Goal: Task Accomplishment & Management: Manage account settings

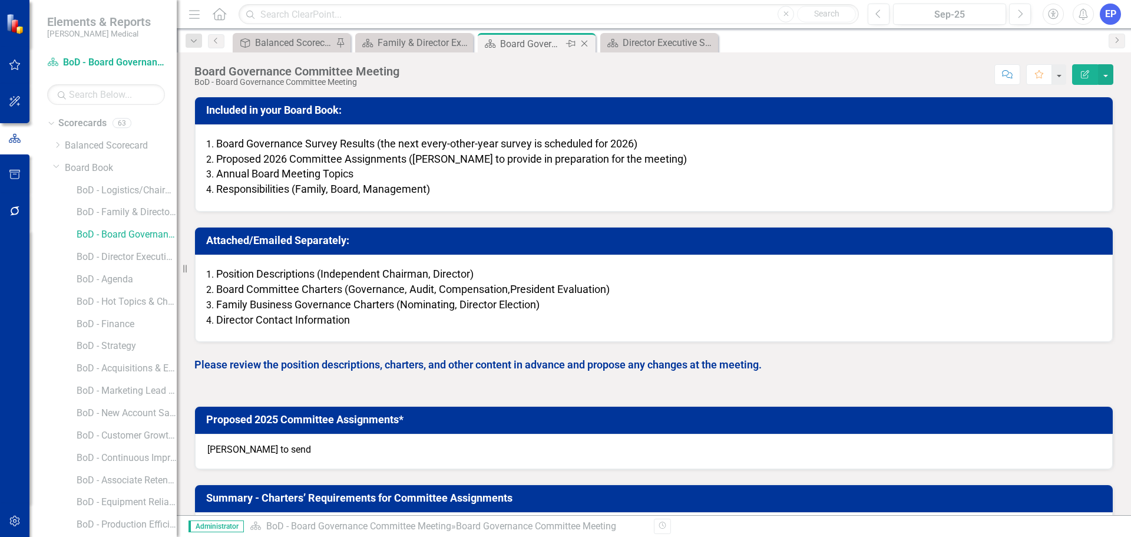
click at [584, 41] on icon "Close" at bounding box center [584, 43] width 12 height 9
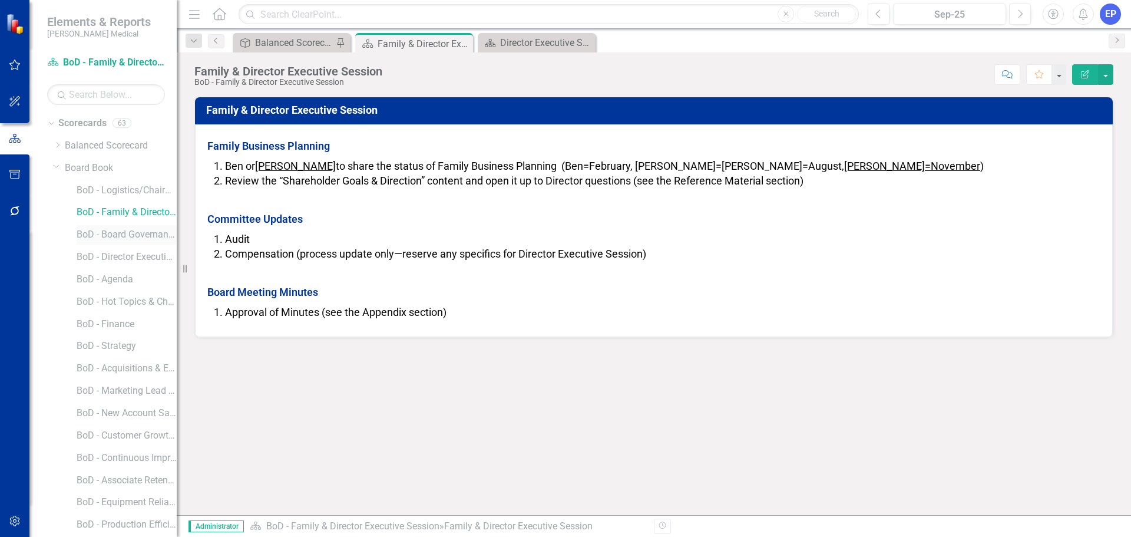
click at [112, 238] on link "BoD - Board Governance Committee Meeting" at bounding box center [127, 235] width 100 height 14
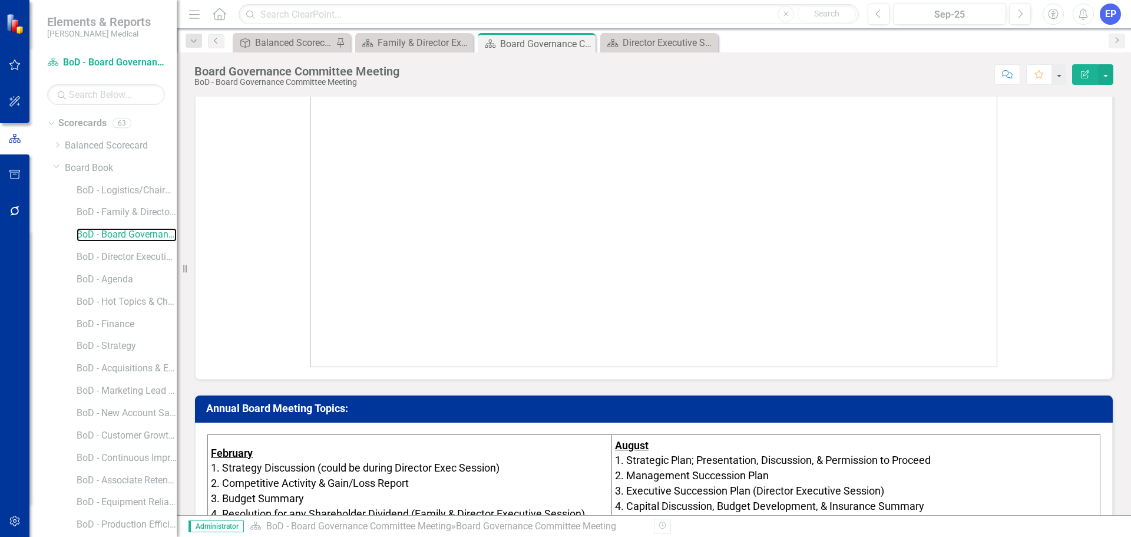
scroll to position [471, 0]
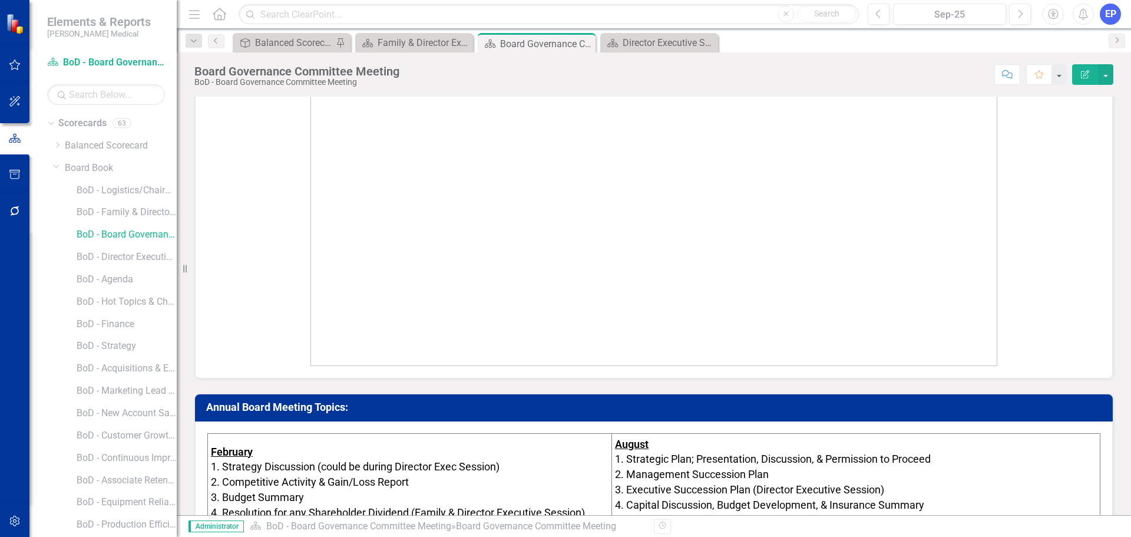
click at [14, 174] on icon "button" at bounding box center [14, 174] width 11 height 9
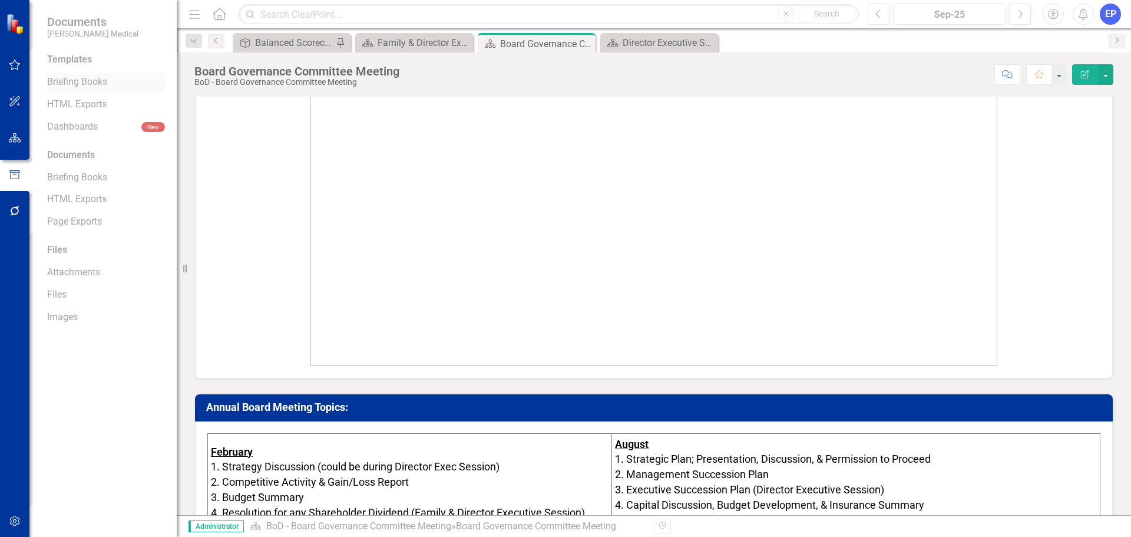
click at [75, 84] on link "Briefing Books" at bounding box center [106, 82] width 118 height 14
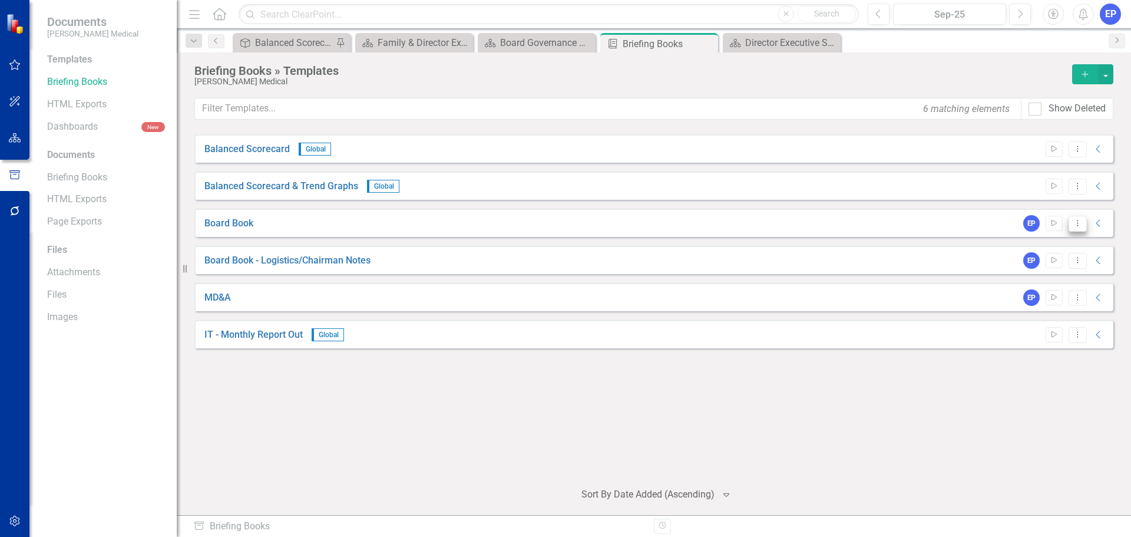
click at [1076, 222] on icon "Dropdown Menu" at bounding box center [1078, 223] width 10 height 8
click at [1024, 287] on link "Edit Edit Template" at bounding box center [1031, 287] width 109 height 22
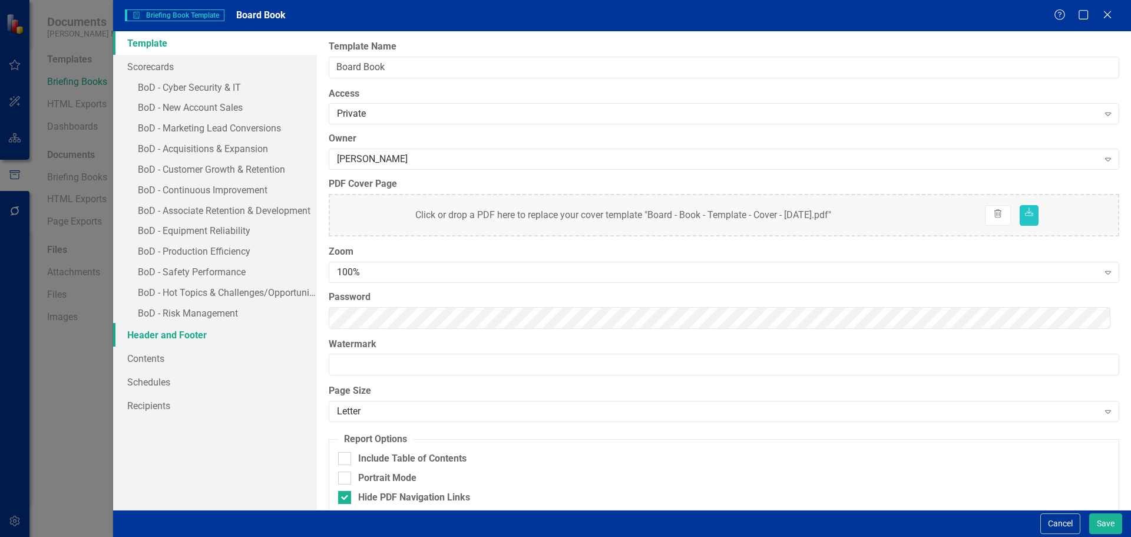
click at [169, 338] on link "Header and Footer" at bounding box center [215, 335] width 204 height 24
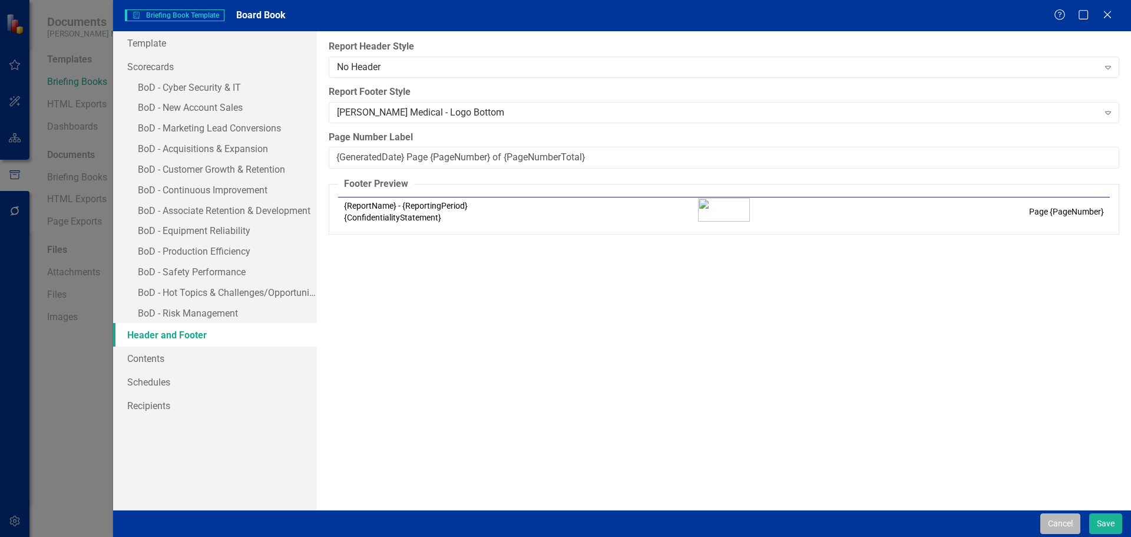
click at [1060, 525] on button "Cancel" at bounding box center [1060, 523] width 40 height 21
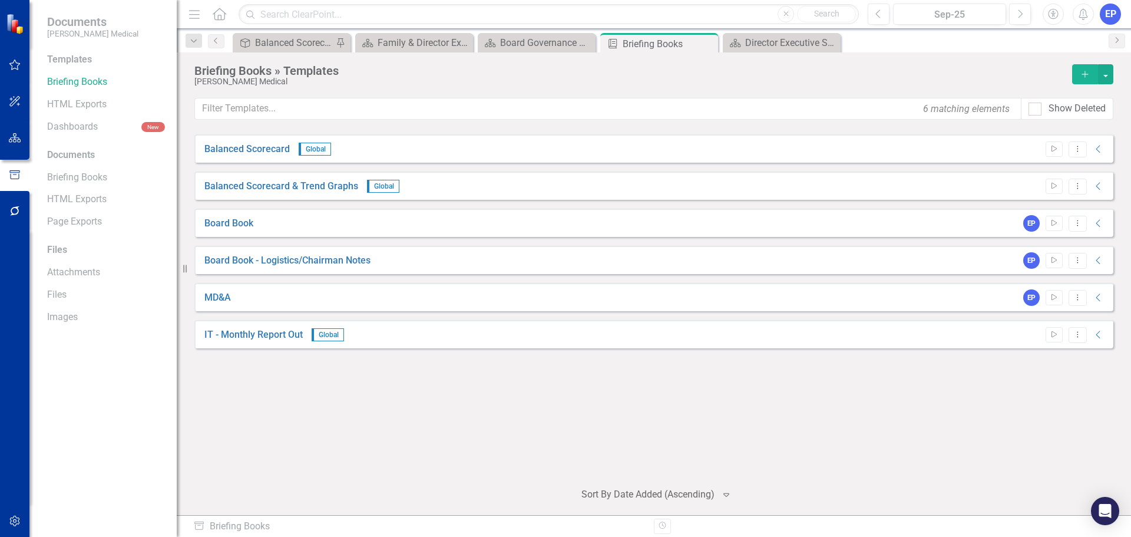
click at [14, 514] on button "button" at bounding box center [15, 521] width 27 height 25
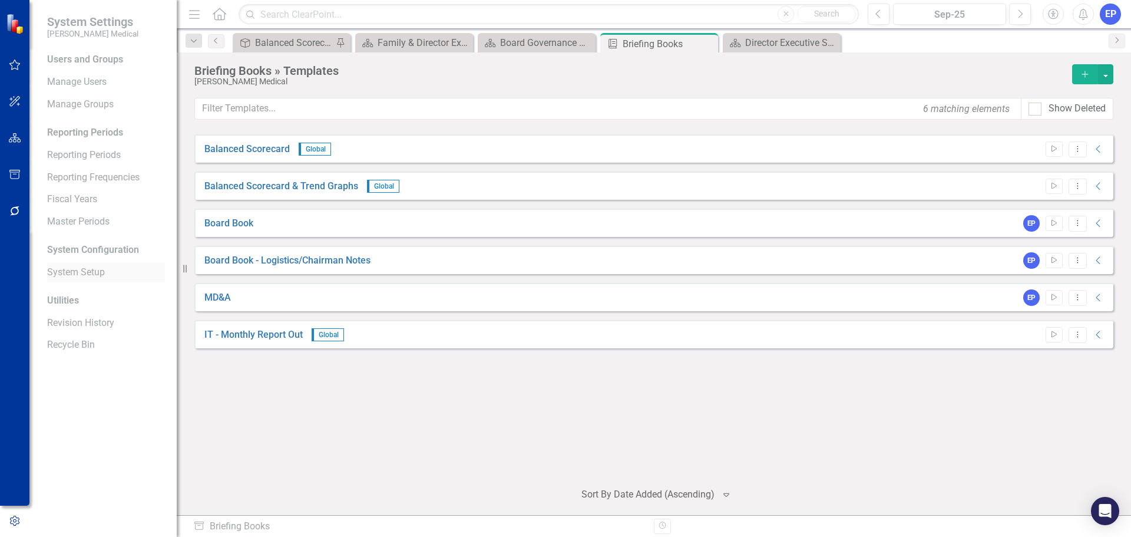
click at [88, 269] on link "System Setup" at bounding box center [106, 273] width 118 height 14
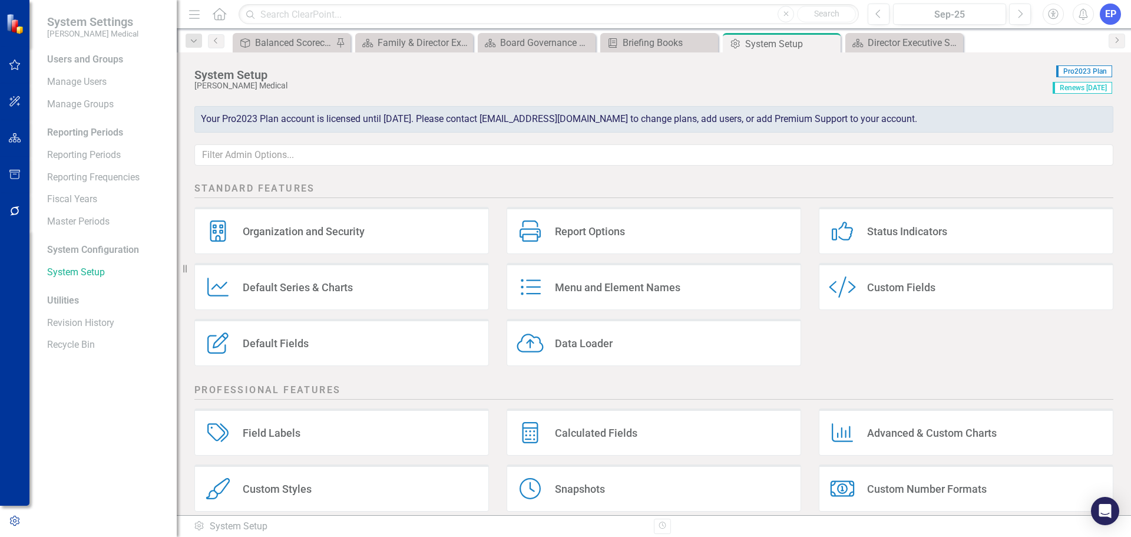
click at [269, 431] on div "Field Labels" at bounding box center [272, 433] width 58 height 14
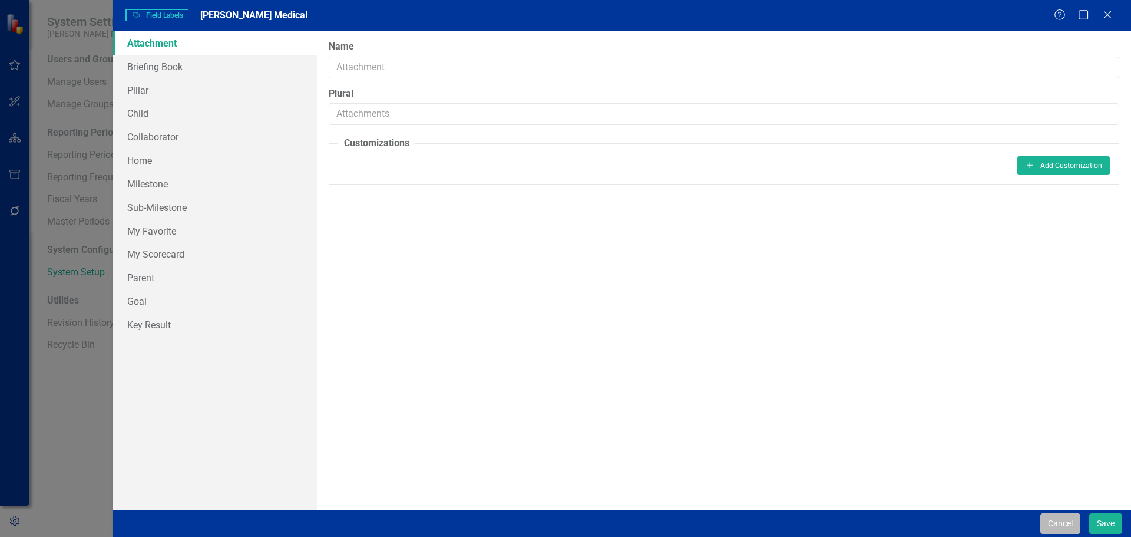
click at [1068, 525] on button "Cancel" at bounding box center [1060, 523] width 40 height 21
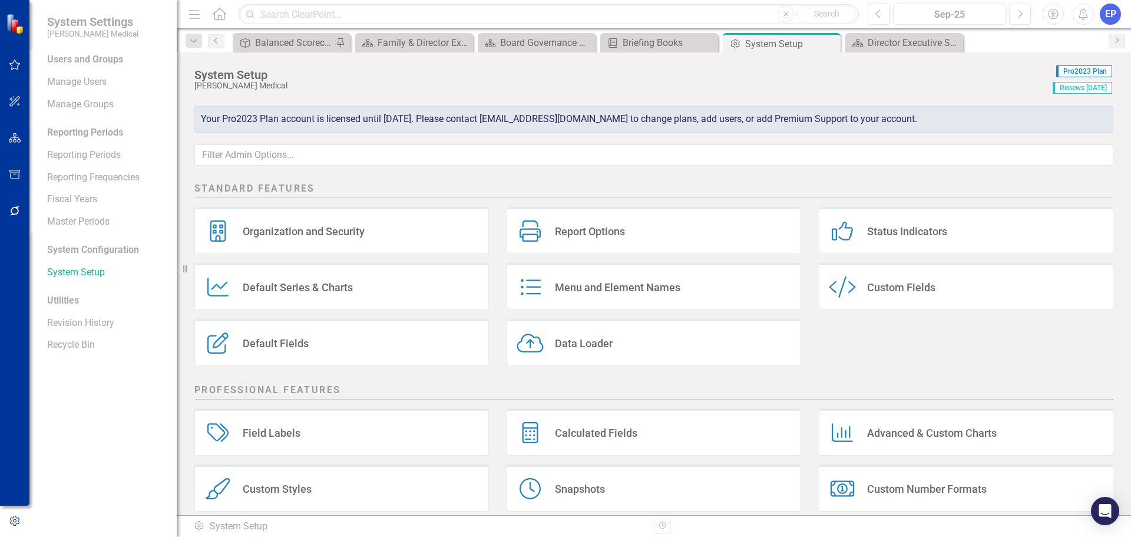
click at [545, 230] on div "Report Options" at bounding box center [533, 231] width 32 height 22
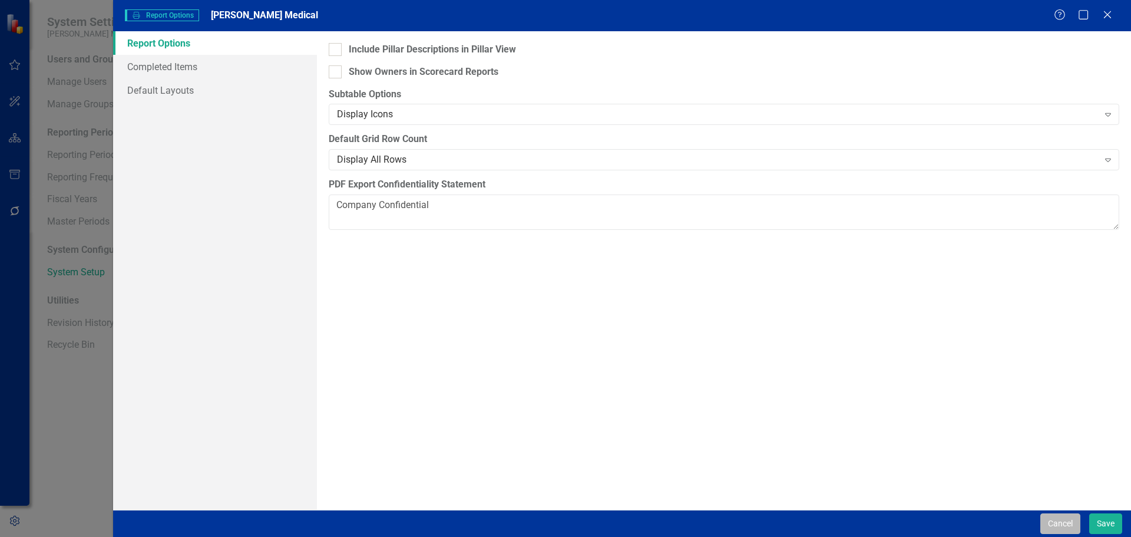
click at [1055, 528] on button "Cancel" at bounding box center [1060, 523] width 40 height 21
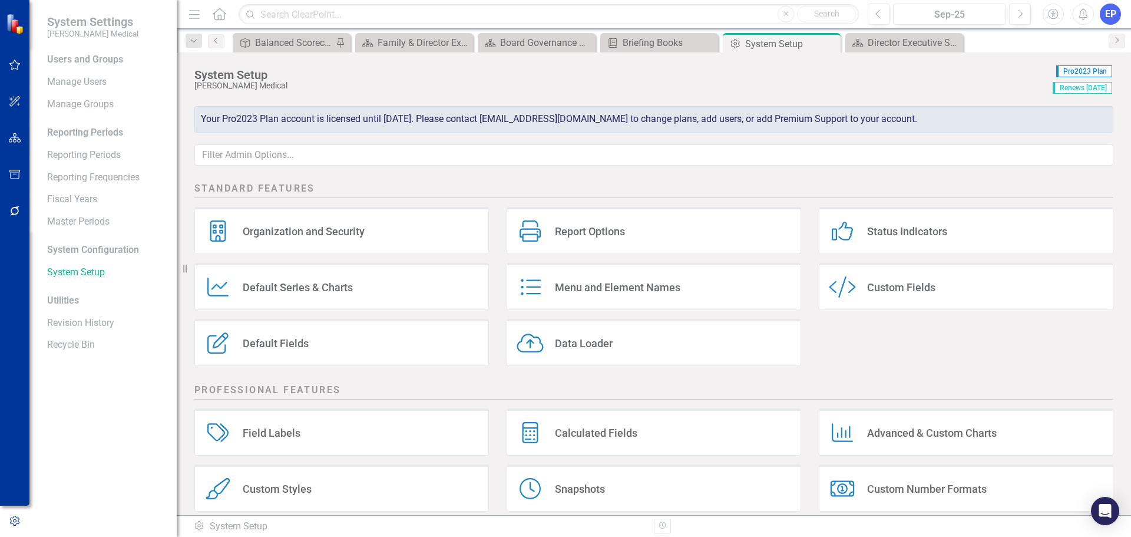
click at [571, 292] on div "Menu and Element Names" at bounding box center [617, 287] width 125 height 14
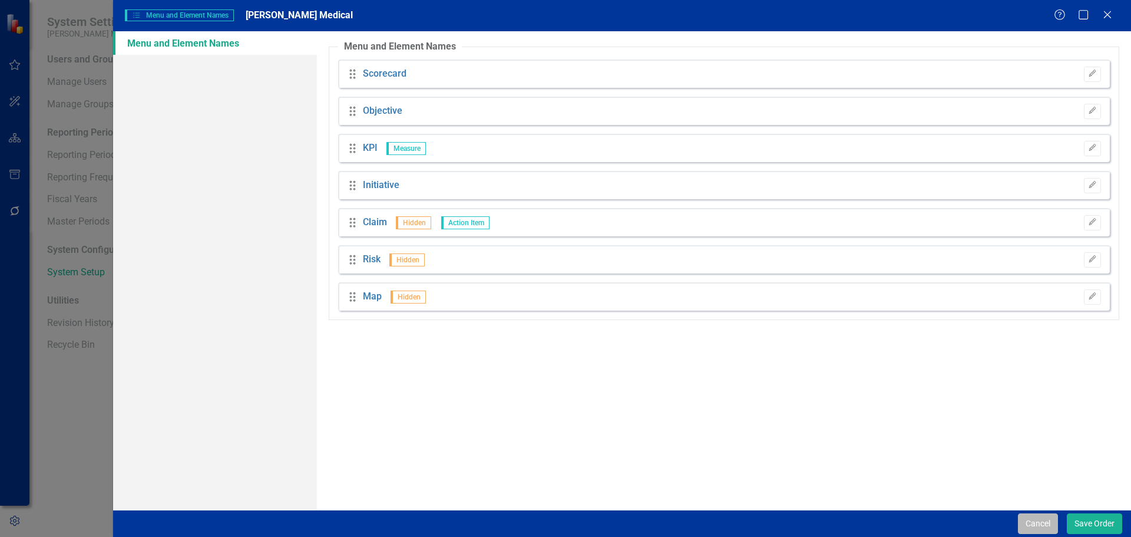
click at [1028, 523] on button "Cancel" at bounding box center [1038, 523] width 40 height 21
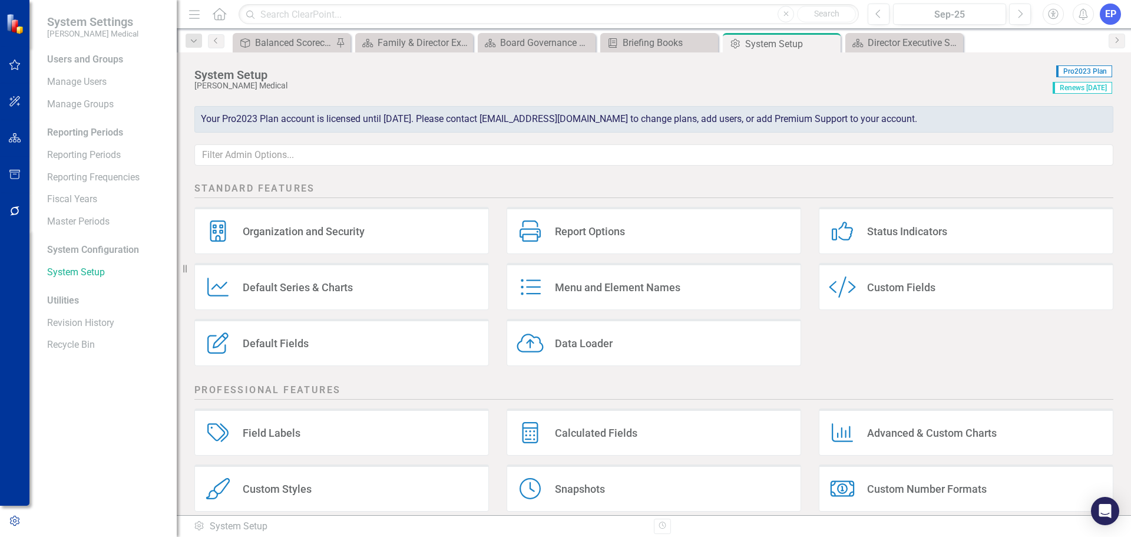
click at [885, 286] on div "Custom Fields" at bounding box center [901, 287] width 68 height 14
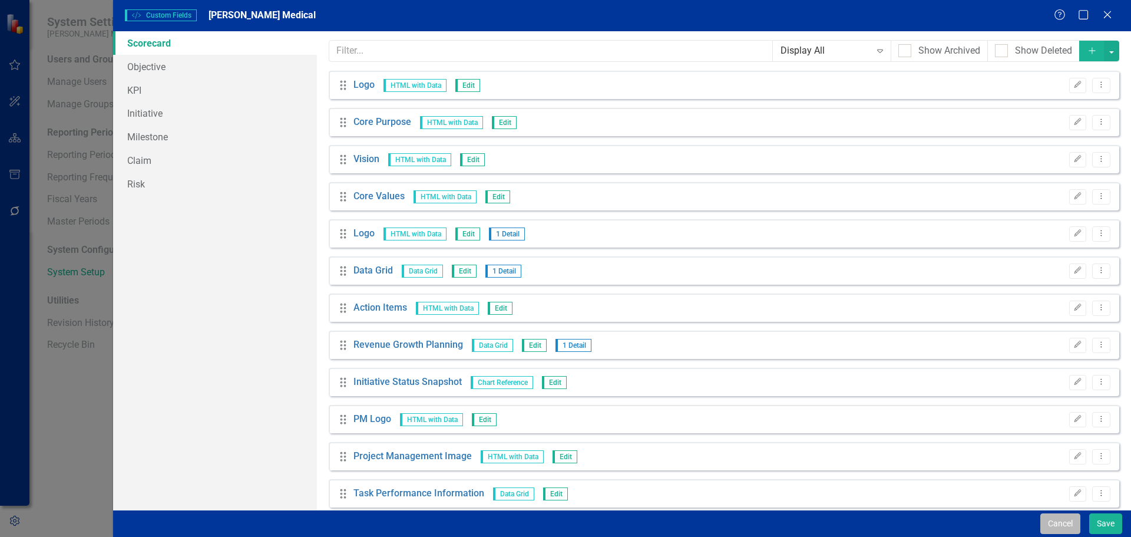
click at [1056, 524] on button "Cancel" at bounding box center [1060, 523] width 40 height 21
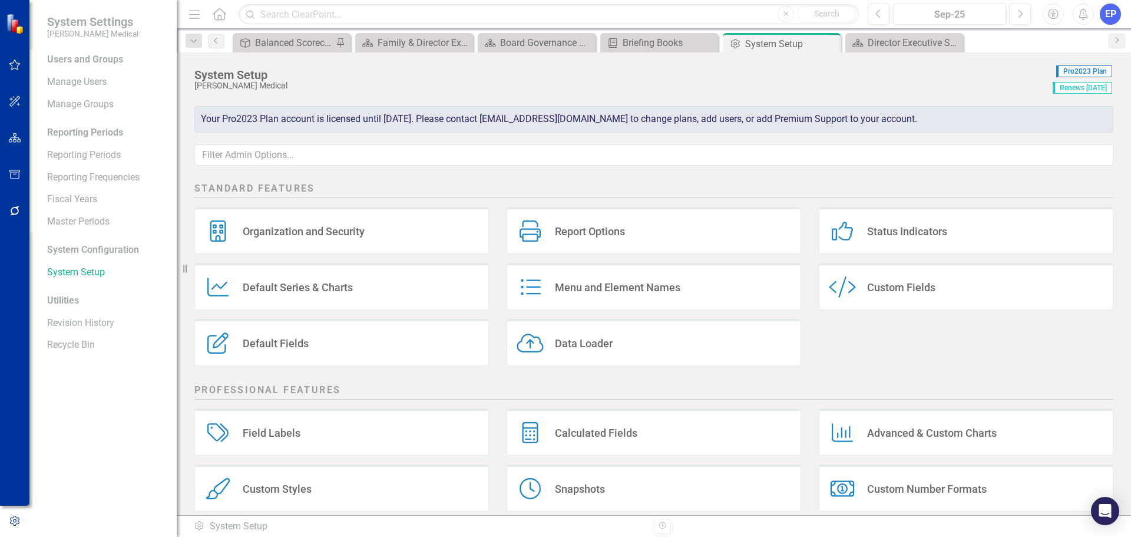
click at [289, 338] on div "Default Fields" at bounding box center [276, 343] width 66 height 14
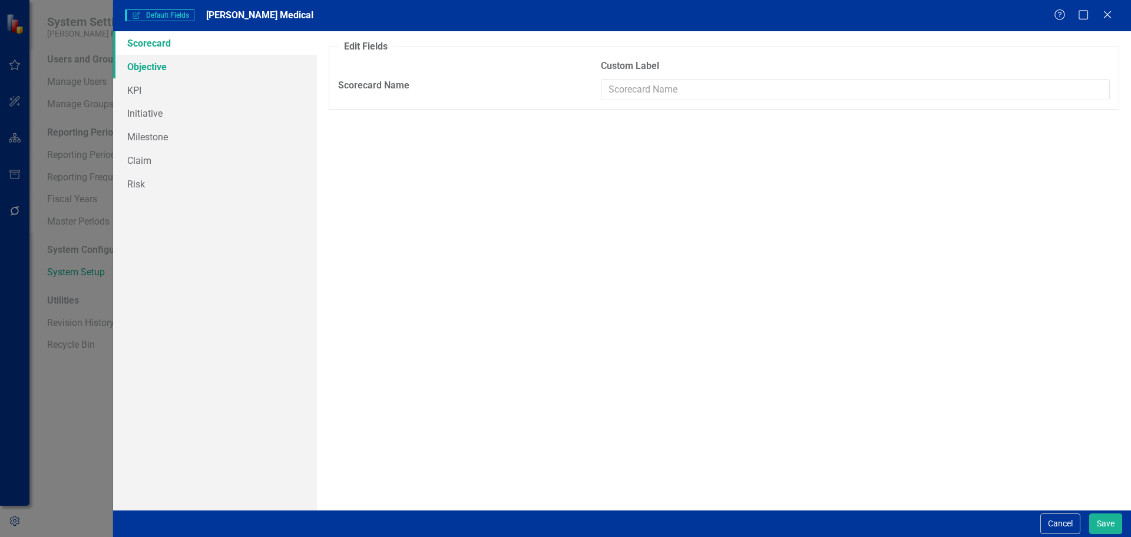
click at [166, 70] on link "Objective" at bounding box center [215, 67] width 204 height 24
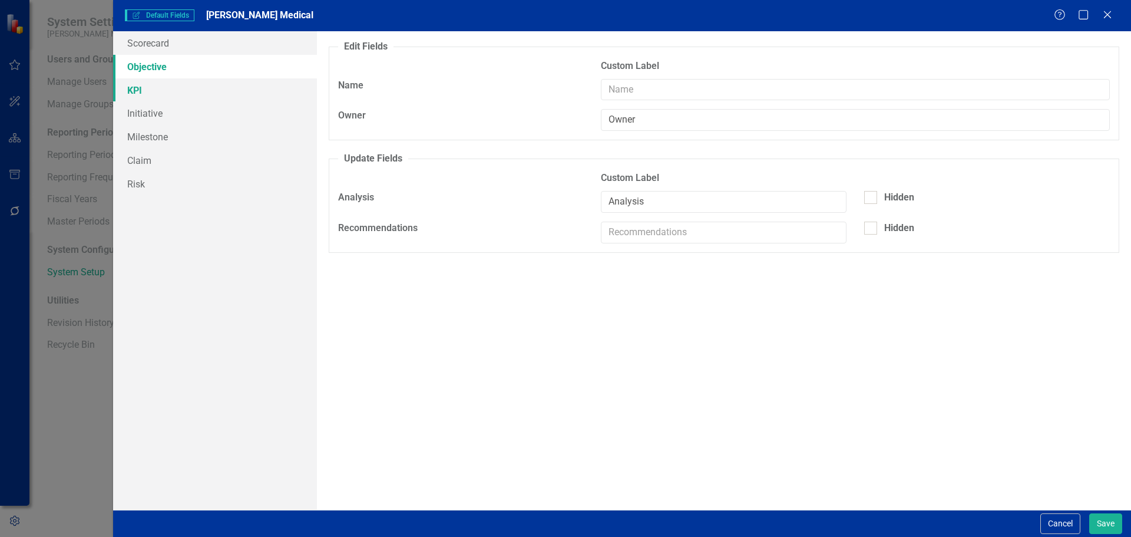
click at [161, 81] on link "KPI" at bounding box center [215, 90] width 204 height 24
click at [1051, 525] on button "Cancel" at bounding box center [1060, 523] width 40 height 21
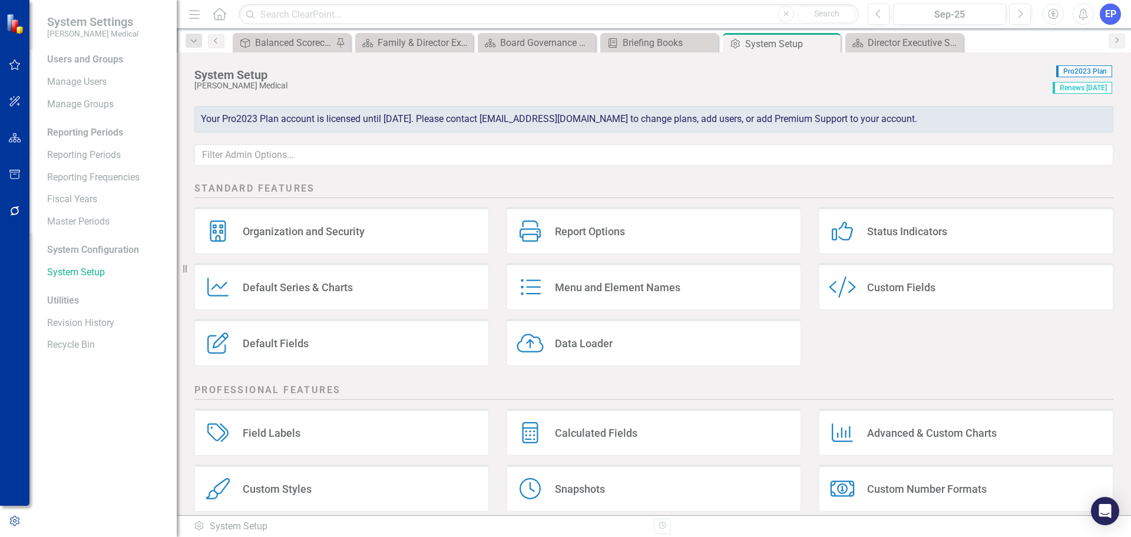
click at [555, 230] on div "Report Options" at bounding box center [590, 231] width 70 height 14
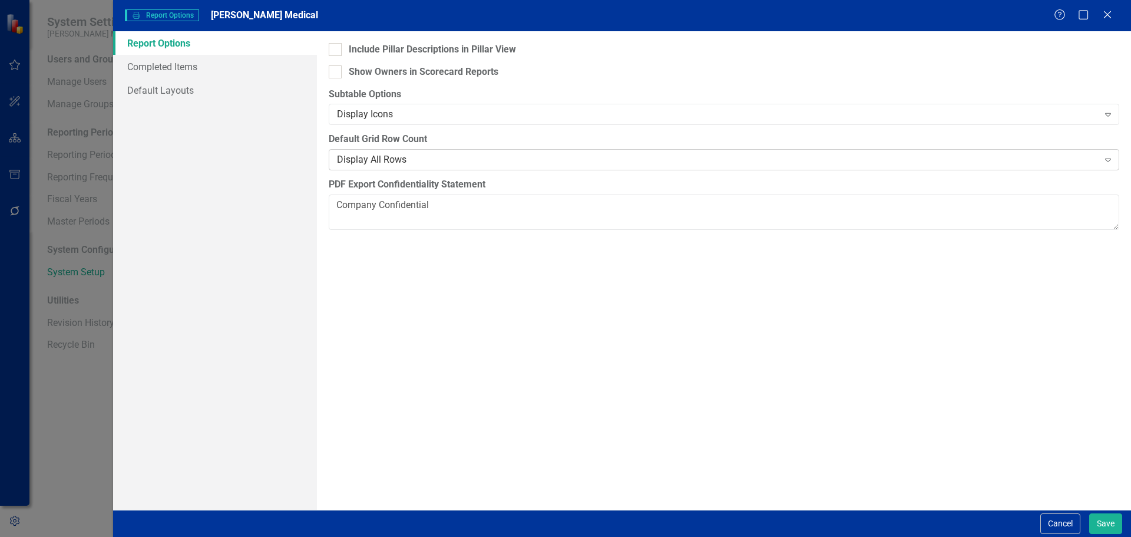
click at [391, 157] on div "Display All Rows" at bounding box center [718, 160] width 762 height 14
click at [164, 62] on link "Completed Items" at bounding box center [215, 67] width 204 height 24
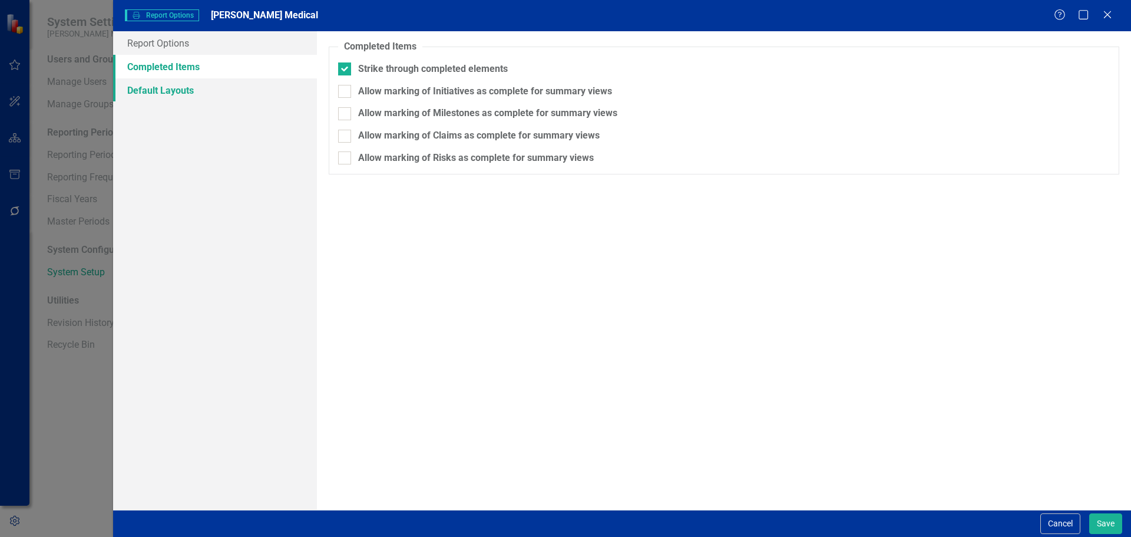
click at [168, 91] on link "Default Layouts" at bounding box center [215, 90] width 204 height 24
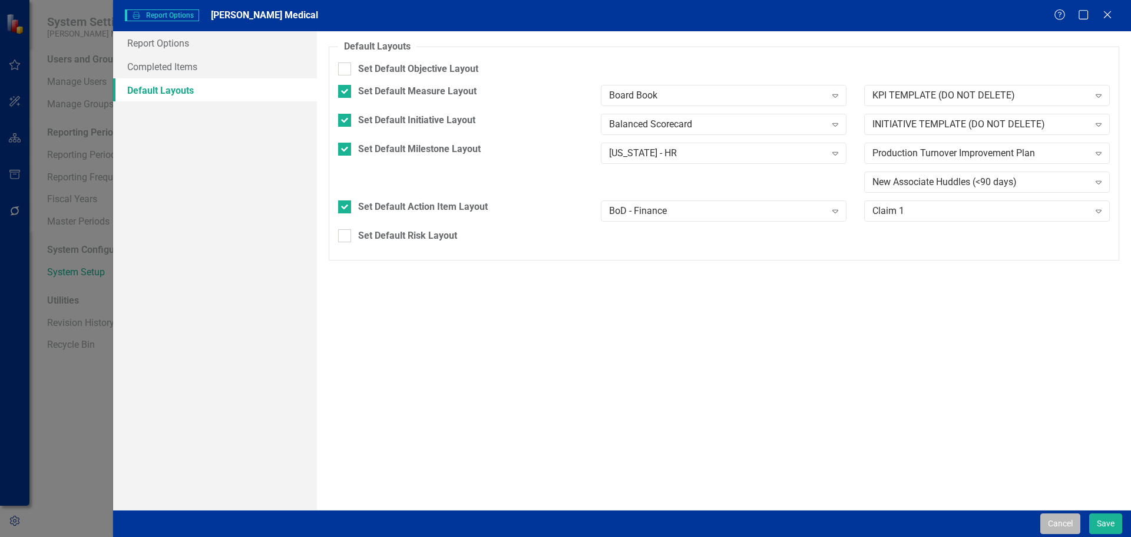
click at [1064, 522] on button "Cancel" at bounding box center [1060, 523] width 40 height 21
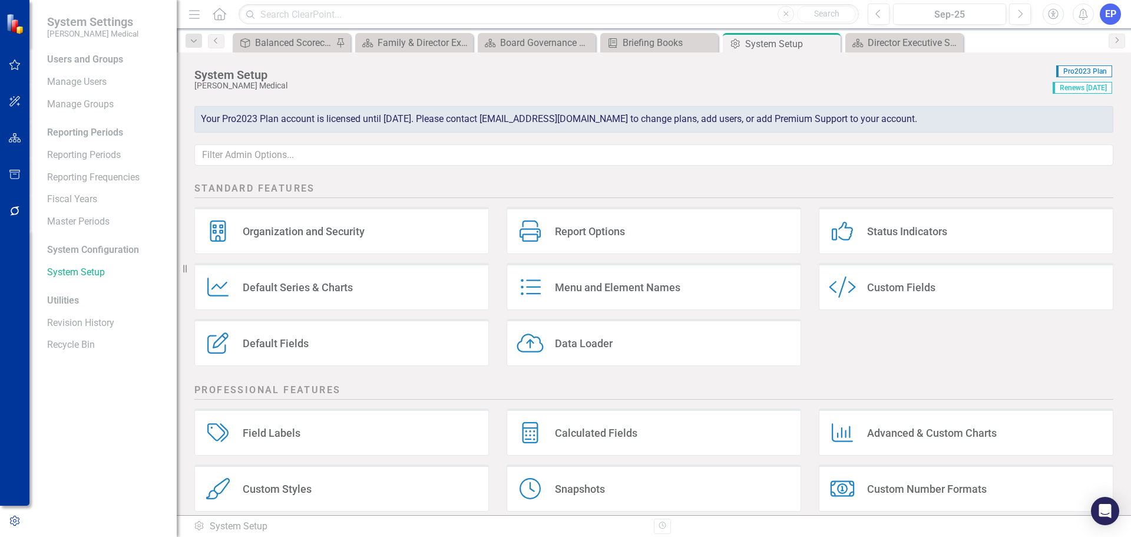
click at [292, 342] on div "Default Fields" at bounding box center [276, 343] width 66 height 14
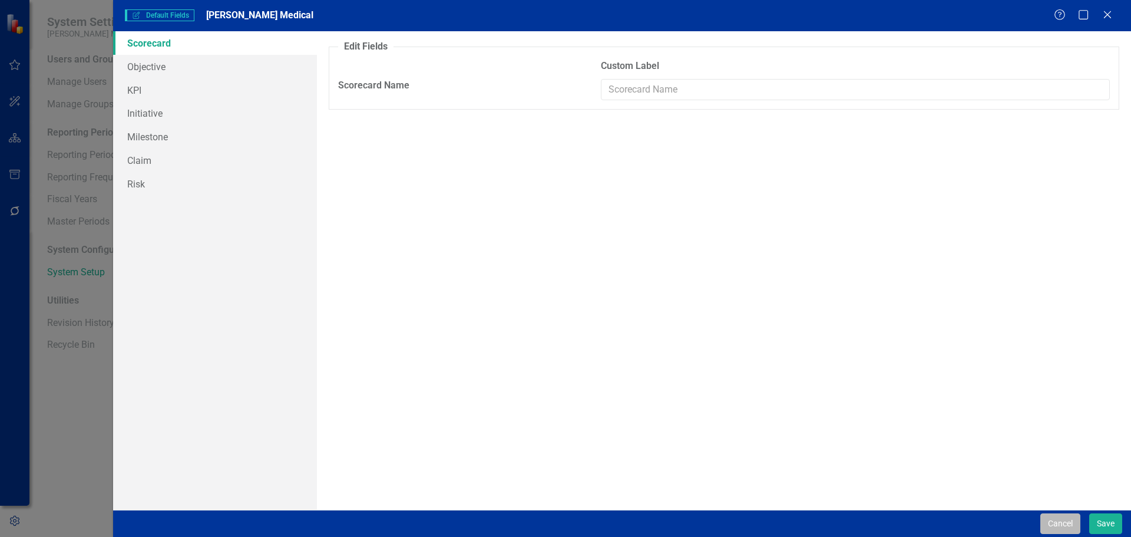
click at [1066, 521] on button "Cancel" at bounding box center [1060, 523] width 40 height 21
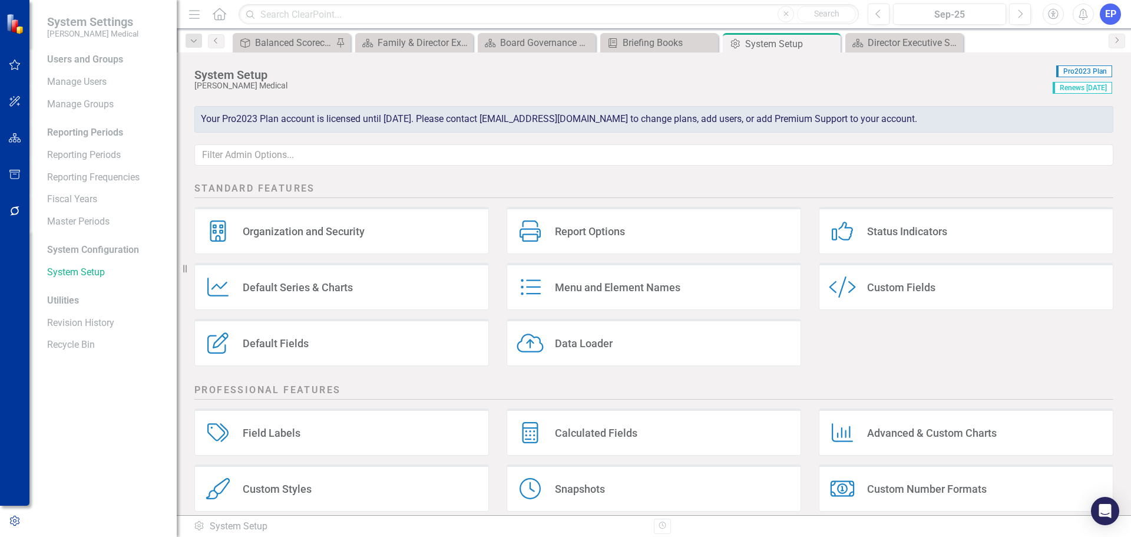
click at [350, 235] on div "Organization and Security" at bounding box center [304, 231] width 122 height 14
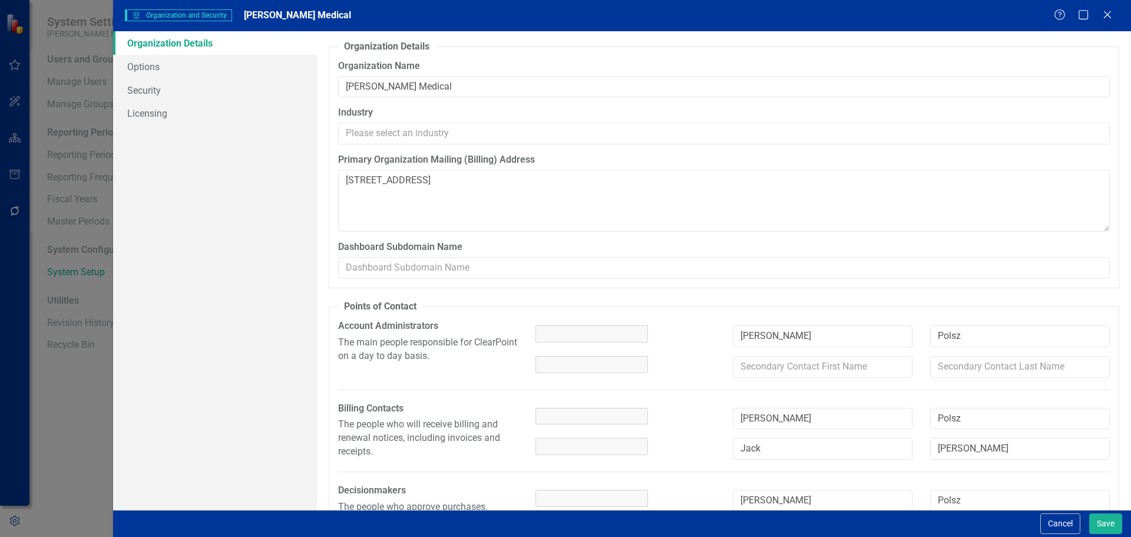
type textarea "500 Centerpoint Blvd New Castle, DE 19720"
click at [1066, 524] on button "Cancel" at bounding box center [1060, 523] width 40 height 21
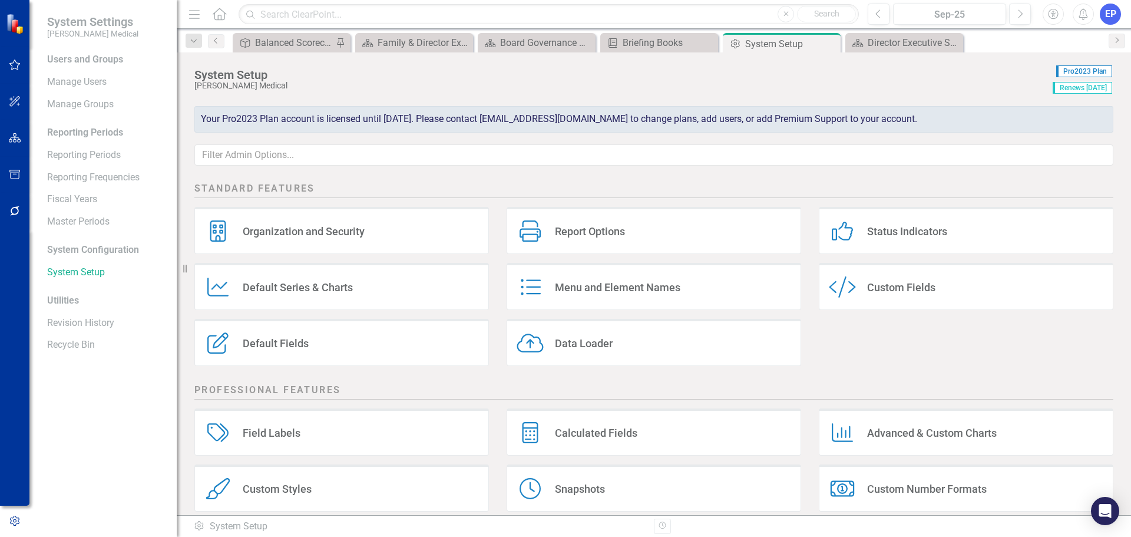
click at [568, 226] on div "Report Options" at bounding box center [590, 231] width 70 height 14
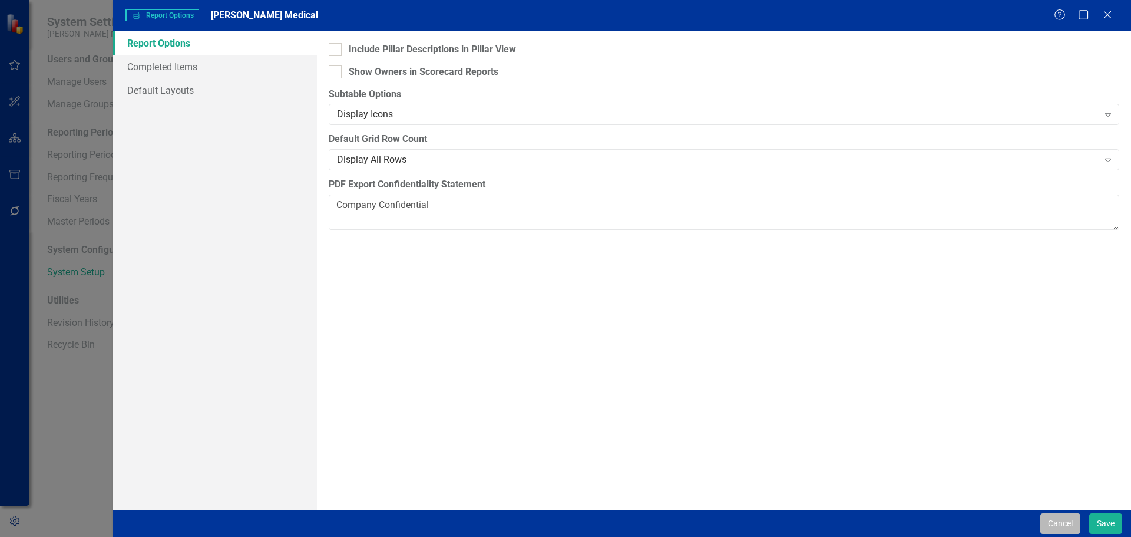
click at [1050, 519] on button "Cancel" at bounding box center [1060, 523] width 40 height 21
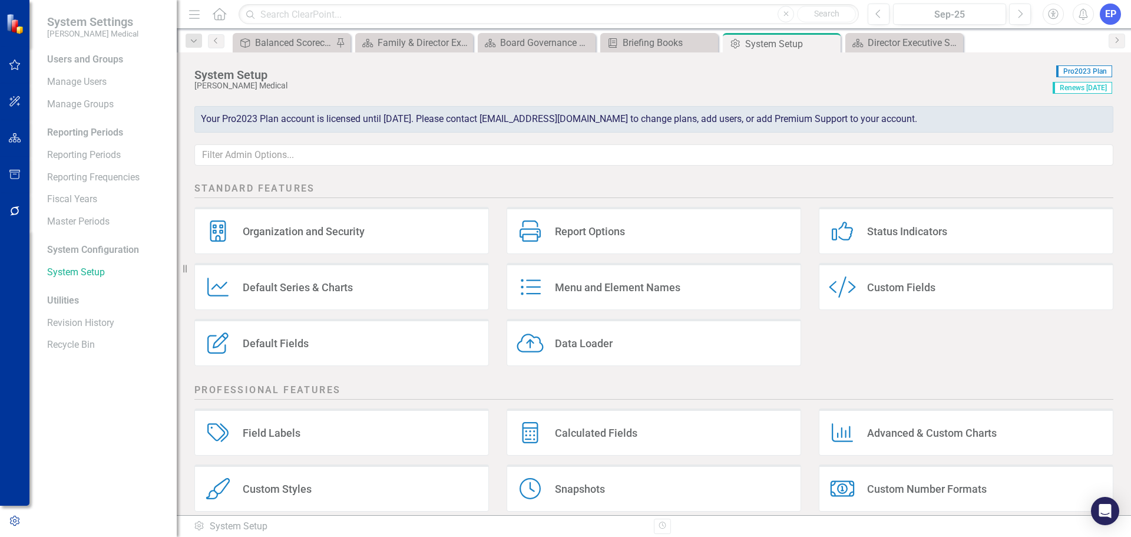
click at [894, 233] on div "Status Indicators" at bounding box center [907, 231] width 80 height 14
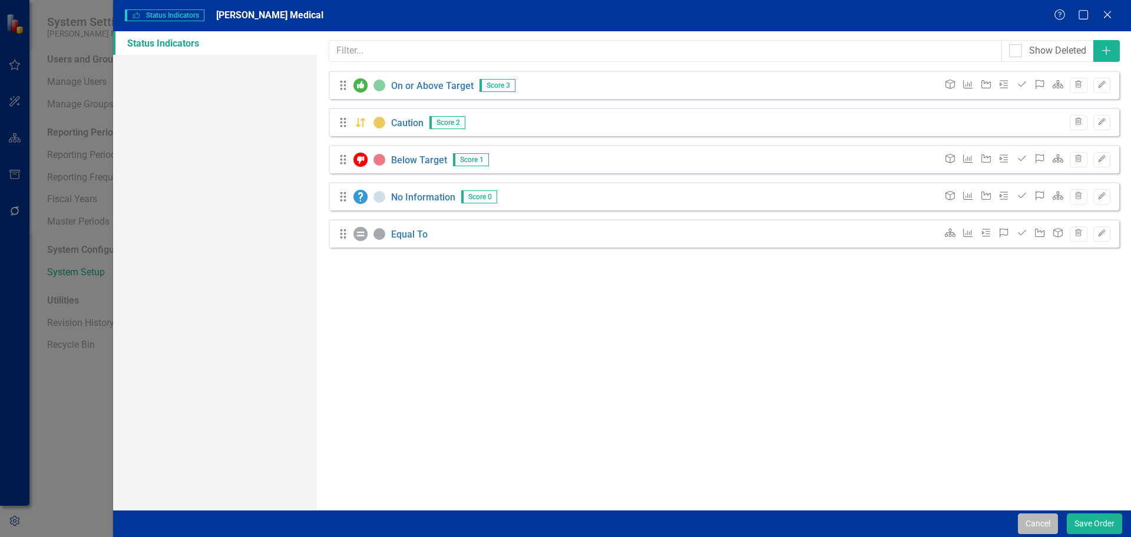
click at [1028, 521] on button "Cancel" at bounding box center [1038, 523] width 40 height 21
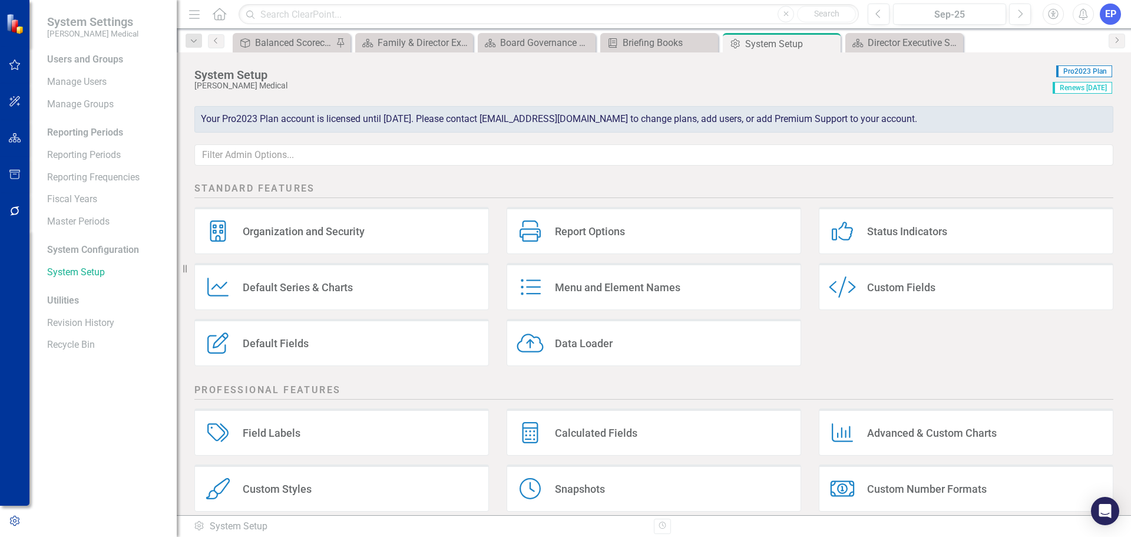
click at [345, 289] on div "Default Series & Charts" at bounding box center [298, 287] width 110 height 14
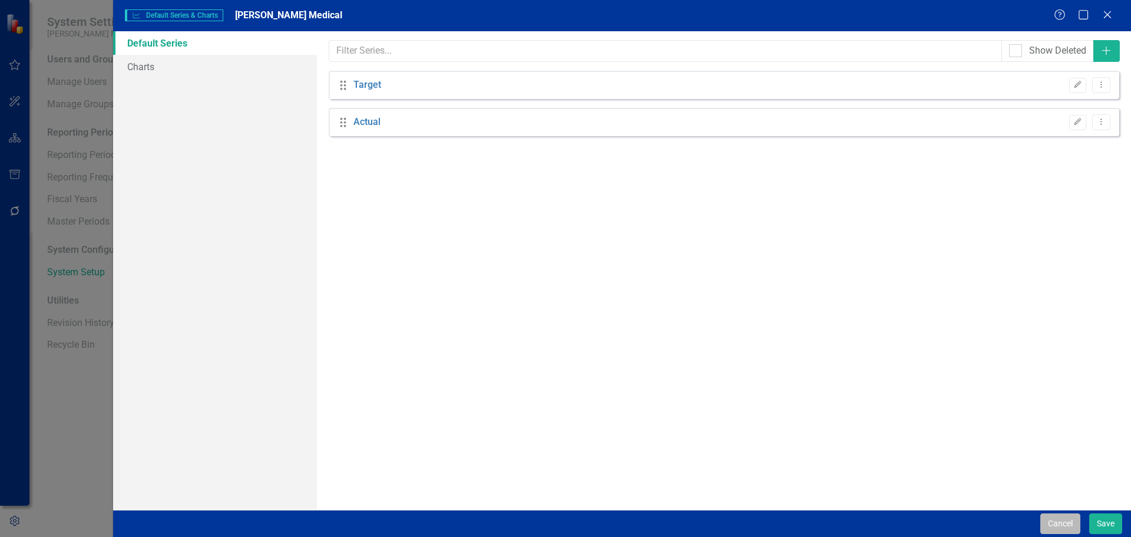
click at [1078, 524] on button "Cancel" at bounding box center [1060, 523] width 40 height 21
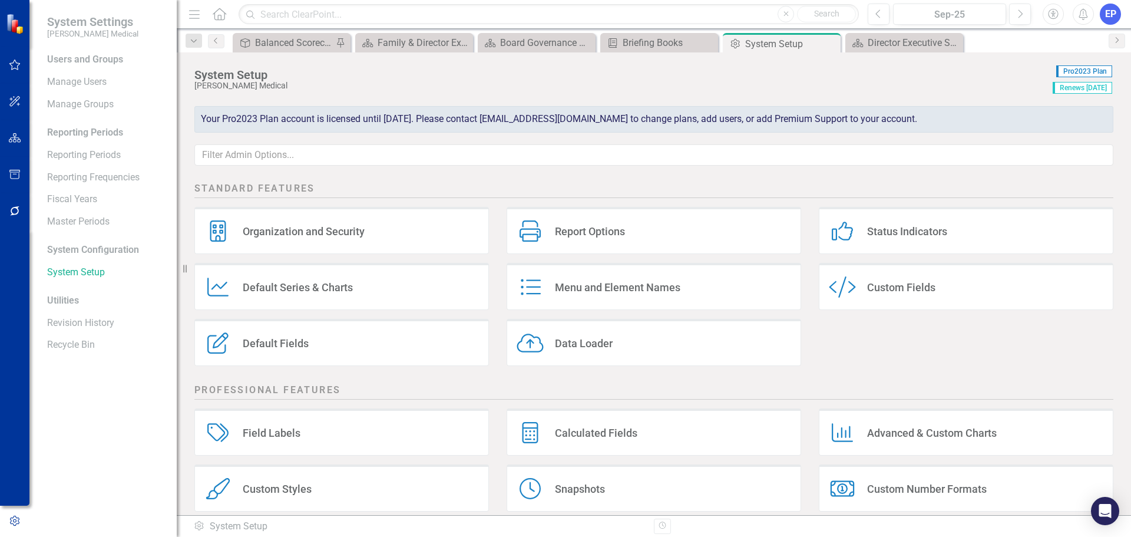
click at [613, 286] on div "Menu and Element Names" at bounding box center [617, 287] width 125 height 14
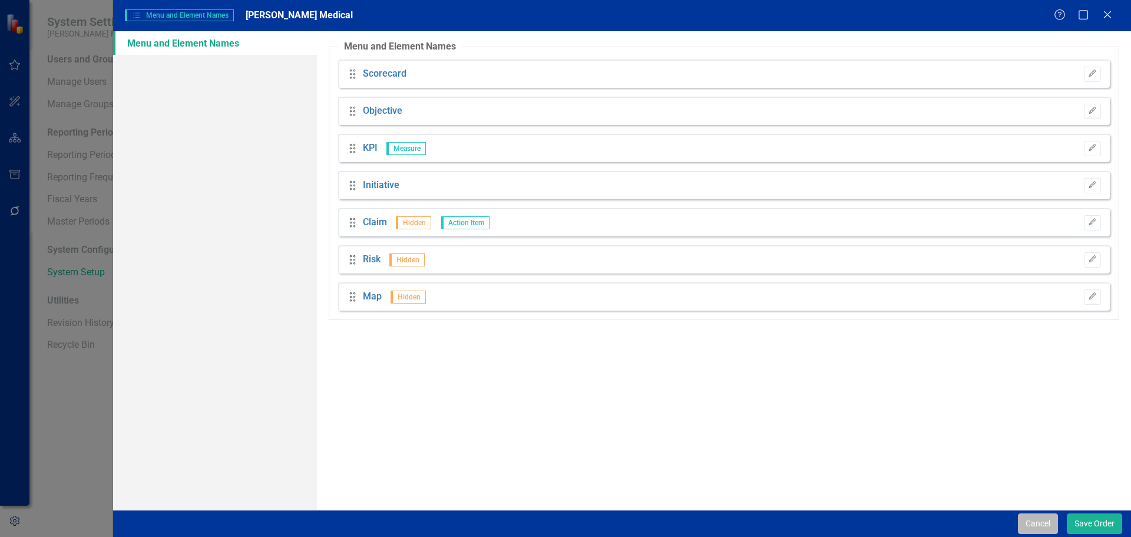
click at [1034, 518] on button "Cancel" at bounding box center [1038, 523] width 40 height 21
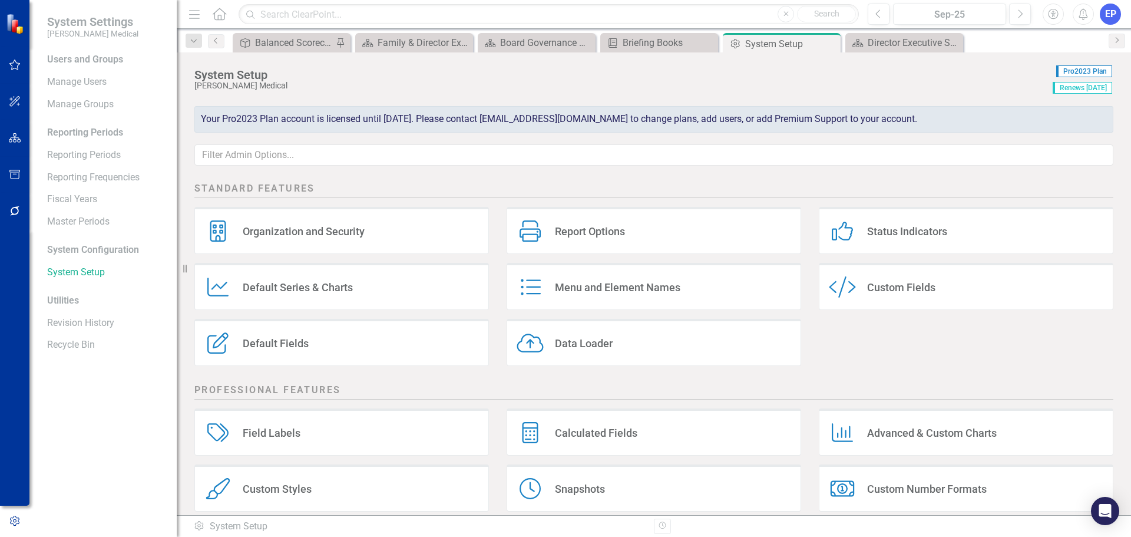
click at [879, 283] on div "Custom Fields" at bounding box center [901, 287] width 68 height 14
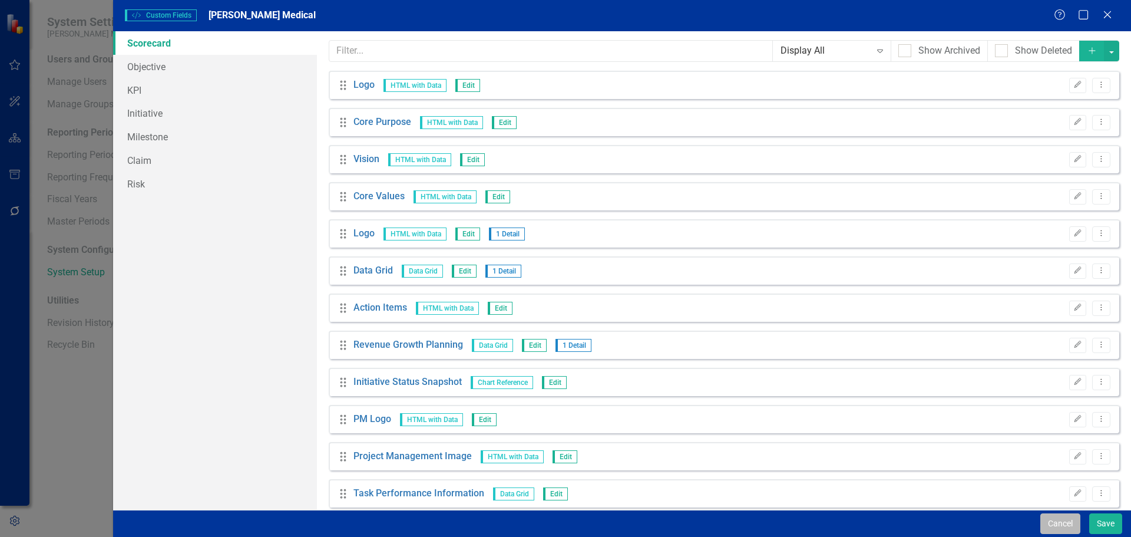
click at [1057, 529] on button "Cancel" at bounding box center [1060, 523] width 40 height 21
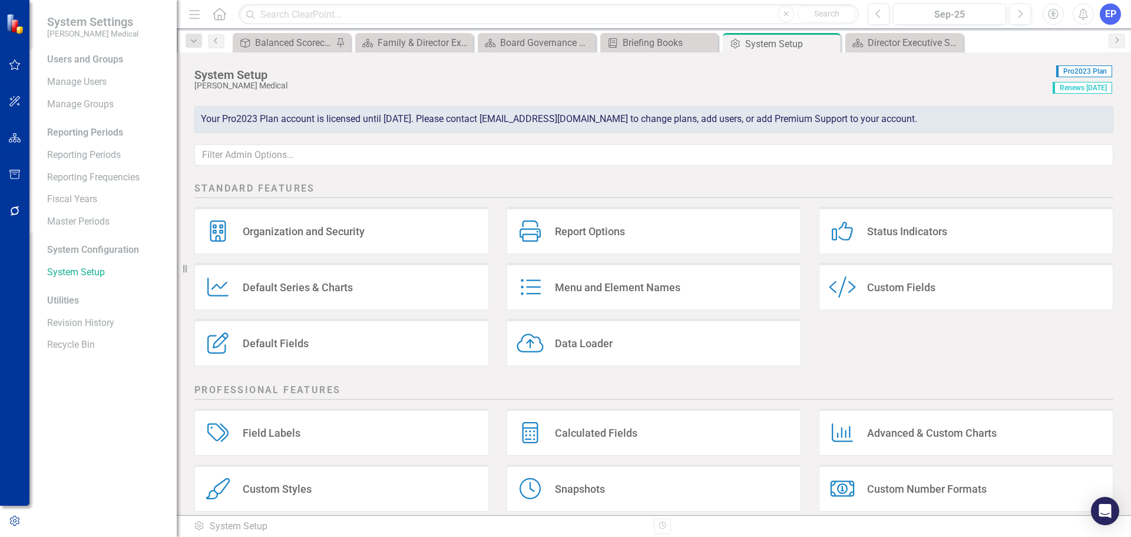
click at [277, 347] on div "Default Fields" at bounding box center [276, 343] width 66 height 14
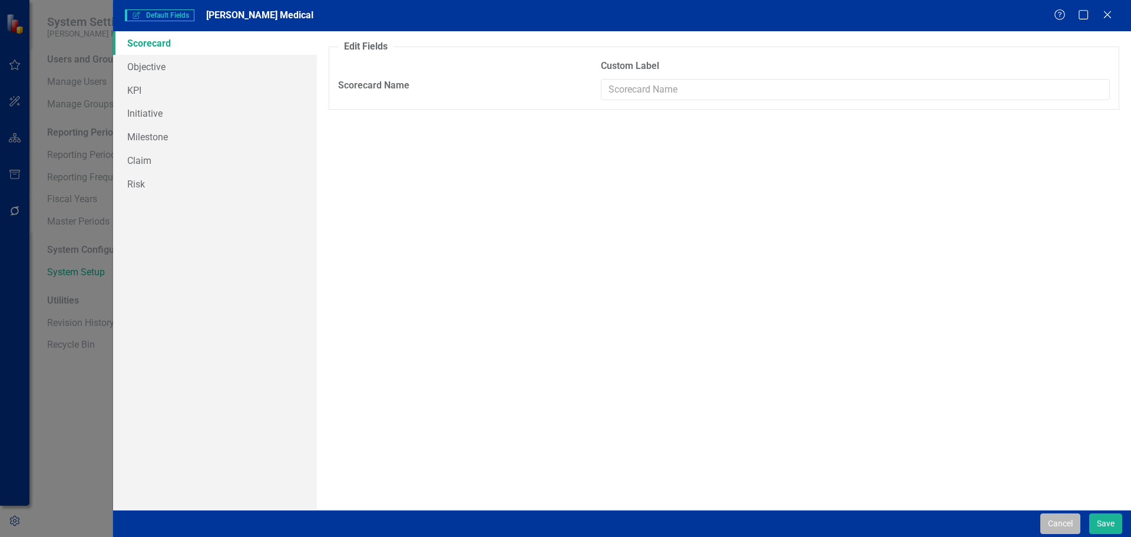
click at [1048, 520] on button "Cancel" at bounding box center [1060, 523] width 40 height 21
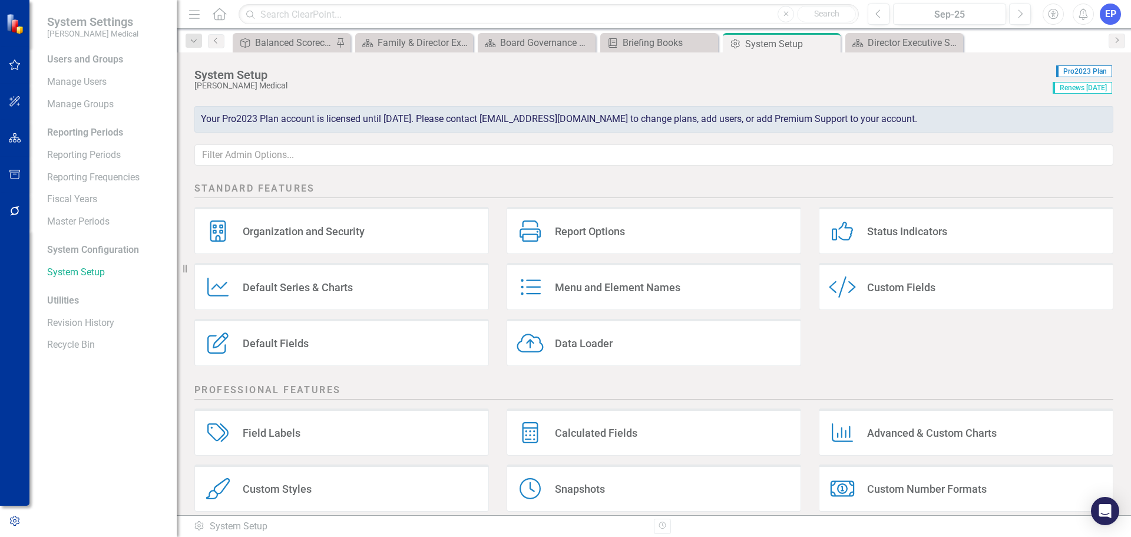
click at [274, 436] on div "Field Labels" at bounding box center [272, 433] width 58 height 14
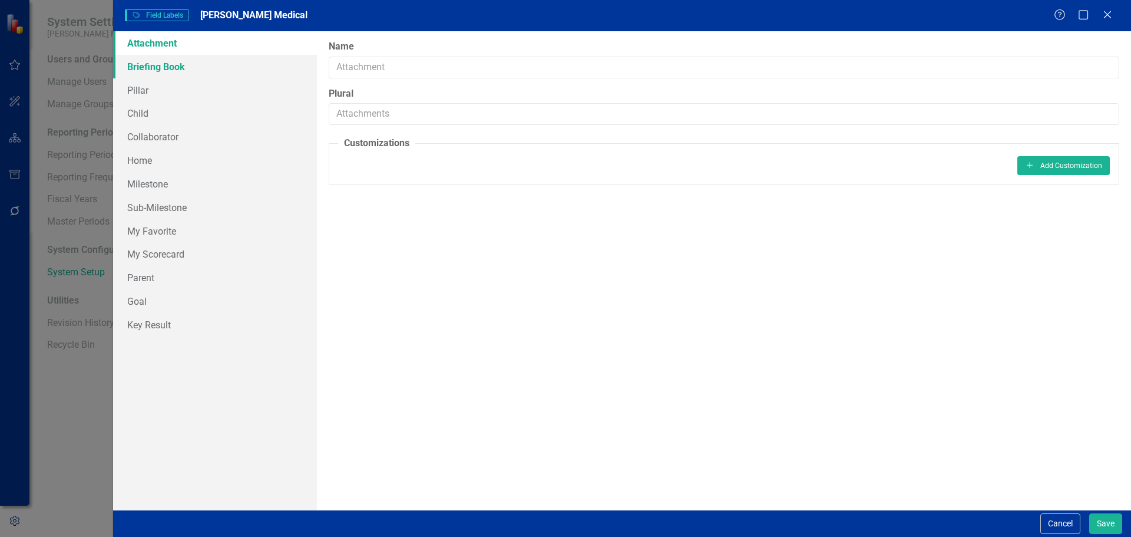
click at [156, 66] on link "Briefing Book" at bounding box center [215, 67] width 204 height 24
click at [1038, 525] on div "Cancel Save" at bounding box center [1079, 523] width 85 height 21
click at [1053, 525] on button "Cancel" at bounding box center [1060, 523] width 40 height 21
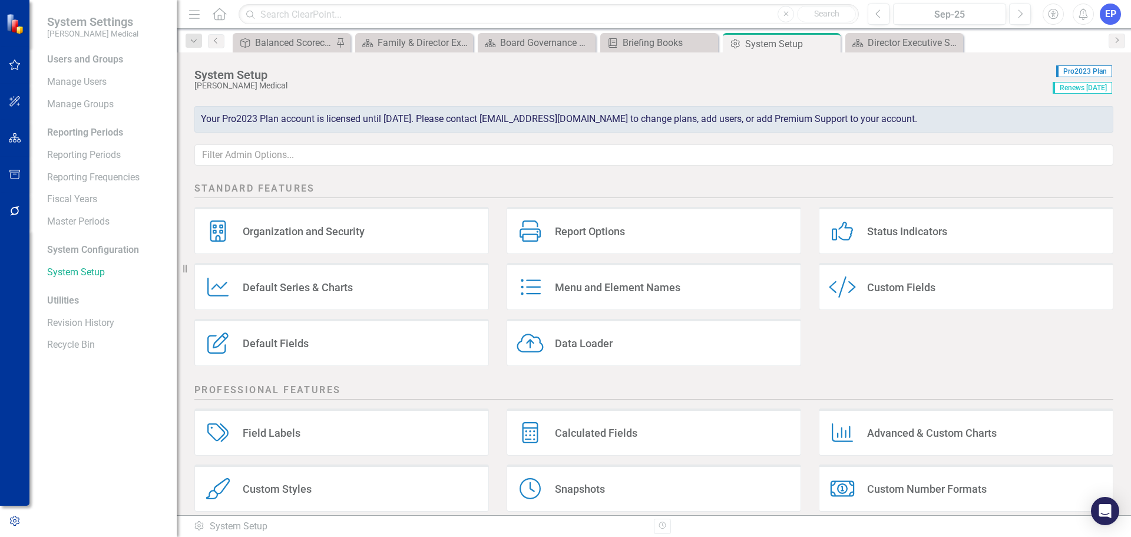
click at [555, 428] on div "Calculated Fields" at bounding box center [596, 433] width 82 height 14
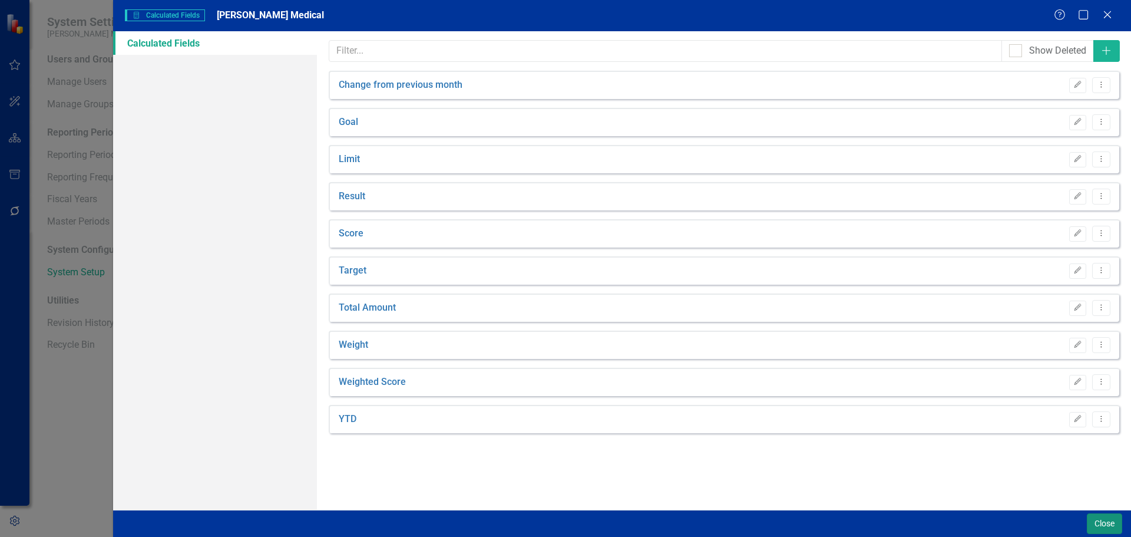
click at [1101, 520] on button "Close" at bounding box center [1104, 523] width 35 height 21
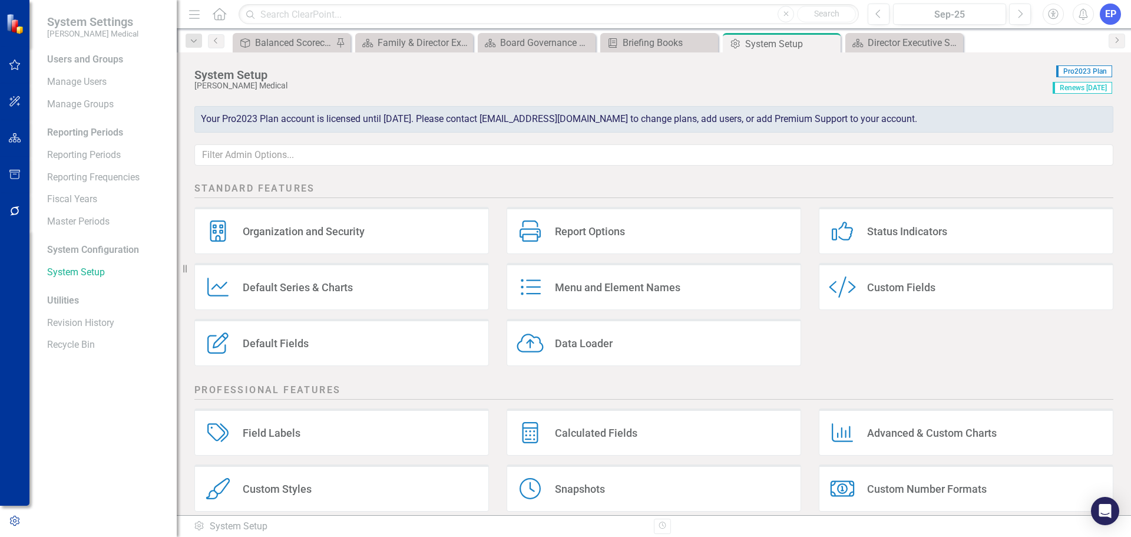
click at [891, 426] on div "Advanced & Custom Charts" at bounding box center [932, 433] width 130 height 14
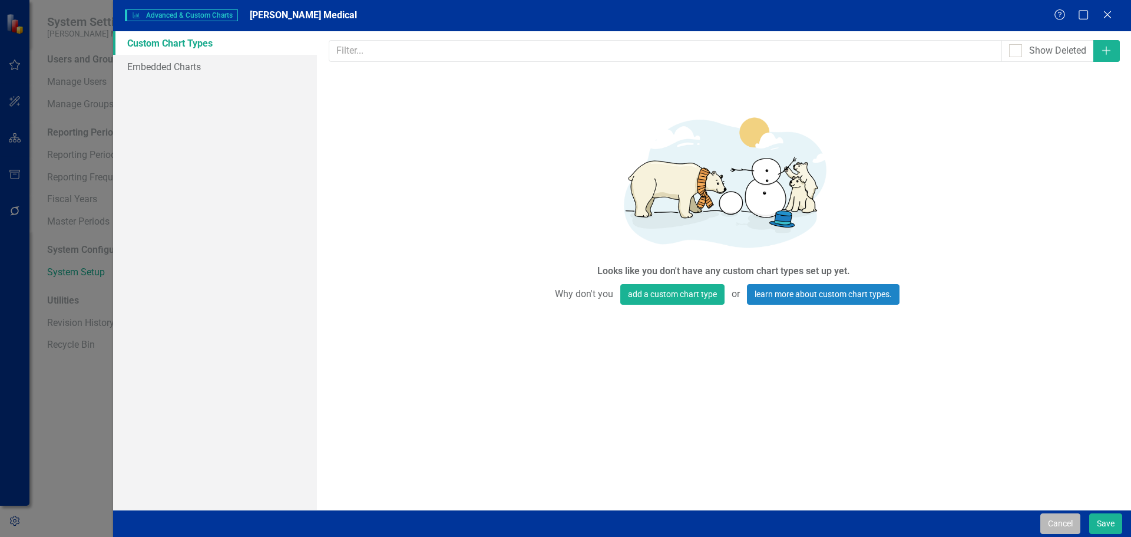
click at [1058, 528] on button "Cancel" at bounding box center [1060, 523] width 40 height 21
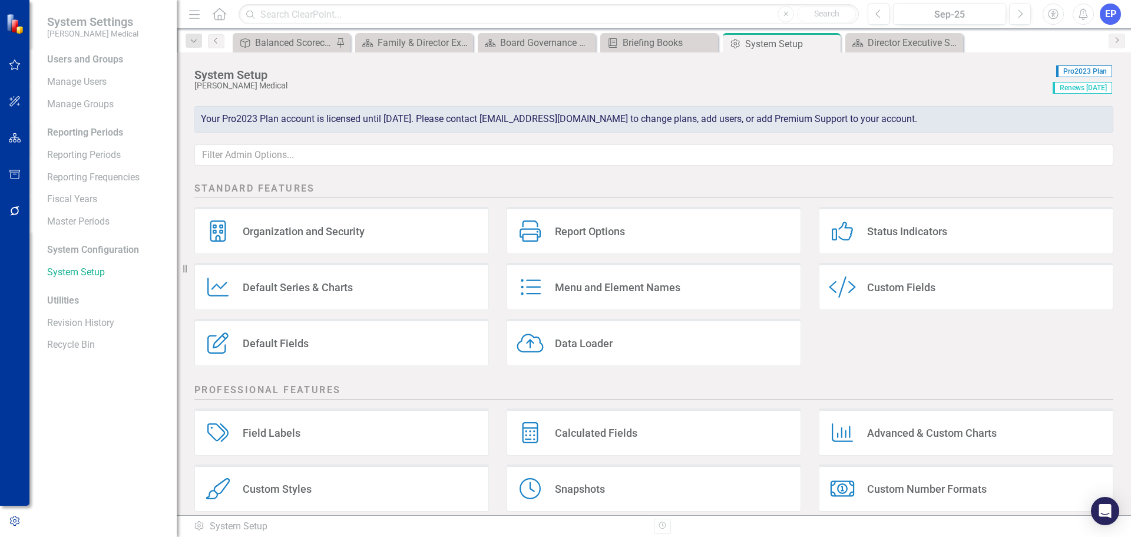
click at [255, 492] on div "Custom Styles" at bounding box center [277, 489] width 69 height 14
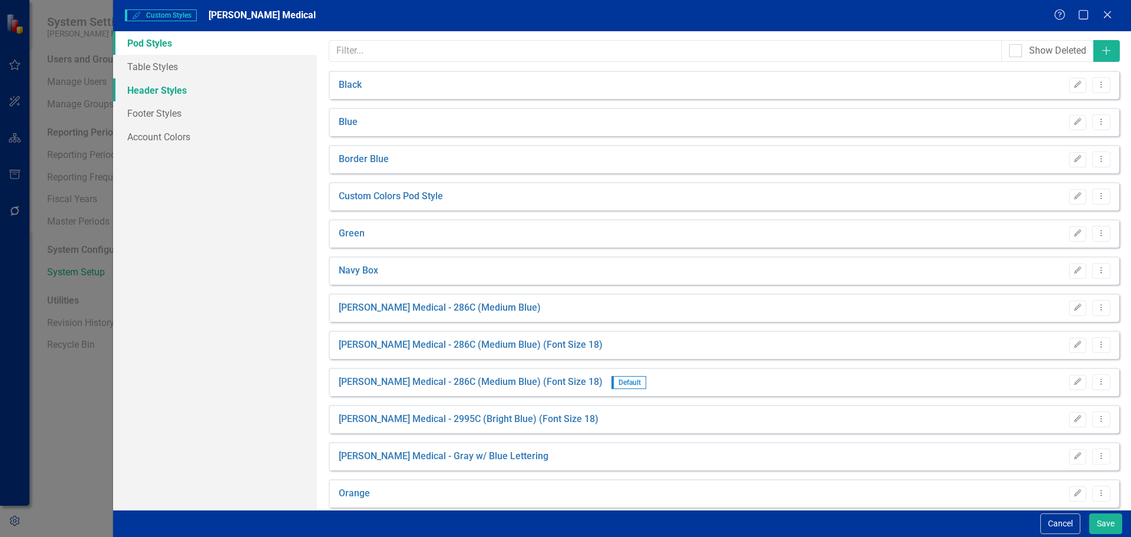
click at [157, 93] on link "Header Styles" at bounding box center [215, 90] width 204 height 24
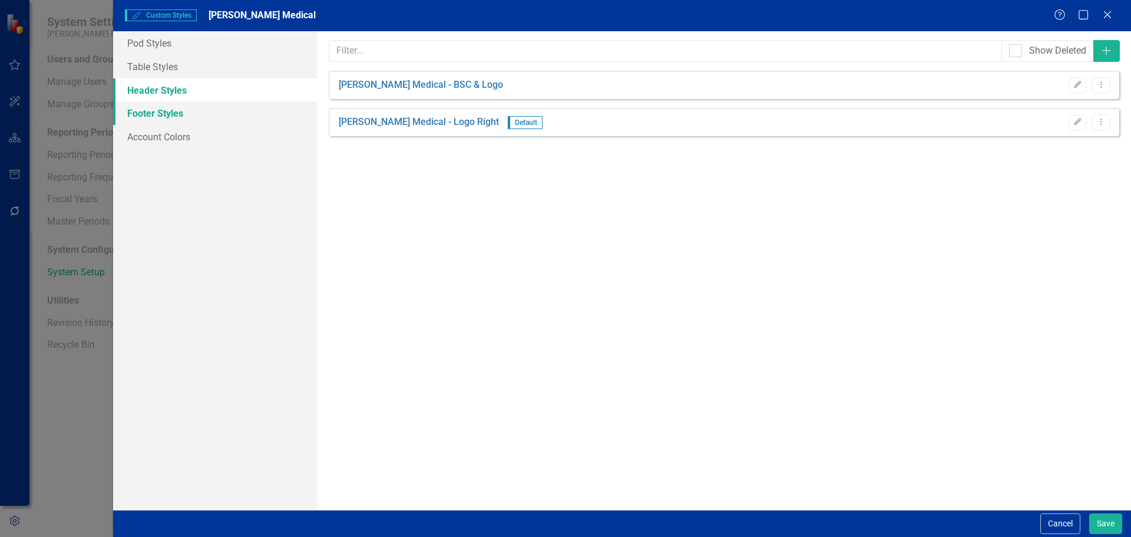
click at [156, 113] on link "Footer Styles" at bounding box center [215, 113] width 204 height 24
click at [1106, 52] on icon "button" at bounding box center [1105, 51] width 9 height 9
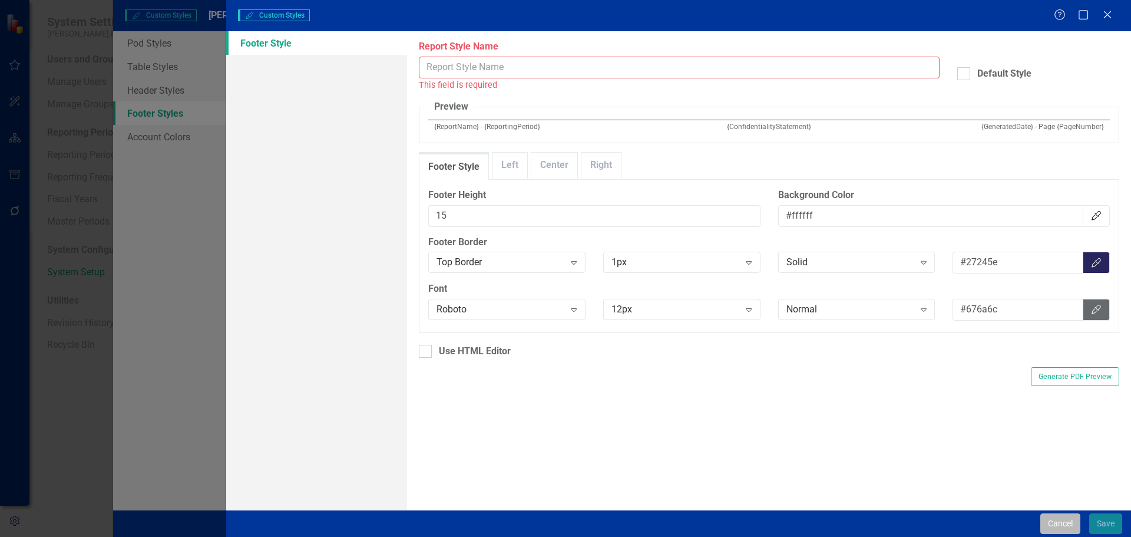
click at [1047, 522] on button "Cancel" at bounding box center [1060, 523] width 40 height 21
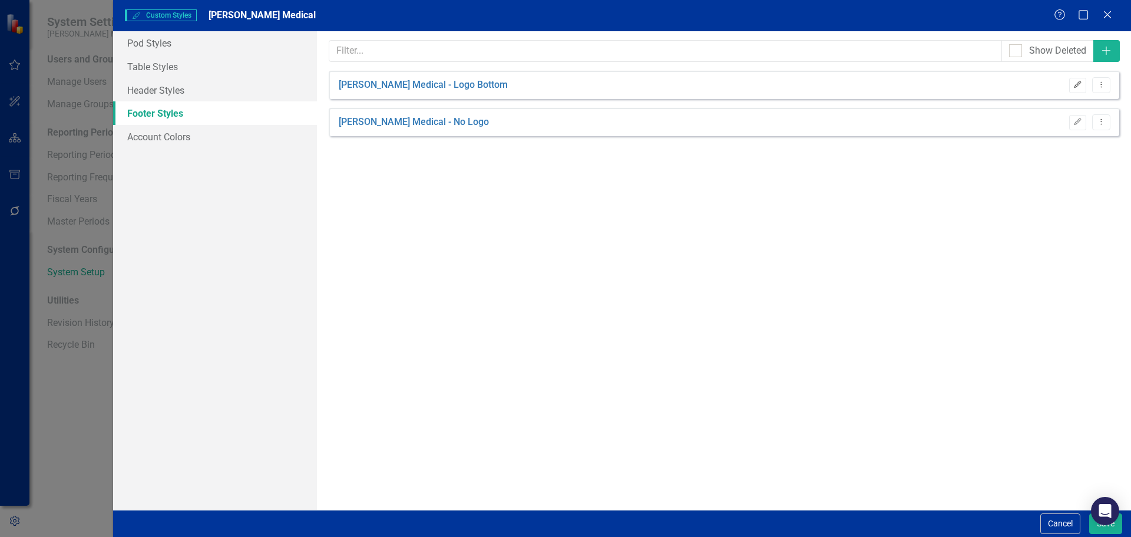
click at [1075, 90] on button "Edit" at bounding box center [1077, 85] width 17 height 15
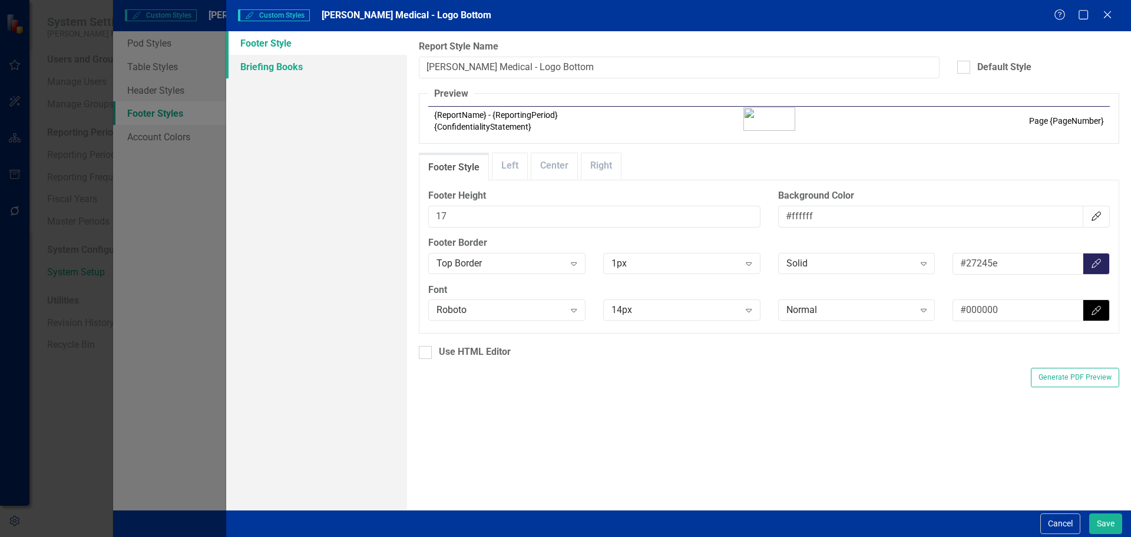
click at [286, 68] on link "Briefing Books" at bounding box center [316, 67] width 181 height 24
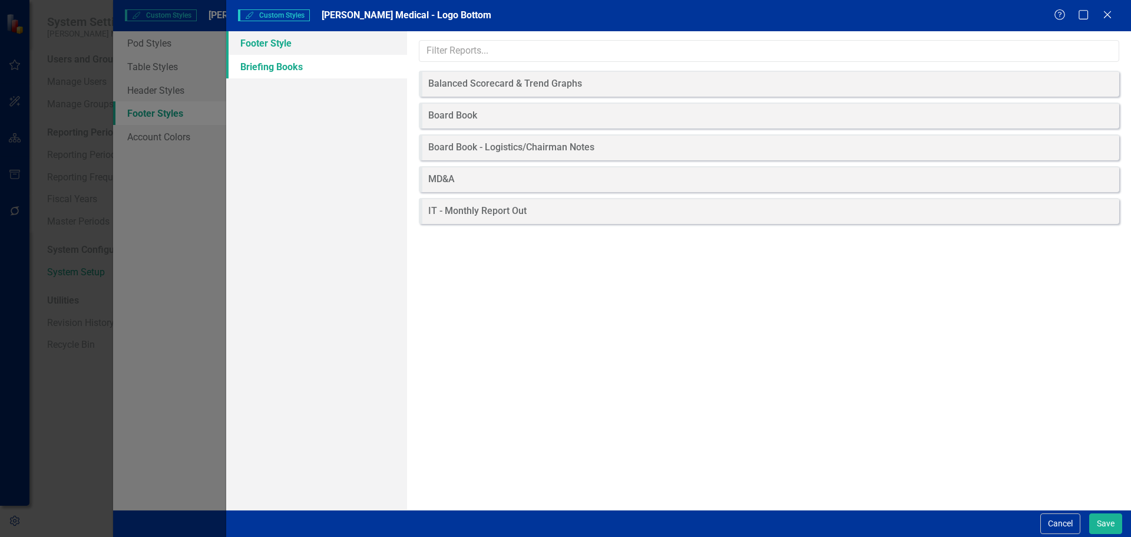
click at [279, 44] on link "Footer Style" at bounding box center [316, 43] width 181 height 24
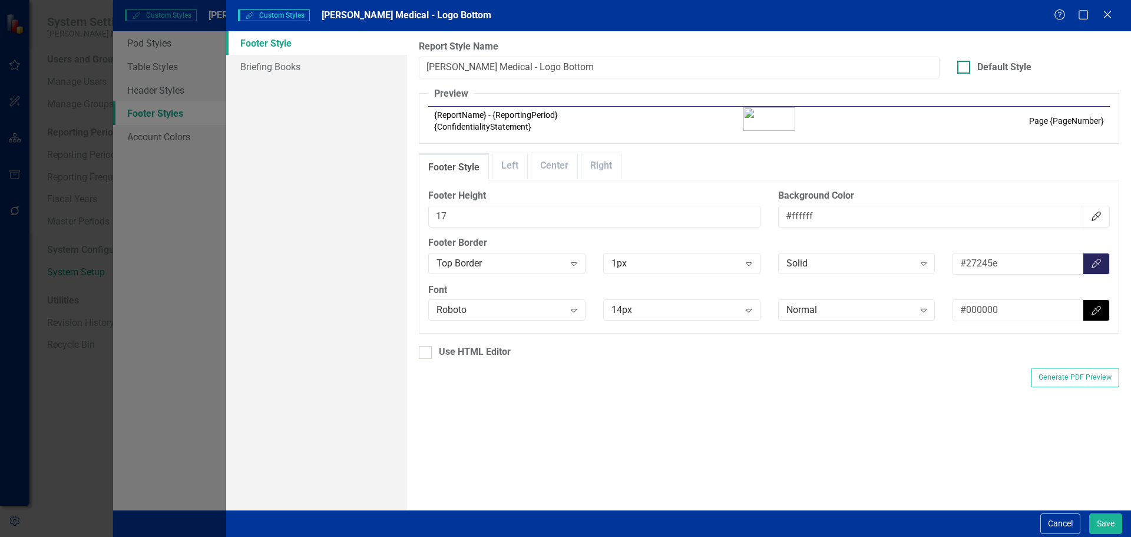
click at [969, 71] on div at bounding box center [963, 67] width 13 height 13
click at [965, 68] on input "Default Style" at bounding box center [961, 65] width 8 height 8
checkbox input "true"
click at [605, 167] on link "Right" at bounding box center [600, 165] width 39 height 25
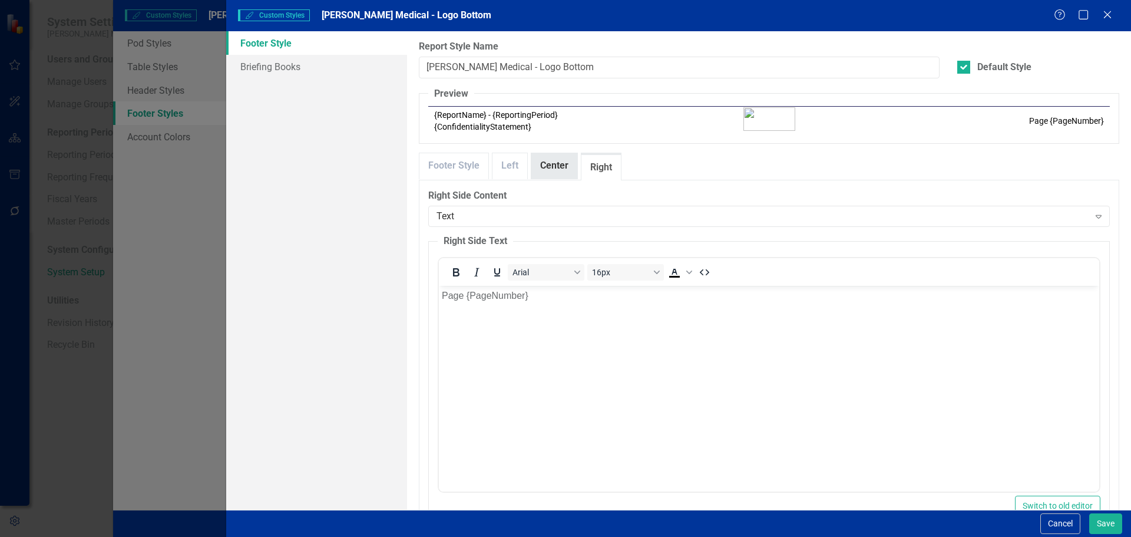
click at [557, 166] on link "Center" at bounding box center [554, 165] width 46 height 25
click at [515, 168] on link "Left" at bounding box center [509, 165] width 35 height 25
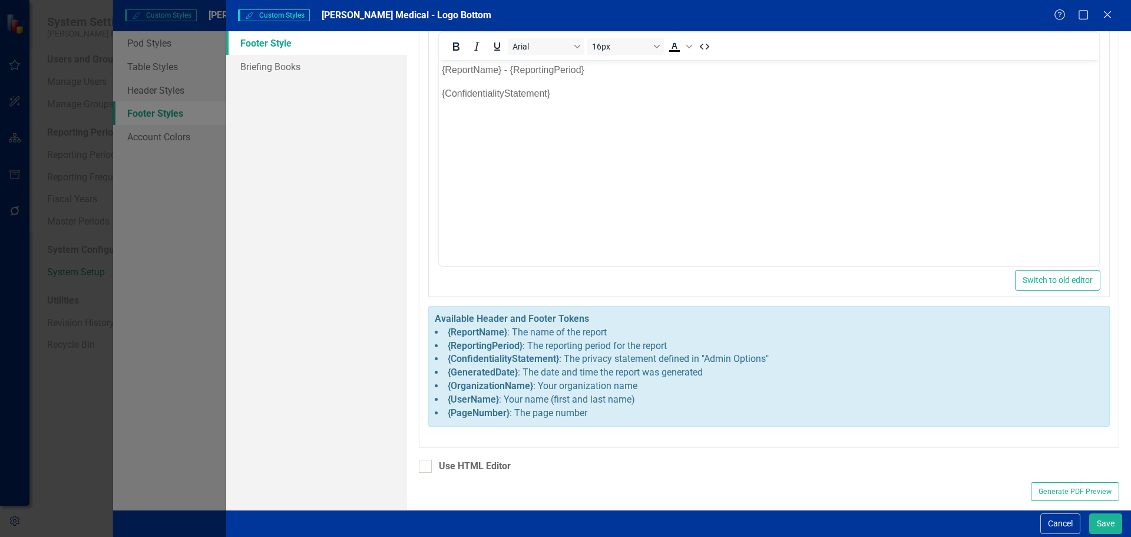
scroll to position [226, 0]
click at [1050, 521] on button "Cancel" at bounding box center [1060, 523] width 40 height 21
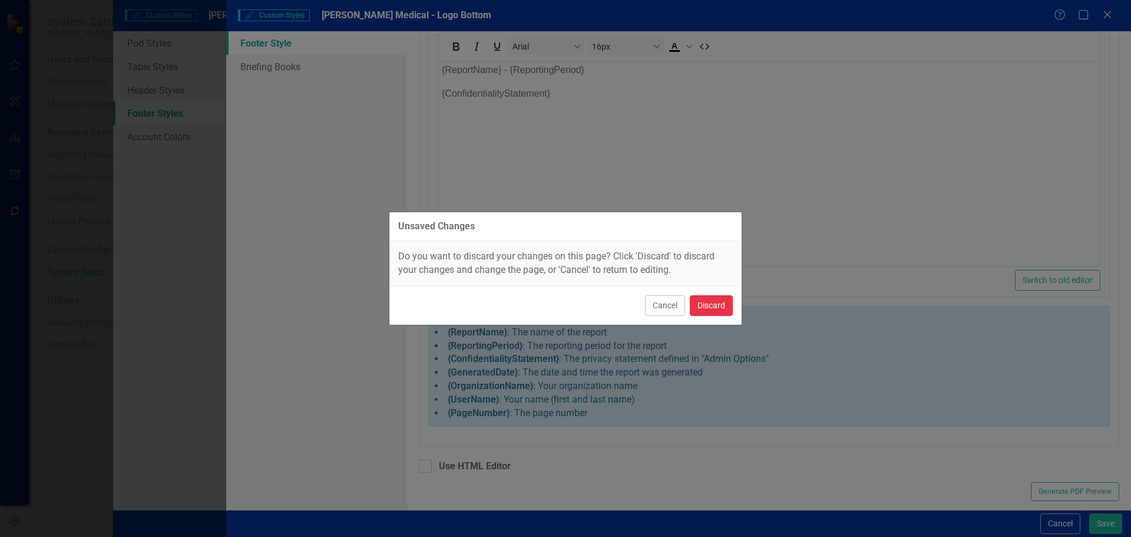
click at [714, 303] on button "Discard" at bounding box center [711, 305] width 43 height 21
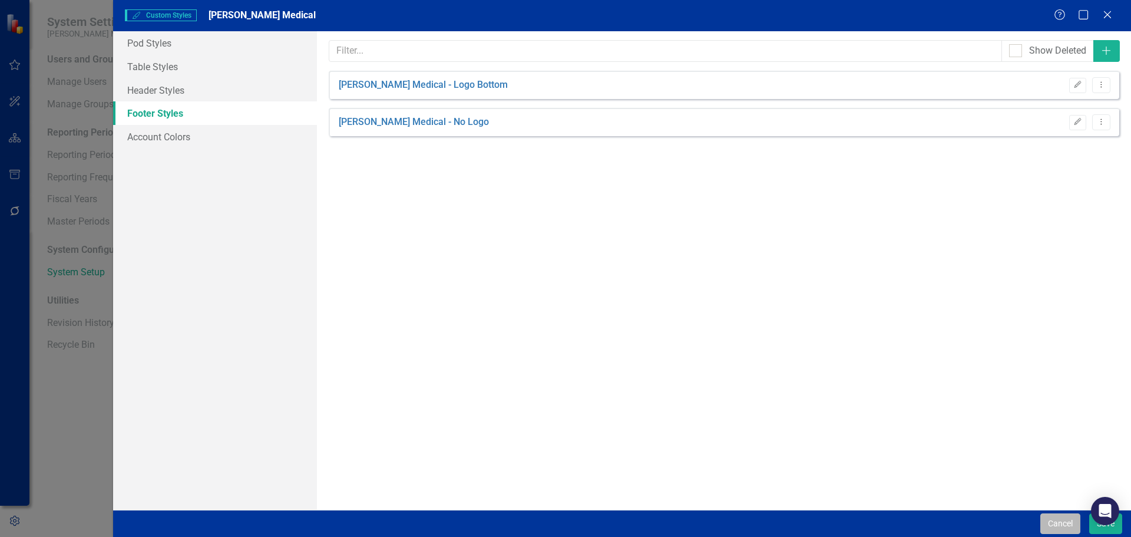
click at [1055, 517] on button "Cancel" at bounding box center [1060, 523] width 40 height 21
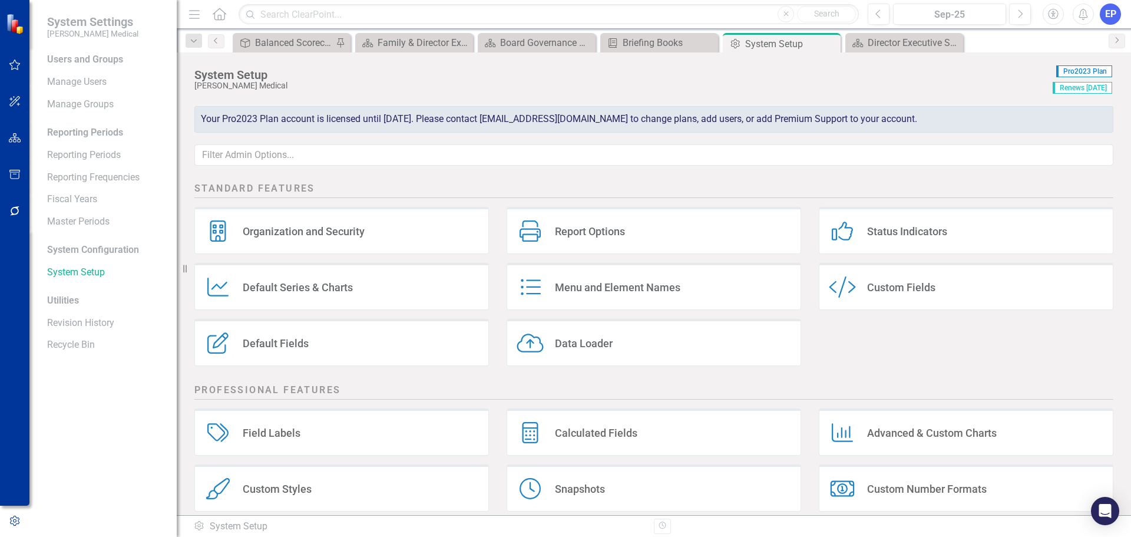
click at [289, 434] on div "Field Labels" at bounding box center [272, 433] width 58 height 14
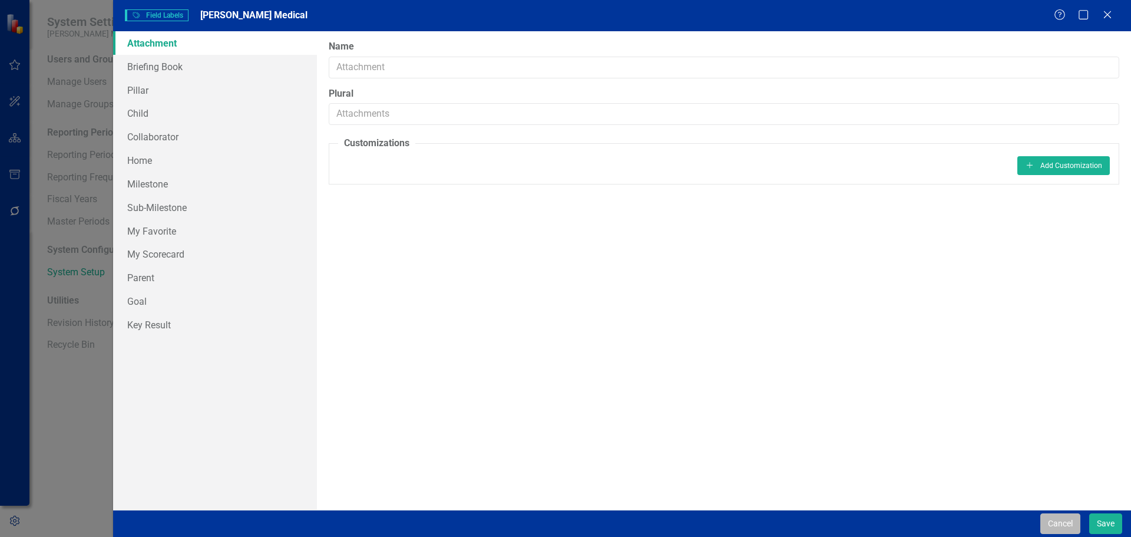
click at [1053, 523] on button "Cancel" at bounding box center [1060, 523] width 40 height 21
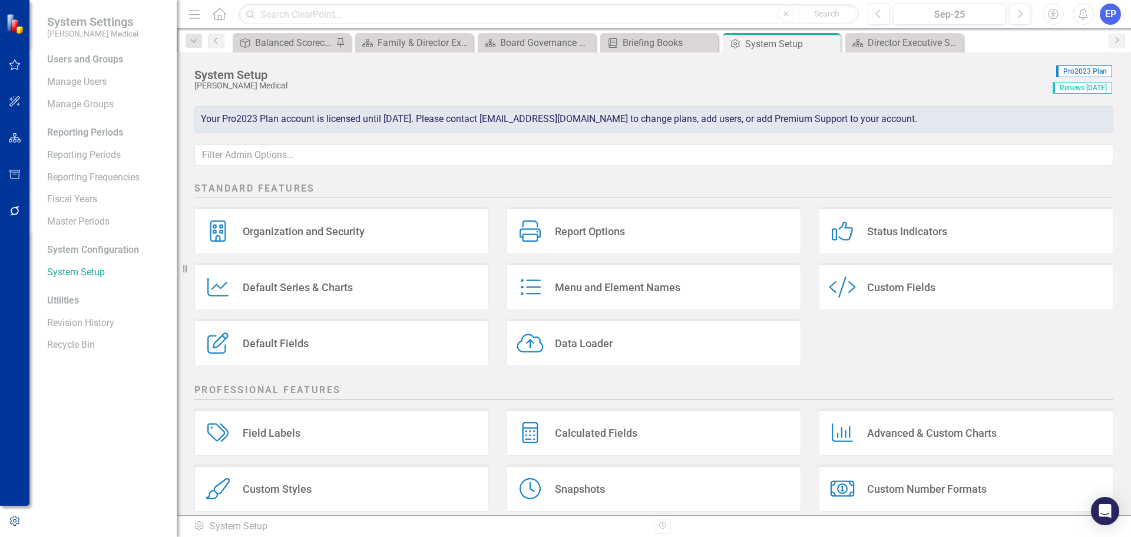
click at [294, 487] on div "Custom Styles" at bounding box center [277, 489] width 69 height 14
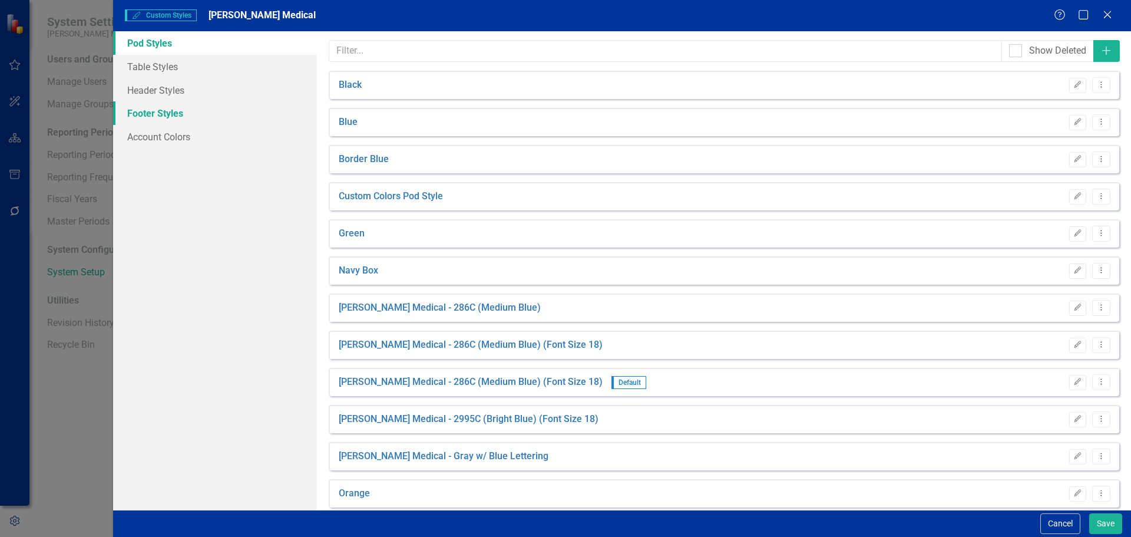
click at [173, 108] on link "Footer Styles" at bounding box center [215, 113] width 204 height 24
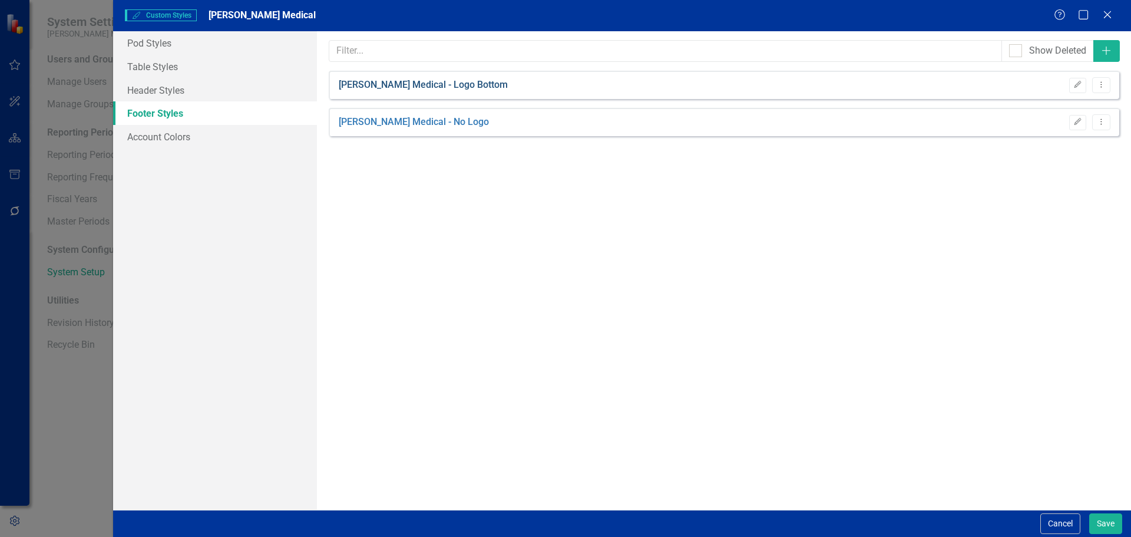
click at [451, 84] on link "Nixon Medical - Logo Bottom" at bounding box center [423, 85] width 169 height 14
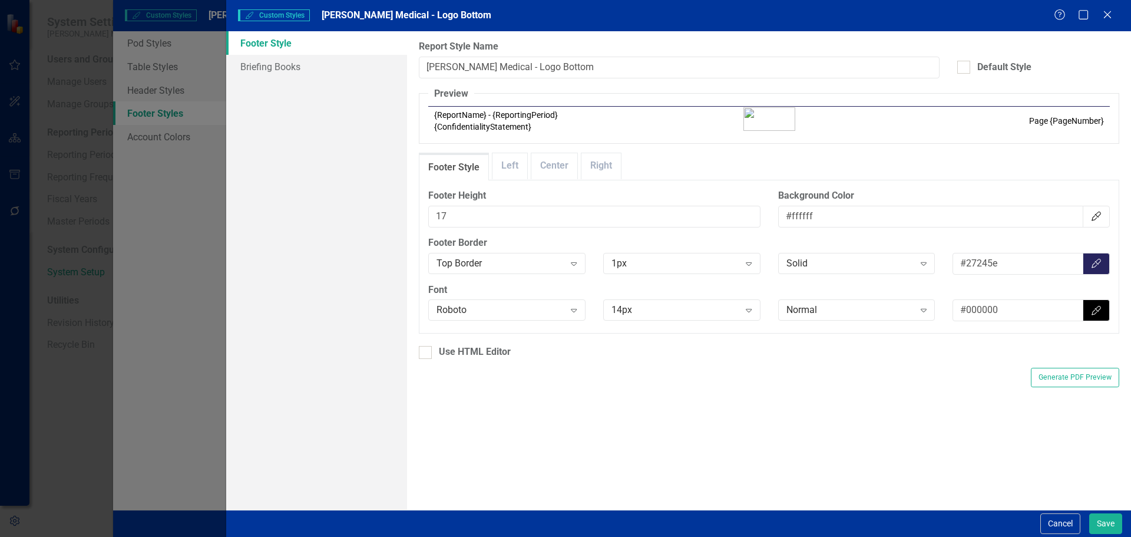
scroll to position [0, 0]
click at [971, 74] on div "Default Style" at bounding box center [1038, 72] width 180 height 22
click at [965, 69] on div at bounding box center [963, 67] width 13 height 13
click at [965, 68] on input "Default Style" at bounding box center [961, 65] width 8 height 8
checkbox input "true"
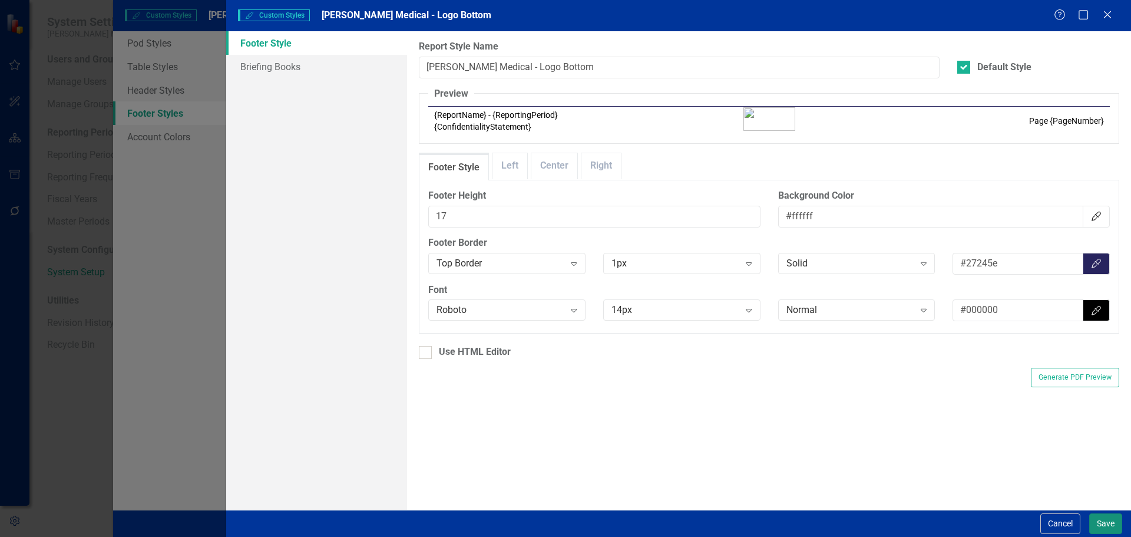
click at [1103, 525] on button "Save" at bounding box center [1105, 523] width 33 height 21
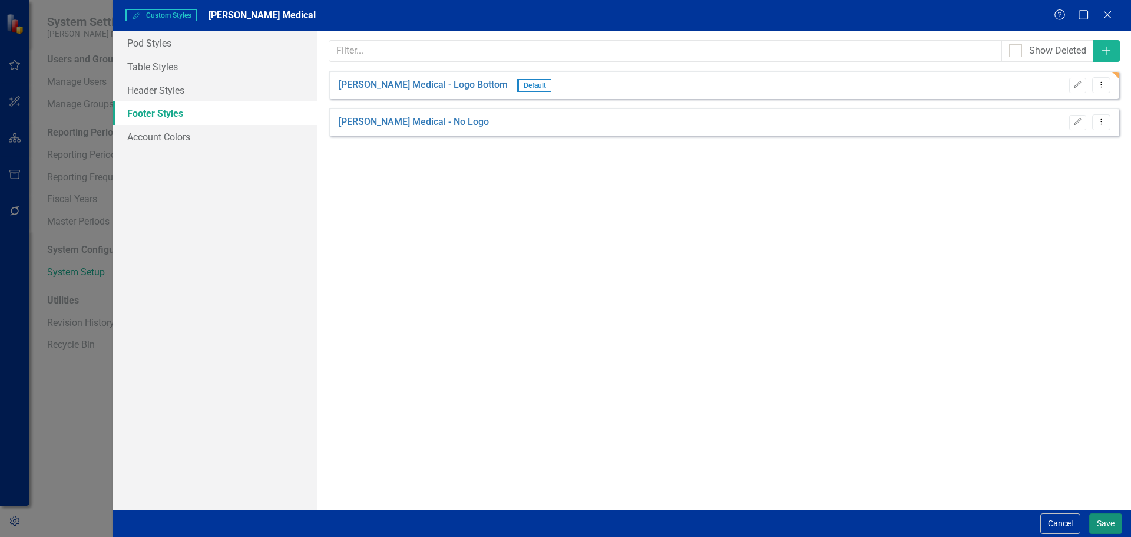
click at [1100, 522] on button "Save" at bounding box center [1105, 523] width 33 height 21
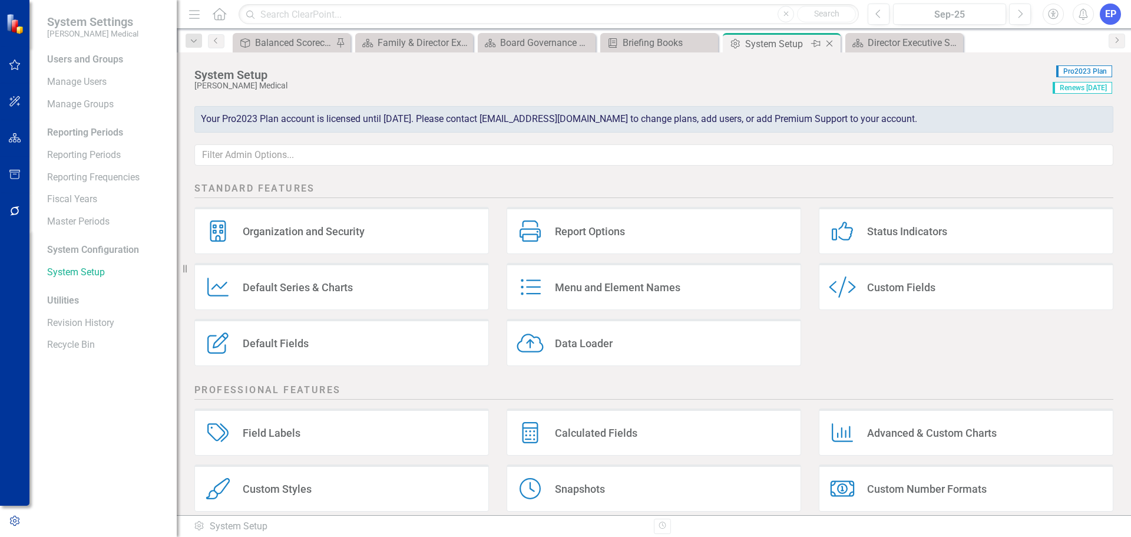
click at [828, 44] on icon "Close" at bounding box center [829, 43] width 12 height 9
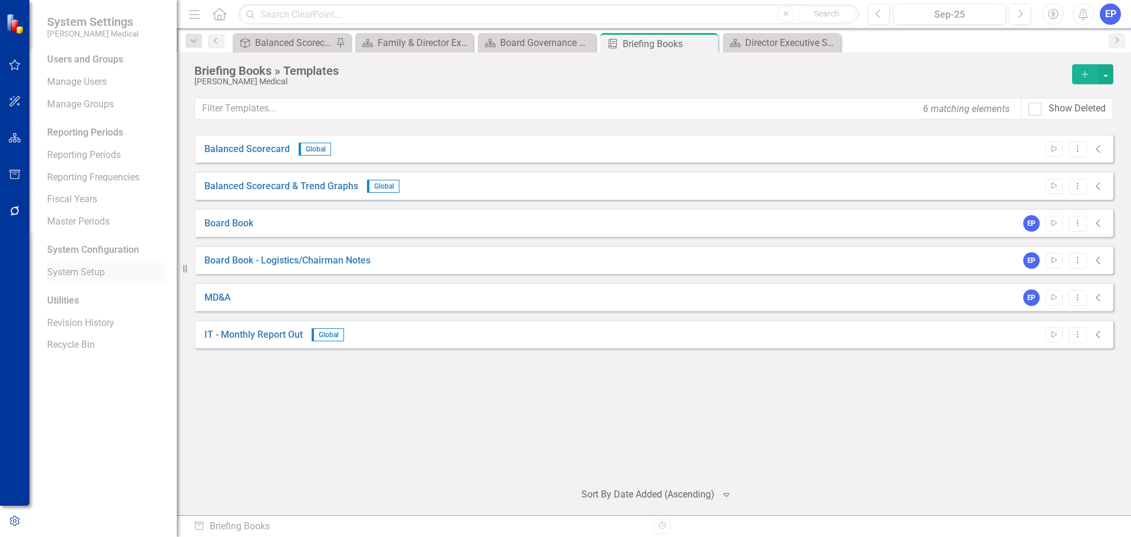
click at [105, 272] on link "System Setup" at bounding box center [106, 273] width 118 height 14
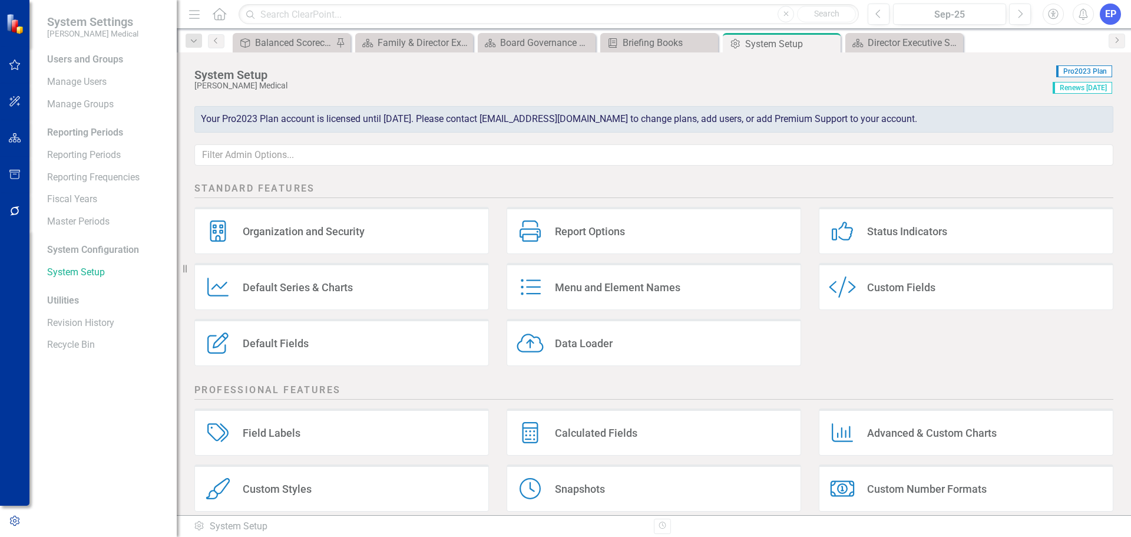
click at [296, 490] on div "Custom Styles" at bounding box center [277, 489] width 69 height 14
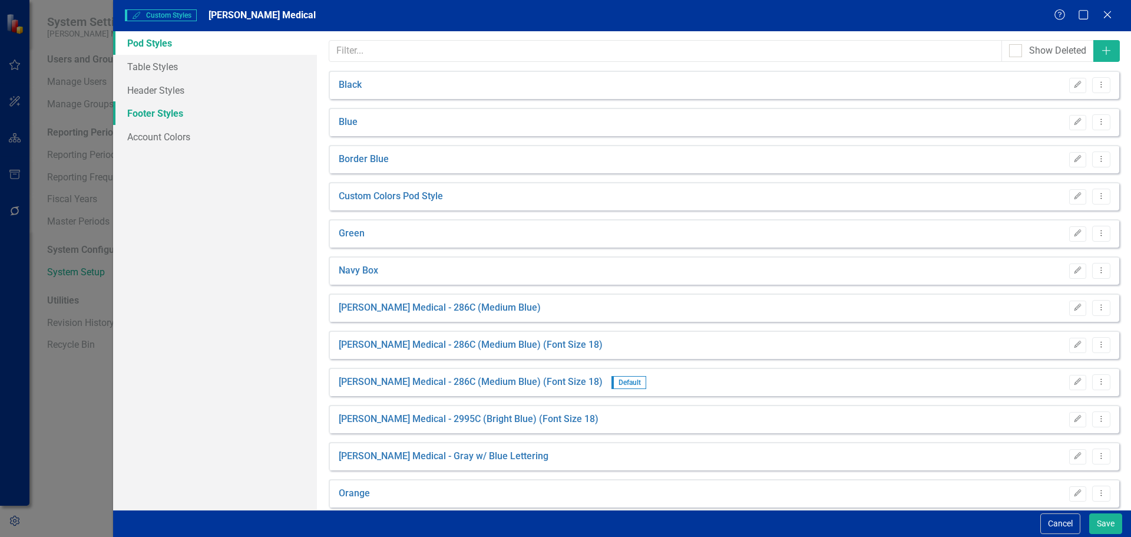
click at [172, 108] on link "Footer Styles" at bounding box center [215, 113] width 204 height 24
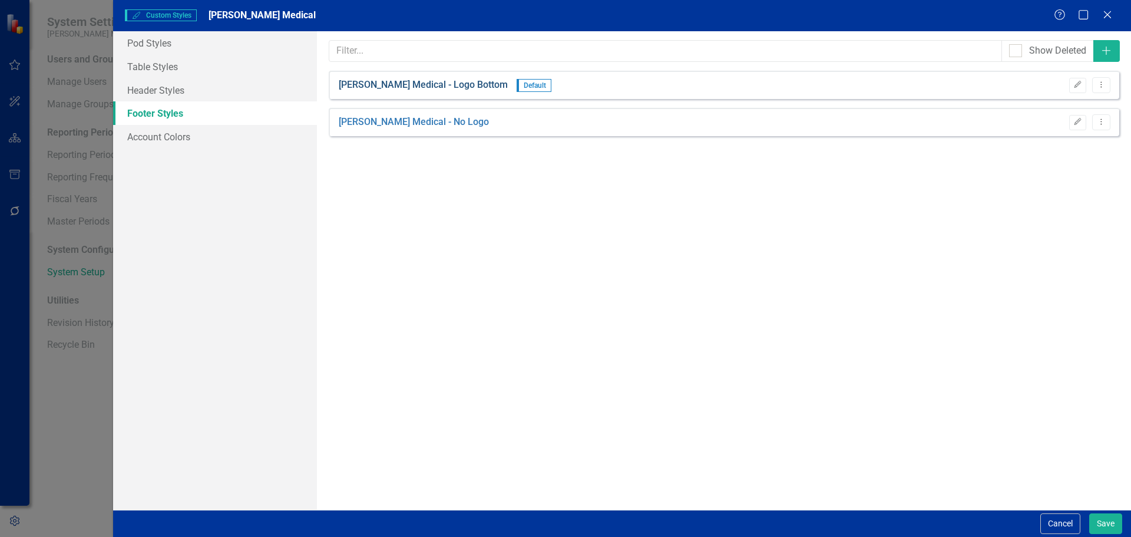
click at [426, 88] on link "Nixon Medical - Logo Bottom" at bounding box center [423, 85] width 169 height 14
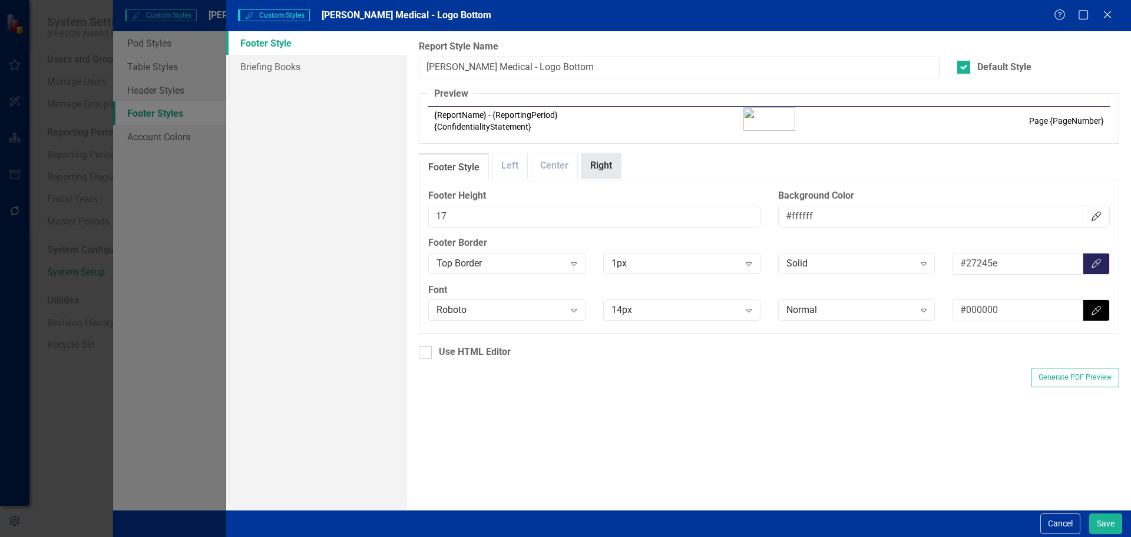
click at [581, 168] on link "Right" at bounding box center [600, 165] width 39 height 25
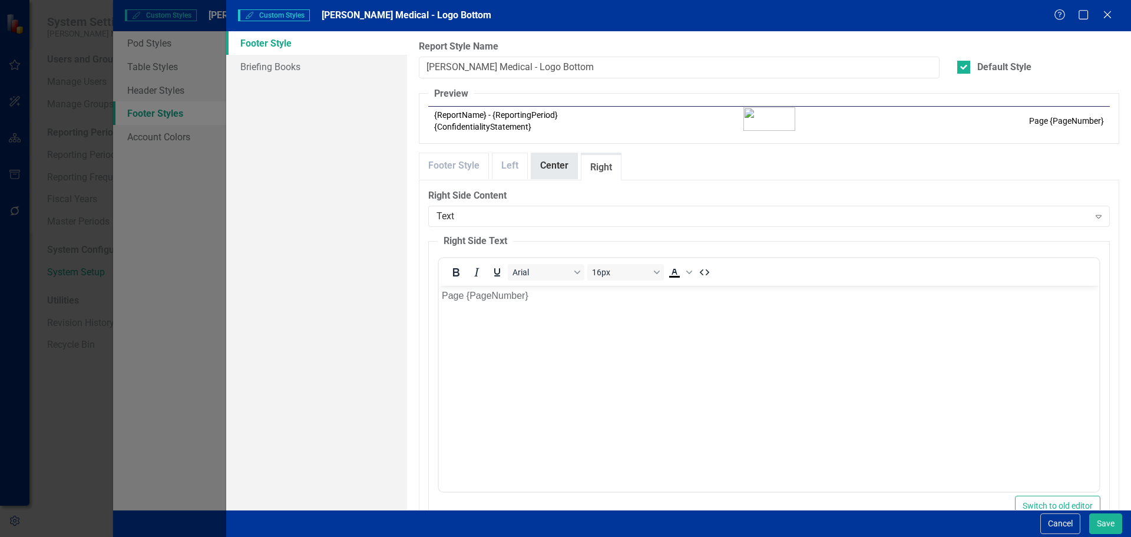
click at [561, 166] on link "Center" at bounding box center [554, 165] width 46 height 25
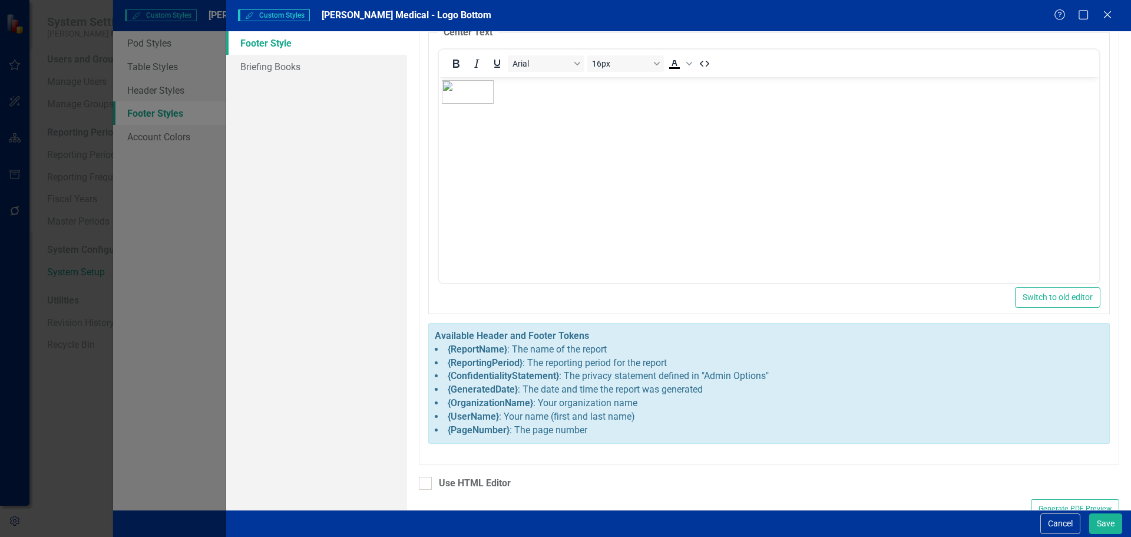
scroll to position [226, 0]
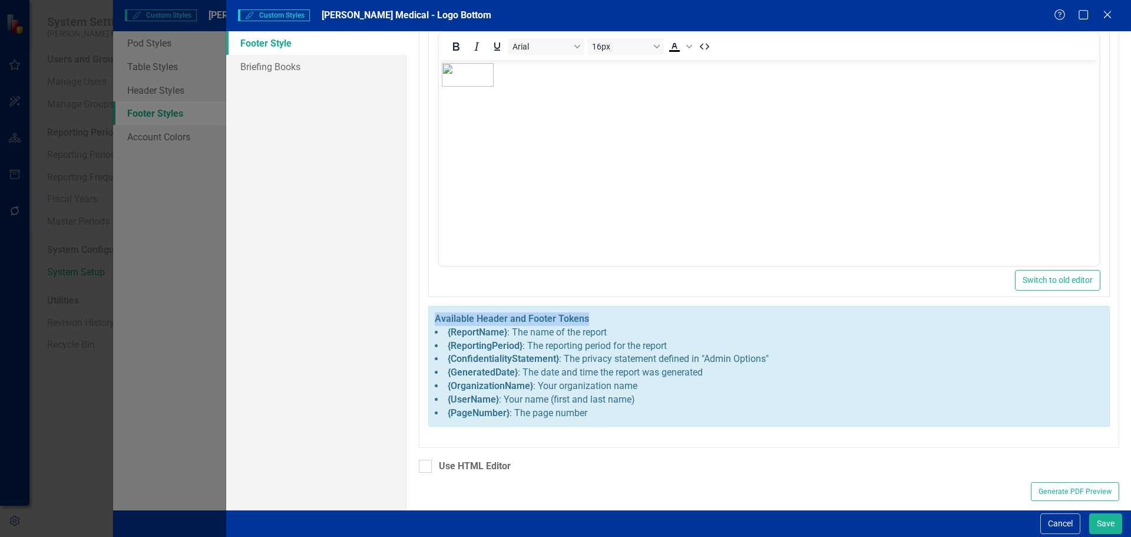
drag, startPoint x: 590, startPoint y: 317, endPoint x: 435, endPoint y: 321, distance: 155.6
click at [435, 321] on div "Available Header and Footer Tokens {ReportName} : The name of the report {Repor…" at bounding box center [769, 366] width 682 height 121
copy strong "Available Header and Footer Tokens"
click at [1058, 524] on button "Cancel" at bounding box center [1060, 523] width 40 height 21
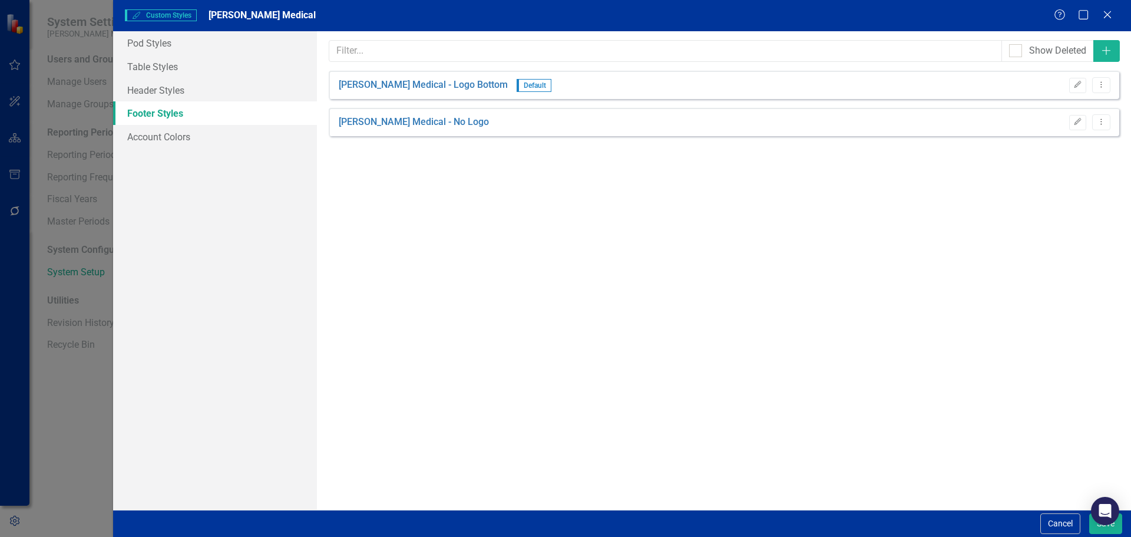
click at [1058, 524] on button "Cancel" at bounding box center [1060, 523] width 40 height 21
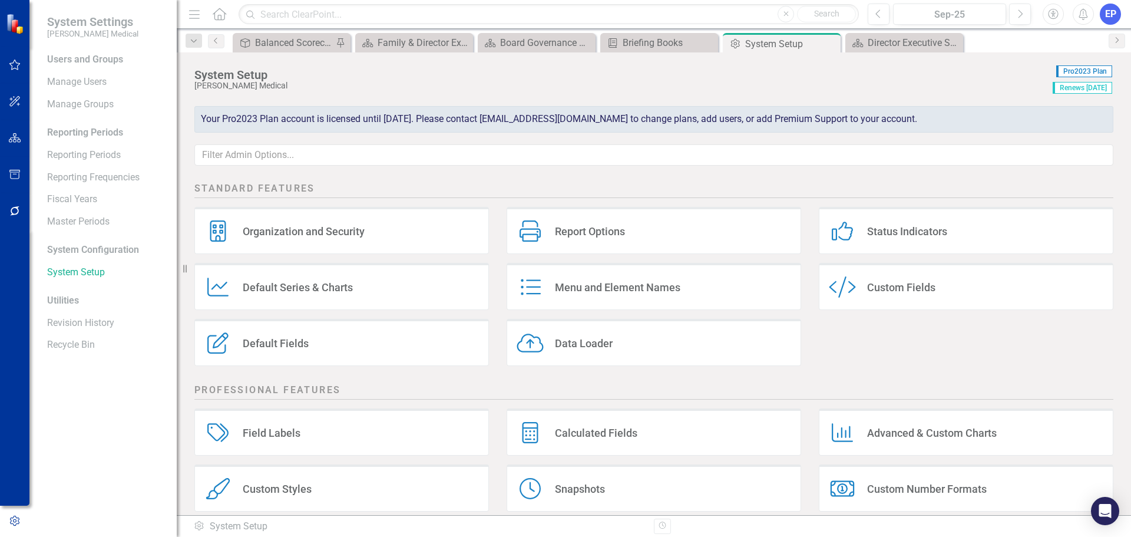
click at [21, 137] on button "button" at bounding box center [15, 138] width 27 height 25
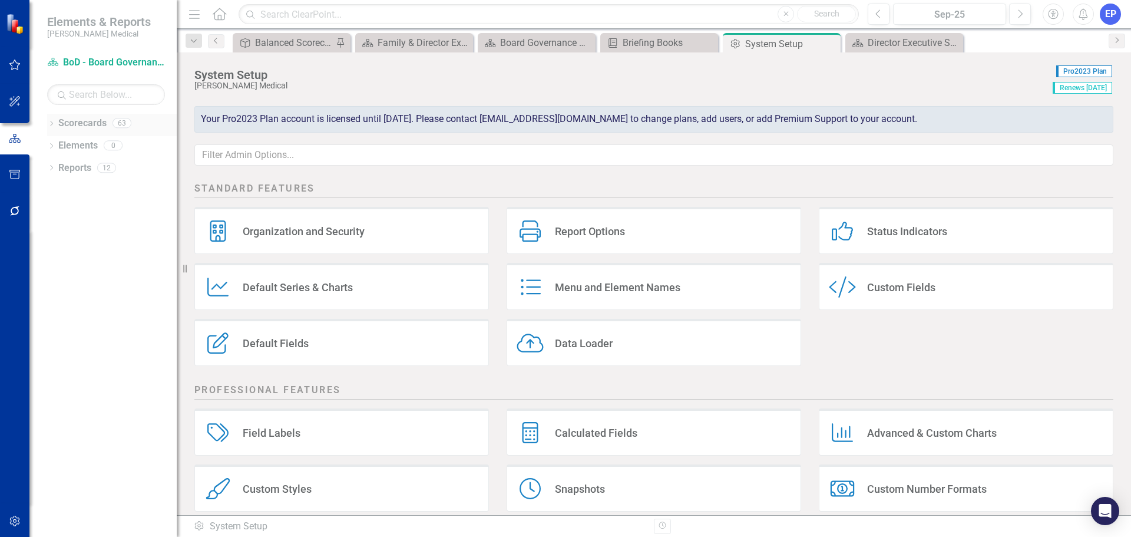
click at [54, 120] on div "Dropdown" at bounding box center [51, 125] width 8 height 10
click at [58, 166] on icon "Dropdown" at bounding box center [57, 167] width 9 height 7
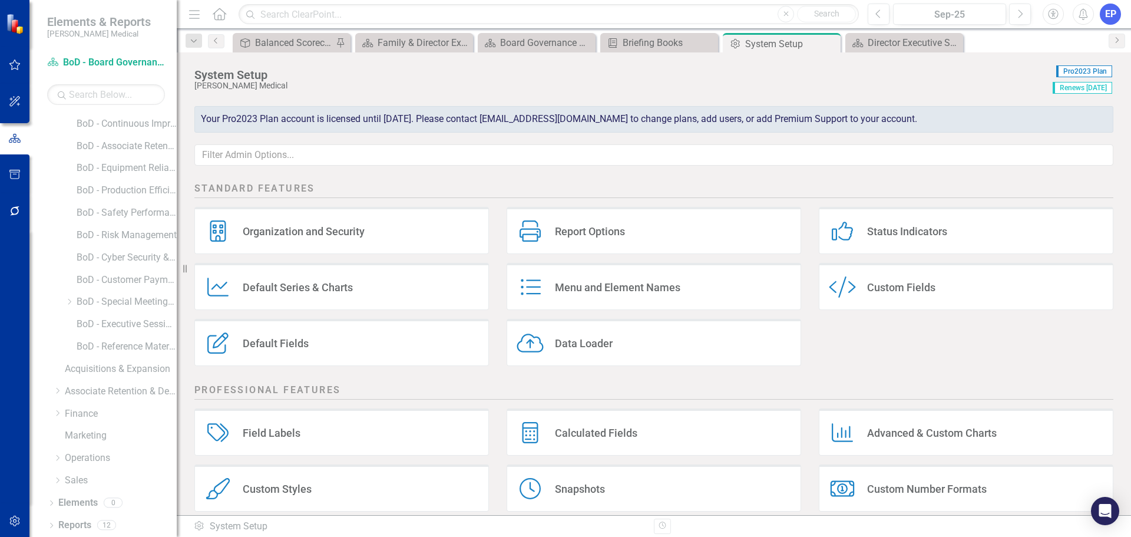
scroll to position [335, 0]
click at [104, 324] on link "BoD - Executive Sessions" at bounding box center [127, 323] width 100 height 14
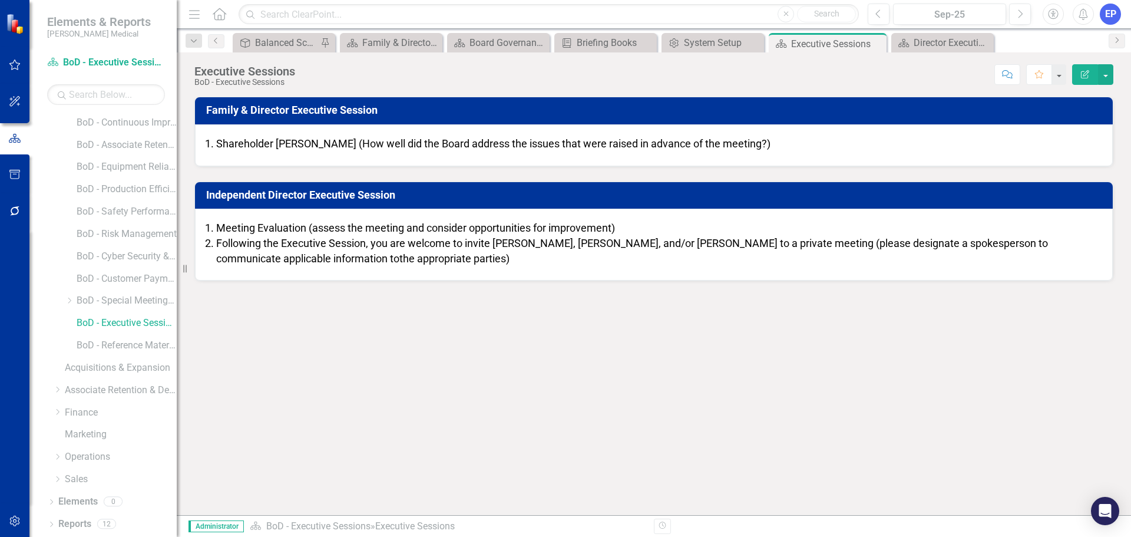
click at [236, 223] on span "Meeting Evaluation (assess the meeting and consider opportunities for improveme…" at bounding box center [415, 227] width 399 height 12
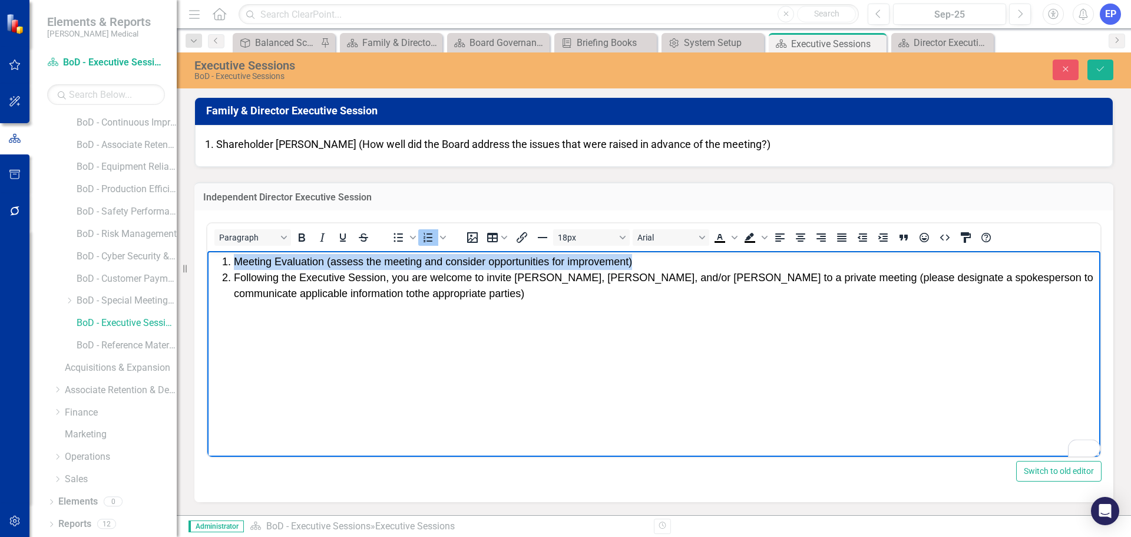
drag, startPoint x: 661, startPoint y: 263, endPoint x: 226, endPoint y: 256, distance: 435.3
click at [234, 256] on li "Meeting Evaluation (assess the meeting and consider opportunities for improveme…" at bounding box center [666, 262] width 864 height 16
copy span "Meeting Evaluation (assess the meeting and consider opportunities for improveme…"
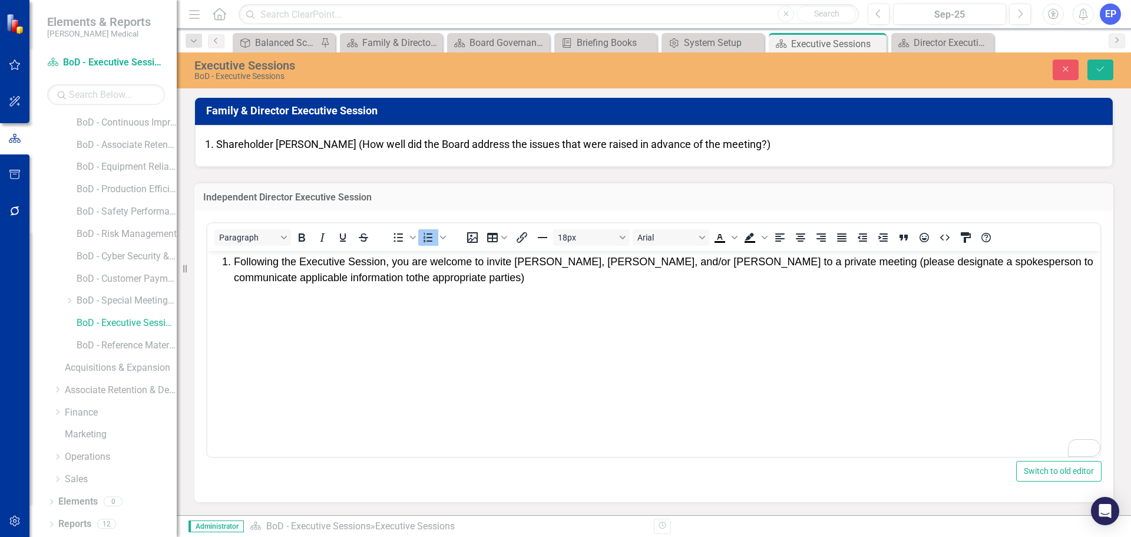
click at [338, 147] on span "Shareholder Debrief (How well did the Board address the issues that were raised…" at bounding box center [493, 144] width 554 height 12
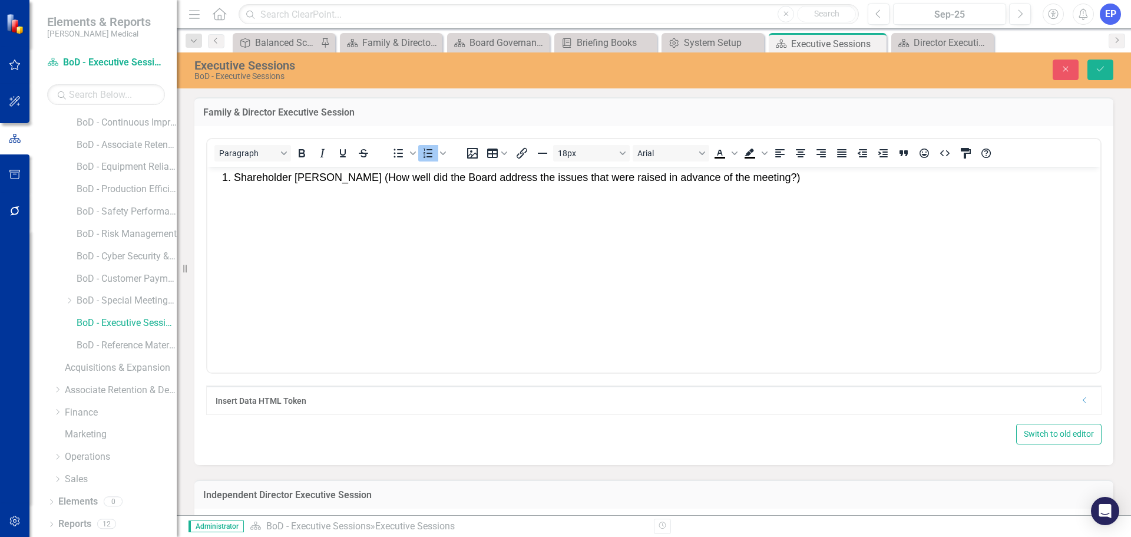
click at [755, 179] on li "Shareholder Debrief (How well did the Board address the issues that were raised…" at bounding box center [666, 177] width 864 height 16
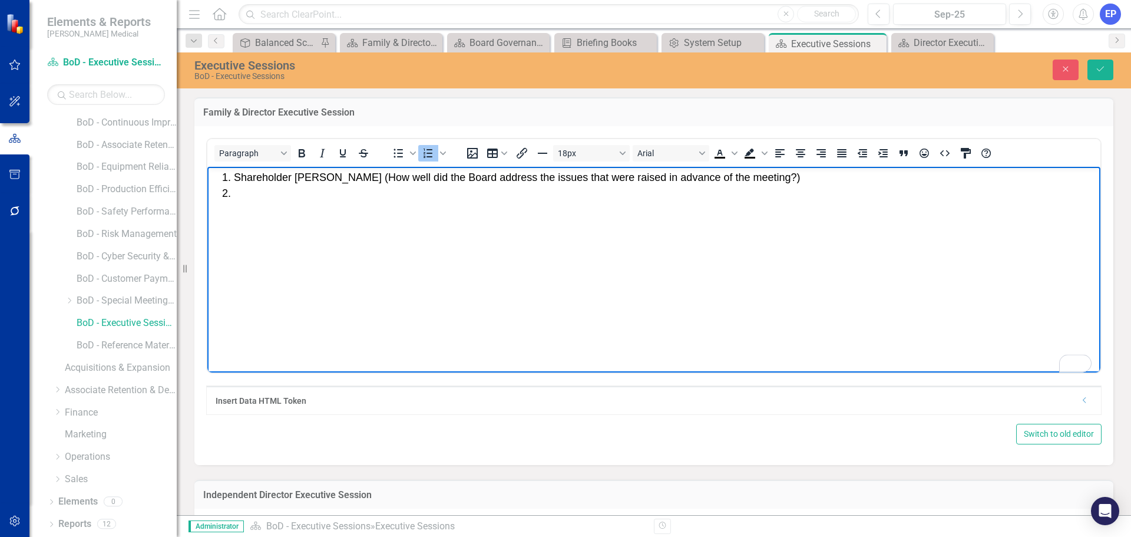
paste body "To enrich screen reader interactions, please activate Accessibility in Grammarl…"
click at [561, 177] on span "Shareholder Debrief (How well did the Board address the issues that were raised…" at bounding box center [517, 177] width 567 height 12
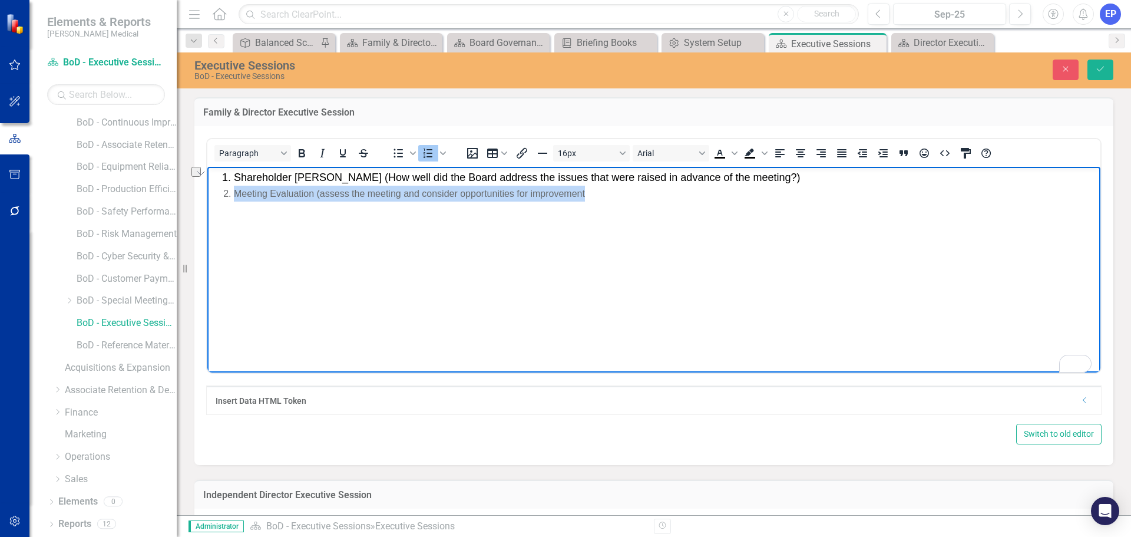
drag, startPoint x: 593, startPoint y: 191, endPoint x: 235, endPoint y: 192, distance: 357.5
click at [235, 192] on li "Meeting Evaluation (assess the meeting and consider opportunities for improveme…" at bounding box center [666, 193] width 864 height 16
copy li "Meeting Evaluation (assess the meeting and consider opportunities for improveme…"
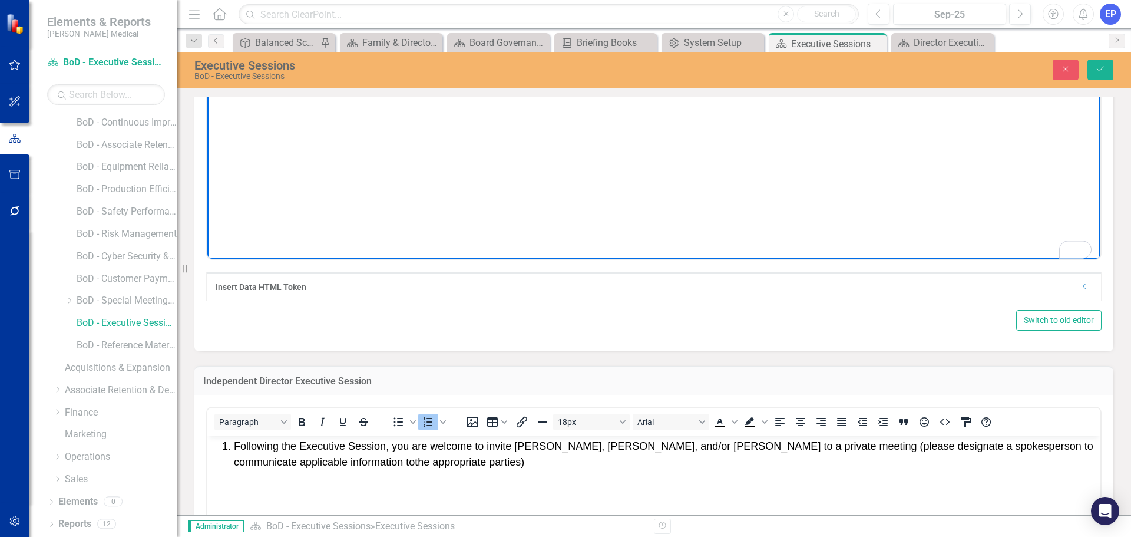
scroll to position [59, 0]
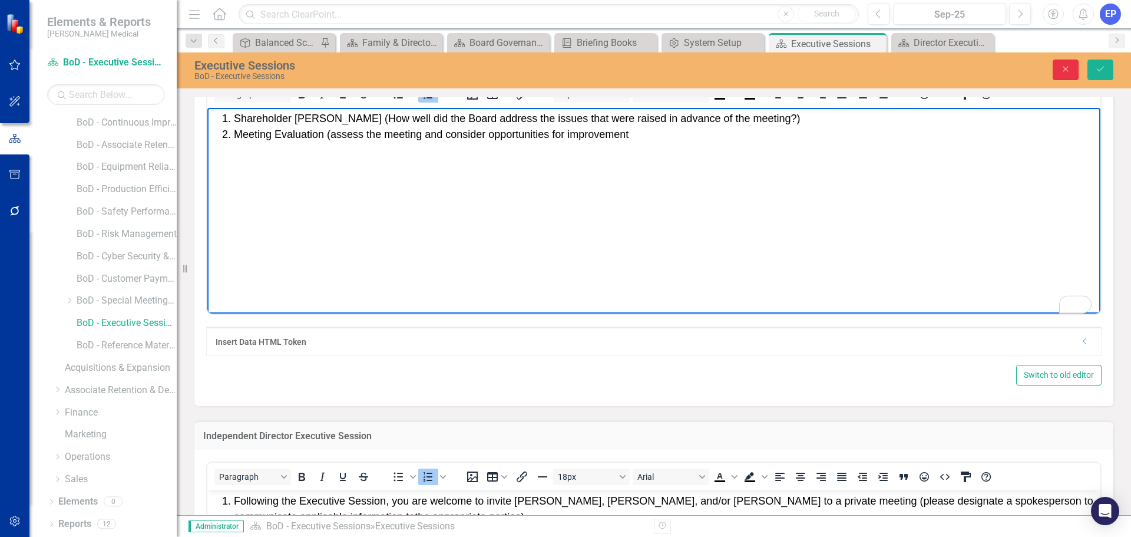
click at [1070, 71] on icon "Close" at bounding box center [1065, 69] width 11 height 8
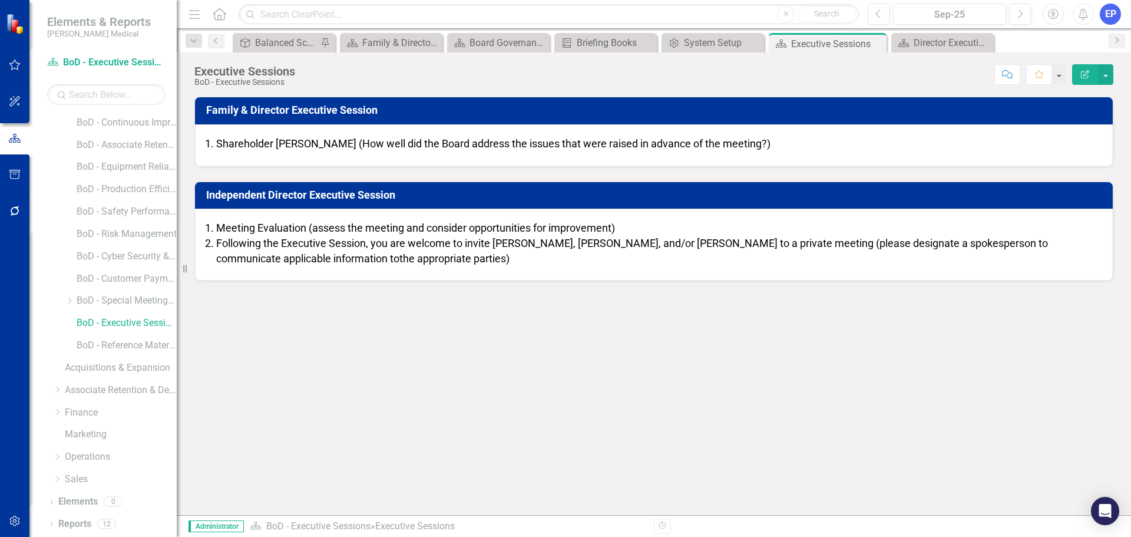
scroll to position [0, 0]
click at [693, 141] on span "Shareholder Debrief (How well did the Board address the issues that were raised…" at bounding box center [493, 143] width 554 height 12
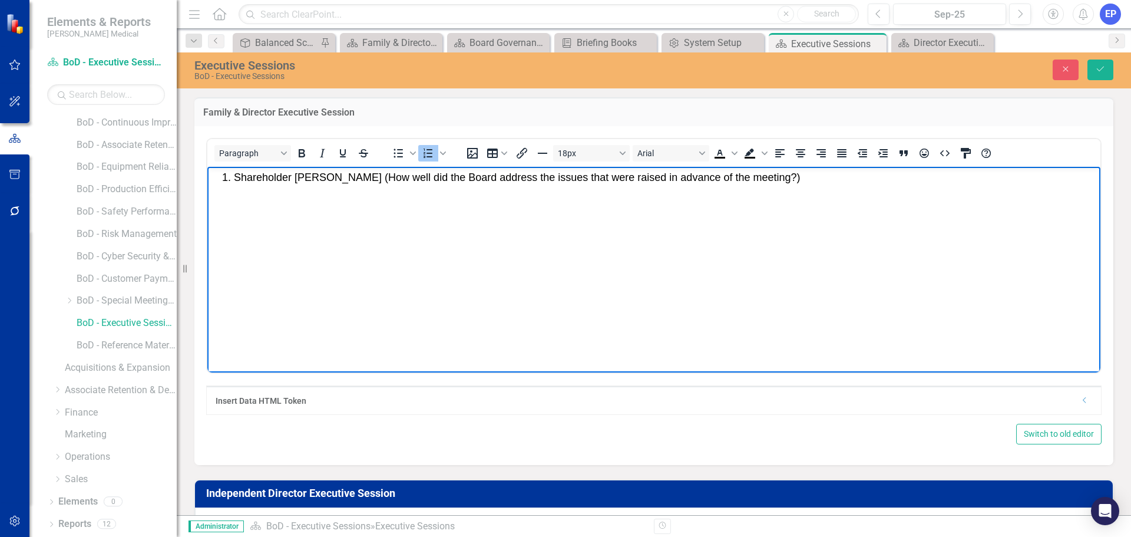
click at [753, 177] on li "Shareholder Debrief (How well did the Board address the issues that were raised…" at bounding box center [666, 177] width 864 height 16
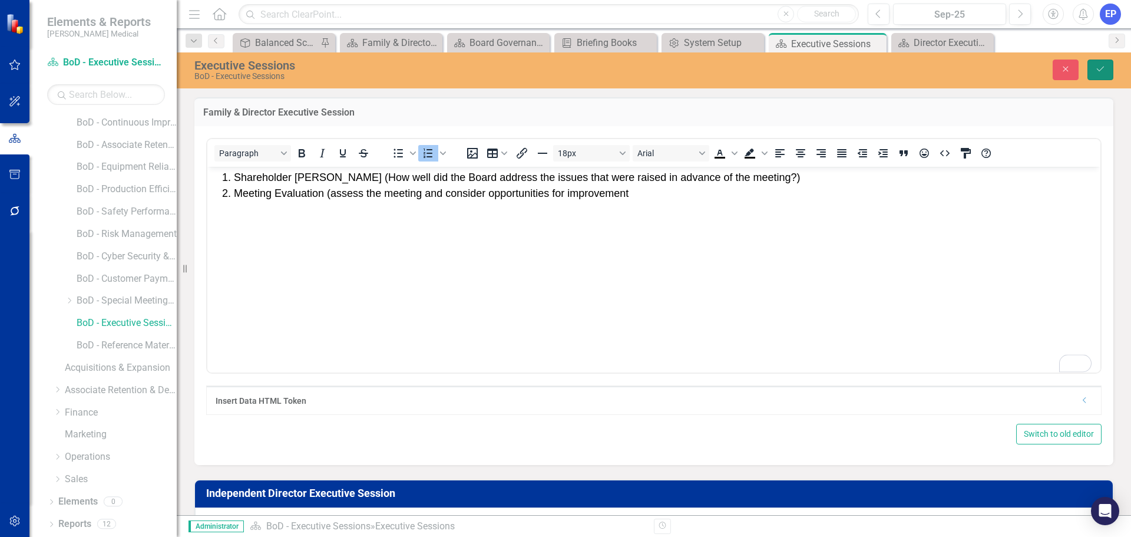
click at [1098, 67] on icon "Save" at bounding box center [1100, 69] width 11 height 8
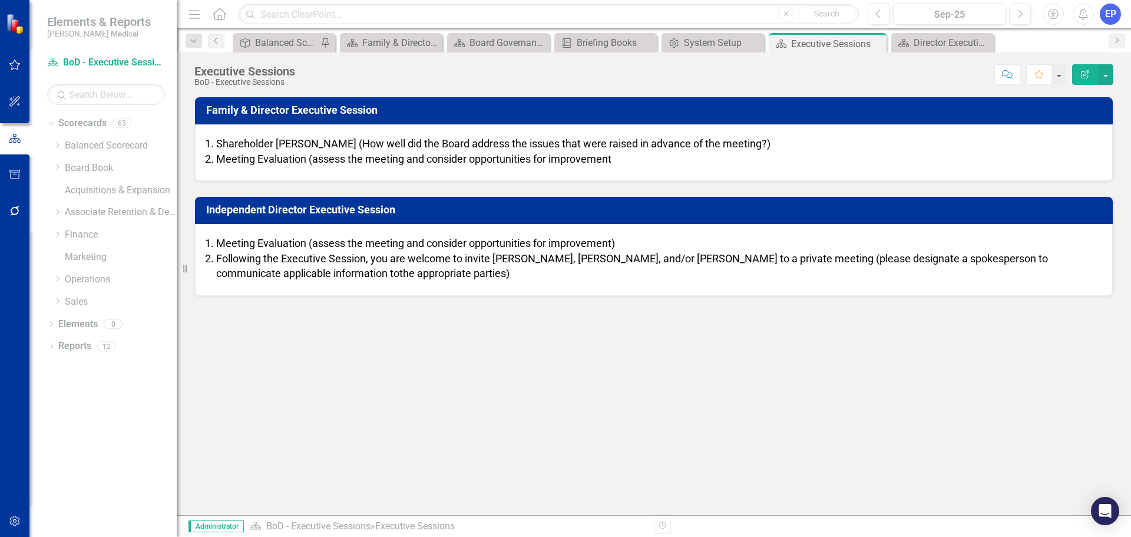
click at [446, 156] on span "Meeting Evaluation (assess the meeting and consider opportunities for improveme…" at bounding box center [413, 159] width 395 height 12
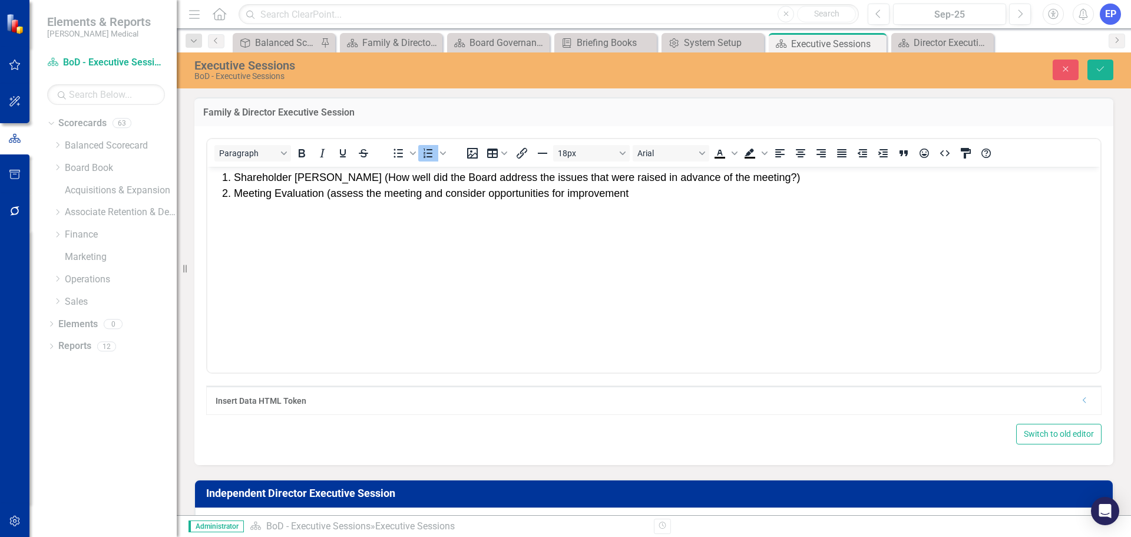
click at [634, 194] on li "Meeting Evaluation (assess the meeting and consider opportunities for improveme…" at bounding box center [666, 193] width 864 height 16
click at [1099, 71] on icon "submit" at bounding box center [1100, 69] width 7 height 5
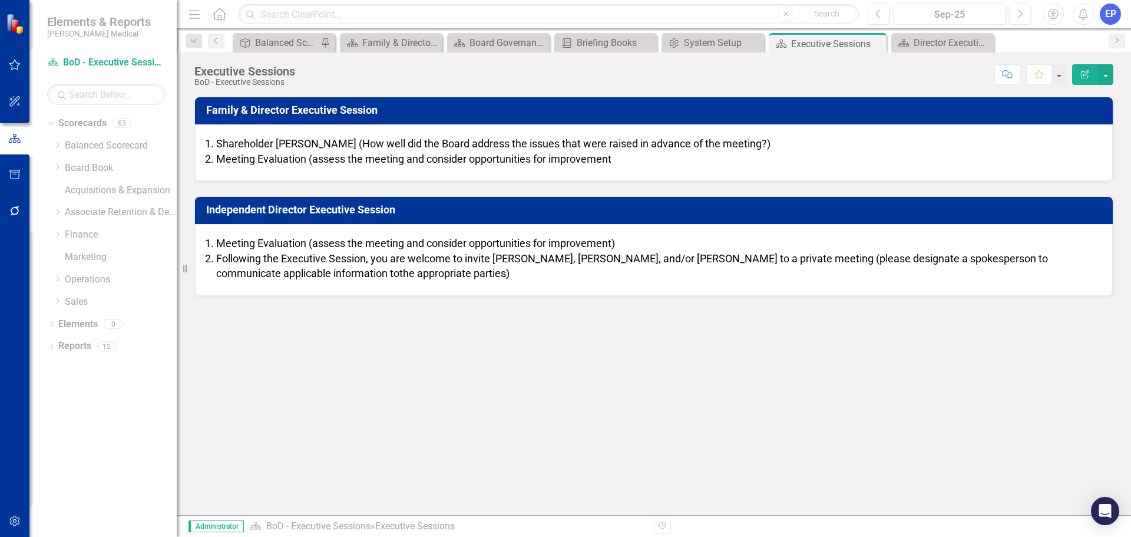
click at [364, 272] on li "Following the Executive Session, you are welcome to invite Ben, Dan, and/or Jas…" at bounding box center [658, 266] width 884 height 30
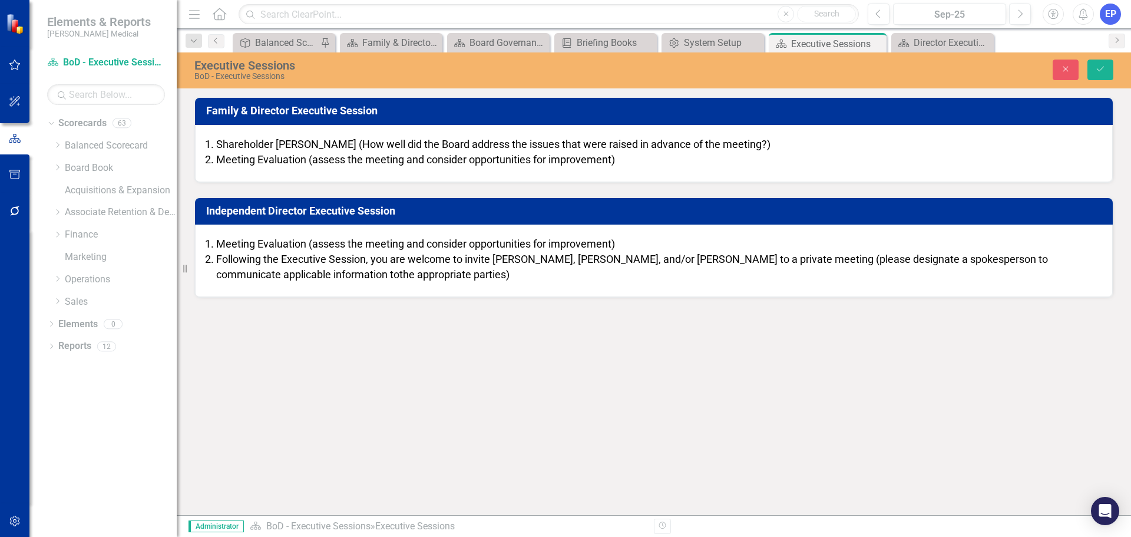
click at [439, 241] on span "Meeting Evaluation (assess the meeting and consider opportunities for improveme…" at bounding box center [415, 243] width 399 height 12
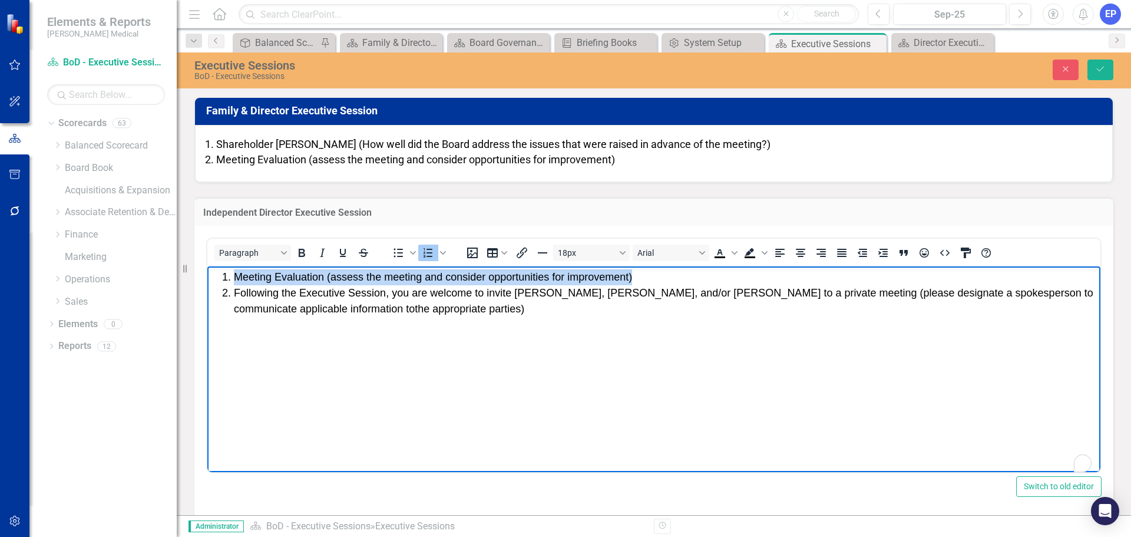
drag, startPoint x: 647, startPoint y: 277, endPoint x: 237, endPoint y: 273, distance: 410.0
click at [237, 273] on li "Meeting Evaluation (assess the meeting and consider opportunities for improveme…" at bounding box center [666, 277] width 864 height 16
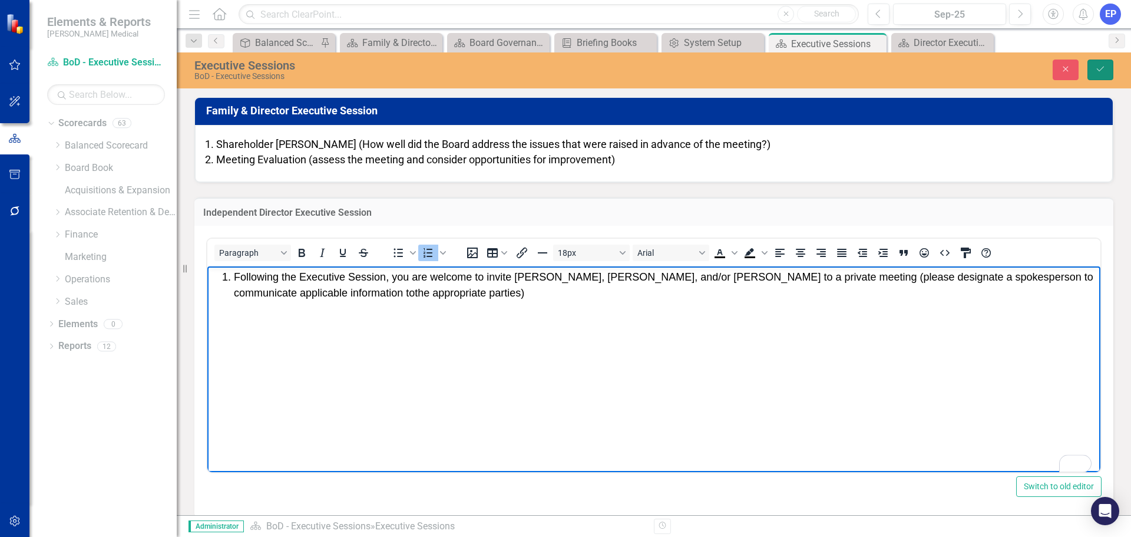
click at [1096, 70] on icon "Save" at bounding box center [1100, 69] width 11 height 8
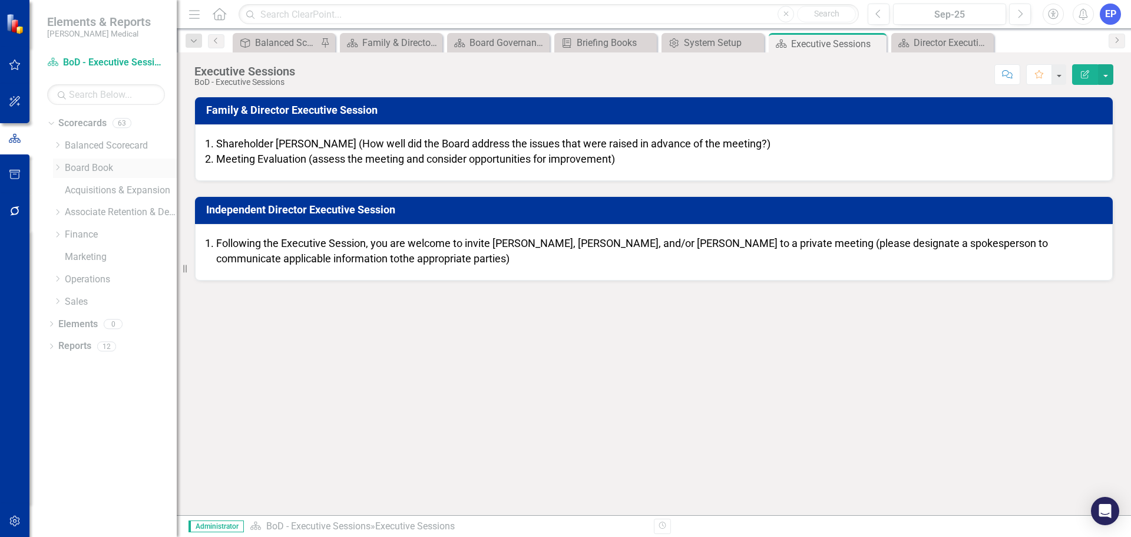
click at [57, 164] on icon "Dropdown" at bounding box center [57, 167] width 9 height 7
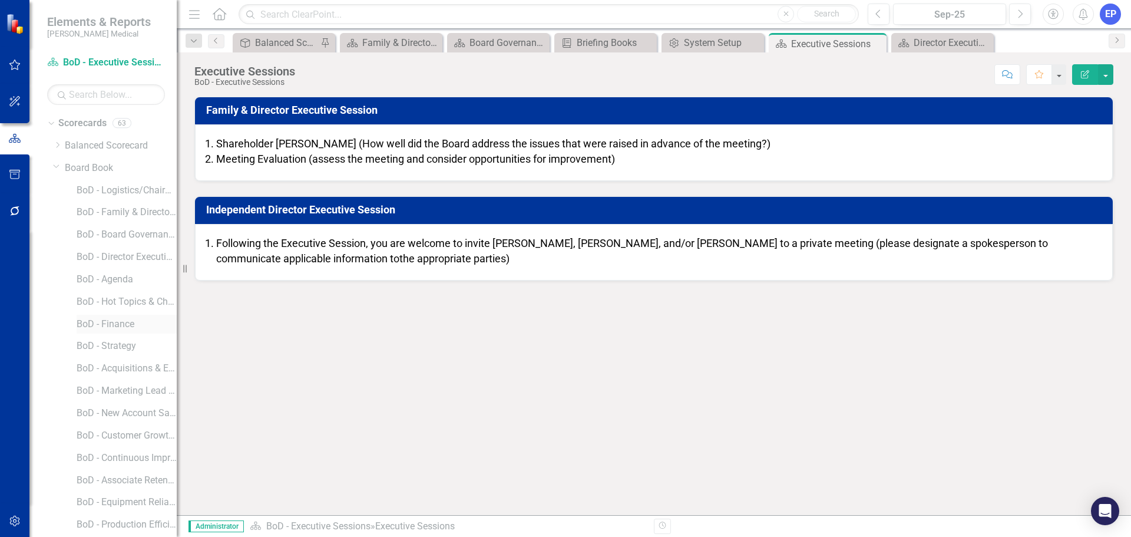
click at [110, 319] on link "BoD - Finance" at bounding box center [127, 324] width 100 height 14
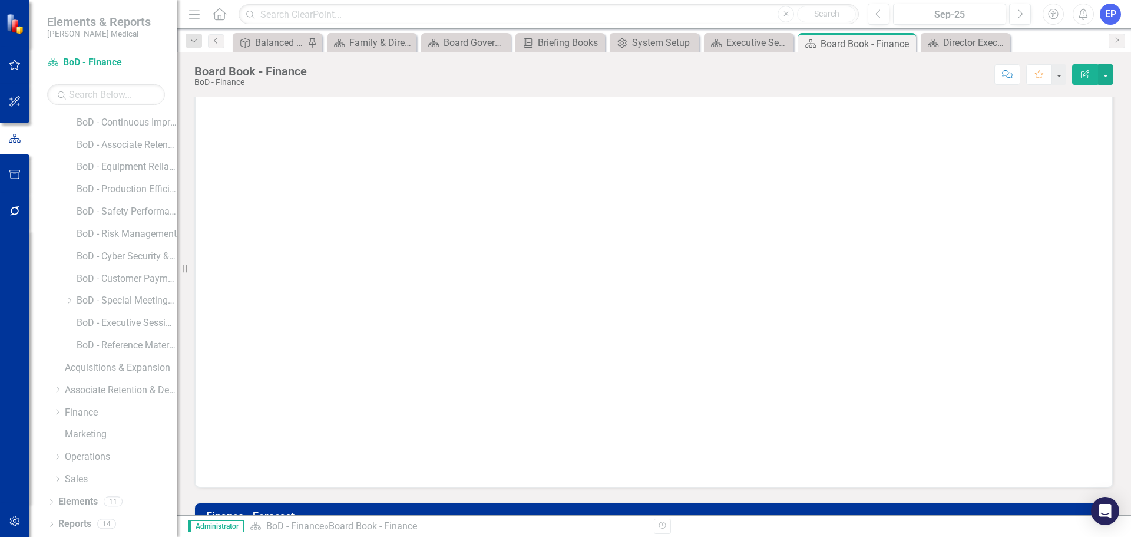
scroll to position [942, 0]
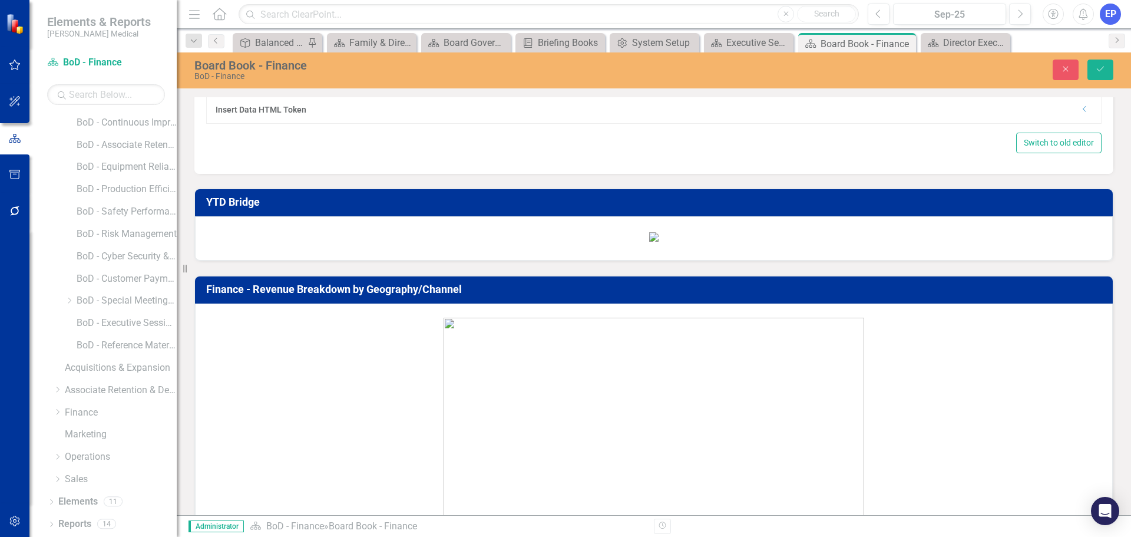
scroll to position [0, 0]
click at [1064, 70] on icon "Close" at bounding box center [1065, 69] width 11 height 8
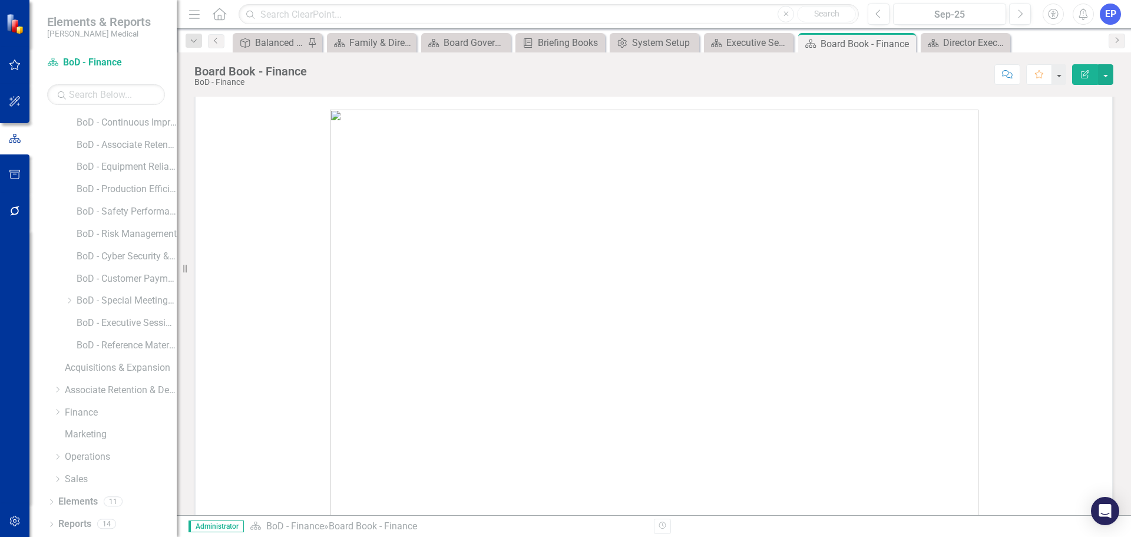
scroll to position [2415, 0]
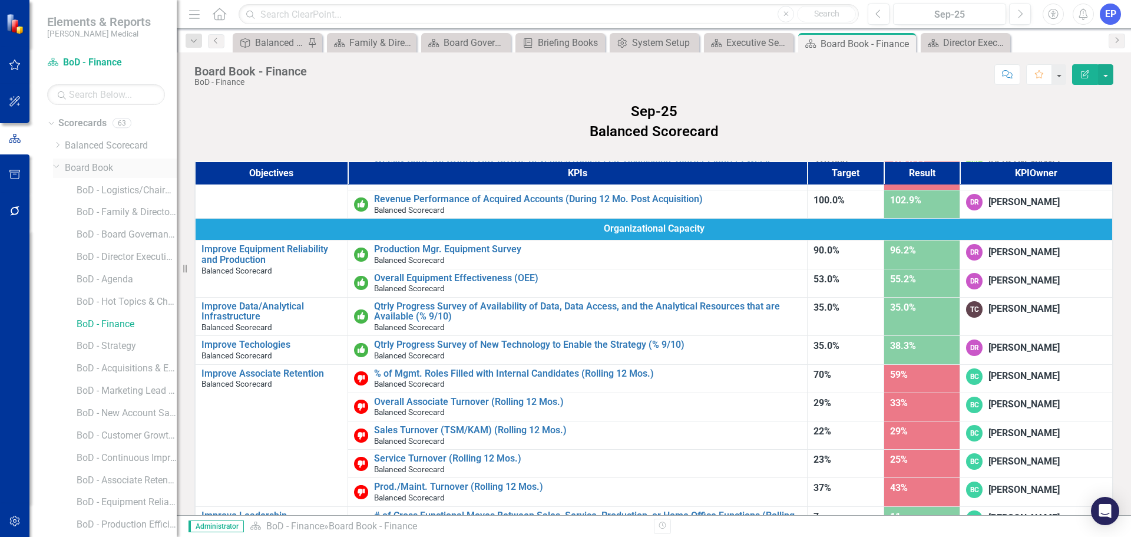
click at [55, 166] on icon at bounding box center [57, 166] width 6 height 3
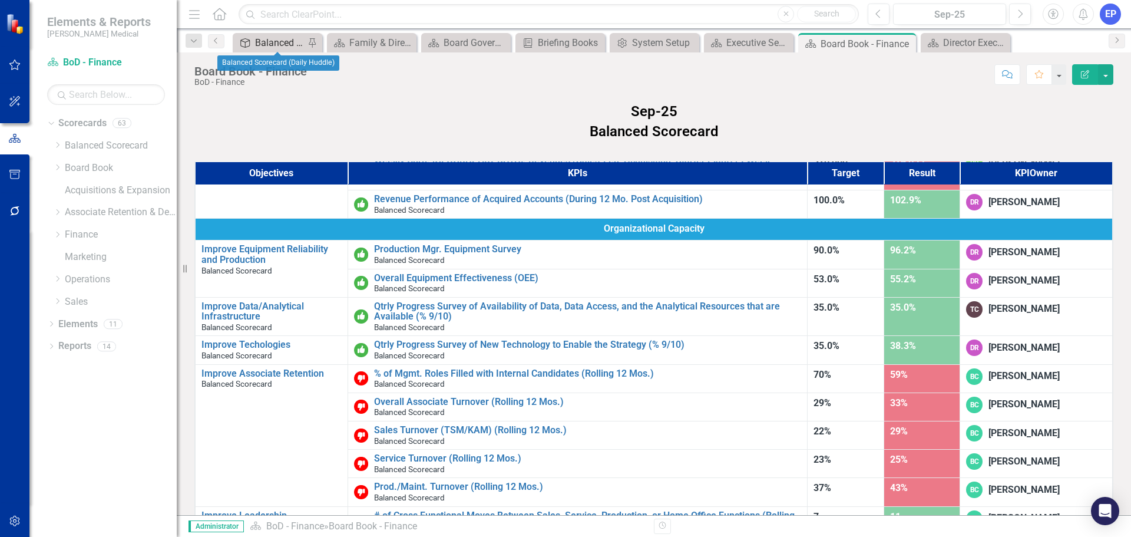
click at [282, 38] on div "Balanced Scorecard (Daily Huddle)" at bounding box center [279, 42] width 49 height 15
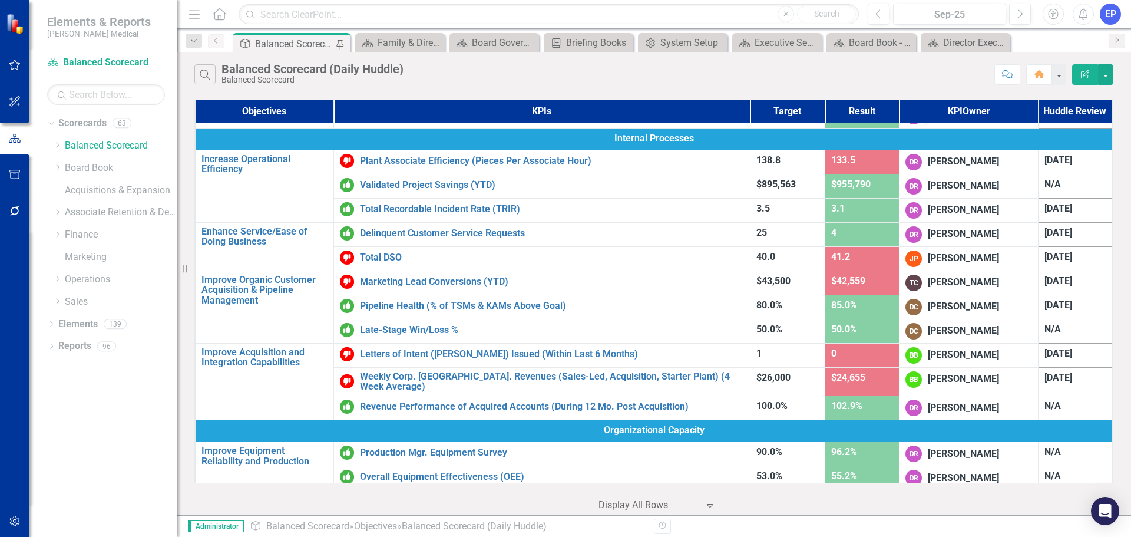
scroll to position [264, 0]
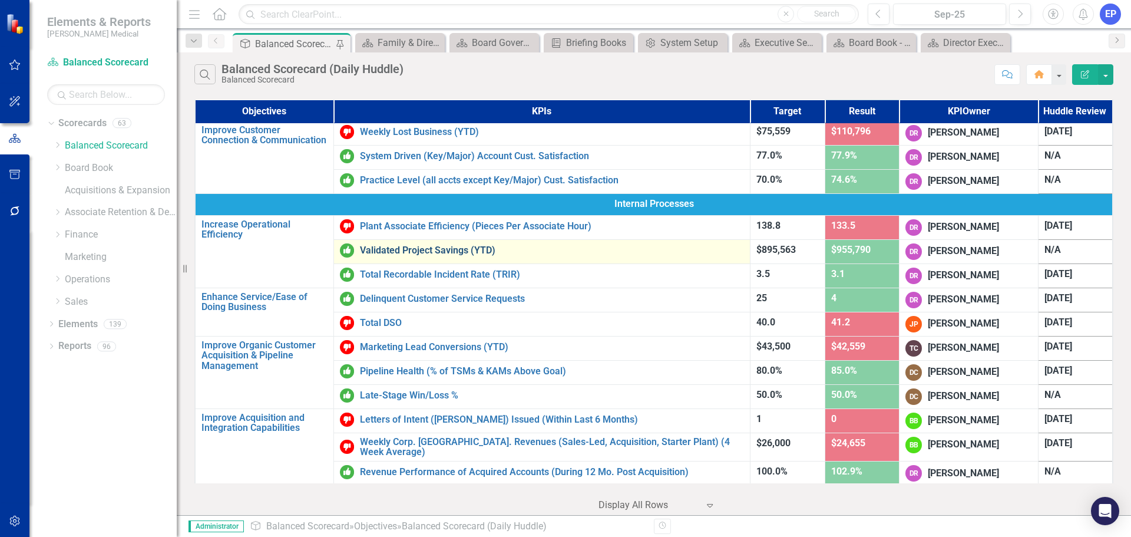
click at [429, 250] on link "Validated Project Savings (YTD)" at bounding box center [552, 250] width 384 height 11
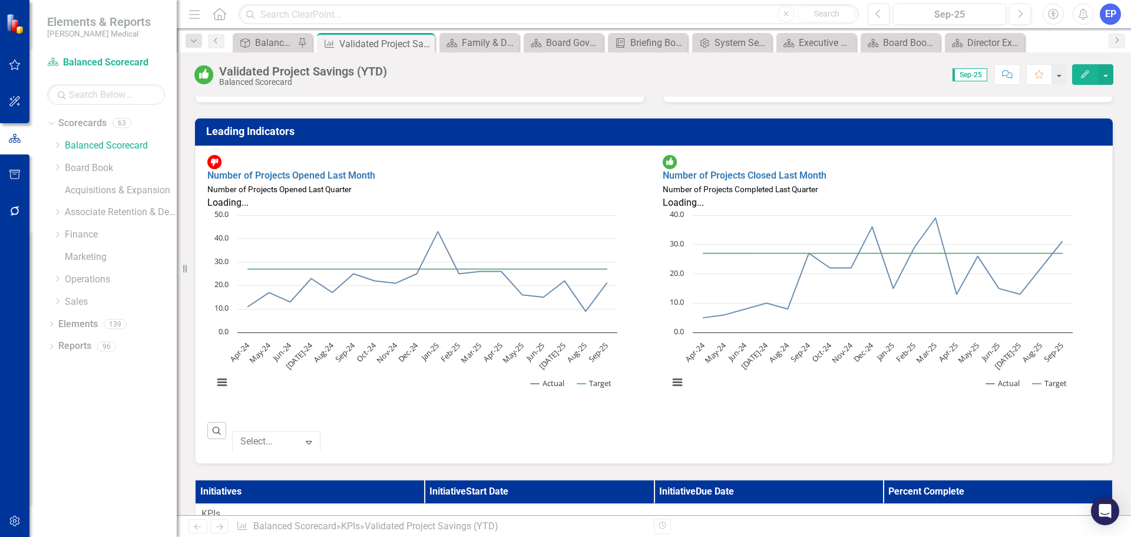
scroll to position [295, 0]
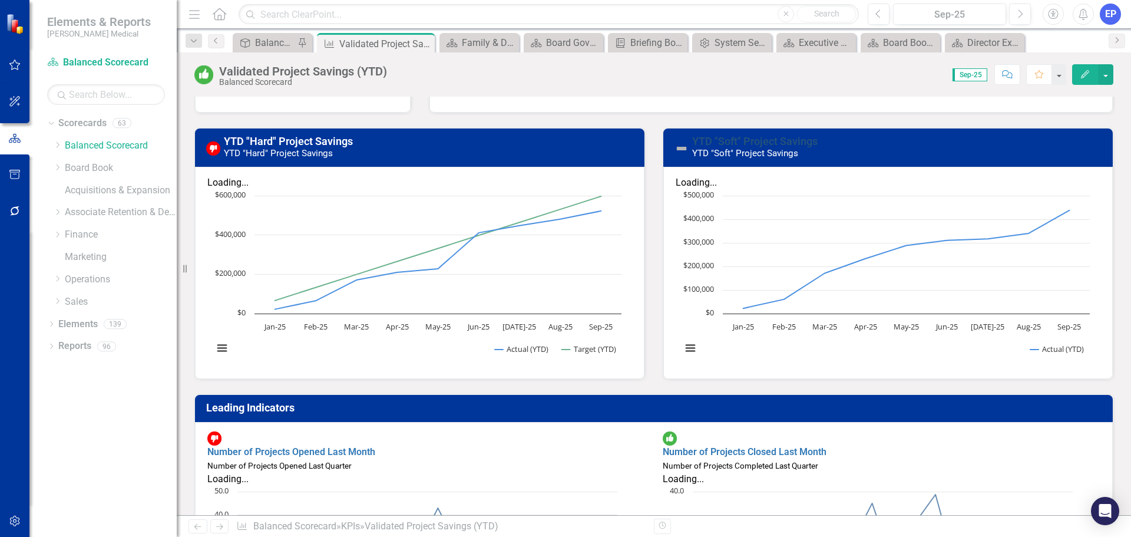
click at [725, 137] on link "YTD "Soft" Project Savings" at bounding box center [754, 141] width 125 height 12
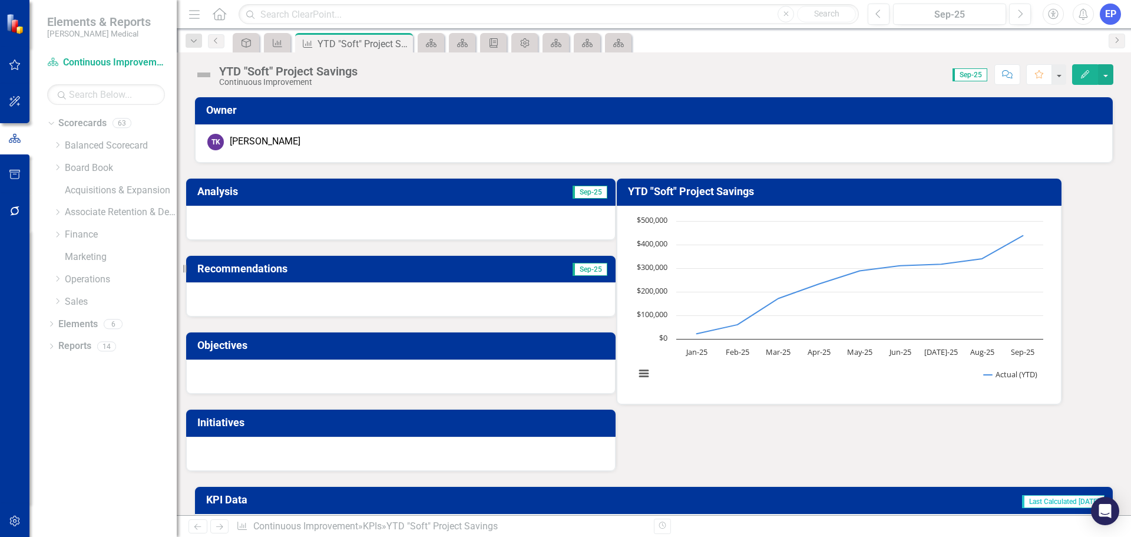
click at [704, 191] on h3 "YTD "Soft" Project Savings" at bounding box center [841, 192] width 426 height 12
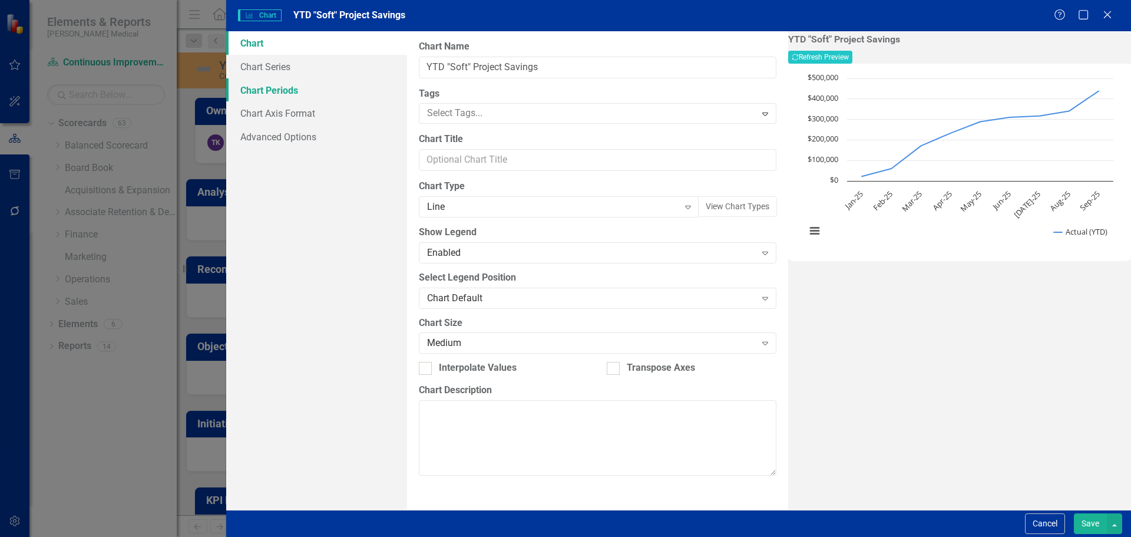
click at [280, 94] on link "Chart Periods" at bounding box center [316, 90] width 181 height 24
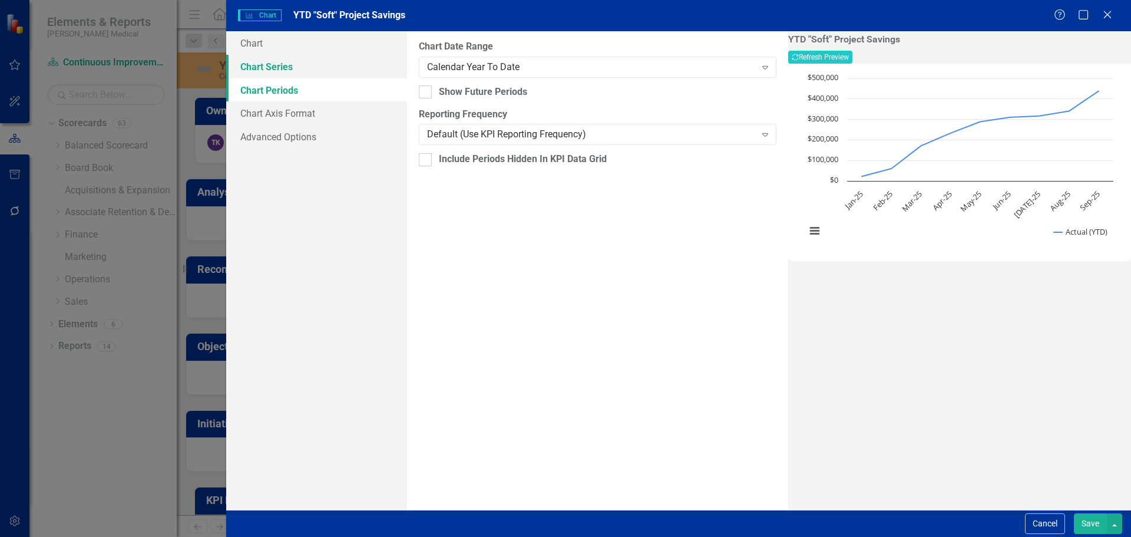
click at [274, 71] on link "Chart Series" at bounding box center [316, 67] width 181 height 24
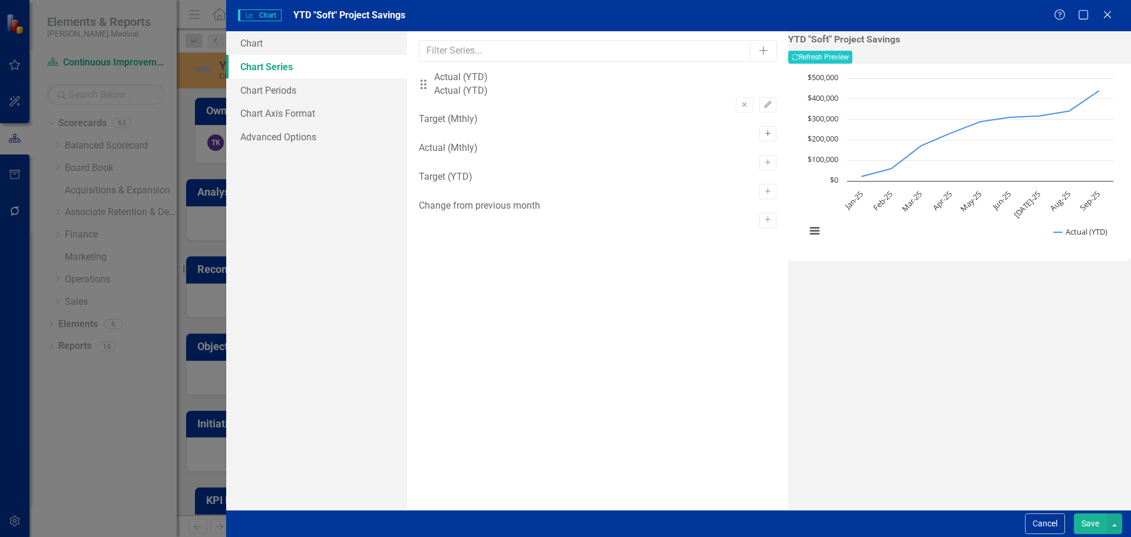
click at [763, 130] on icon "Activate" at bounding box center [767, 133] width 9 height 7
click at [740, 144] on icon "Remove" at bounding box center [744, 147] width 9 height 7
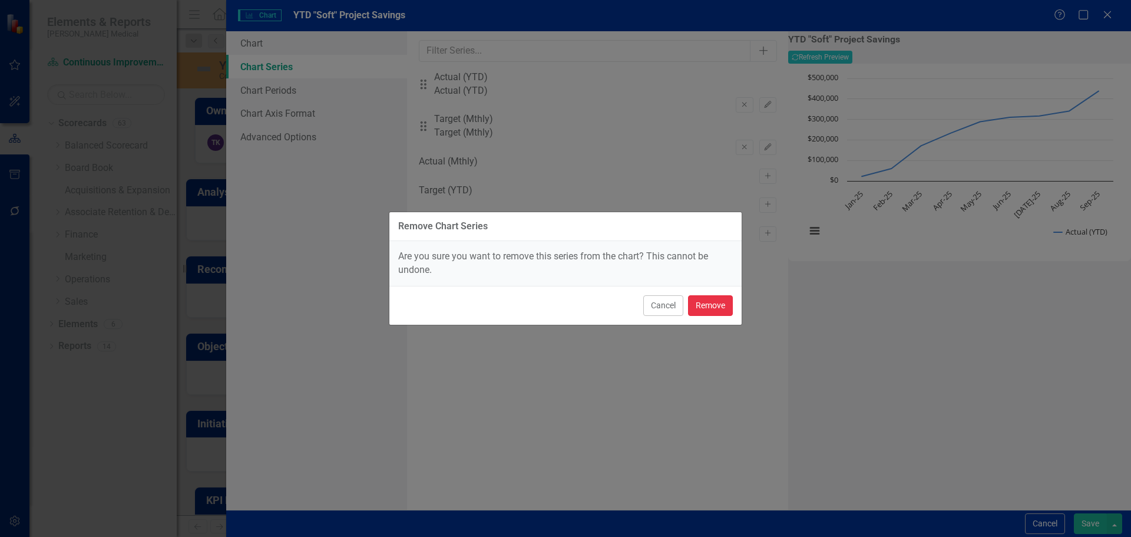
click at [704, 313] on button "Remove" at bounding box center [710, 305] width 45 height 21
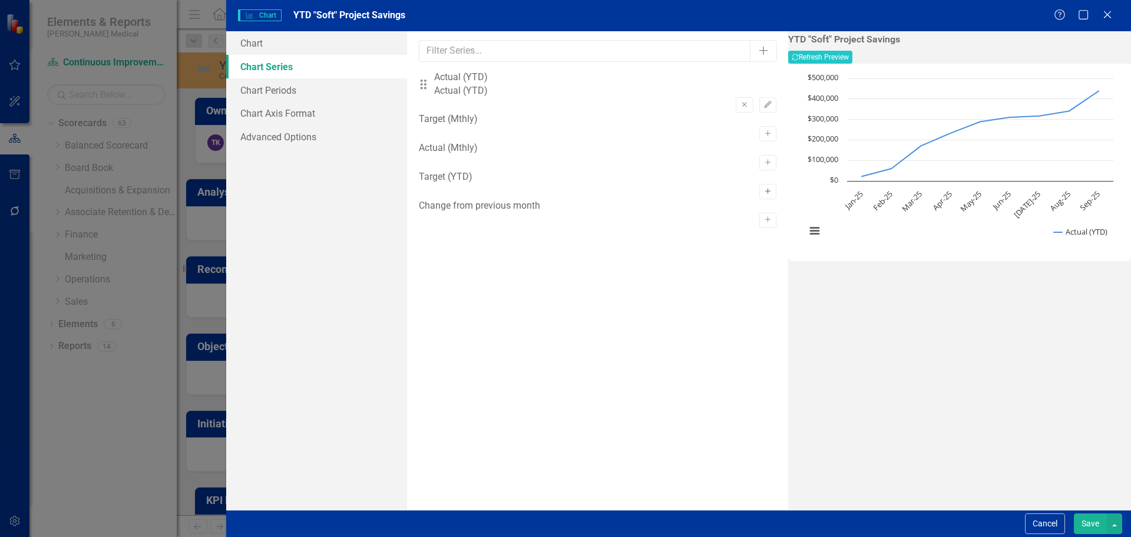
click at [763, 195] on icon "Activate" at bounding box center [767, 191] width 9 height 7
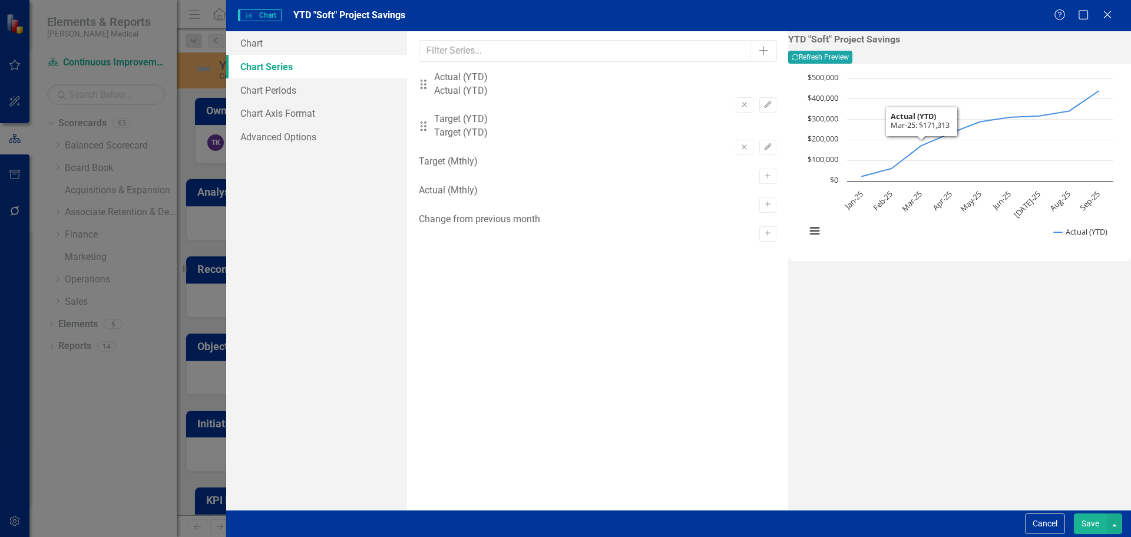
click at [852, 57] on button "Recalculate Refresh Preview" at bounding box center [820, 57] width 64 height 13
click at [1079, 517] on button "Save" at bounding box center [1090, 523] width 33 height 21
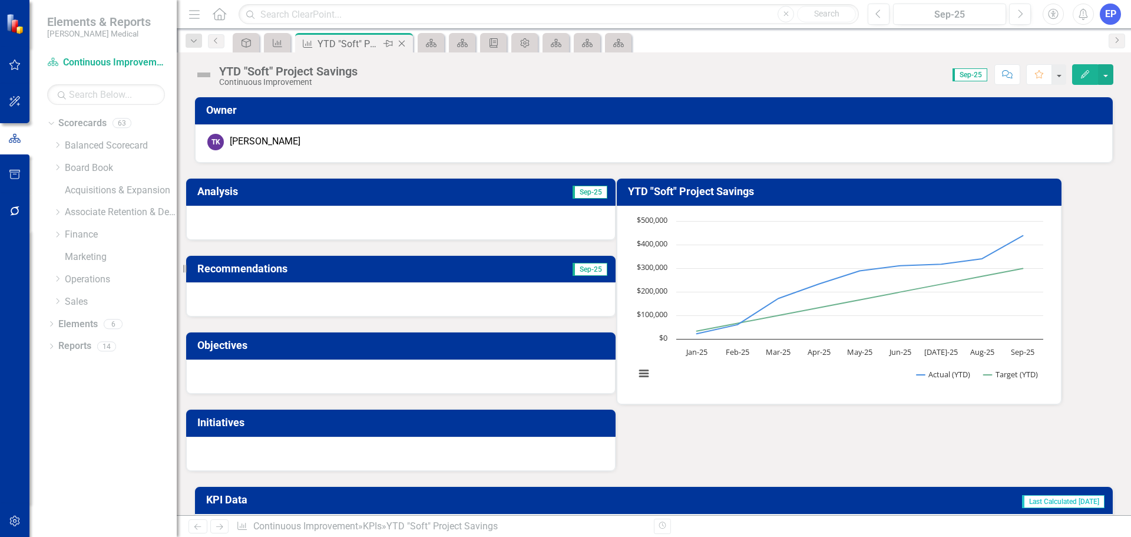
click at [405, 44] on icon "Close" at bounding box center [402, 43] width 12 height 9
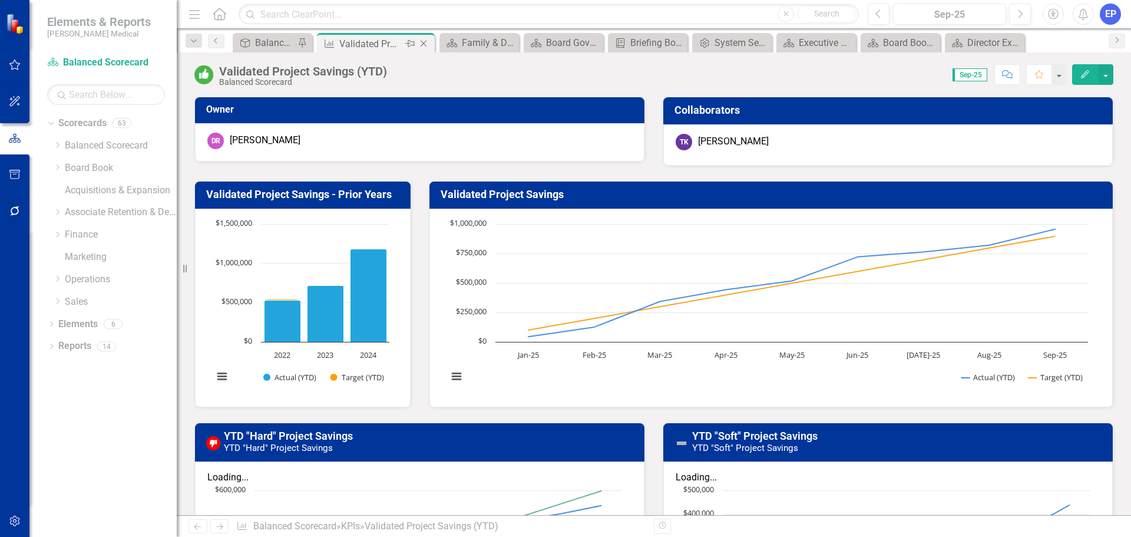
click at [425, 44] on icon "Close" at bounding box center [424, 43] width 12 height 9
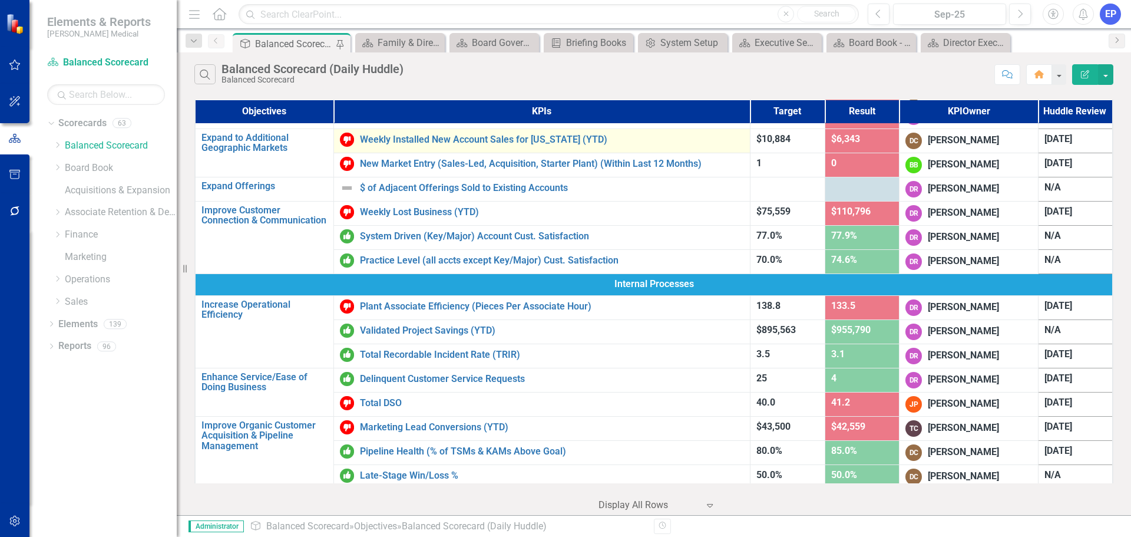
scroll to position [236, 0]
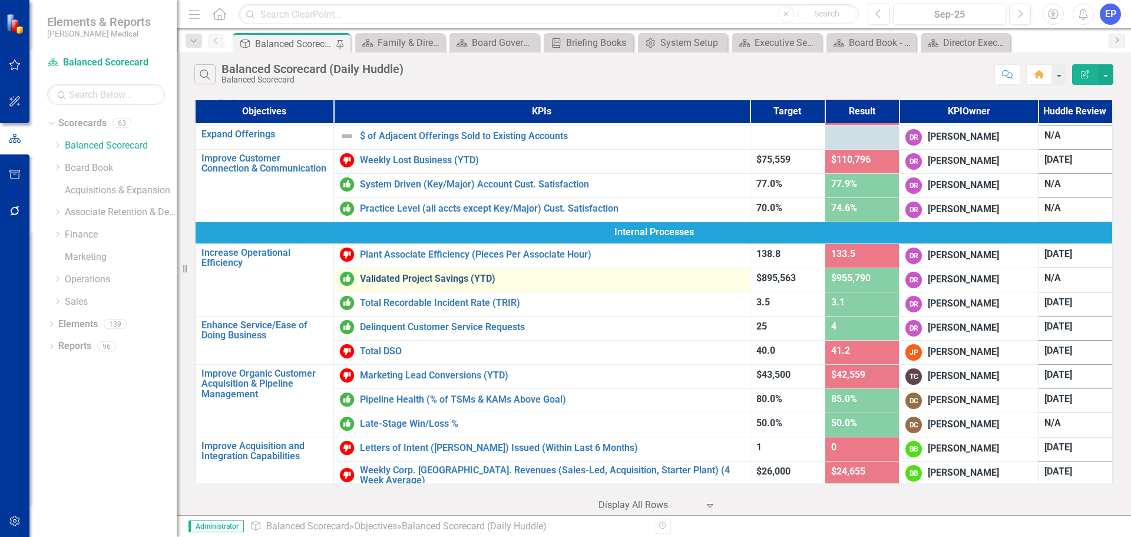
click at [413, 281] on link "Validated Project Savings (YTD)" at bounding box center [552, 278] width 384 height 11
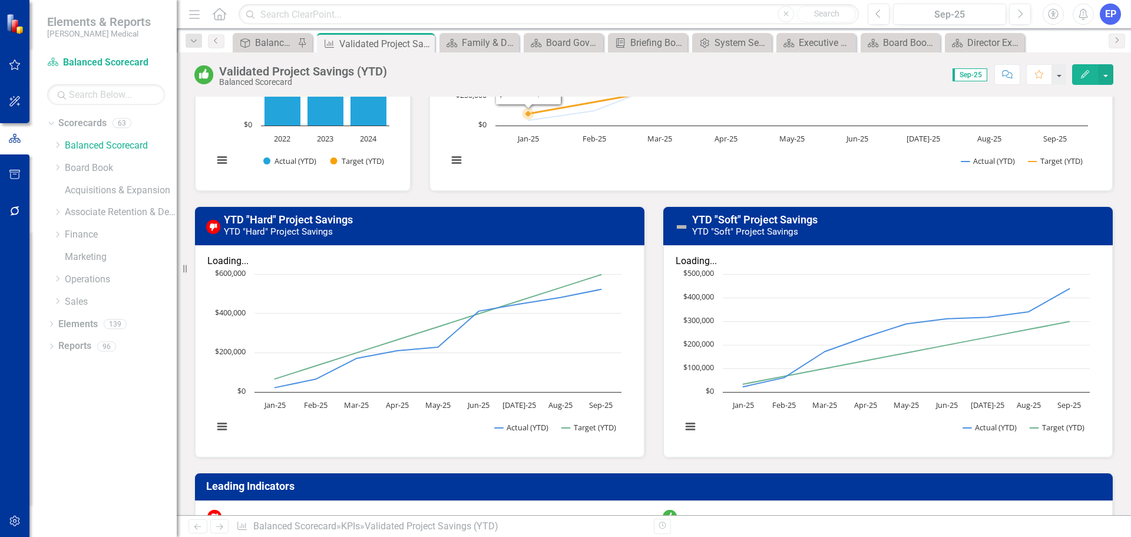
scroll to position [236, 0]
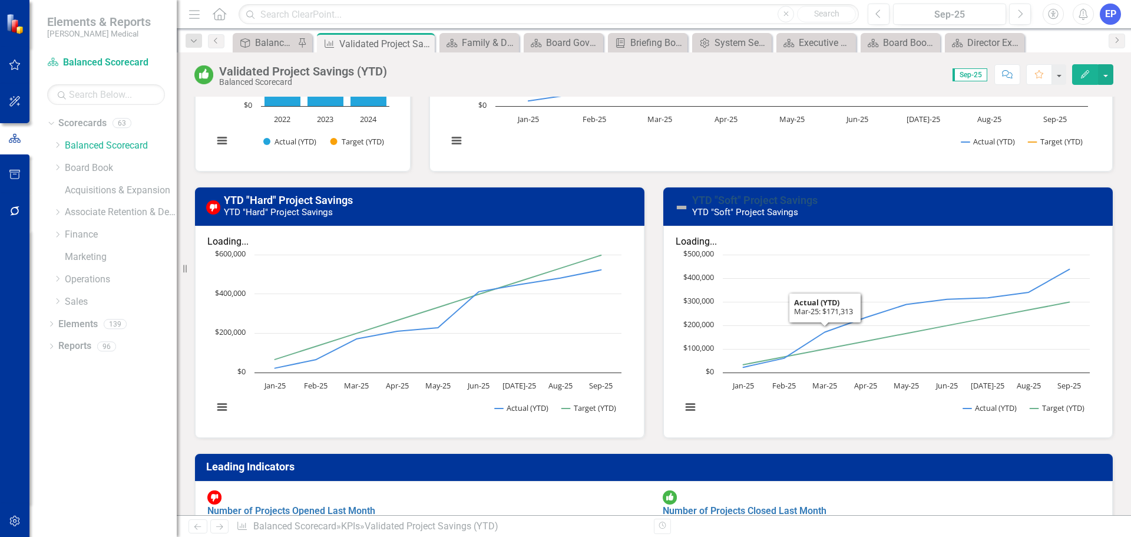
click at [753, 200] on link "YTD "Soft" Project Savings" at bounding box center [754, 200] width 125 height 12
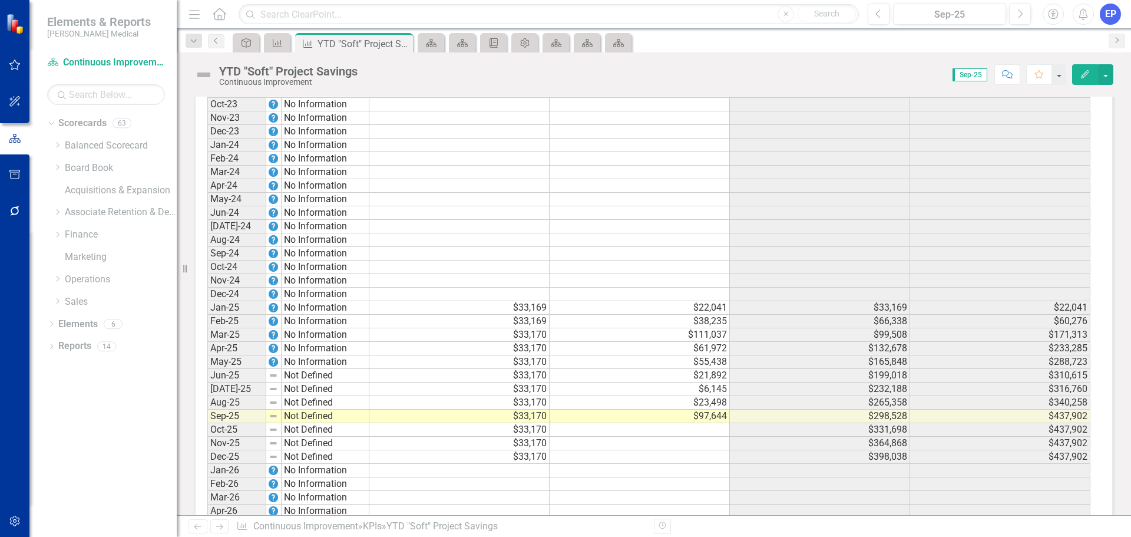
scroll to position [707, 0]
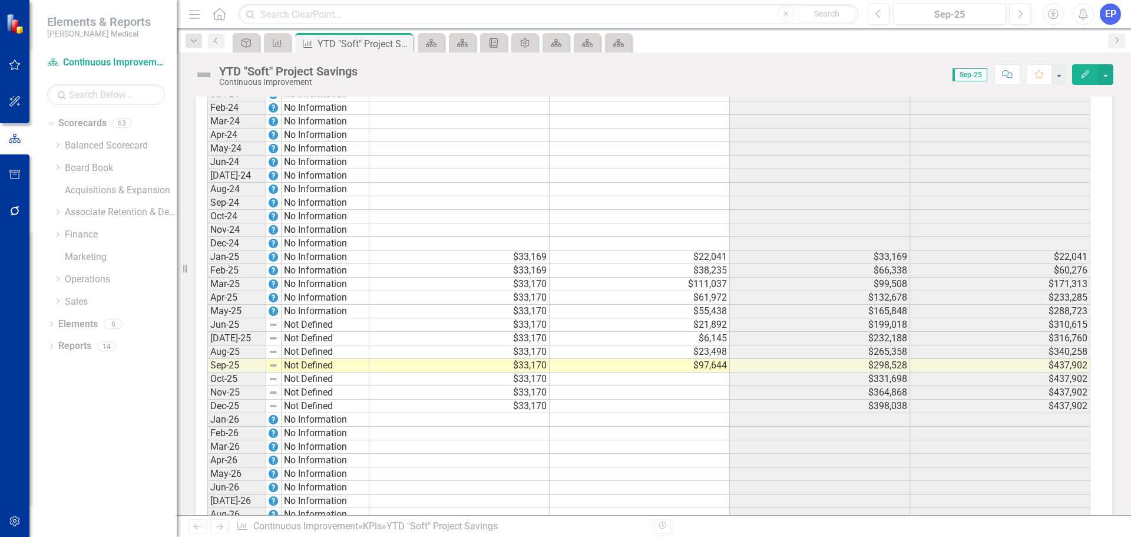
click at [886, 257] on td "$33,169" at bounding box center [820, 257] width 180 height 14
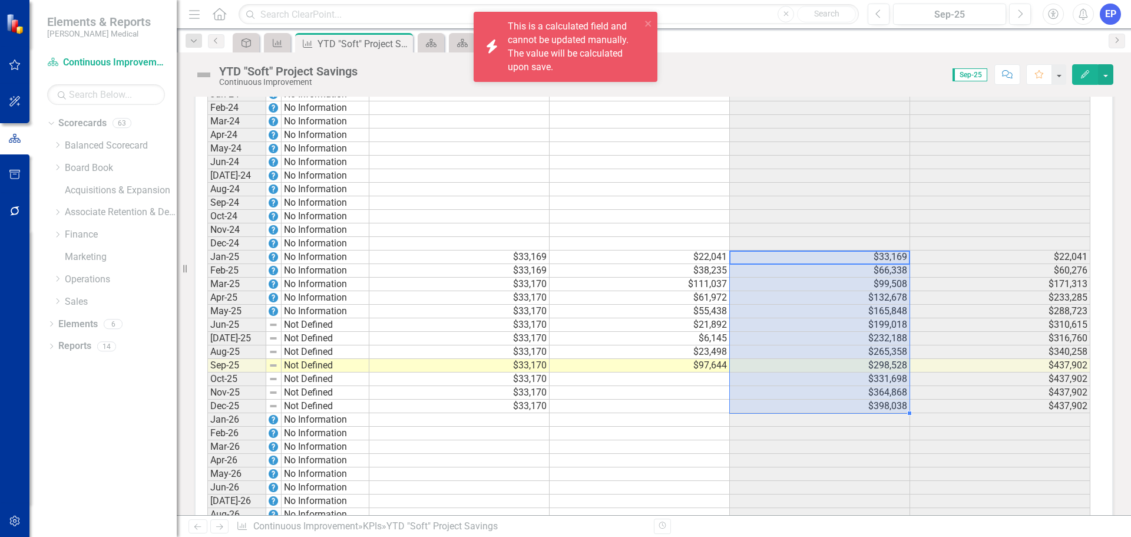
drag, startPoint x: 878, startPoint y: 256, endPoint x: 876, endPoint y: 401, distance: 144.3
click at [876, 401] on tbody "Jun-22 No Information Jul-22 No Information Aug-22 No Information Sep-22 No Inf…" at bounding box center [648, 203] width 883 height 746
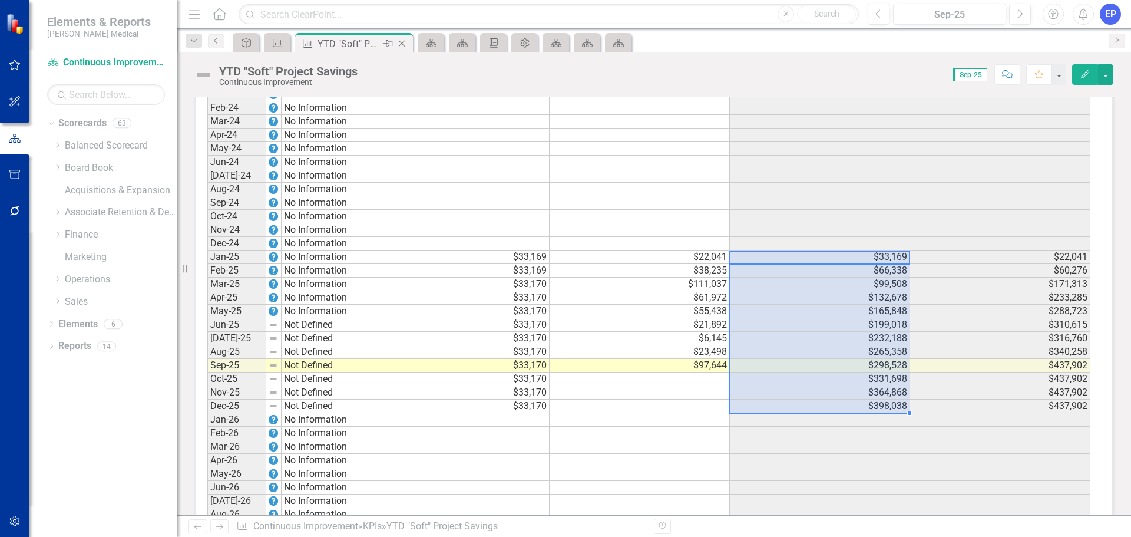
click at [401, 45] on icon "Close" at bounding box center [402, 43] width 12 height 9
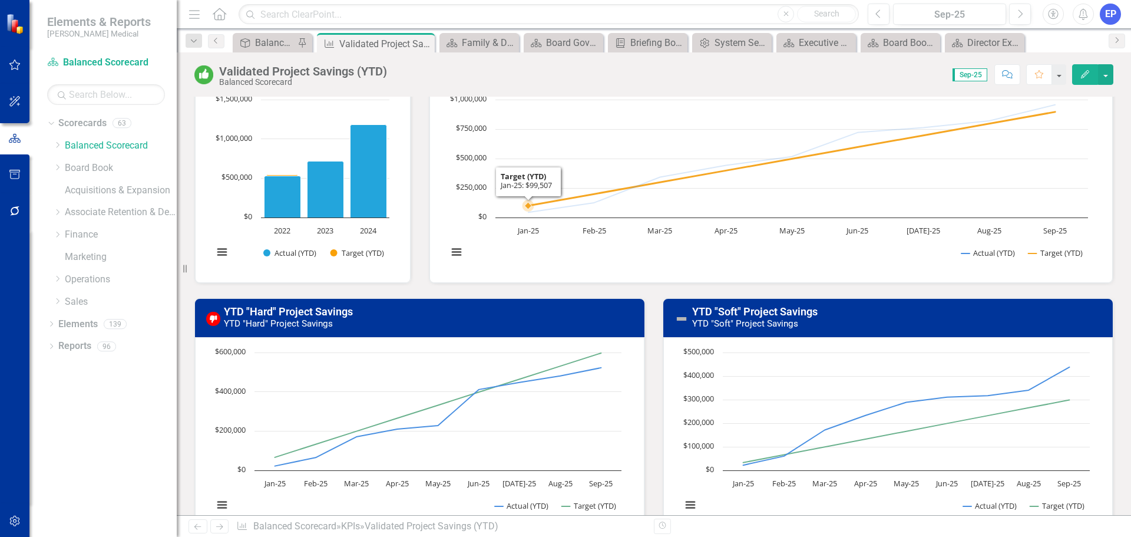
scroll to position [177, 0]
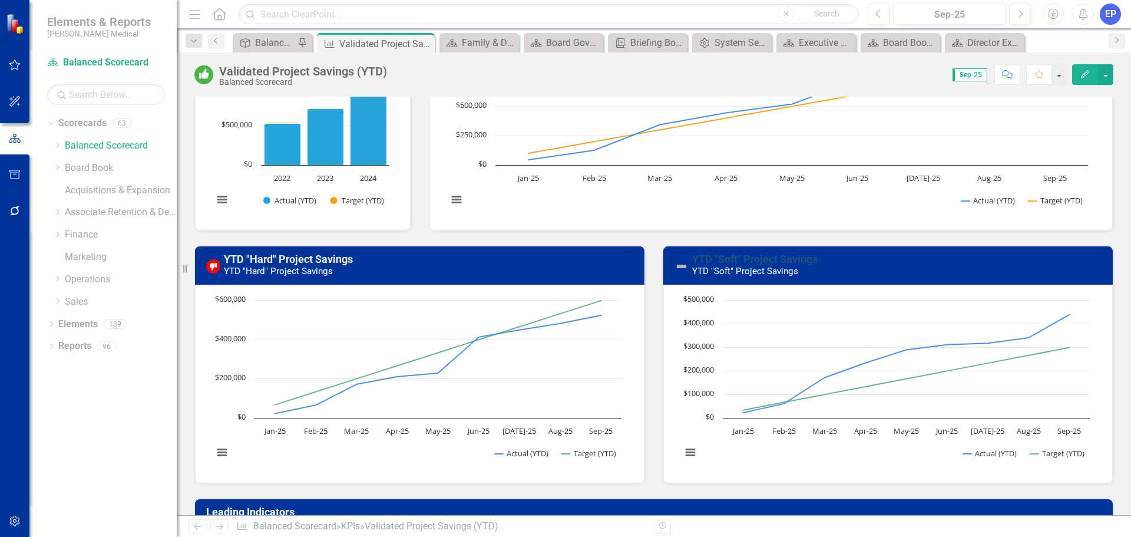
click at [746, 261] on link "YTD "Soft" Project Savings" at bounding box center [754, 259] width 125 height 12
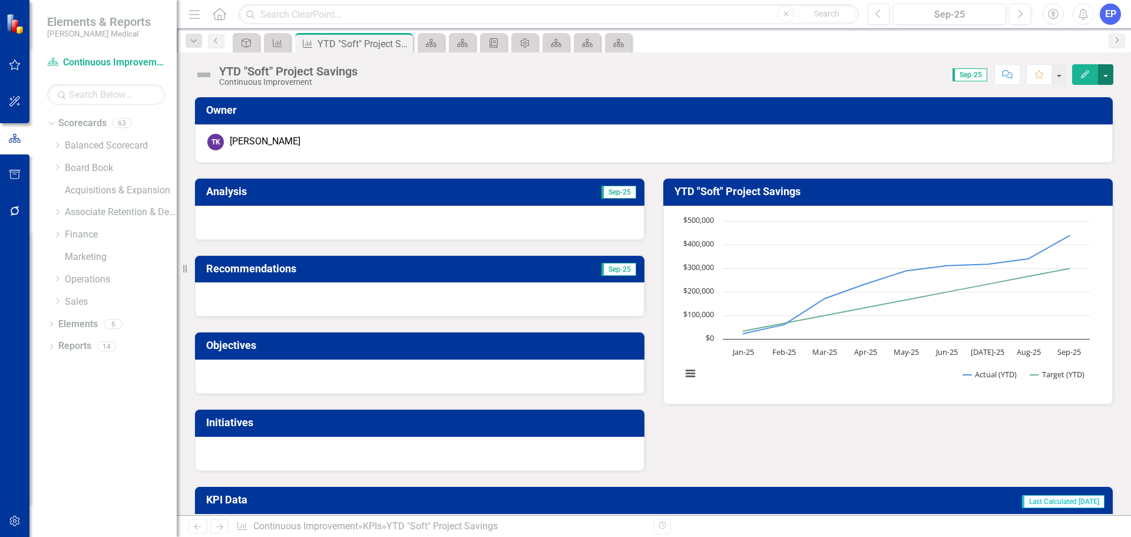
click at [1106, 81] on button "button" at bounding box center [1105, 74] width 15 height 21
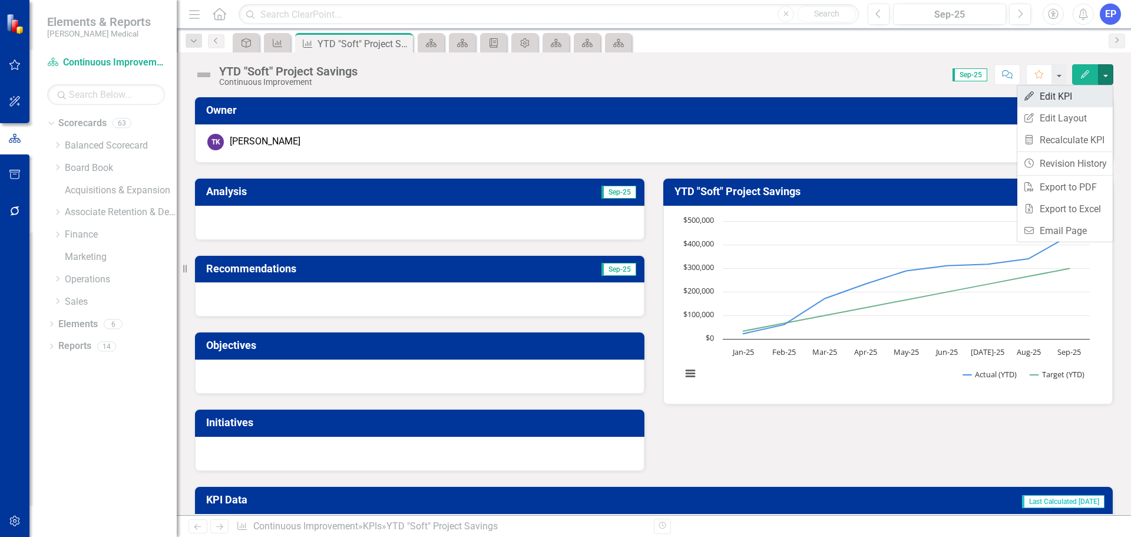
click at [1083, 104] on link "Edit Edit KPI" at bounding box center [1064, 96] width 95 height 22
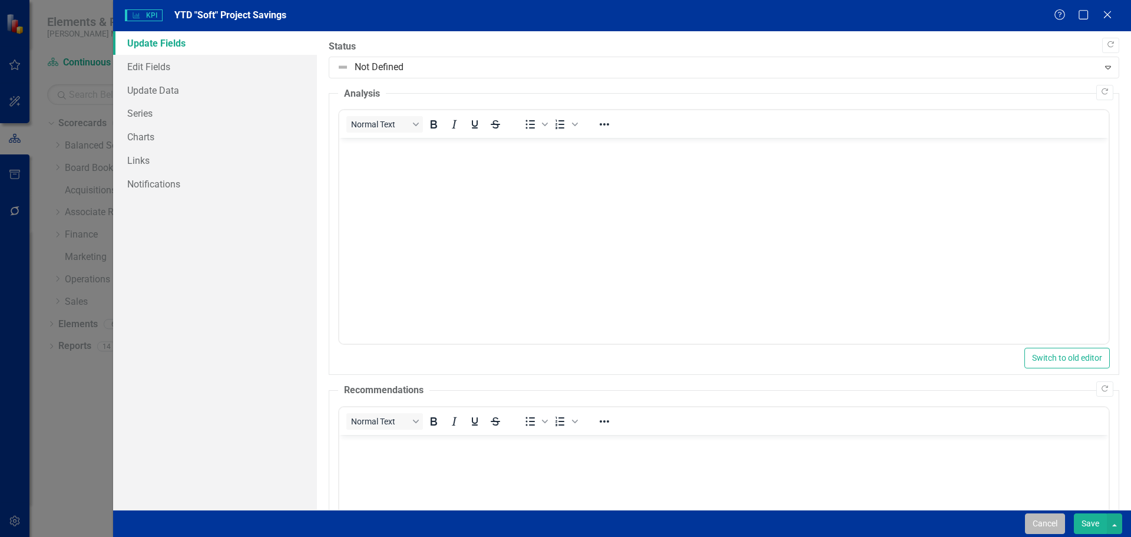
click at [1043, 521] on button "Cancel" at bounding box center [1045, 523] width 40 height 21
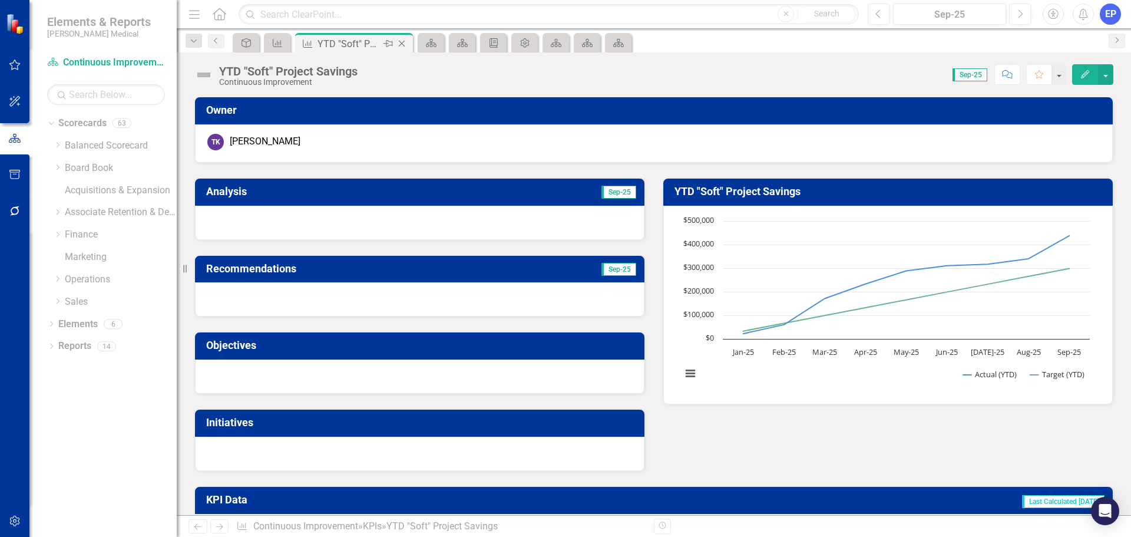
click at [401, 43] on icon "Close" at bounding box center [402, 43] width 12 height 9
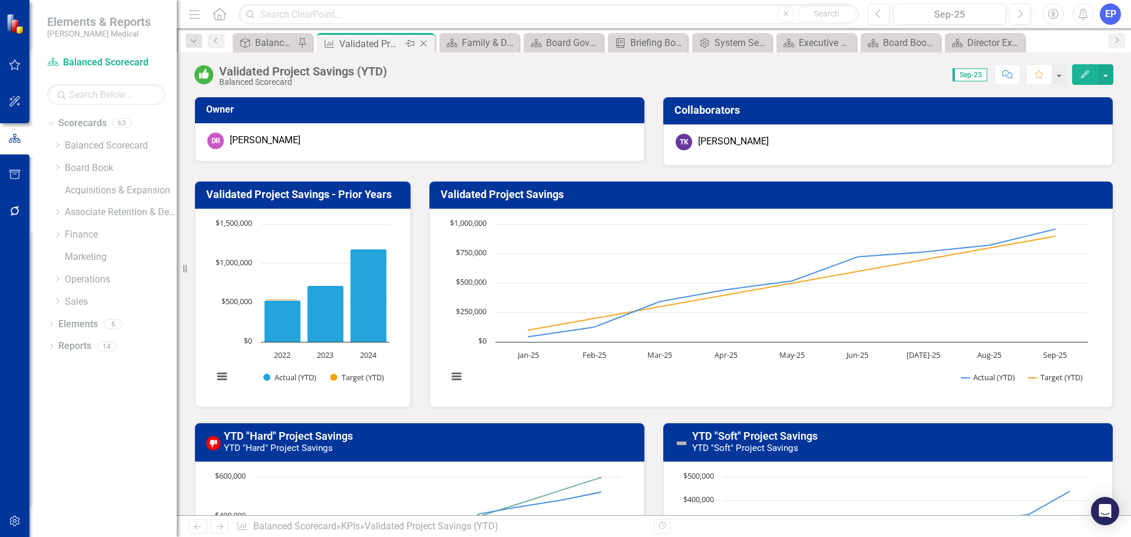
click at [385, 41] on div "Validated Project Savings (YTD)" at bounding box center [370, 44] width 63 height 15
click at [1080, 77] on icon "Edit" at bounding box center [1085, 74] width 11 height 8
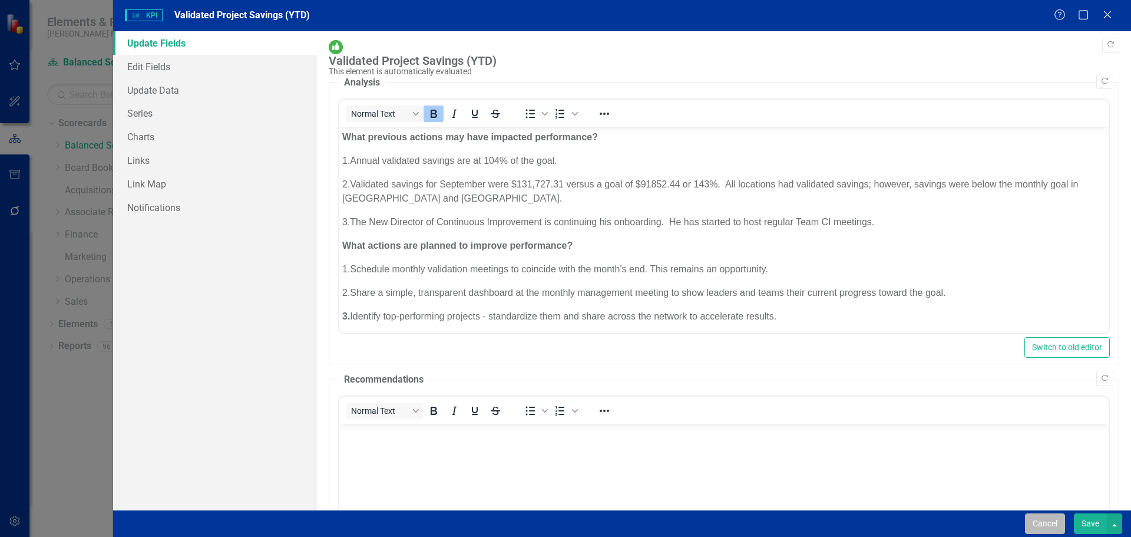
click at [1043, 521] on button "Cancel" at bounding box center [1045, 523] width 40 height 21
click at [1101, 80] on button "button" at bounding box center [1105, 74] width 15 height 21
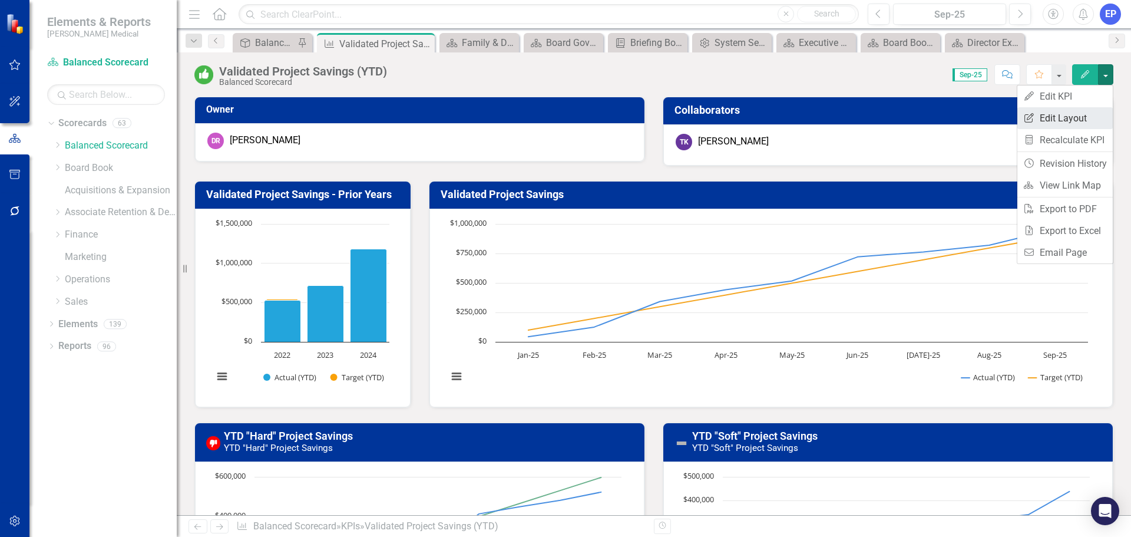
click at [1080, 117] on link "Edit Report Edit Layout" at bounding box center [1064, 118] width 95 height 22
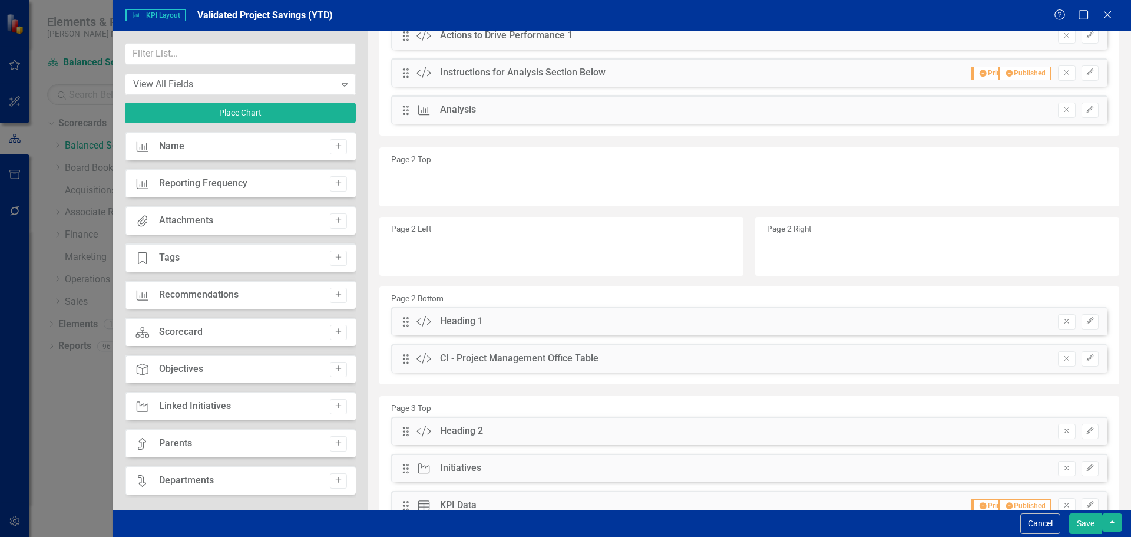
scroll to position [488, 0]
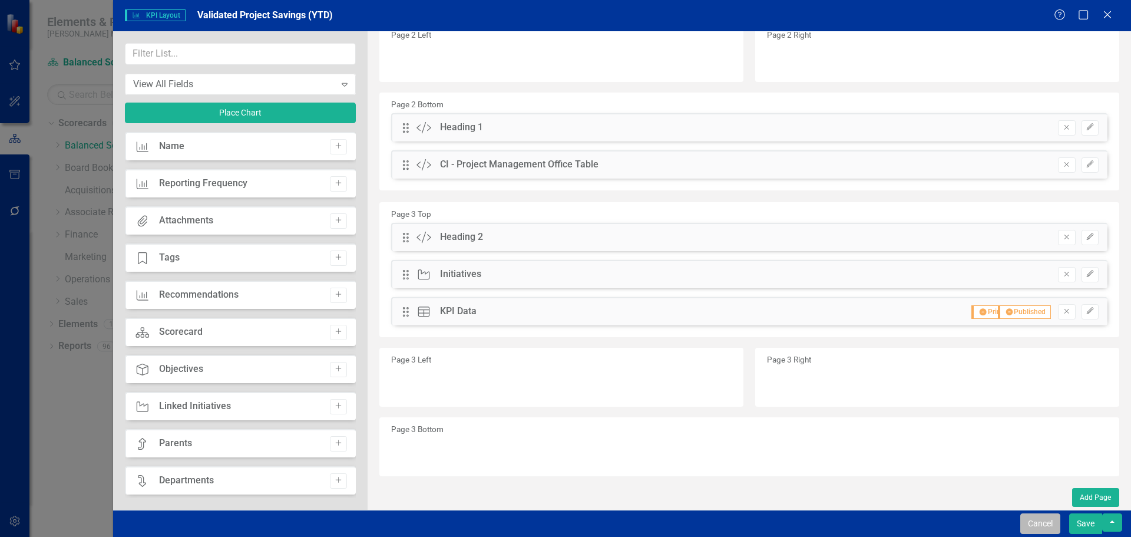
click at [1038, 528] on button "Cancel" at bounding box center [1040, 523] width 40 height 21
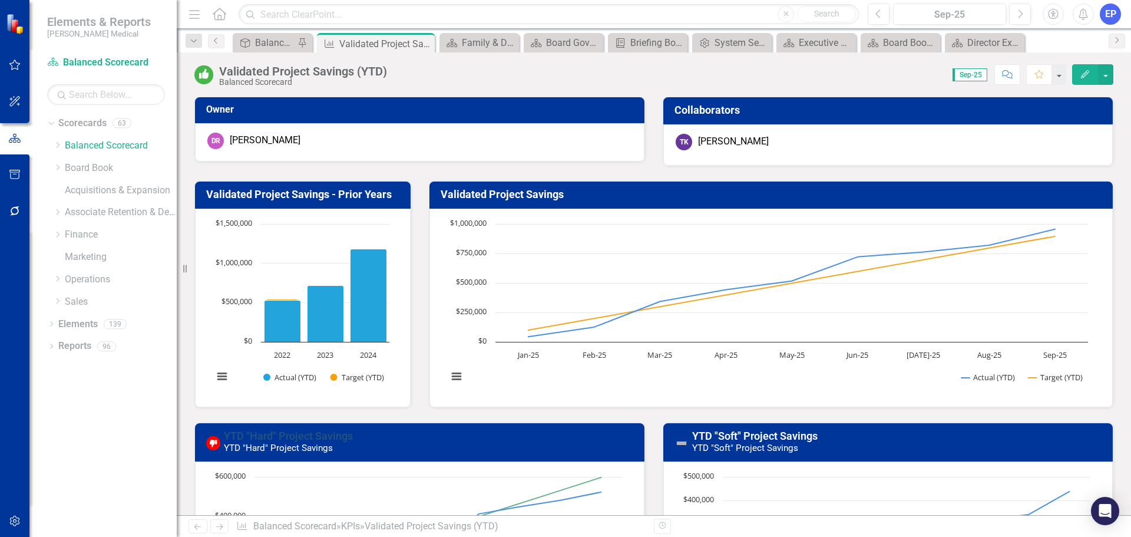
click at [330, 435] on link "YTD "Hard" Project Savings" at bounding box center [288, 435] width 129 height 12
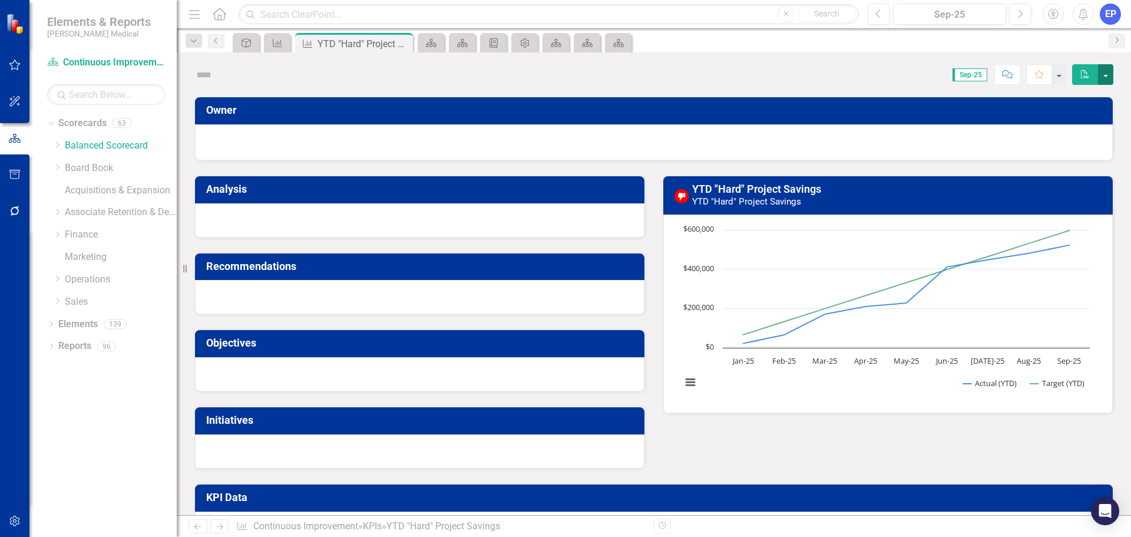
click at [1103, 78] on button "button" at bounding box center [1105, 74] width 15 height 21
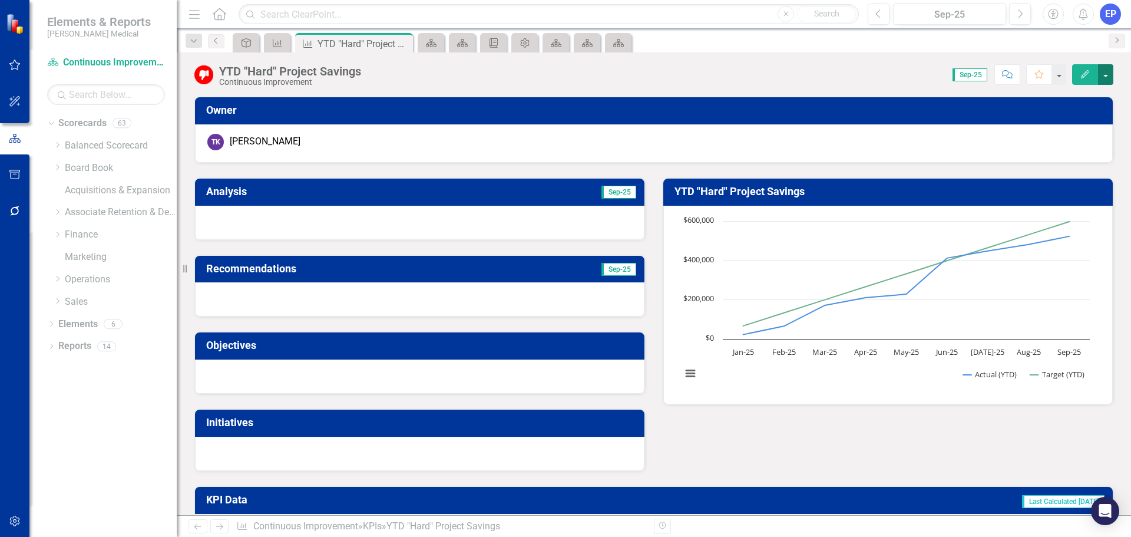
click at [1112, 78] on button "button" at bounding box center [1105, 74] width 15 height 21
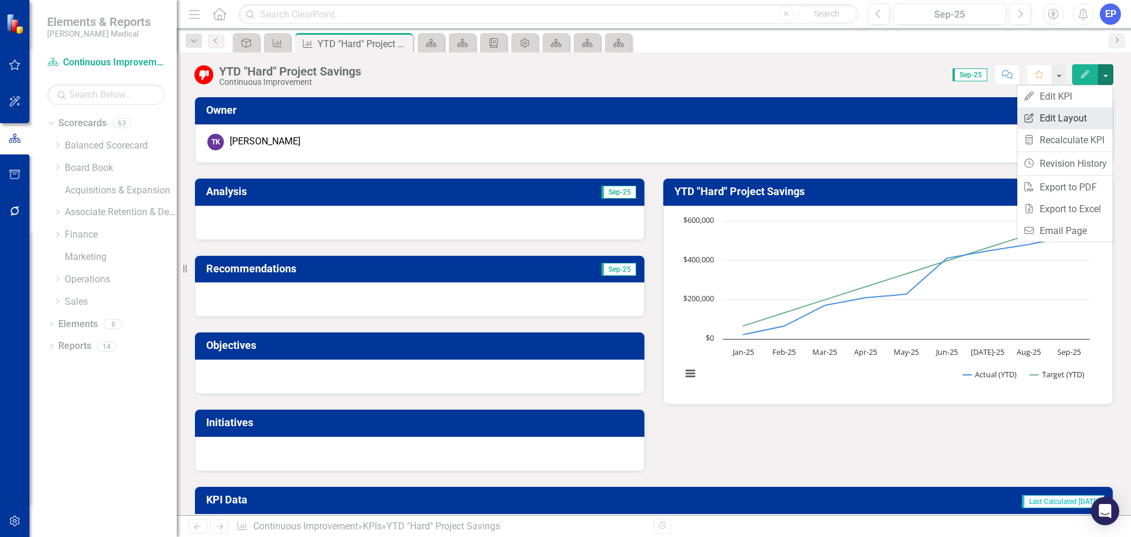
click at [1076, 117] on link "Edit Report Edit Layout" at bounding box center [1064, 118] width 95 height 22
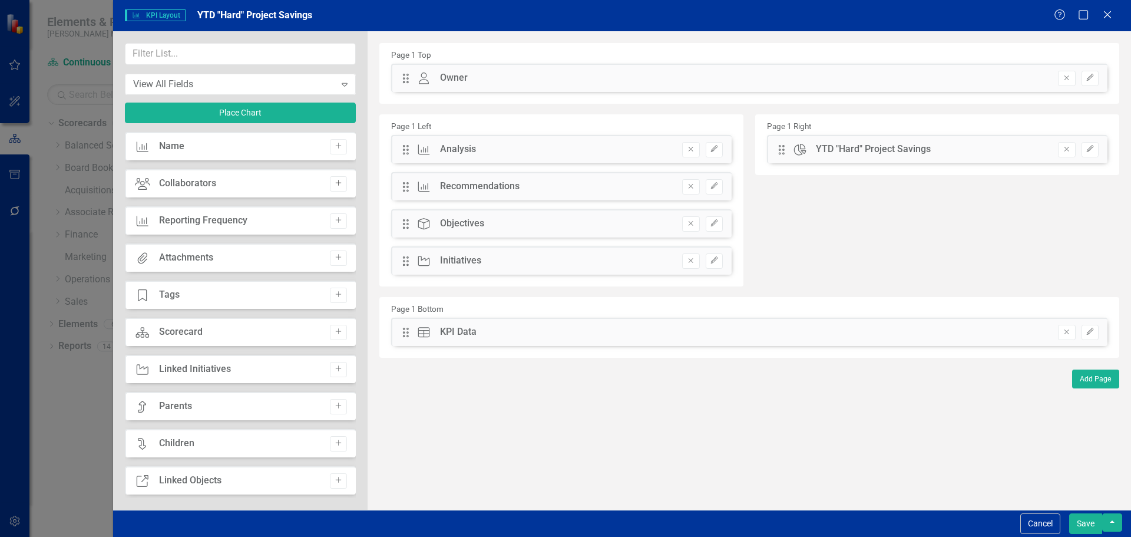
click at [334, 183] on icon "Add" at bounding box center [338, 183] width 9 height 7
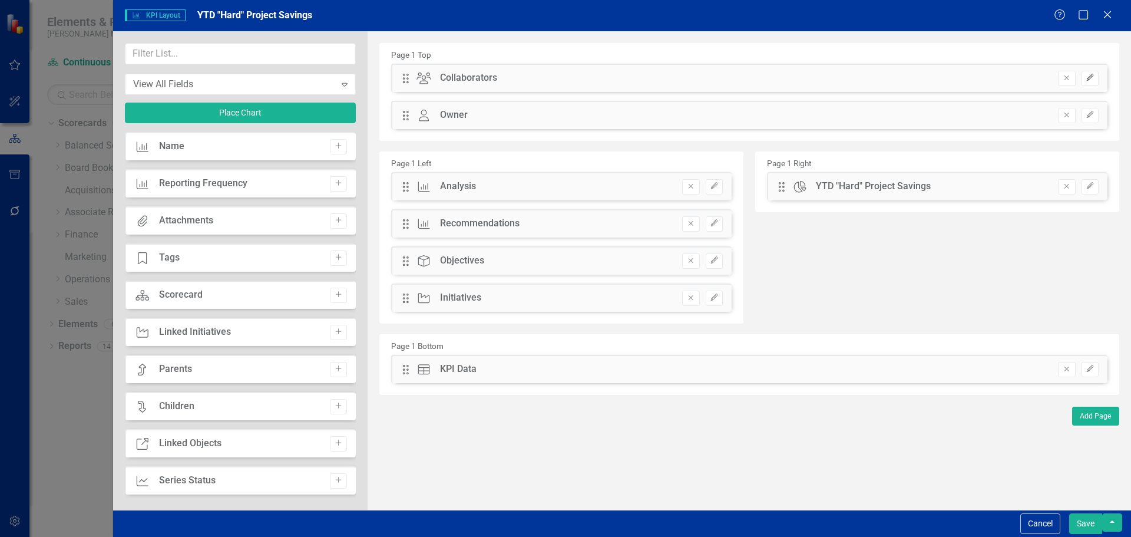
click at [1091, 85] on button "Edit" at bounding box center [1089, 78] width 17 height 15
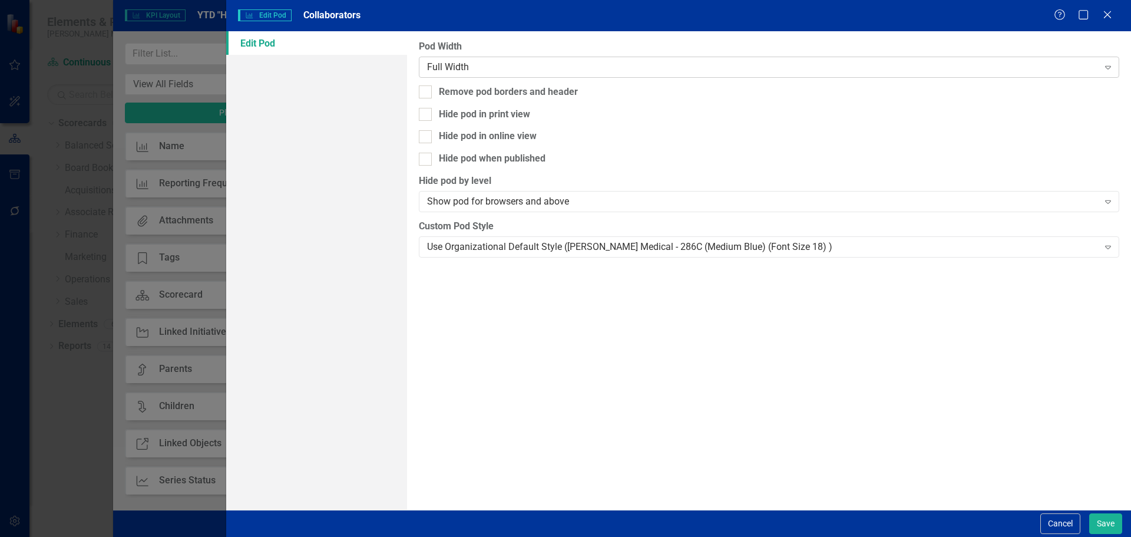
click at [505, 66] on div "Full Width" at bounding box center [762, 67] width 671 height 14
click at [1099, 519] on button "Save" at bounding box center [1105, 523] width 33 height 21
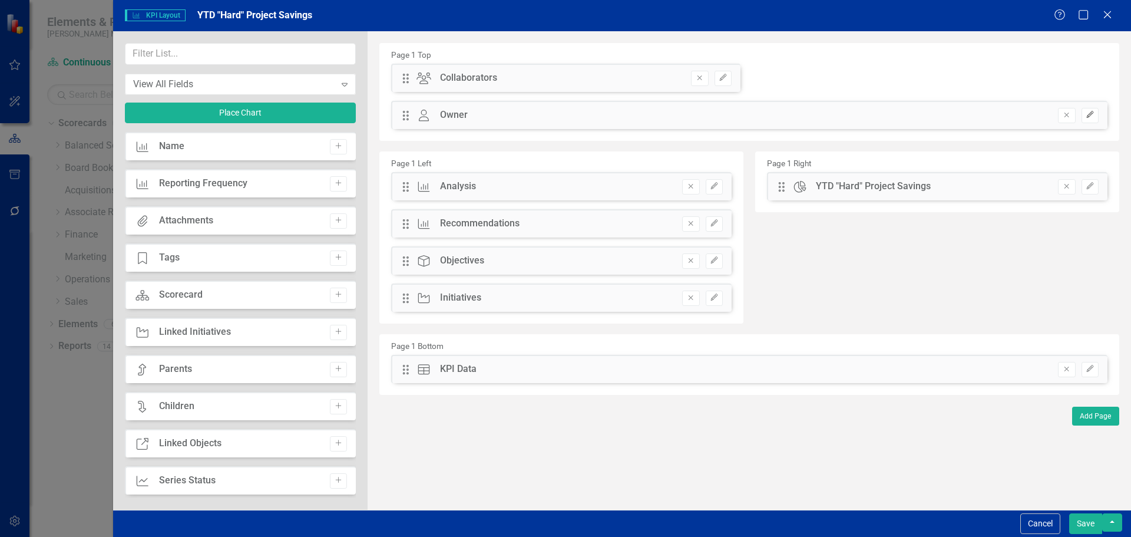
click at [1087, 115] on icon "Edit" at bounding box center [1090, 114] width 9 height 7
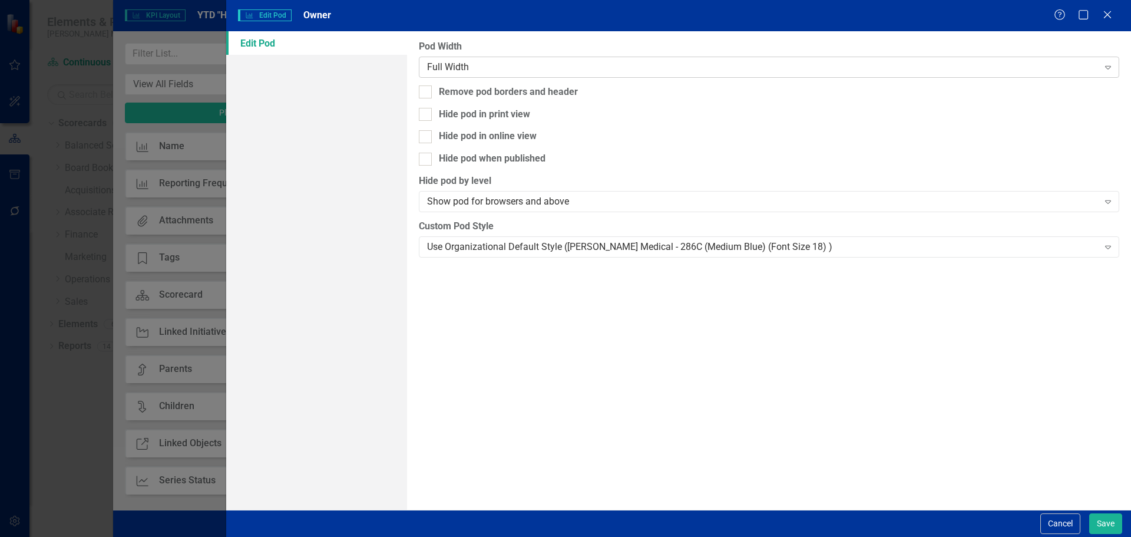
click at [629, 66] on div "Full Width" at bounding box center [762, 67] width 671 height 14
click at [1100, 518] on button "Save" at bounding box center [1105, 523] width 33 height 21
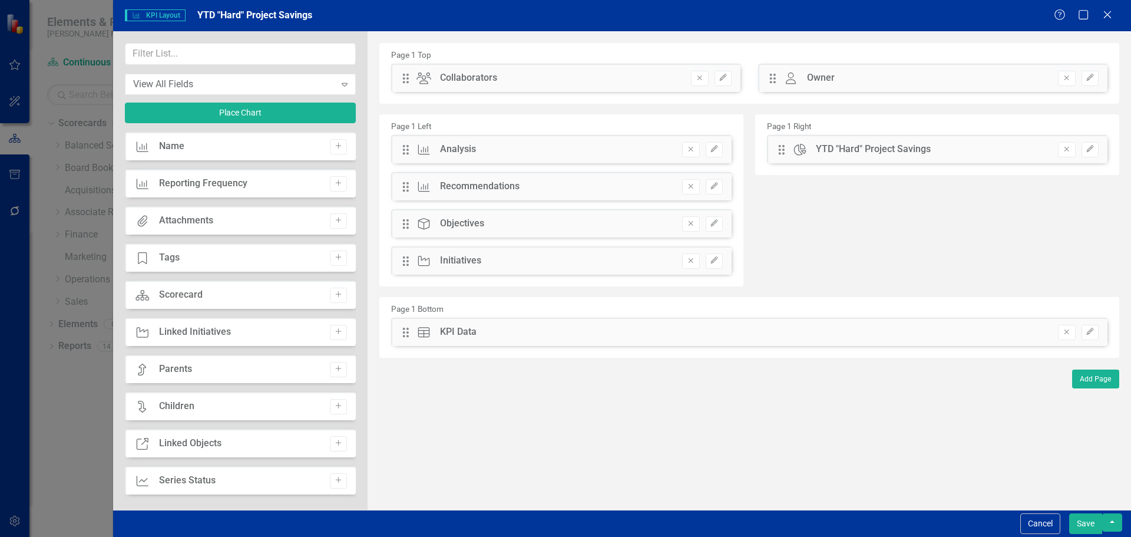
click at [766, 79] on div "Drag Owner Owner Remove Edit" at bounding box center [932, 78] width 349 height 28
drag, startPoint x: 772, startPoint y: 78, endPoint x: 560, endPoint y: 76, distance: 211.5
click at [560, 76] on div "The fields (or pods) that are available for you to include on the detail page a…" at bounding box center [749, 270] width 763 height 478
click at [715, 152] on icon "Edit" at bounding box center [714, 148] width 9 height 7
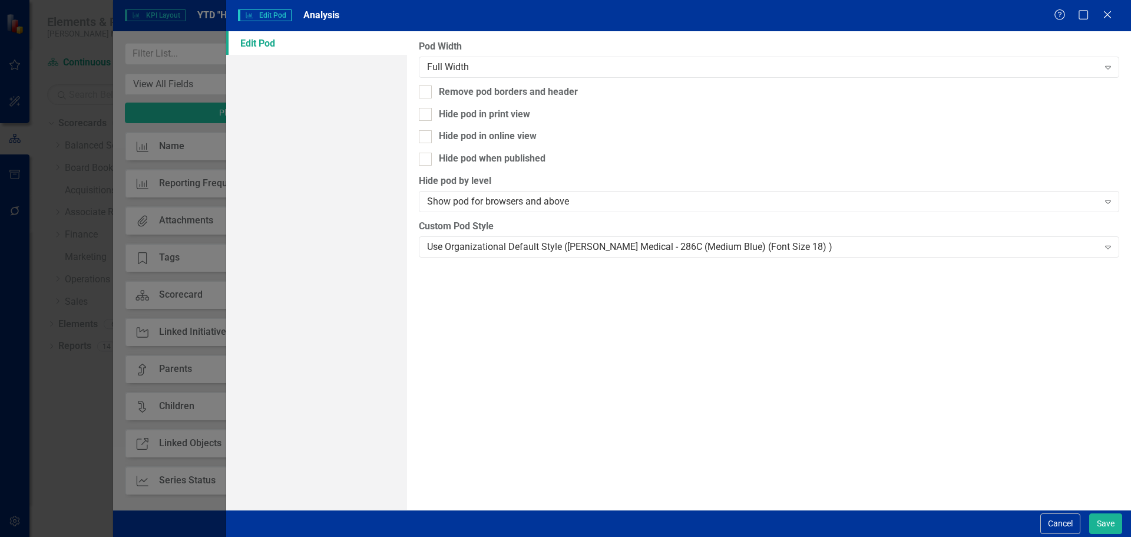
click at [568, 250] on div "Pod Width Full Width Expand Remove pod borders and header Hide pod in print vie…" at bounding box center [769, 270] width 724 height 478
click at [574, 240] on div "Use Organizational Default Style ([PERSON_NAME] Medical - 286C (Medium Blue) (F…" at bounding box center [762, 247] width 671 height 14
click at [1109, 521] on button "Save" at bounding box center [1105, 523] width 33 height 21
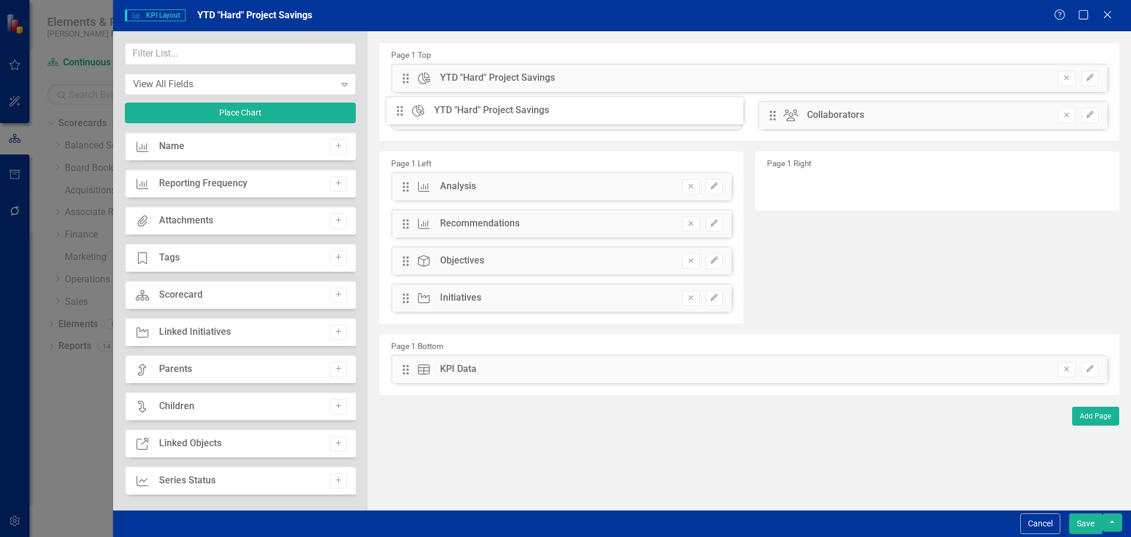
drag, startPoint x: 782, startPoint y: 151, endPoint x: 411, endPoint y: 114, distance: 373.0
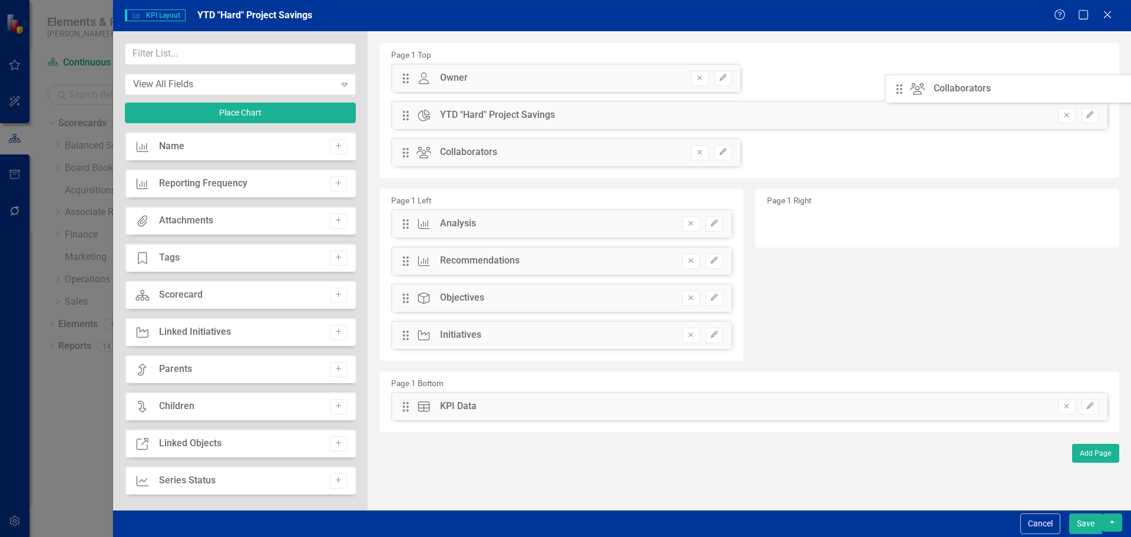
drag, startPoint x: 410, startPoint y: 154, endPoint x: 911, endPoint y: 92, distance: 504.4
click at [911, 92] on div "The fields (or pods) that are available for you to include on the detail page a…" at bounding box center [749, 270] width 763 height 478
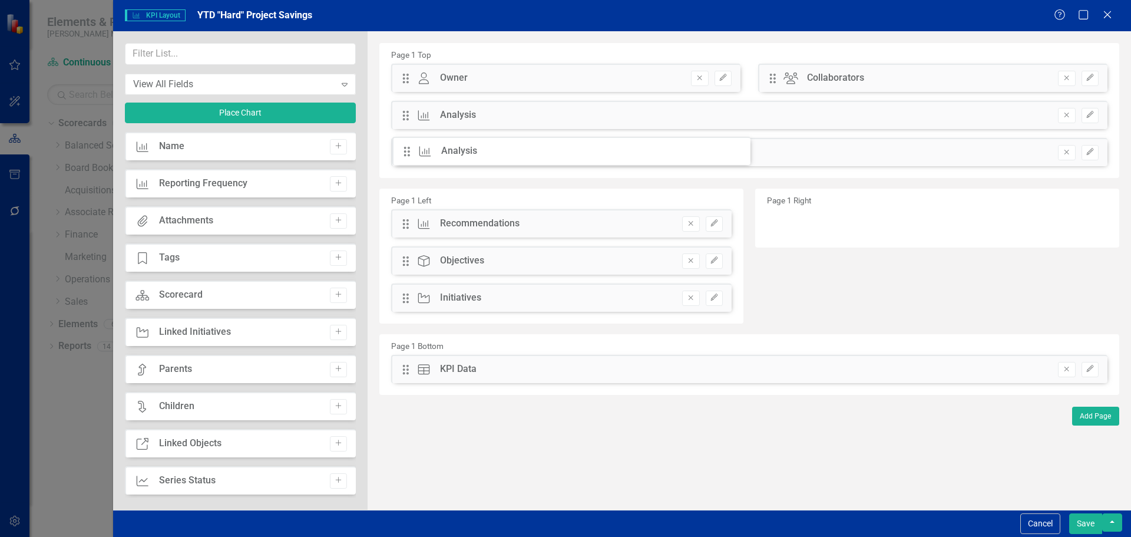
drag, startPoint x: 409, startPoint y: 181, endPoint x: 419, endPoint y: 145, distance: 36.7
click at [688, 222] on icon "Remove" at bounding box center [690, 223] width 9 height 7
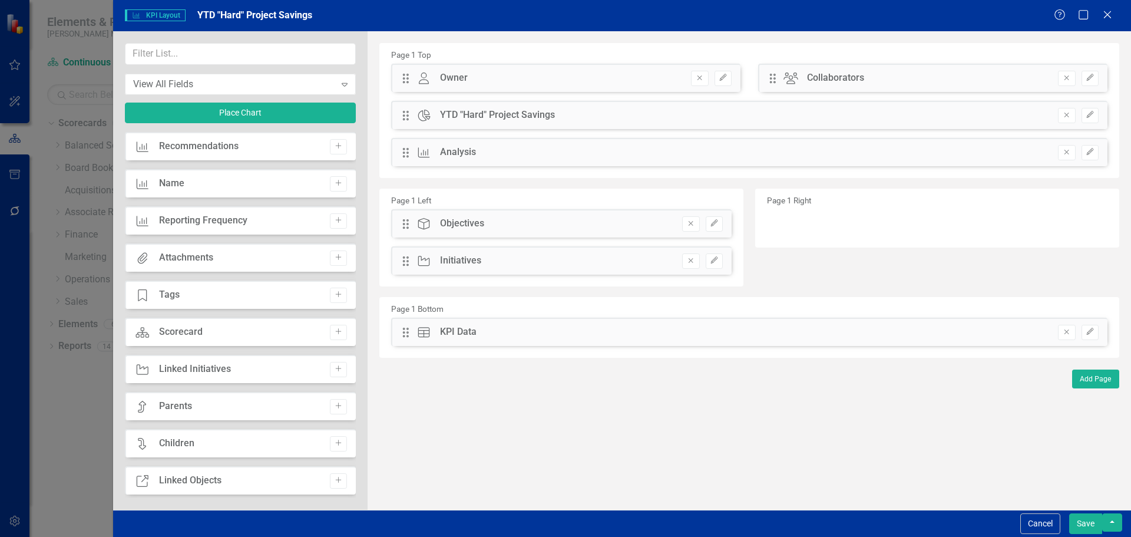
click at [688, 222] on icon "Remove" at bounding box center [690, 223] width 9 height 7
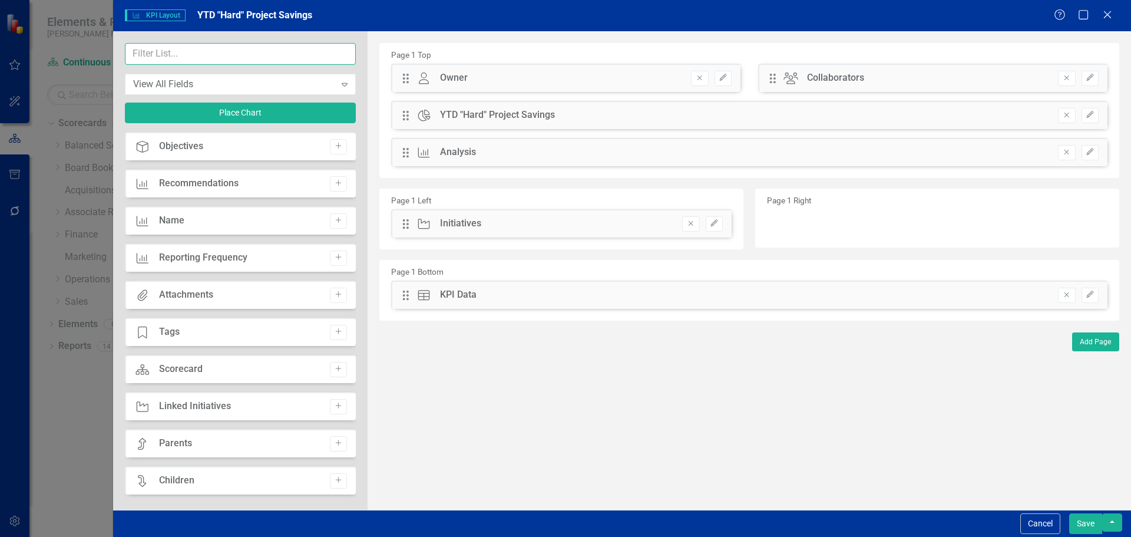
click at [275, 52] on input "text" at bounding box center [240, 54] width 231 height 22
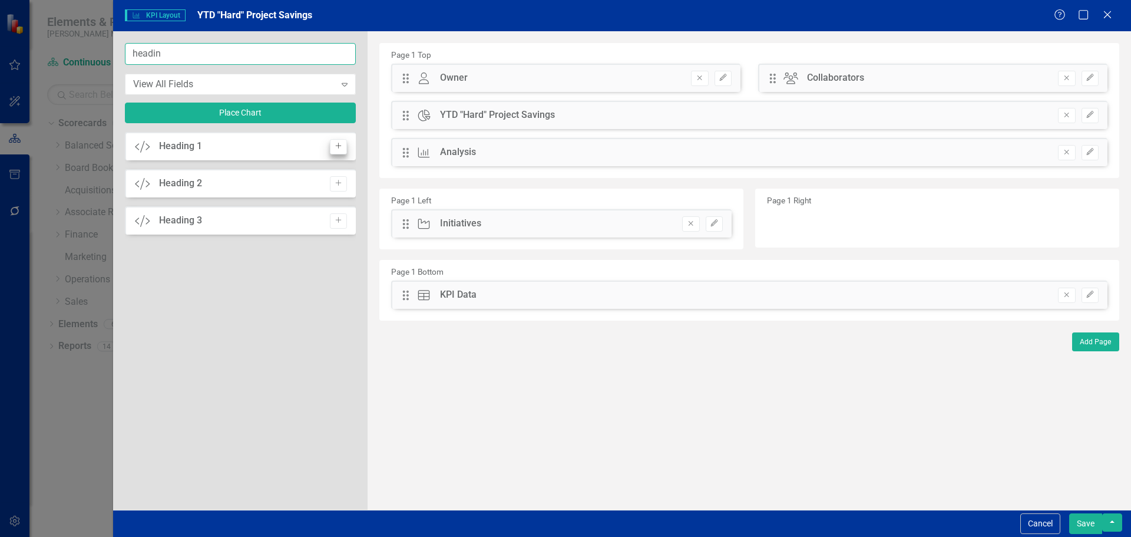
type input "headin"
click at [336, 144] on icon "Add" at bounding box center [338, 146] width 9 height 7
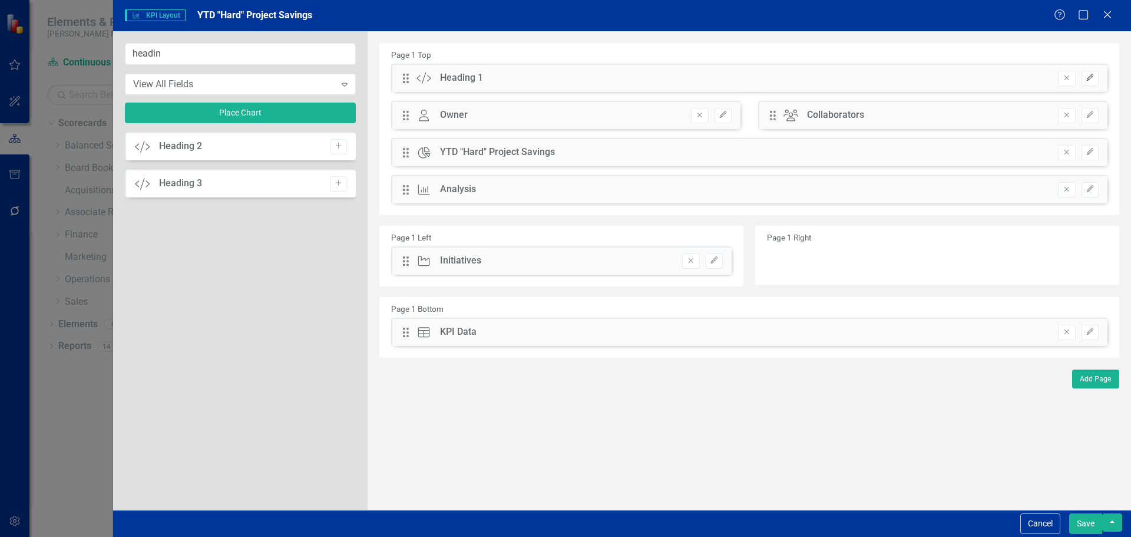
click at [1085, 82] on button "Edit" at bounding box center [1089, 78] width 17 height 15
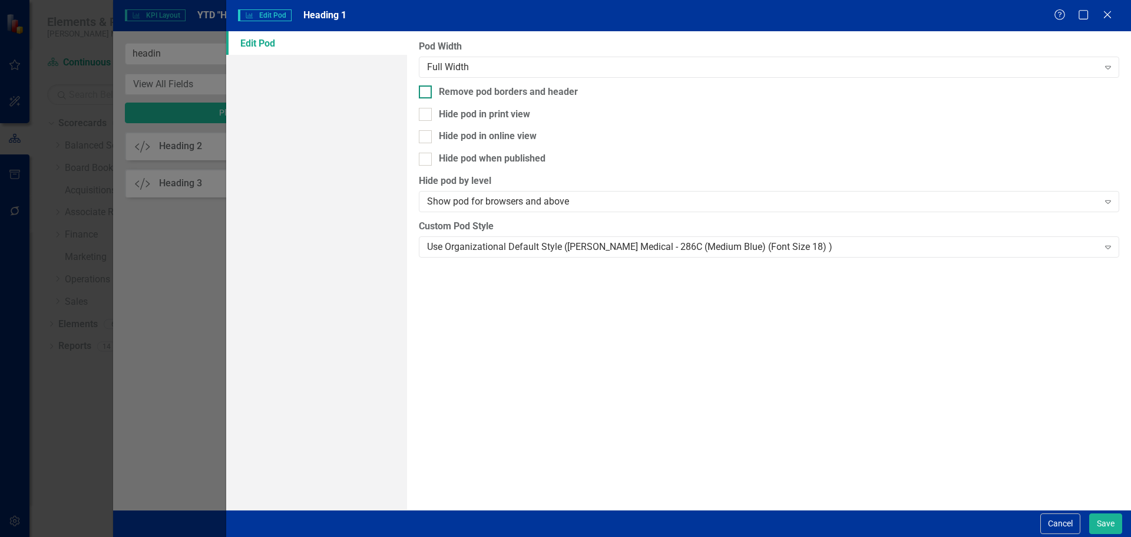
click at [539, 94] on div "Remove pod borders and header" at bounding box center [508, 92] width 139 height 14
click at [426, 93] on input "Remove pod borders and header" at bounding box center [423, 89] width 8 height 8
checkbox input "true"
click at [564, 240] on div "Use Organizational Default Style ([PERSON_NAME] Medical - 286C (Medium Blue) (F…" at bounding box center [762, 247] width 671 height 14
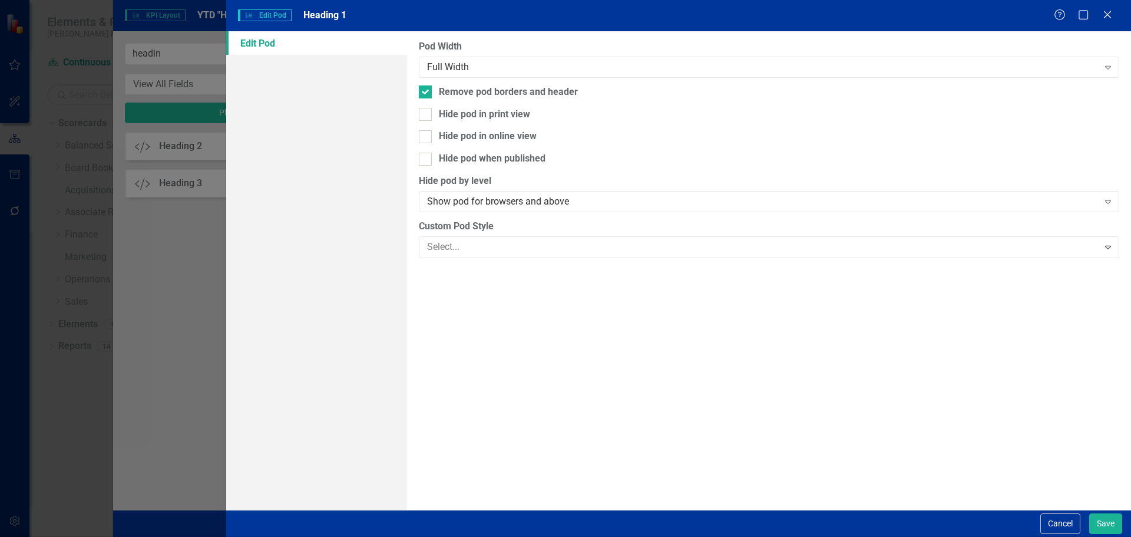
click at [1105, 525] on button "Save" at bounding box center [1105, 523] width 33 height 21
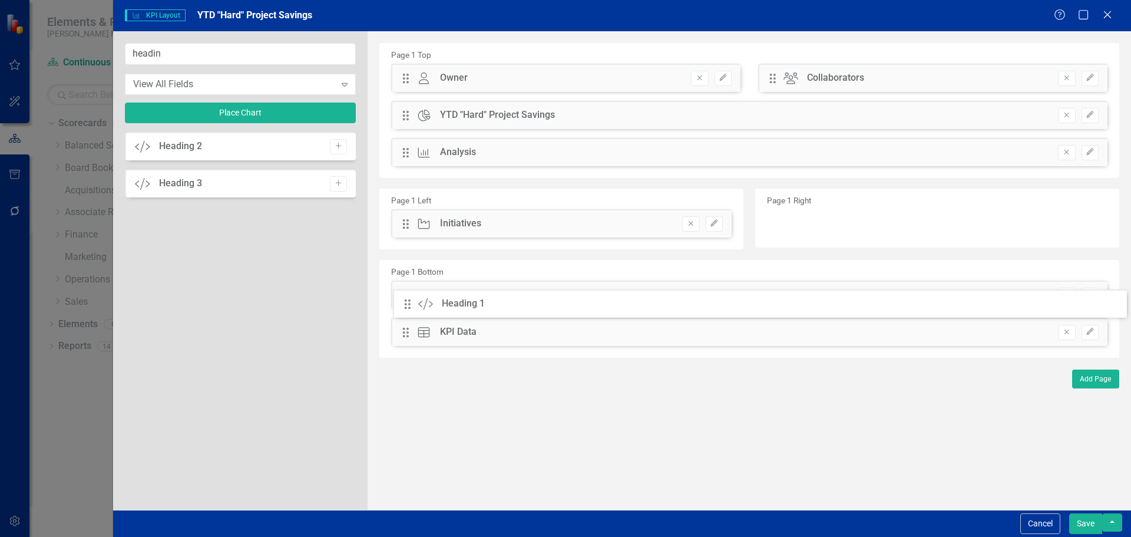
drag, startPoint x: 410, startPoint y: 78, endPoint x: 421, endPoint y: 304, distance: 225.8
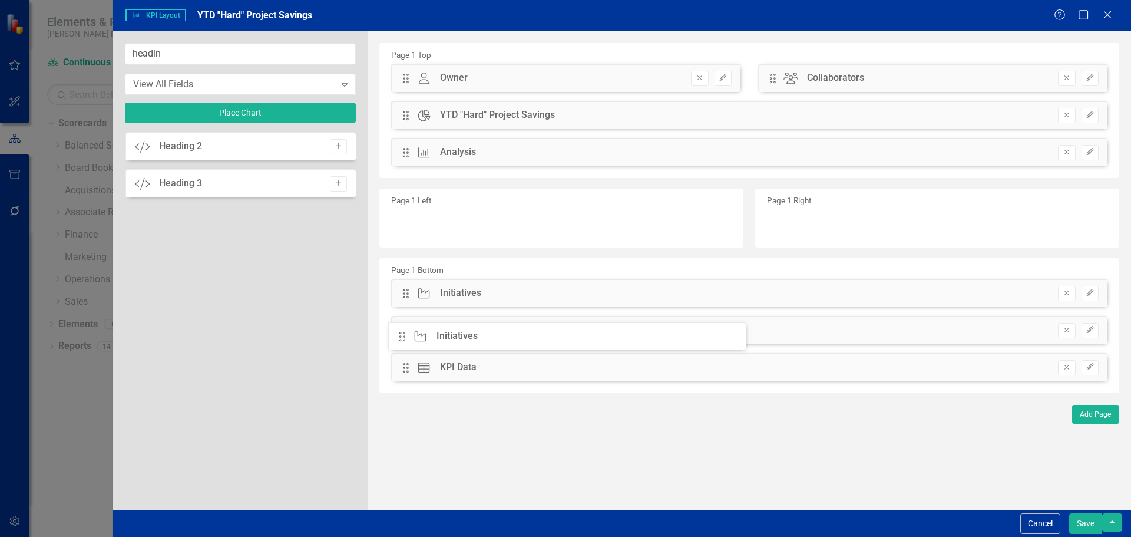
drag, startPoint x: 410, startPoint y: 227, endPoint x: 415, endPoint y: 340, distance: 112.6
click at [1092, 522] on button "Save" at bounding box center [1085, 523] width 33 height 21
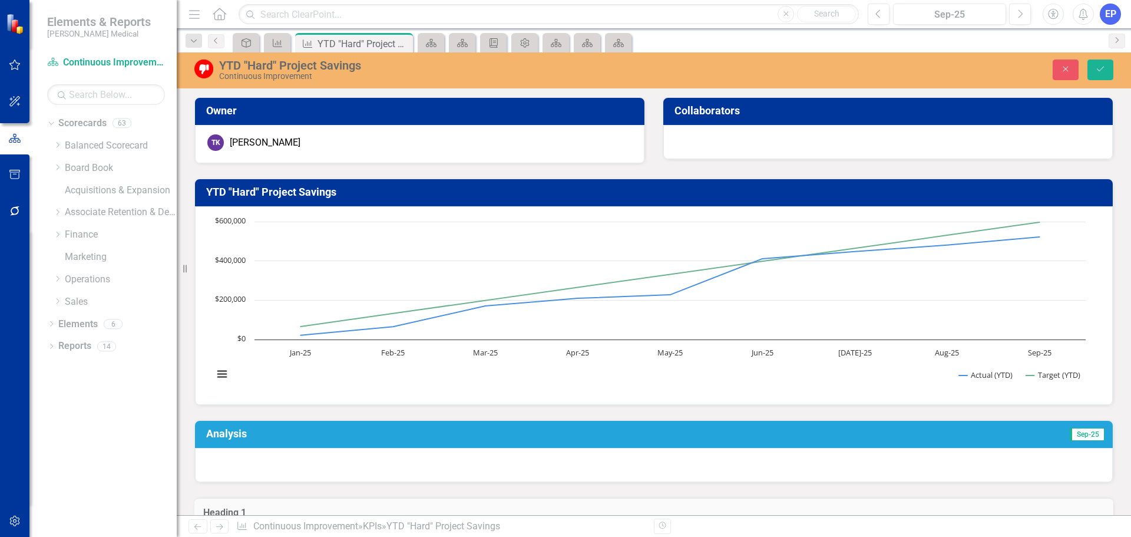
scroll to position [295, 0]
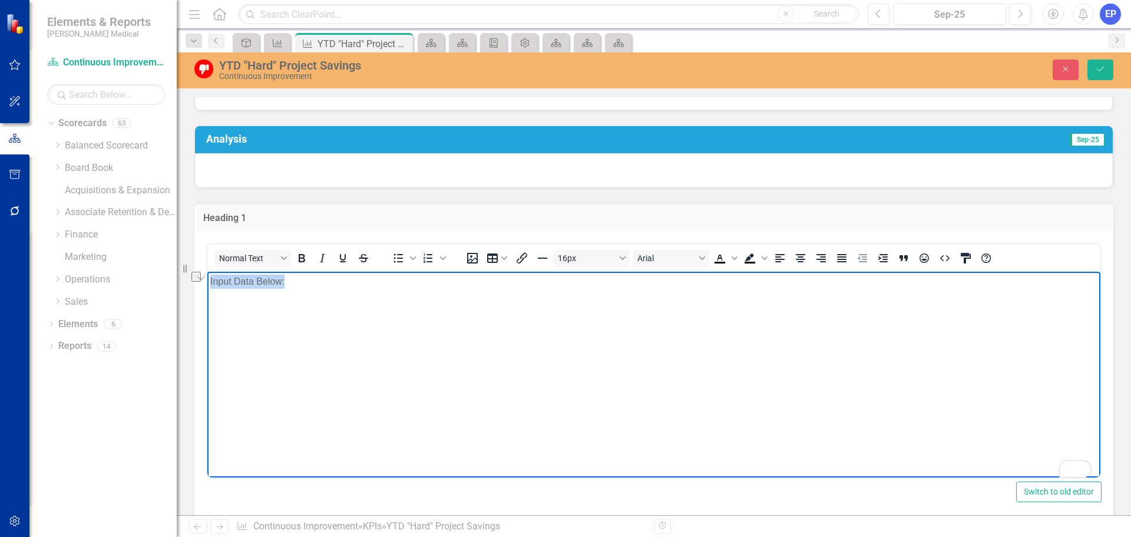
drag, startPoint x: 407, startPoint y: 309, endPoint x: 206, endPoint y: 300, distance: 201.0
click at [207, 300] on html "Input Data Below:" at bounding box center [653, 360] width 893 height 177
click at [303, 255] on icon "Bold" at bounding box center [302, 258] width 6 height 8
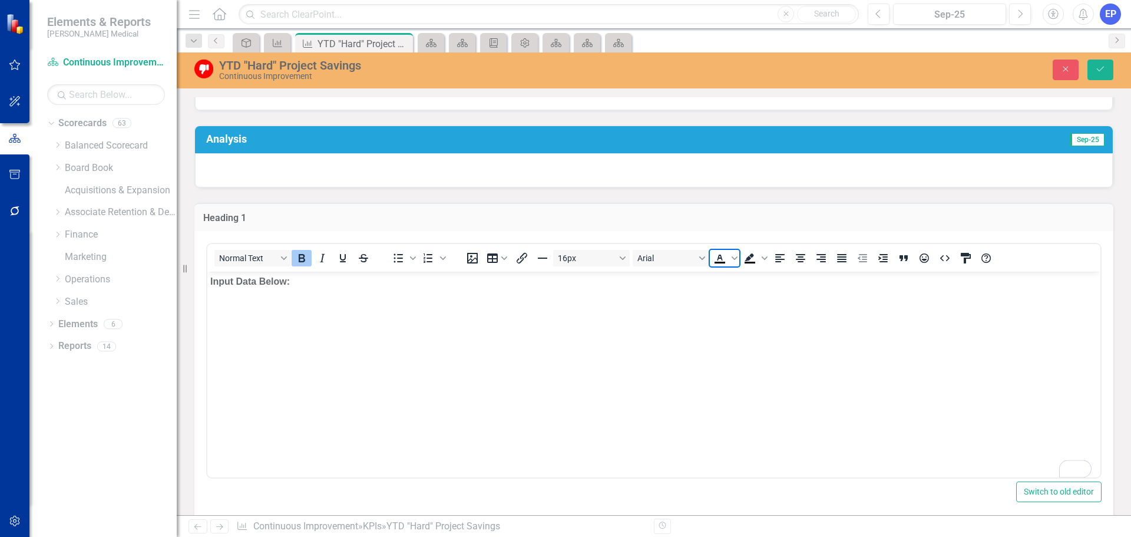
click at [716, 259] on icon "Text color Black" at bounding box center [720, 258] width 14 height 14
click at [733, 262] on span "Text color Black" at bounding box center [734, 258] width 9 height 16
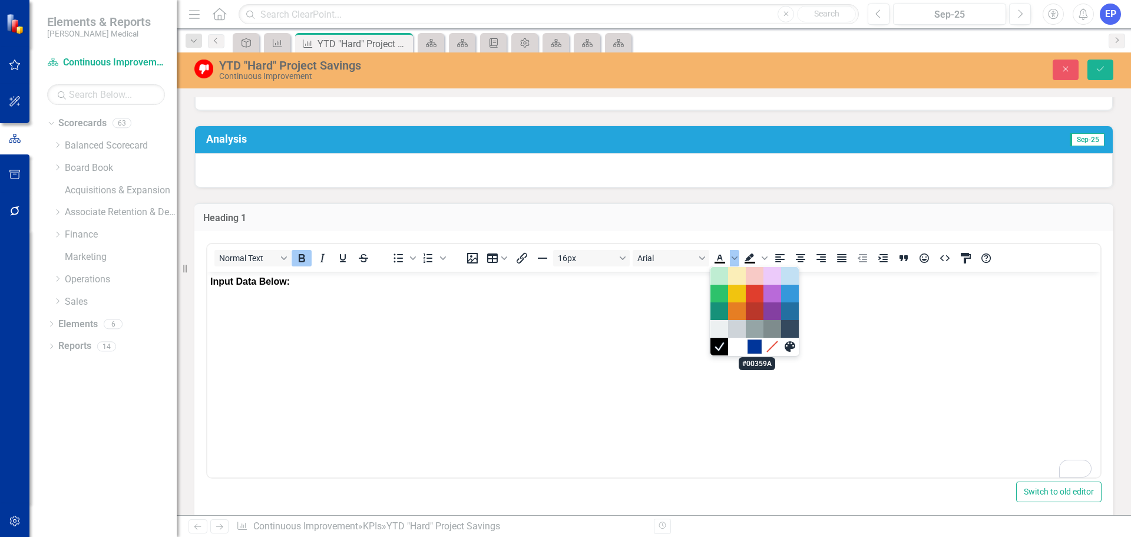
drag, startPoint x: 752, startPoint y: 348, endPoint x: 484, endPoint y: 29, distance: 416.8
click at [752, 348] on div "#00359A" at bounding box center [754, 346] width 14 height 14
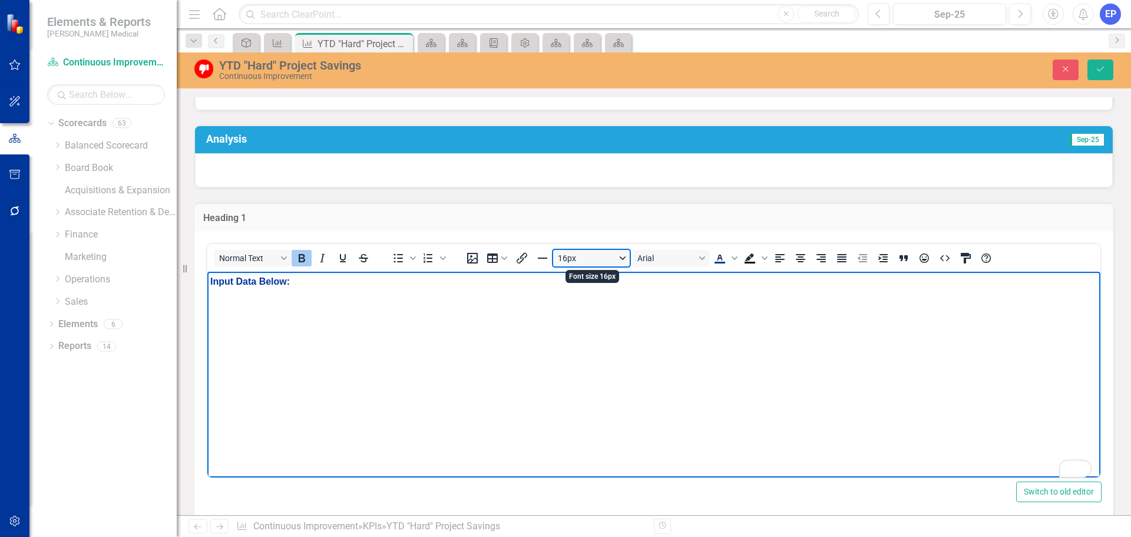
click at [624, 258] on button "16px" at bounding box center [591, 258] width 77 height 16
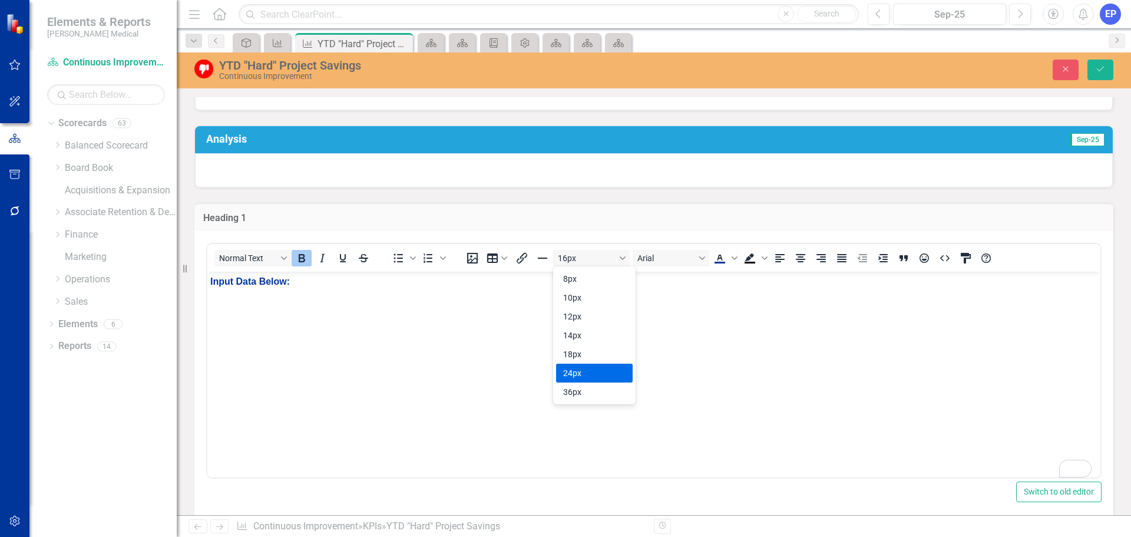
click at [594, 372] on div "24px" at bounding box center [586, 373] width 46 height 14
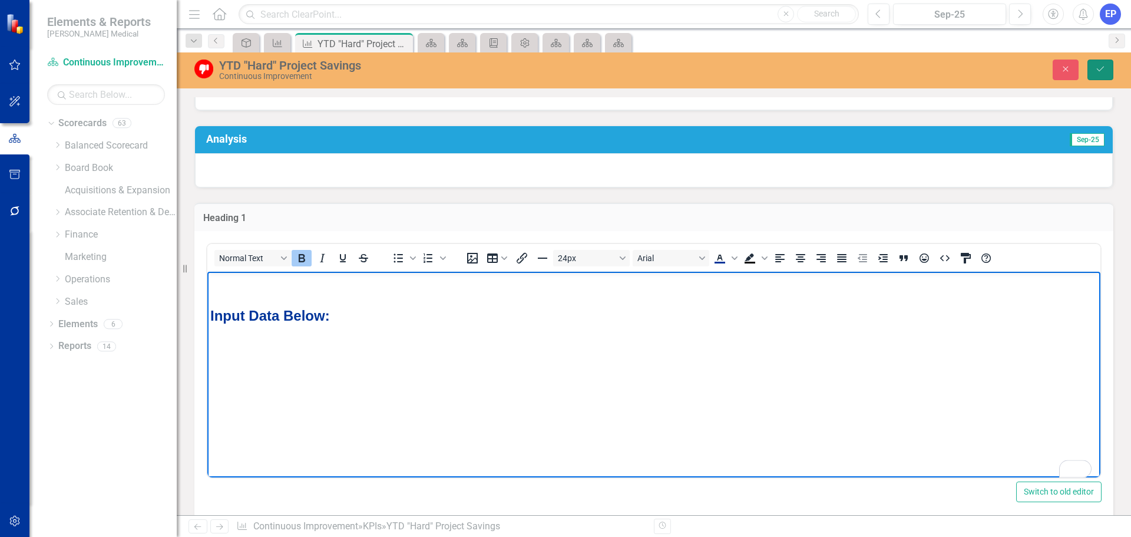
click at [1096, 67] on icon "Save" at bounding box center [1100, 69] width 11 height 8
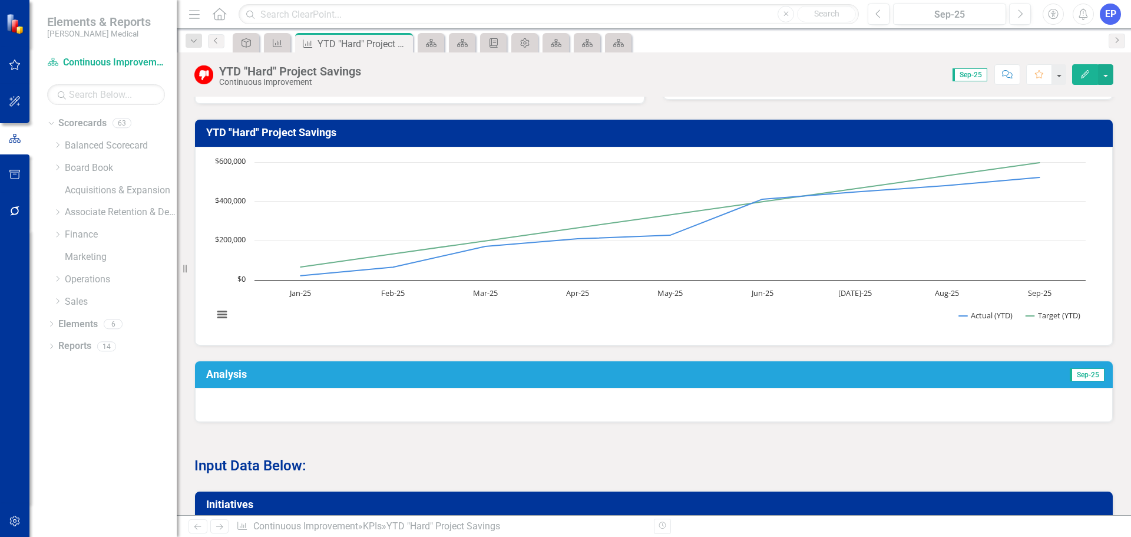
scroll to position [177, 0]
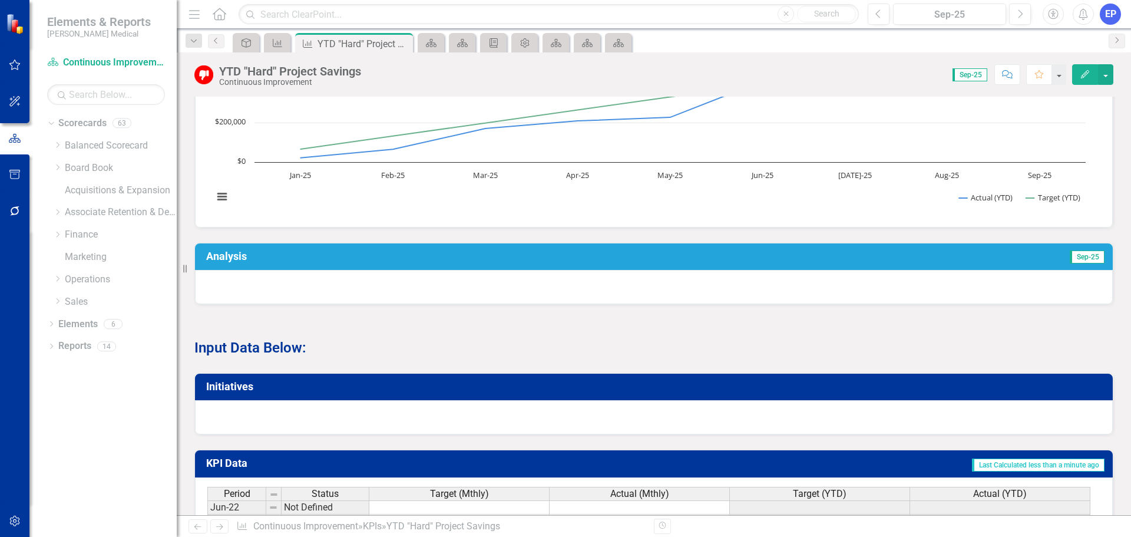
click at [270, 67] on div "YTD "Hard" Project Savings" at bounding box center [290, 71] width 142 height 13
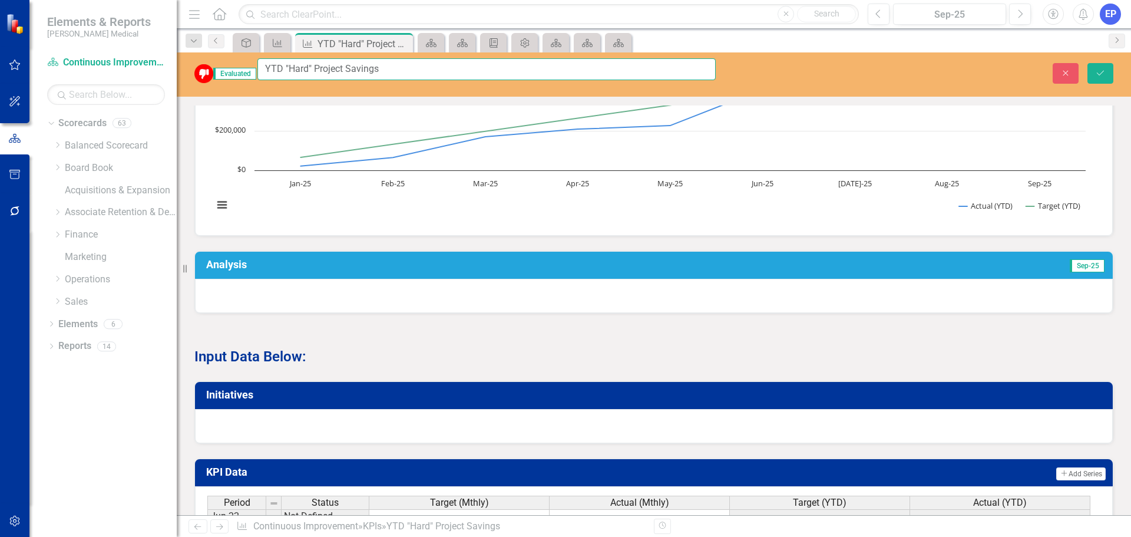
click at [270, 67] on input "YTD "Hard" Project Savings" at bounding box center [486, 69] width 458 height 22
click at [296, 70] on input "YTD "Hard" Project Savings" at bounding box center [486, 69] width 458 height 22
click at [1063, 69] on icon "Close" at bounding box center [1065, 73] width 11 height 8
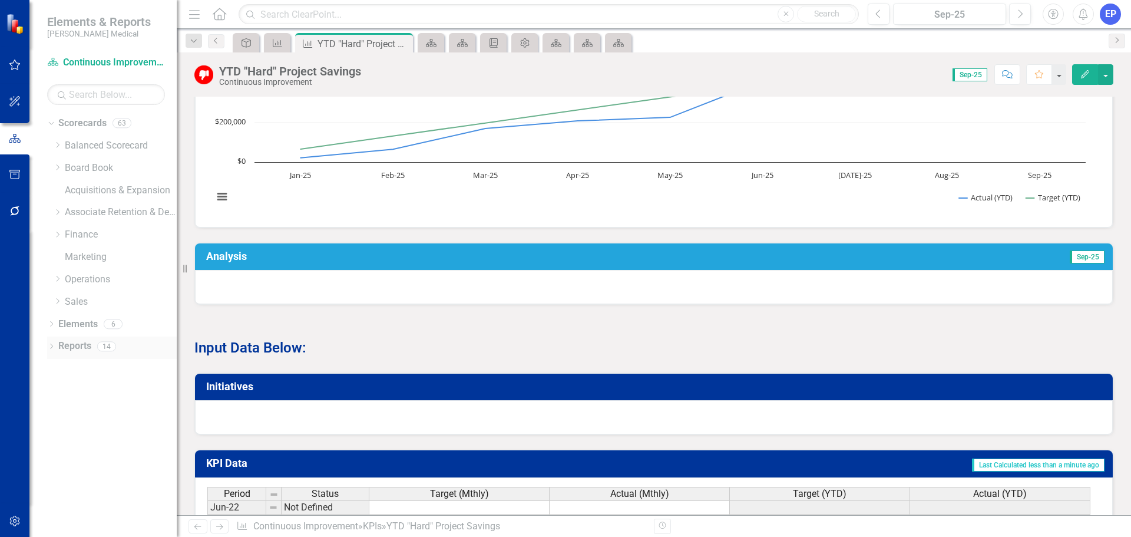
click at [51, 346] on icon "Dropdown" at bounding box center [51, 347] width 8 height 6
click at [51, 345] on icon "Dropdown" at bounding box center [50, 346] width 6 height 8
click at [71, 345] on link "Reports" at bounding box center [74, 346] width 33 height 14
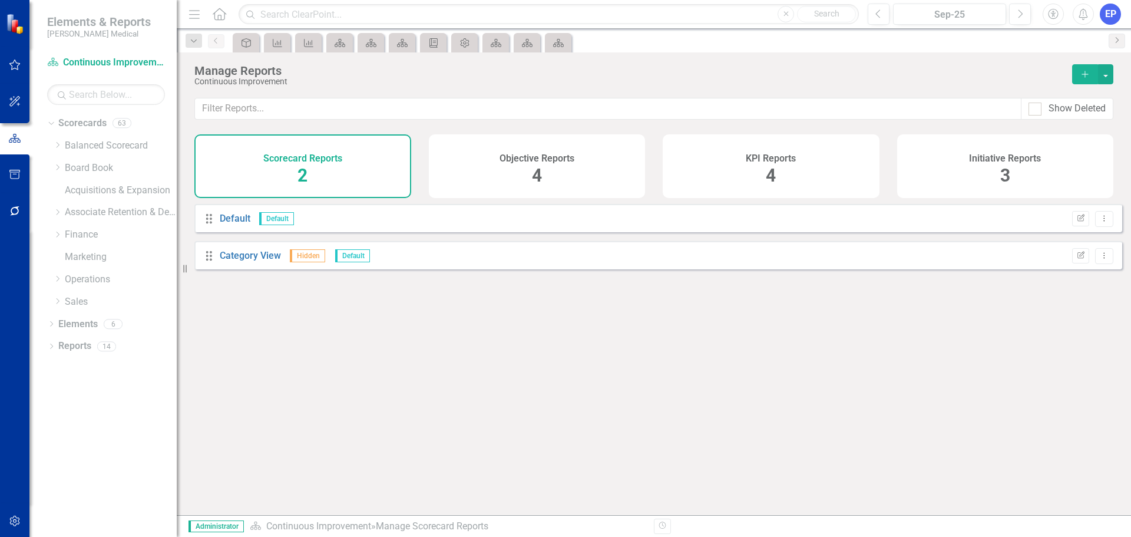
click at [732, 178] on div "KPI Reports 4" at bounding box center [771, 166] width 217 height 64
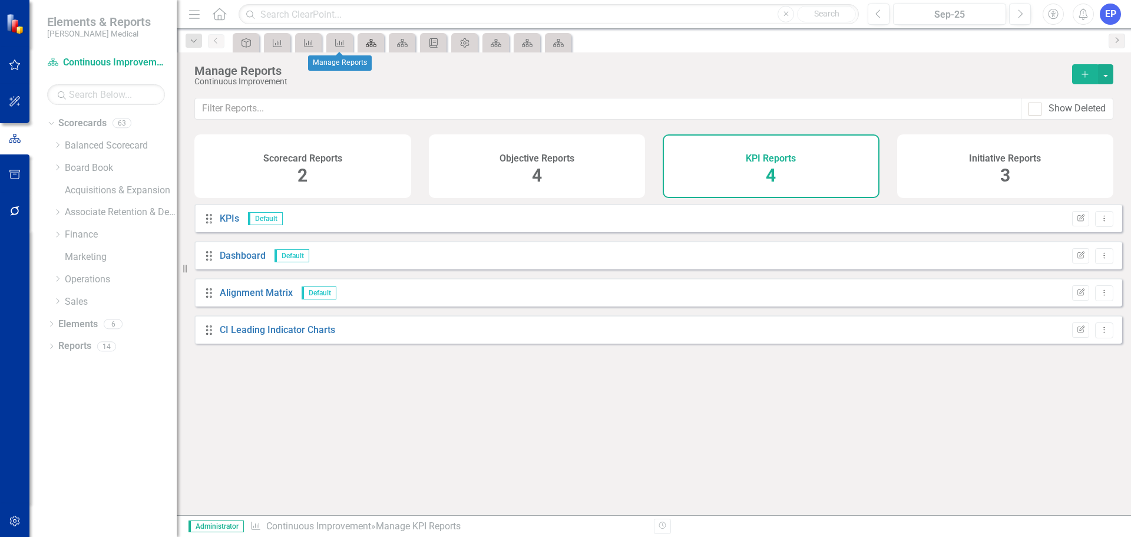
click at [370, 37] on div "Scorecard" at bounding box center [368, 42] width 16 height 15
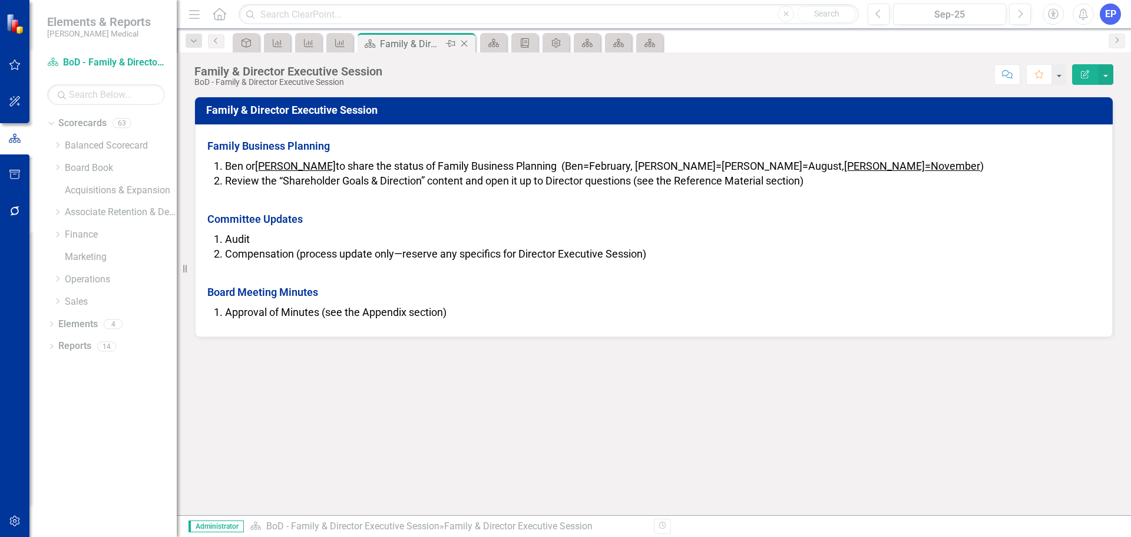
click at [464, 44] on icon at bounding box center [464, 44] width 6 height 6
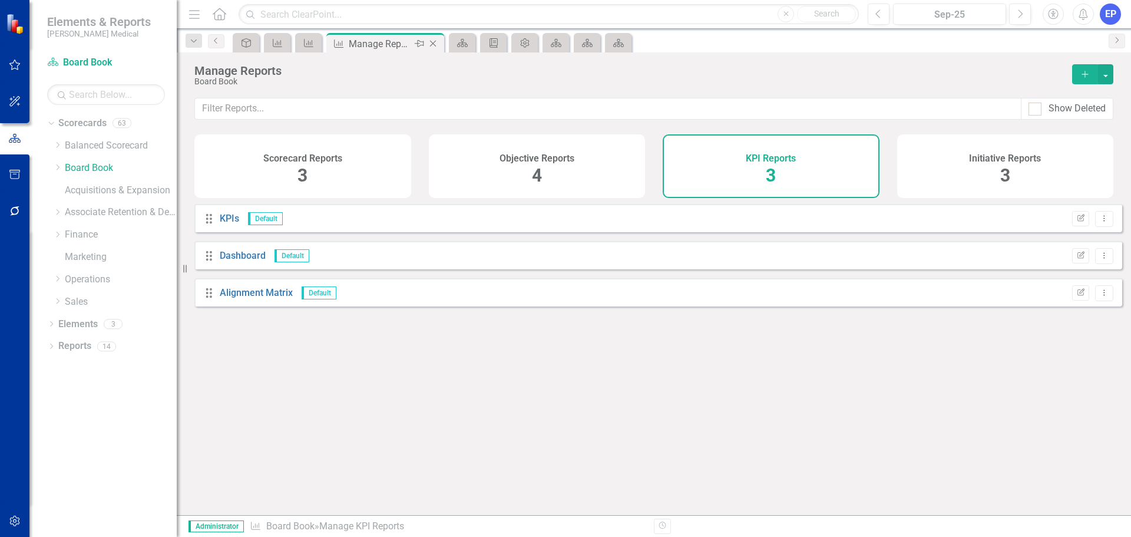
click at [435, 42] on icon at bounding box center [433, 44] width 6 height 6
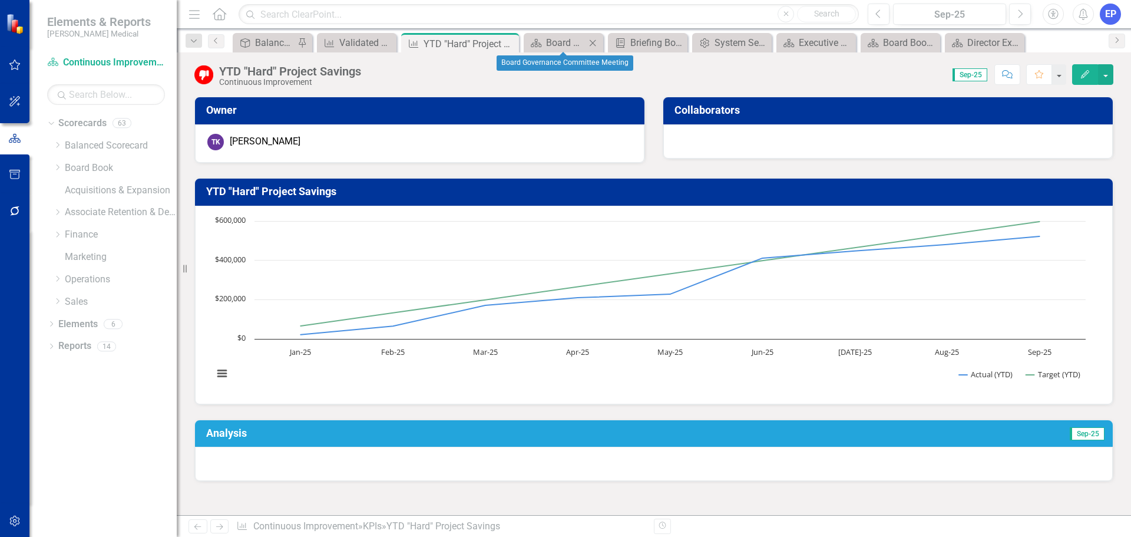
click at [593, 39] on icon "Close" at bounding box center [593, 42] width 12 height 9
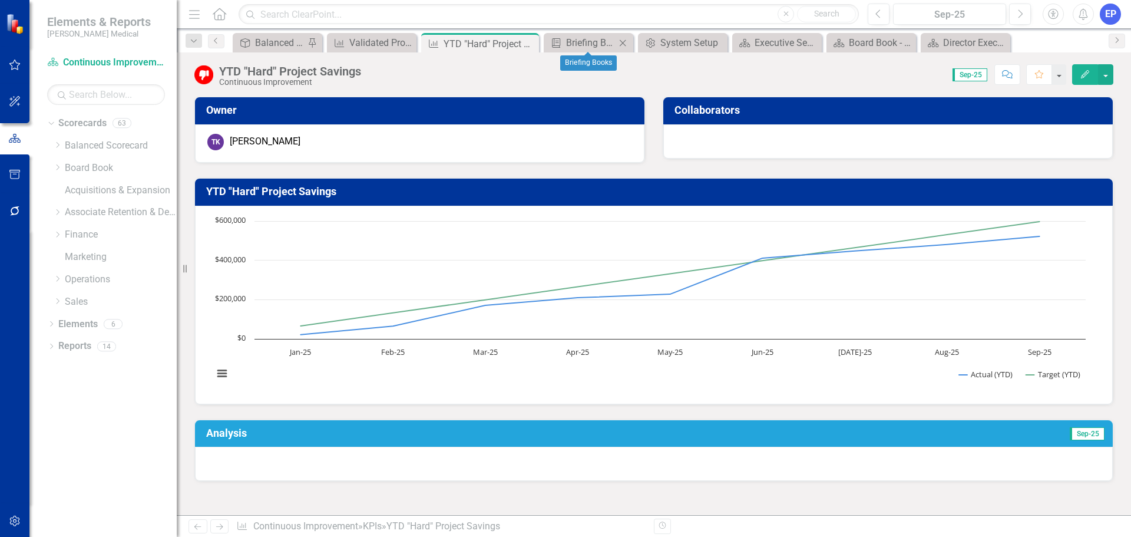
click at [625, 42] on icon "Close" at bounding box center [623, 42] width 12 height 9
click at [660, 41] on icon "Close" at bounding box center [662, 42] width 12 height 9
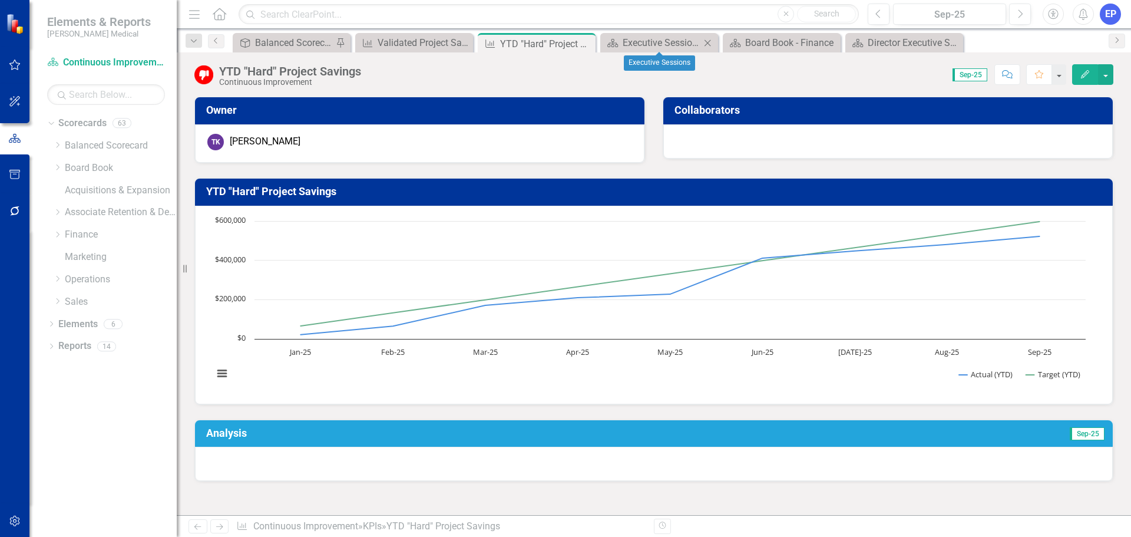
click at [704, 42] on icon "Close" at bounding box center [708, 42] width 12 height 9
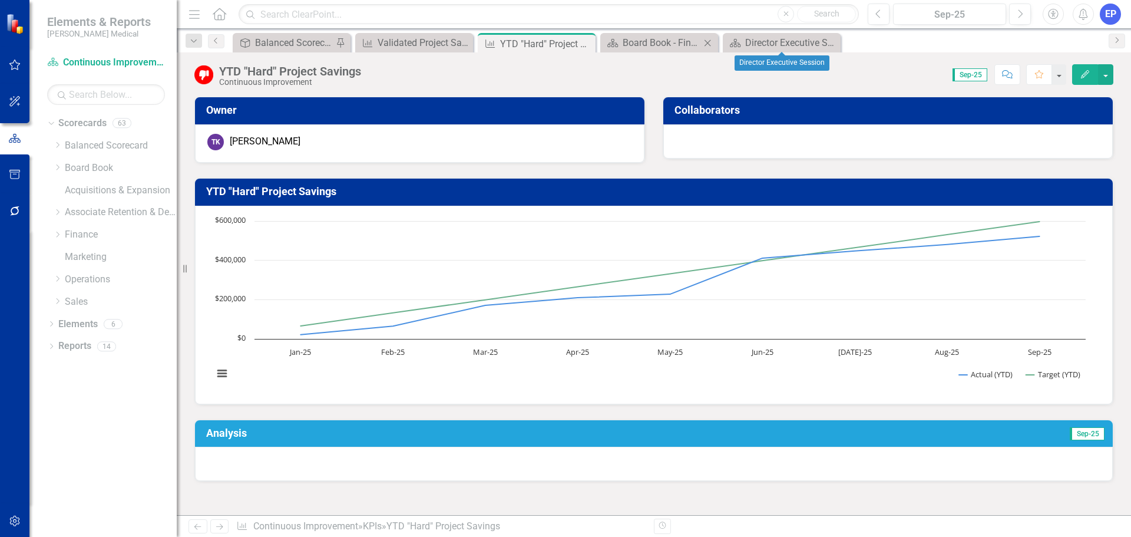
click at [712, 41] on icon "Close" at bounding box center [708, 42] width 12 height 9
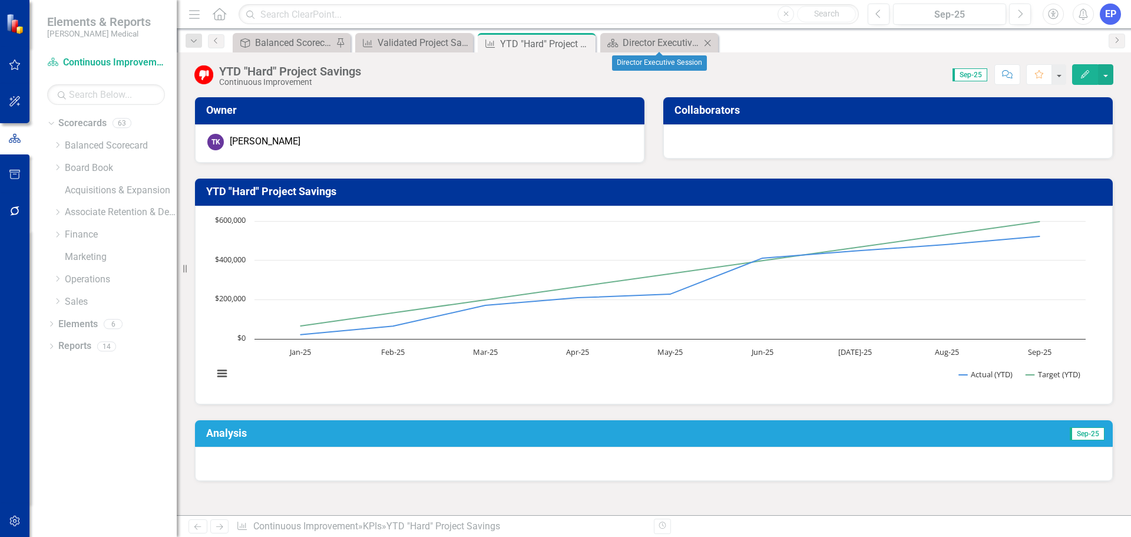
click at [707, 41] on icon "Close" at bounding box center [708, 42] width 12 height 9
click at [408, 44] on div "Validated Project Savings (YTD)" at bounding box center [417, 42] width 78 height 15
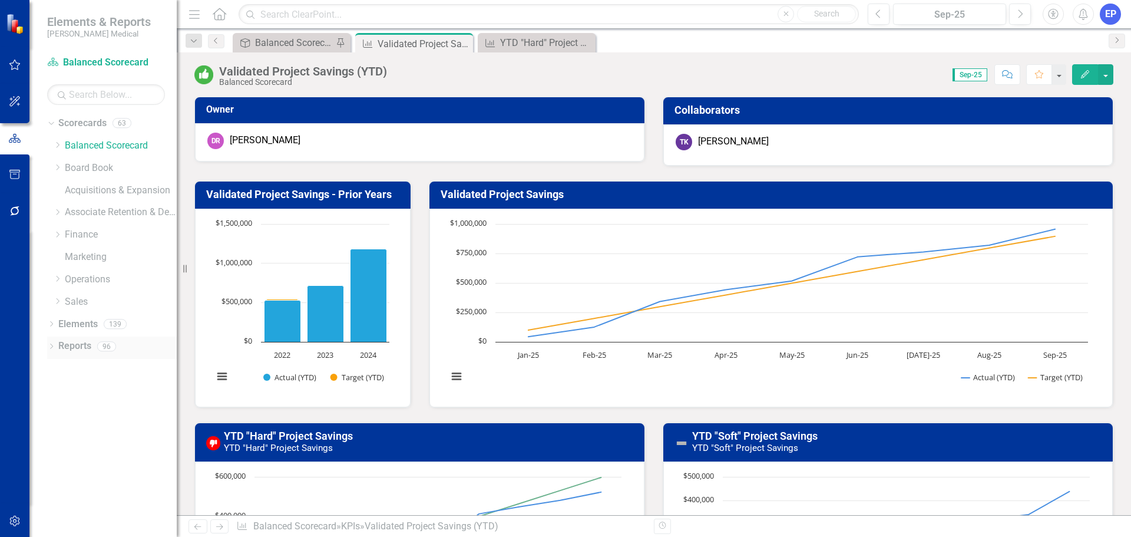
click at [68, 343] on link "Reports" at bounding box center [74, 346] width 33 height 14
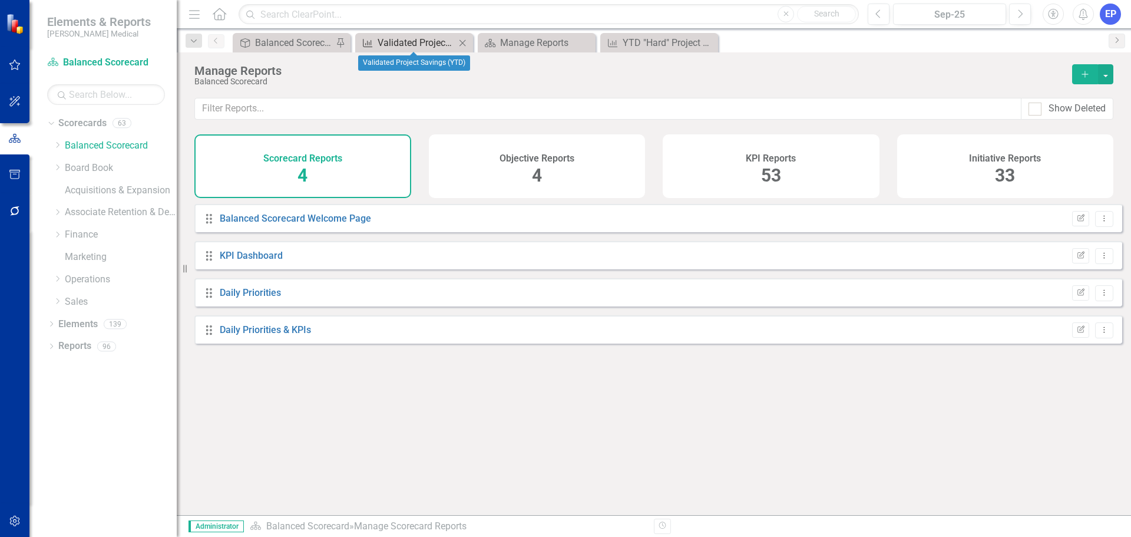
click at [422, 43] on div "Validated Project Savings (YTD)" at bounding box center [417, 42] width 78 height 15
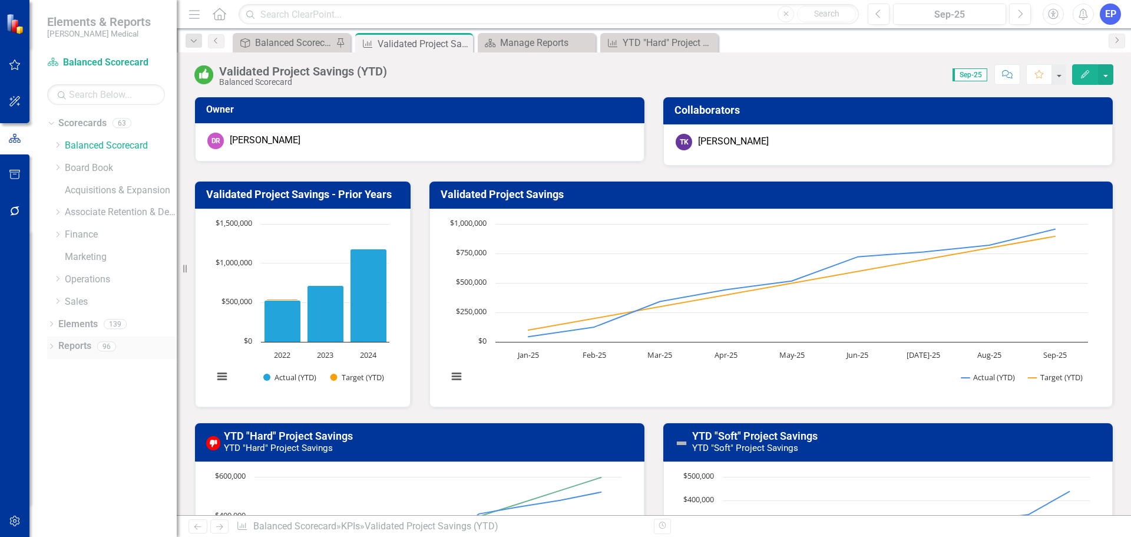
click at [82, 342] on link "Reports" at bounding box center [74, 346] width 33 height 14
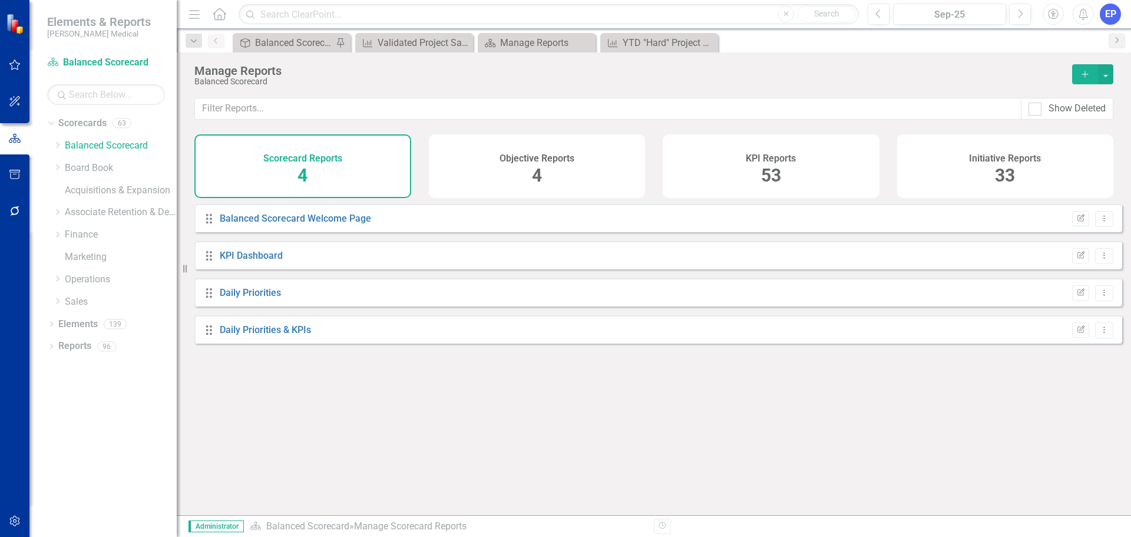
click at [791, 163] on h4 "KPI Reports" at bounding box center [771, 158] width 50 height 11
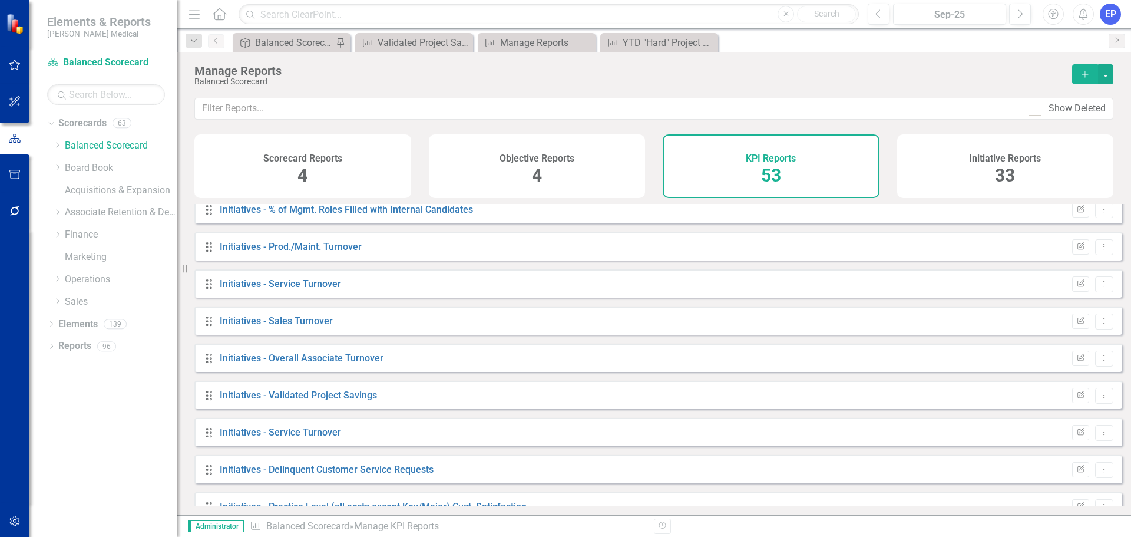
scroll to position [1119, 0]
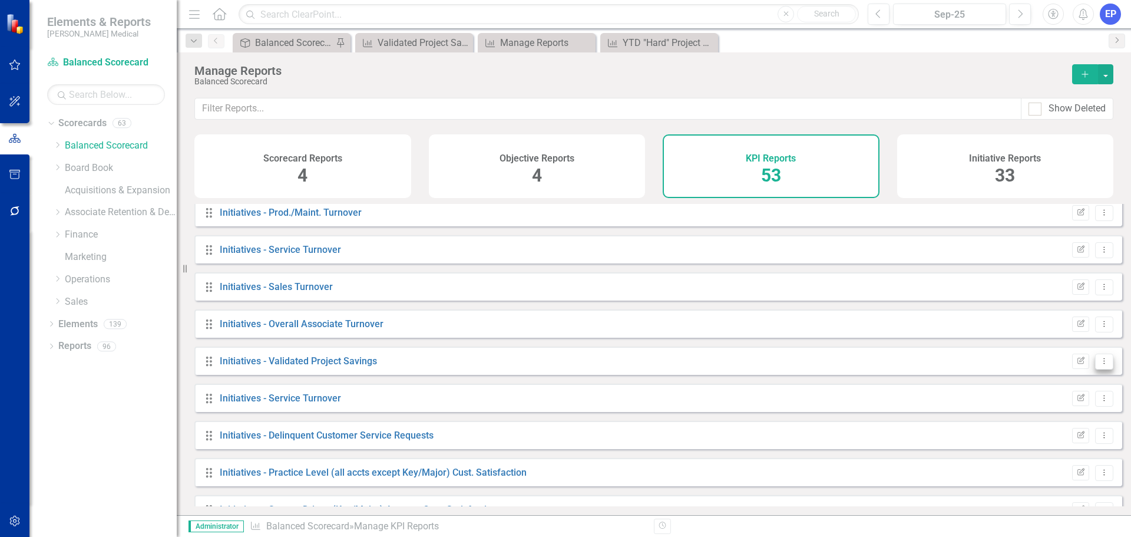
click at [1099, 365] on icon "Dropdown Menu" at bounding box center [1104, 361] width 10 height 8
click at [1060, 434] on link "Copy Duplicate Report" at bounding box center [1055, 433] width 97 height 22
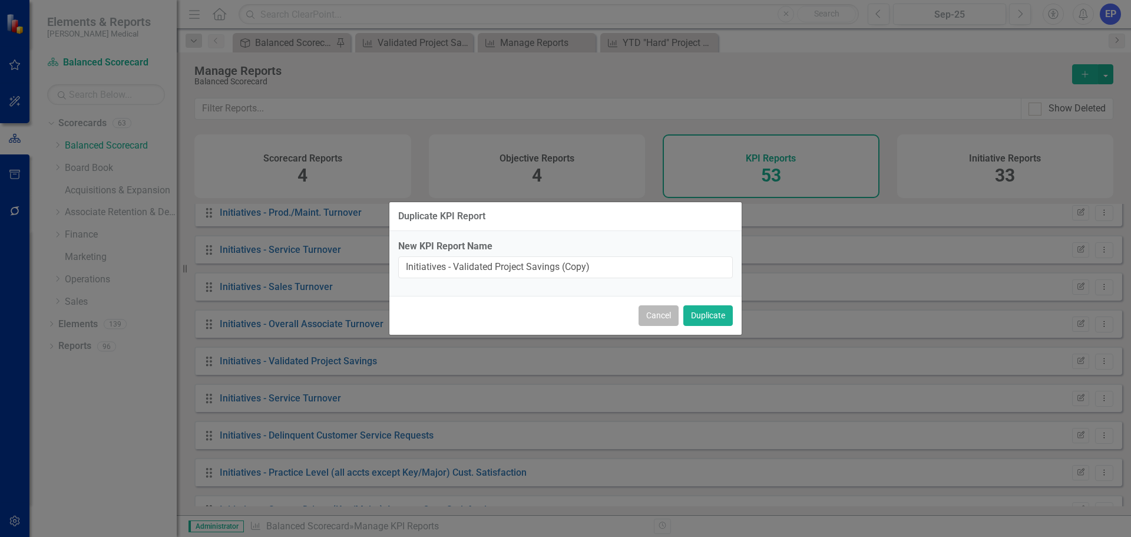
click at [653, 317] on button "Cancel" at bounding box center [659, 315] width 40 height 21
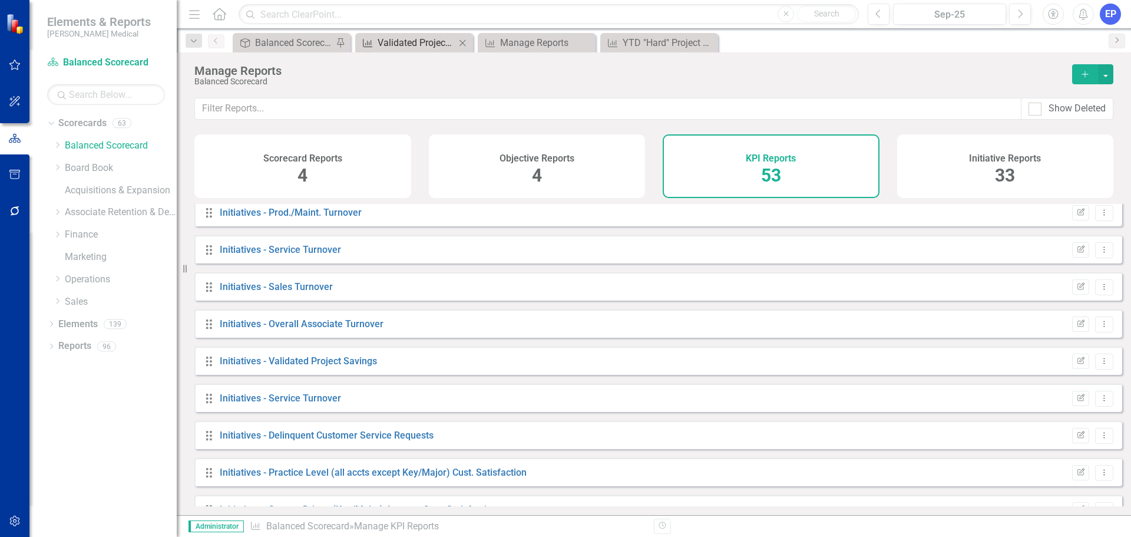
click at [432, 44] on div "Validated Project Savings (YTD)" at bounding box center [417, 42] width 78 height 15
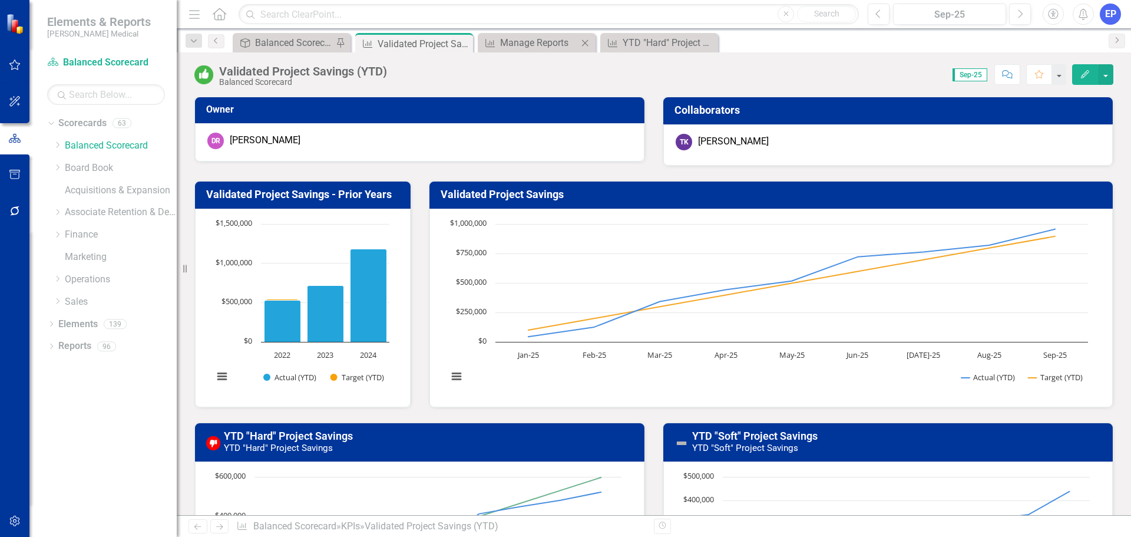
click at [583, 39] on icon "Close" at bounding box center [585, 42] width 12 height 9
click at [537, 38] on div "YTD "Hard" Project Savings" at bounding box center [539, 42] width 78 height 15
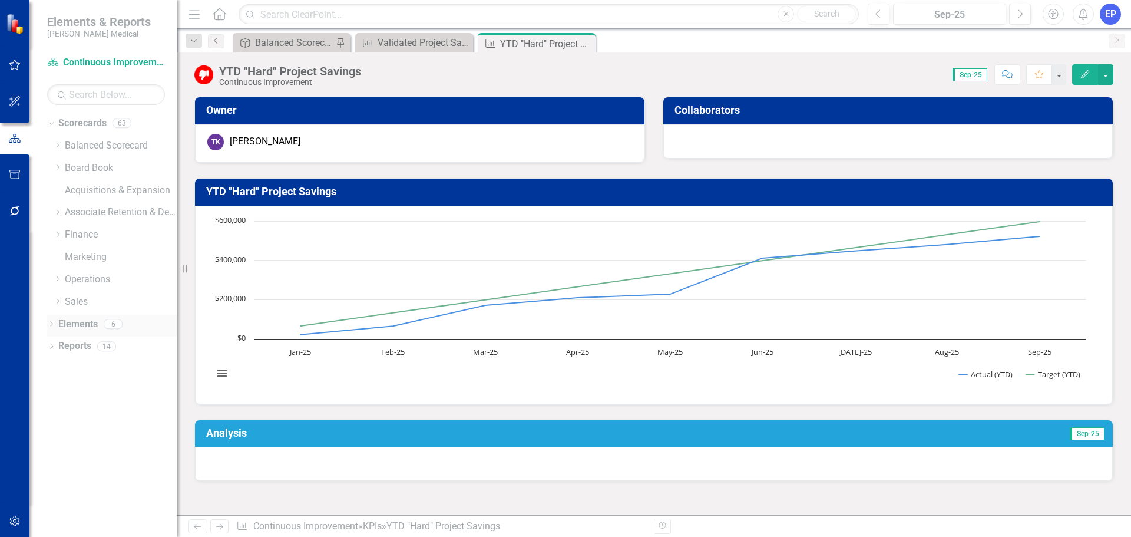
click at [52, 322] on icon "Dropdown" at bounding box center [51, 325] width 8 height 6
click at [78, 366] on link "KPI KPIs" at bounding box center [81, 369] width 35 height 14
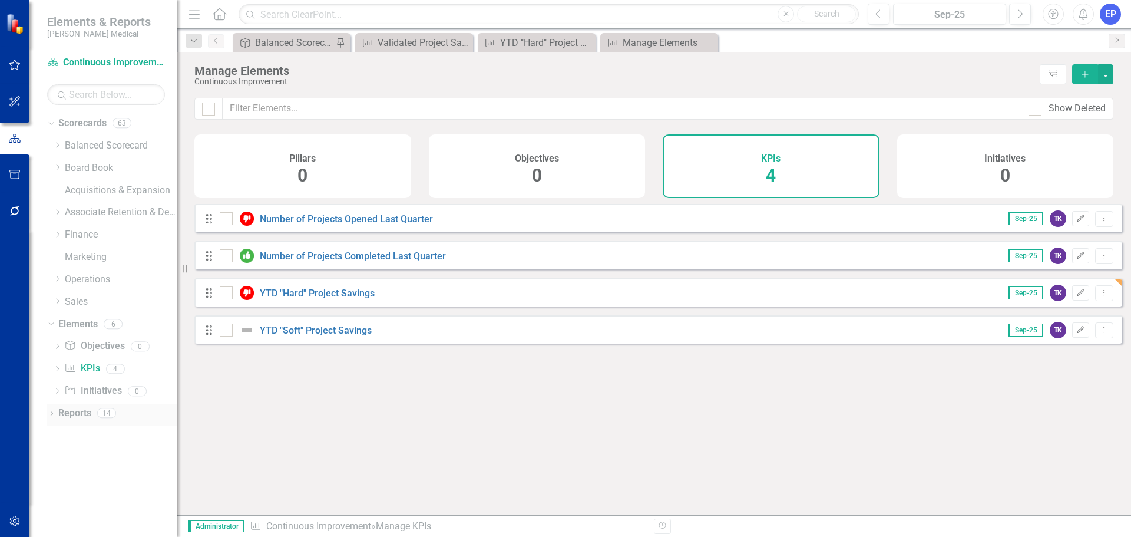
click at [51, 415] on icon at bounding box center [51, 413] width 3 height 5
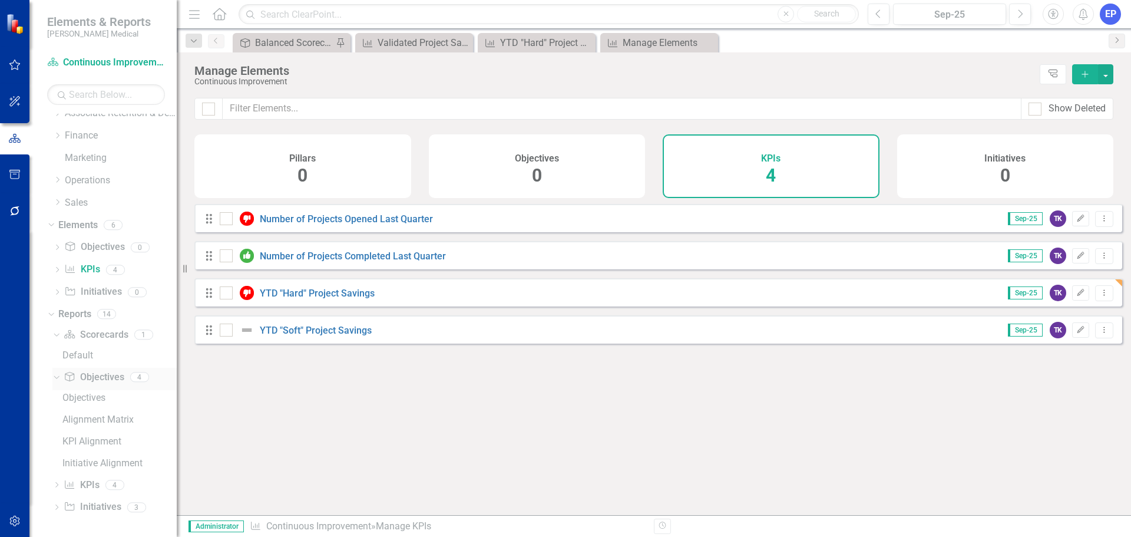
scroll to position [100, 0]
click at [83, 483] on link "KPI KPIs" at bounding box center [81, 485] width 35 height 14
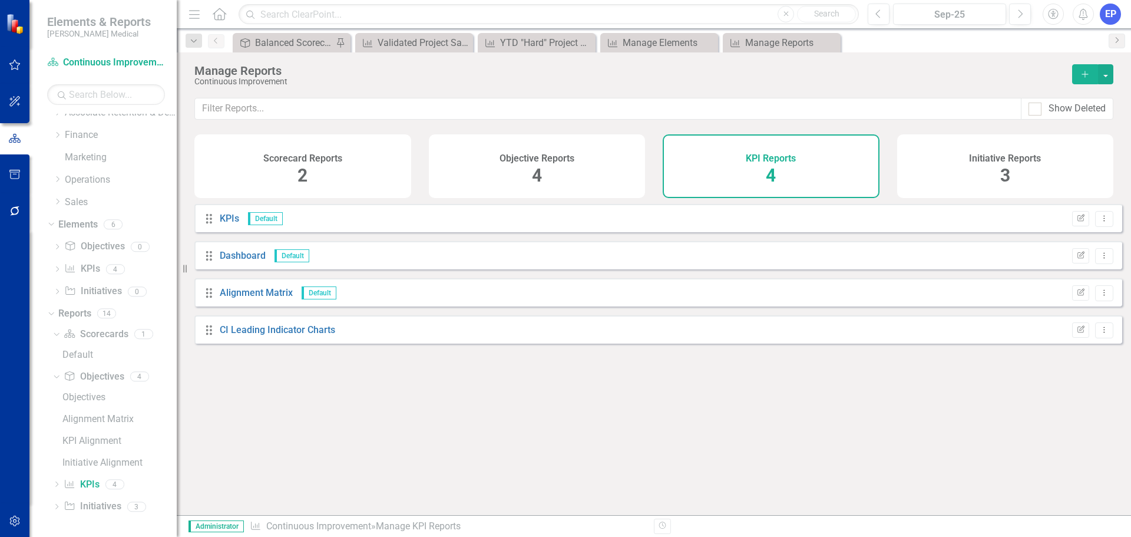
click at [1078, 75] on button "Add" at bounding box center [1085, 74] width 26 height 20
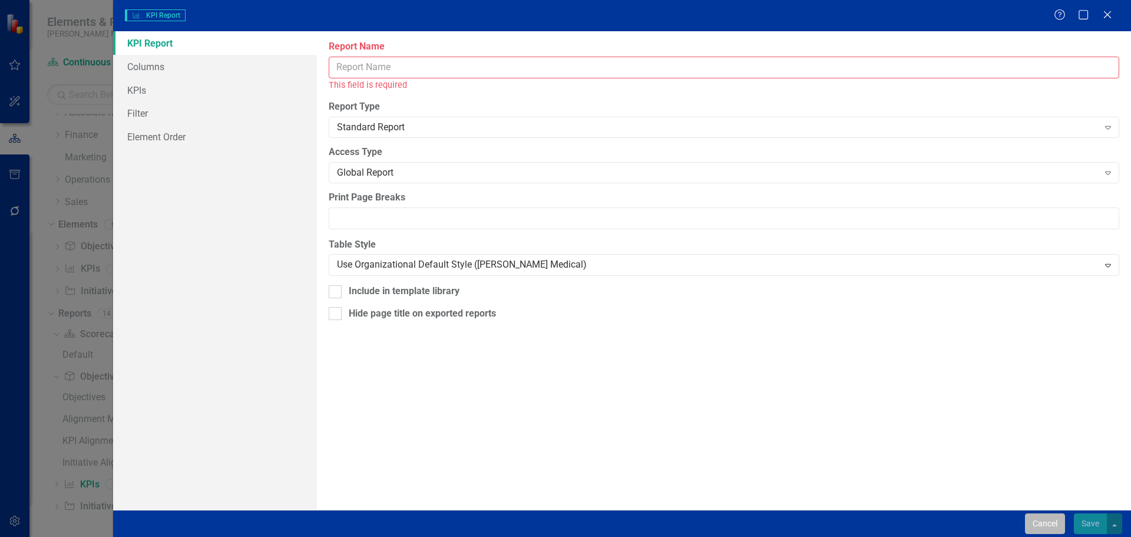
click at [1048, 533] on button "Cancel" at bounding box center [1045, 523] width 40 height 21
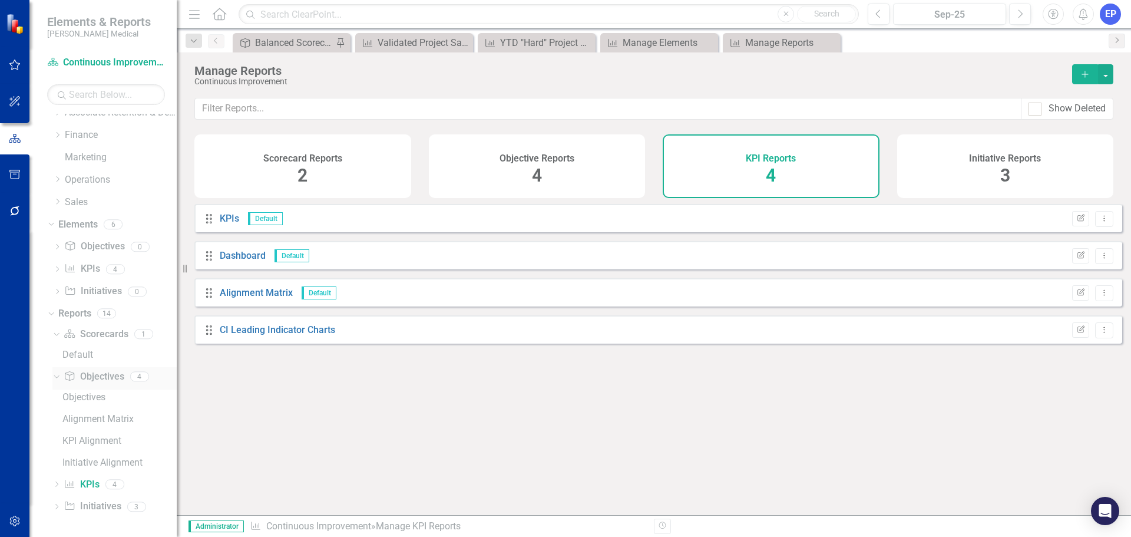
click at [94, 375] on link "Objective Objectives" at bounding box center [94, 377] width 60 height 14
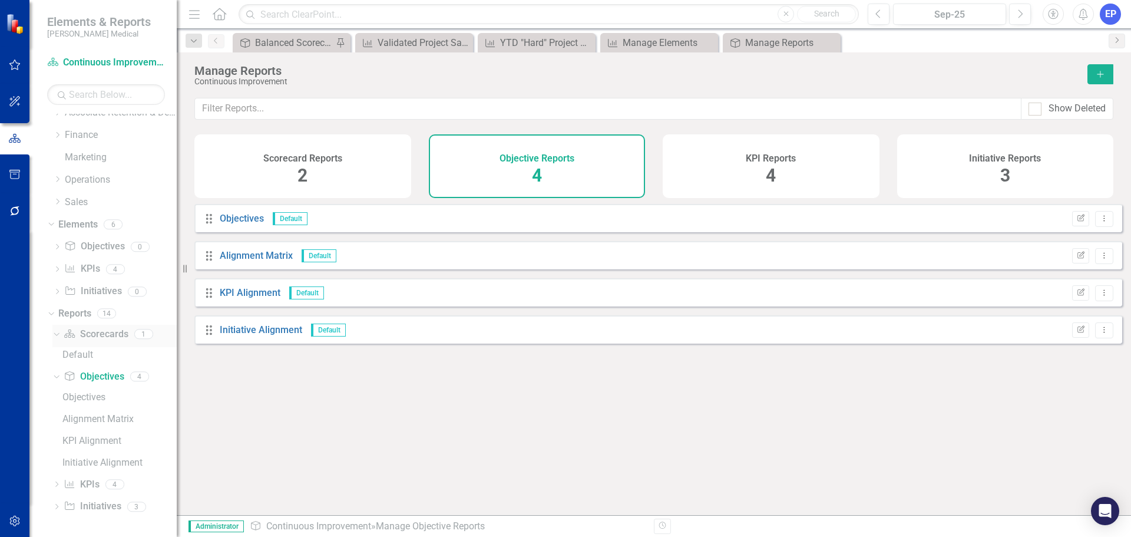
click at [91, 335] on link "Scorecard Scorecards" at bounding box center [96, 335] width 64 height 14
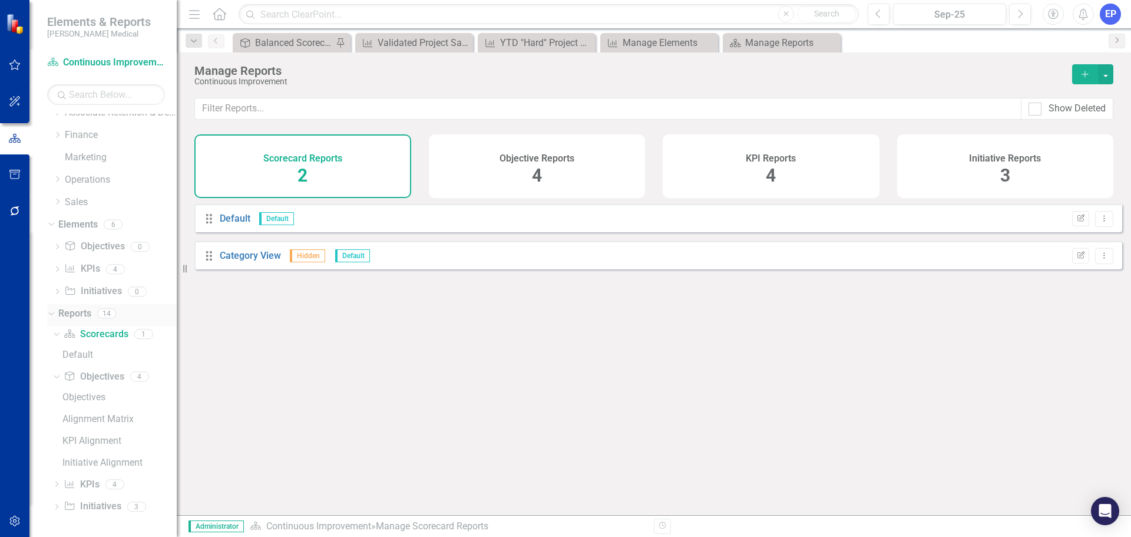
click at [82, 316] on link "Reports" at bounding box center [74, 314] width 33 height 14
click at [91, 501] on link "Initiative Initiatives" at bounding box center [92, 507] width 57 height 14
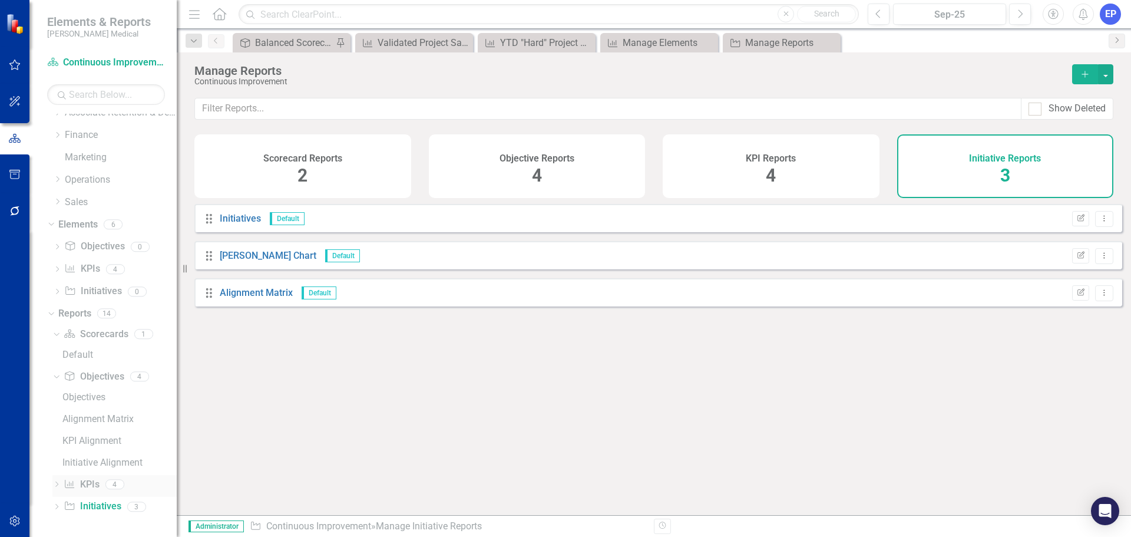
click at [90, 484] on link "KPI KPIs" at bounding box center [81, 485] width 35 height 14
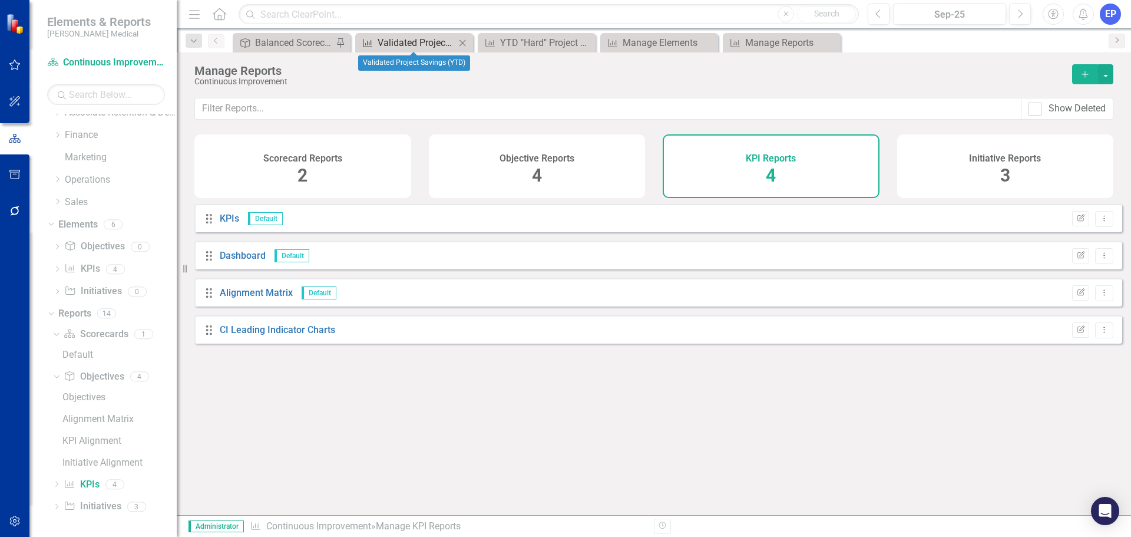
click at [410, 42] on div "Validated Project Savings (YTD)" at bounding box center [417, 42] width 78 height 15
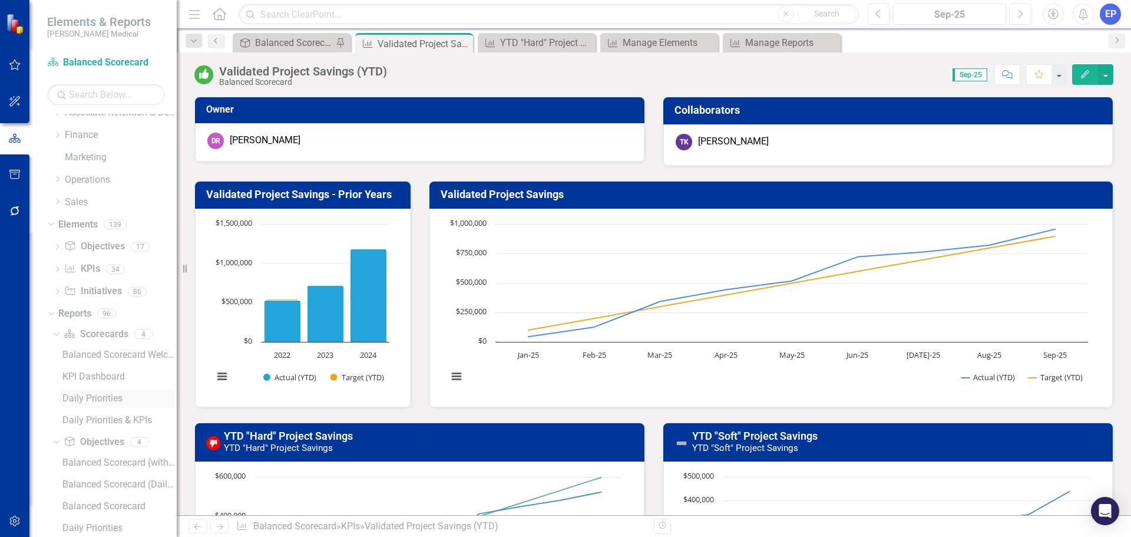
scroll to position [165, 0]
click at [92, 487] on link "KPI KPIs" at bounding box center [81, 485] width 35 height 14
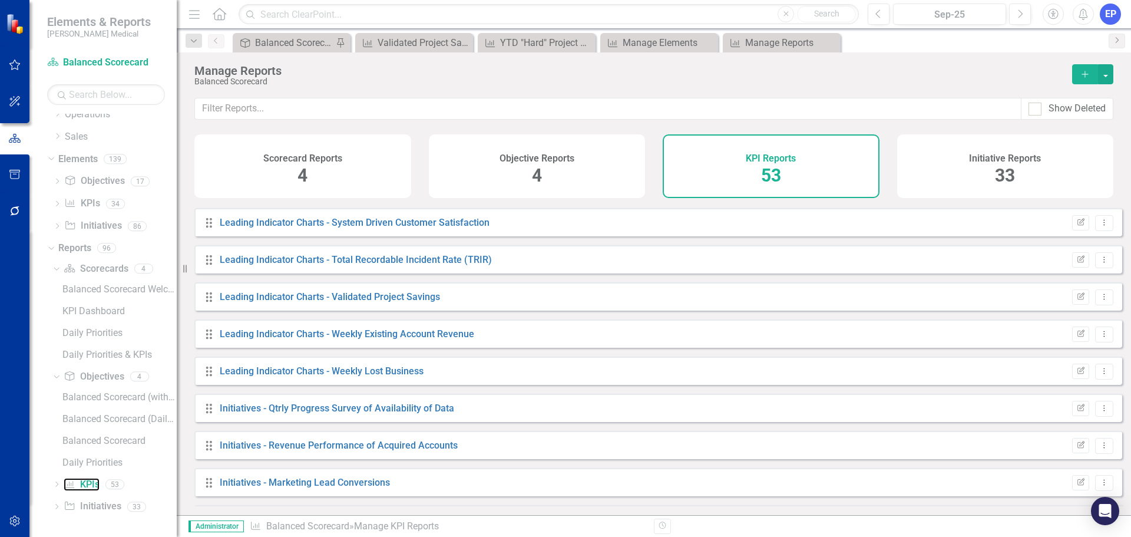
scroll to position [648, 0]
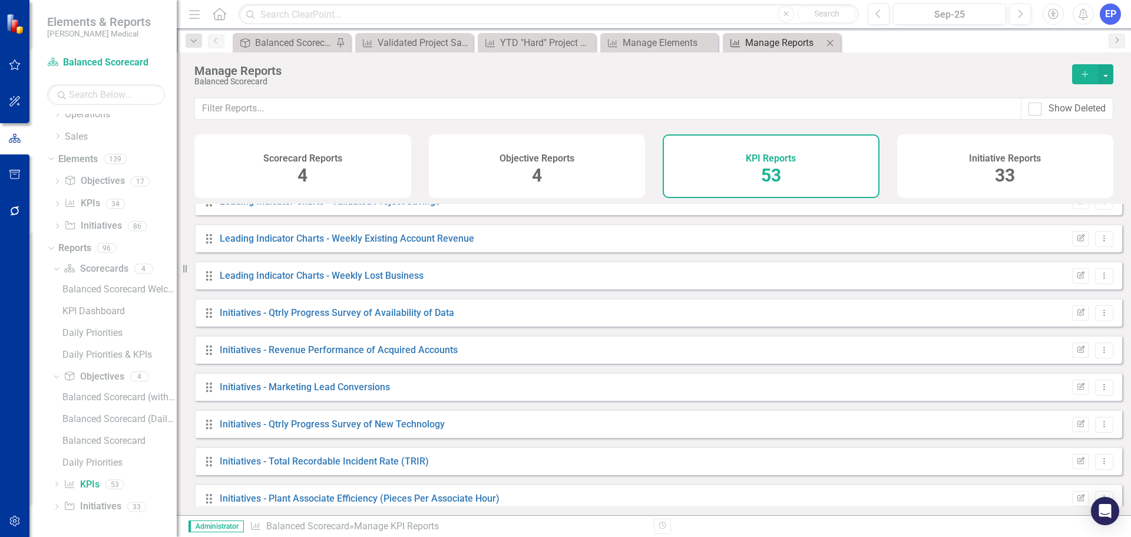
click at [811, 38] on div "Manage Reports" at bounding box center [784, 42] width 78 height 15
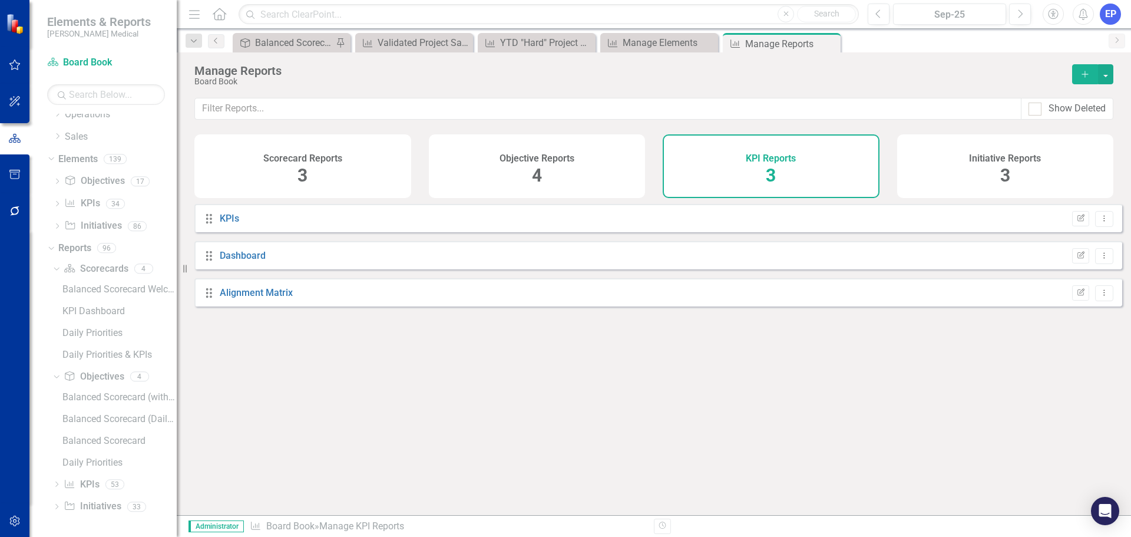
click at [0, 0] on icon "Close" at bounding box center [0, 0] width 0 height 0
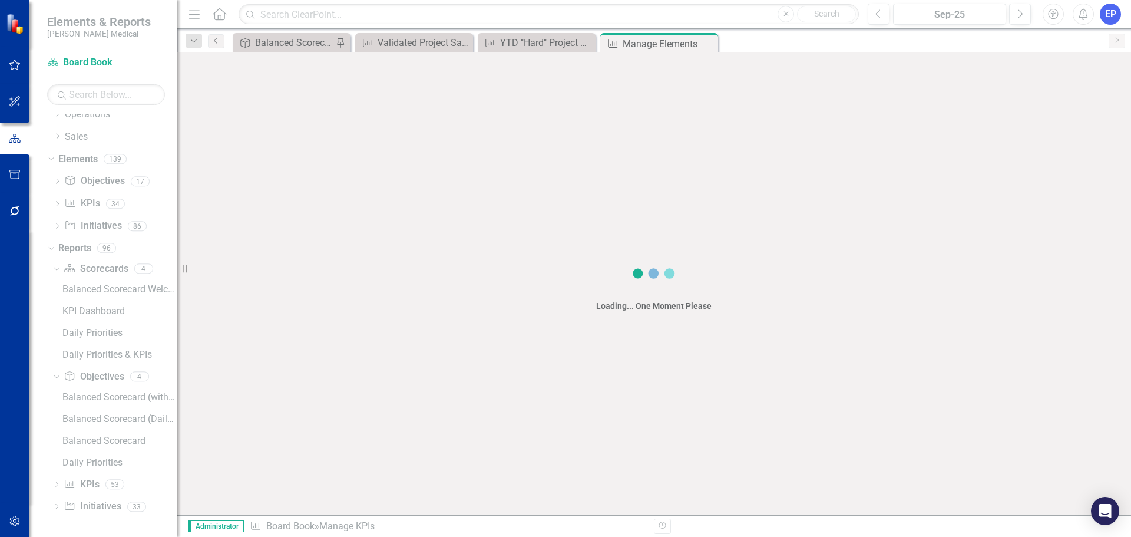
scroll to position [121, 0]
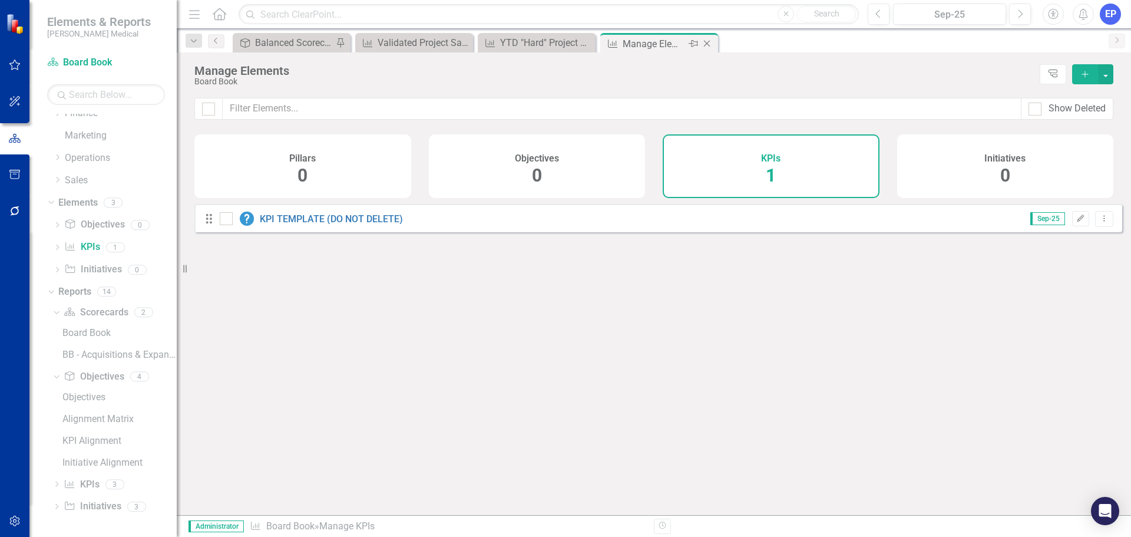
click at [707, 42] on icon "Close" at bounding box center [707, 43] width 12 height 9
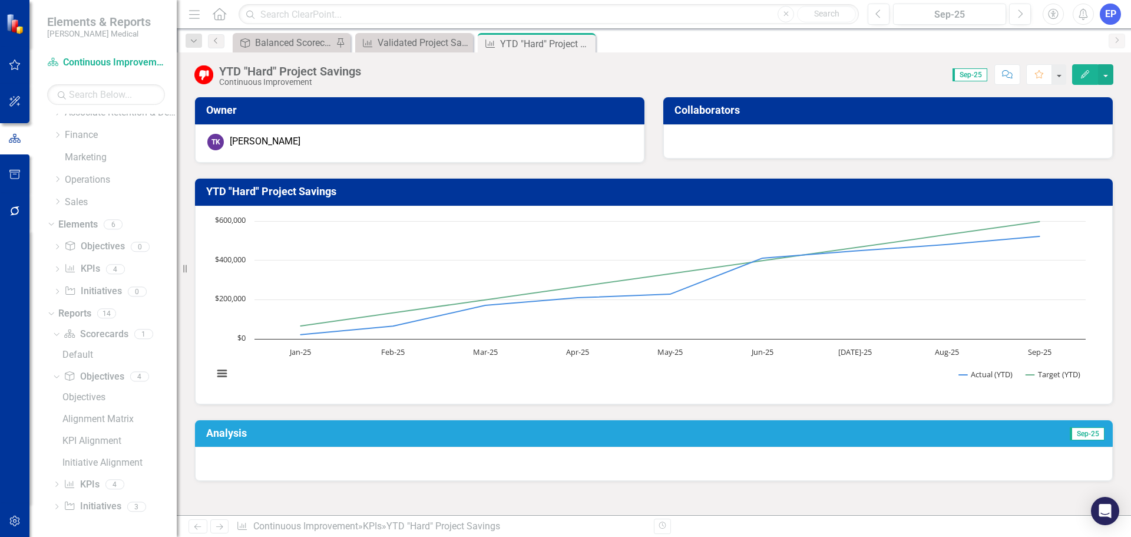
scroll to position [100, 0]
click at [95, 485] on link "KPI KPIs" at bounding box center [81, 485] width 35 height 14
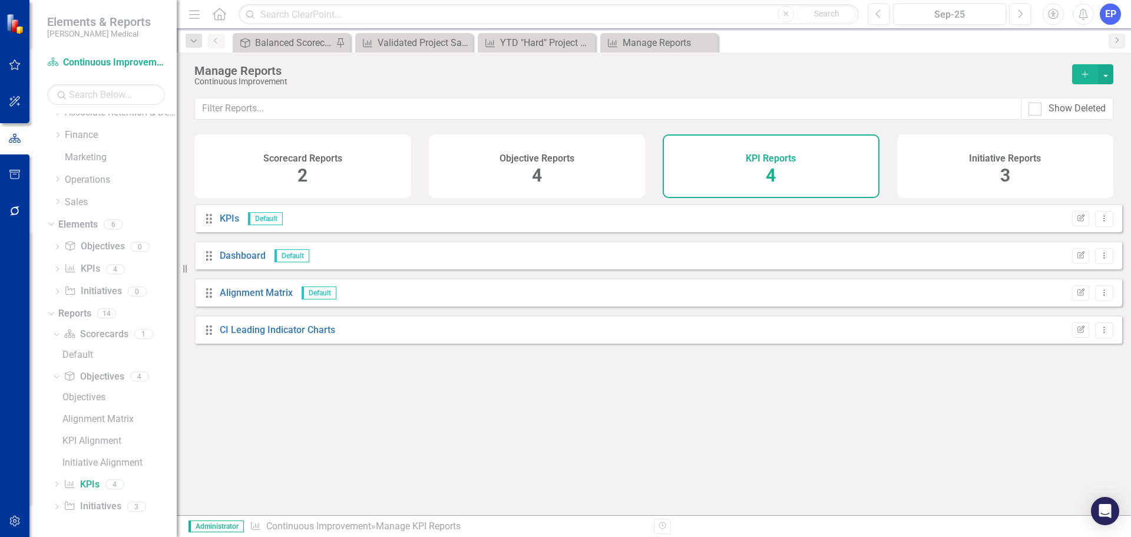
click at [1083, 73] on icon "Add" at bounding box center [1085, 74] width 11 height 8
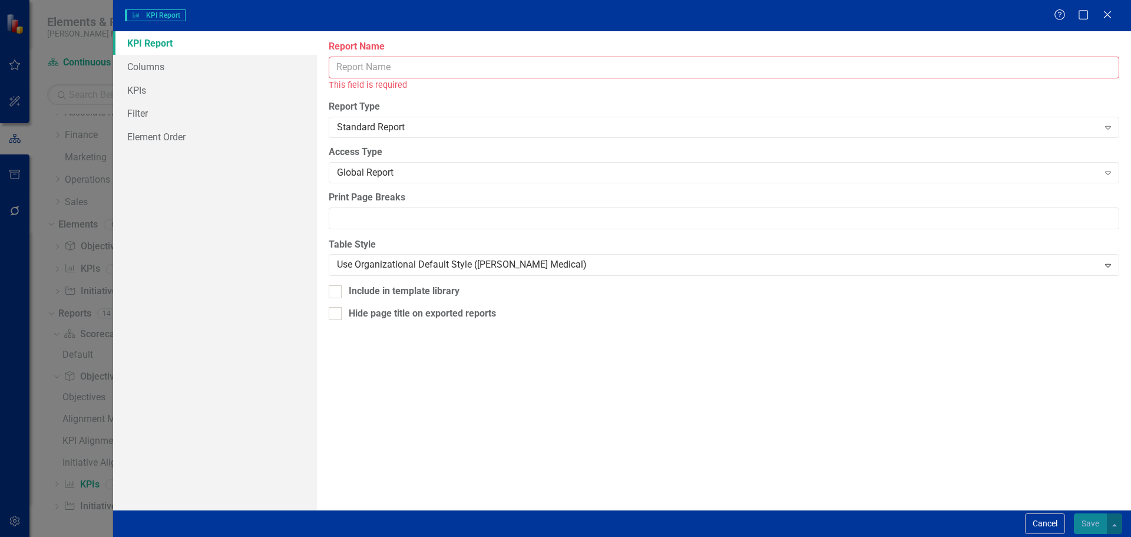
click at [657, 66] on input "Report Name" at bounding box center [724, 68] width 790 height 22
paste input "YTD "Hard" Project Savings"
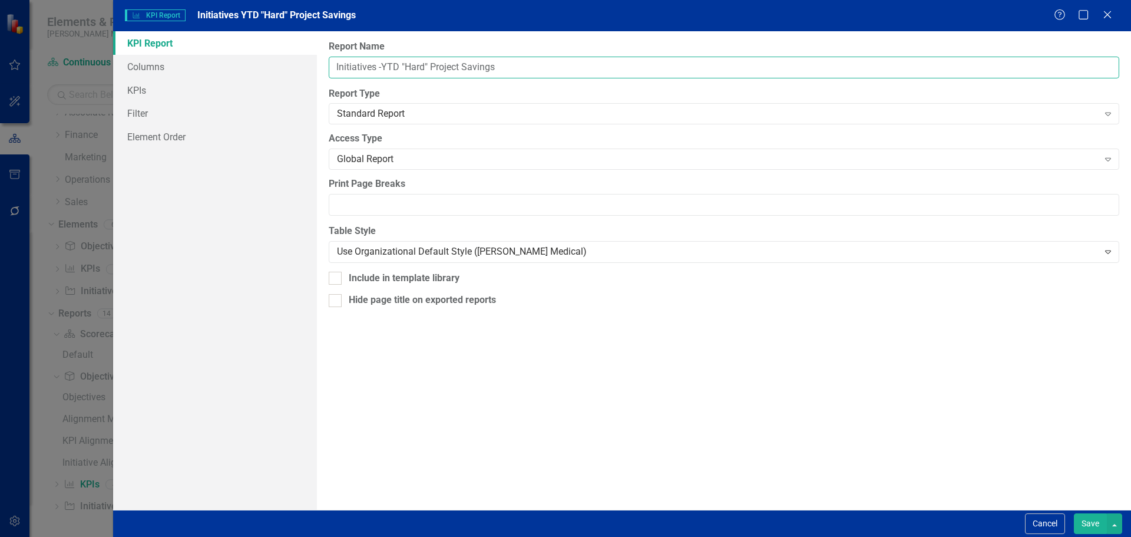
type input "Initiatives - YTD "Hard" Project Savings"
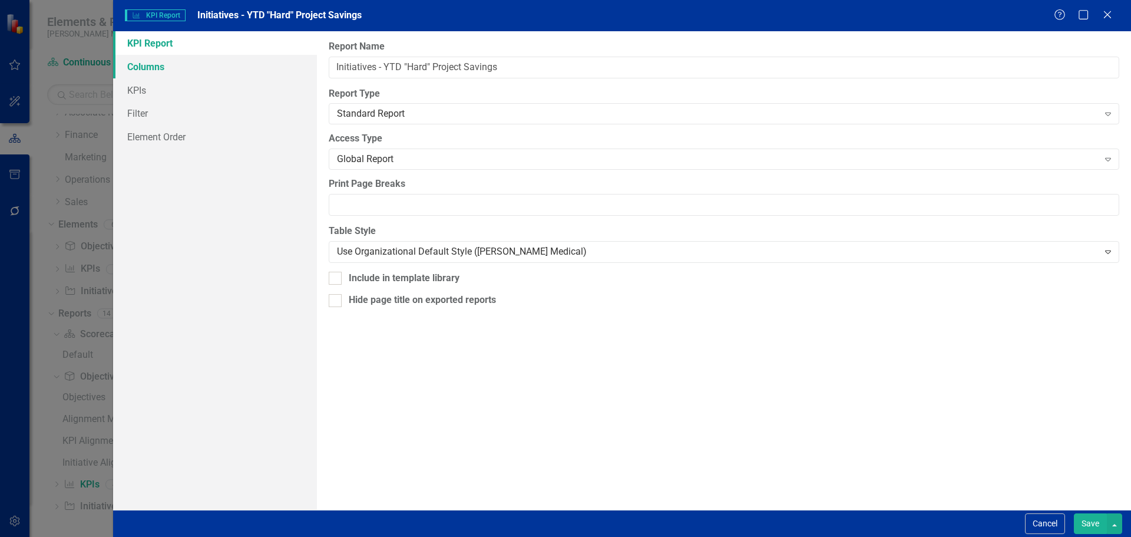
click at [161, 70] on link "Columns" at bounding box center [215, 67] width 204 height 24
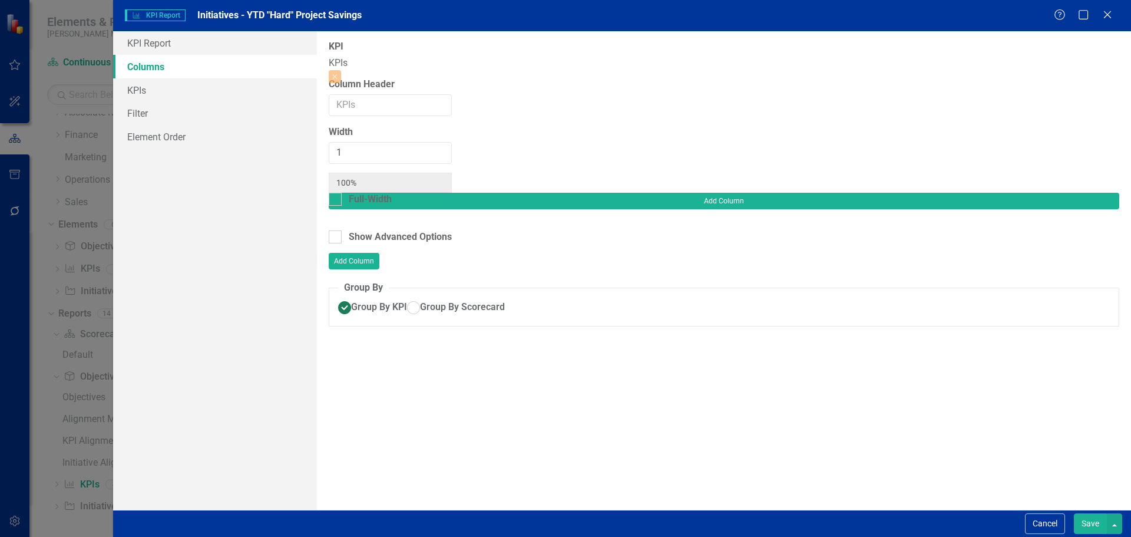
click at [1087, 519] on button "Save" at bounding box center [1090, 523] width 33 height 21
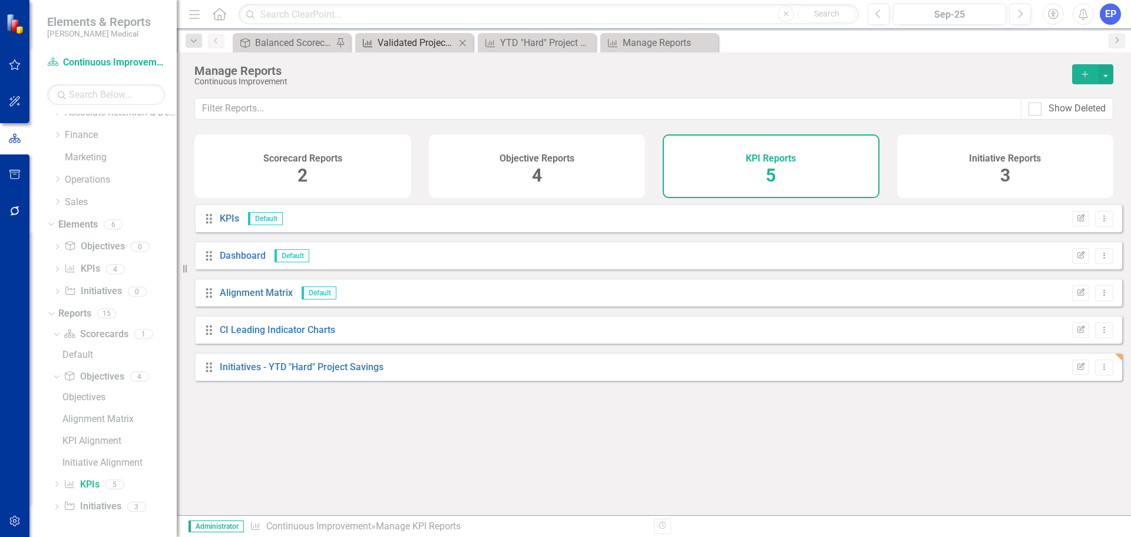
click at [393, 43] on div "Validated Project Savings (YTD)" at bounding box center [417, 42] width 78 height 15
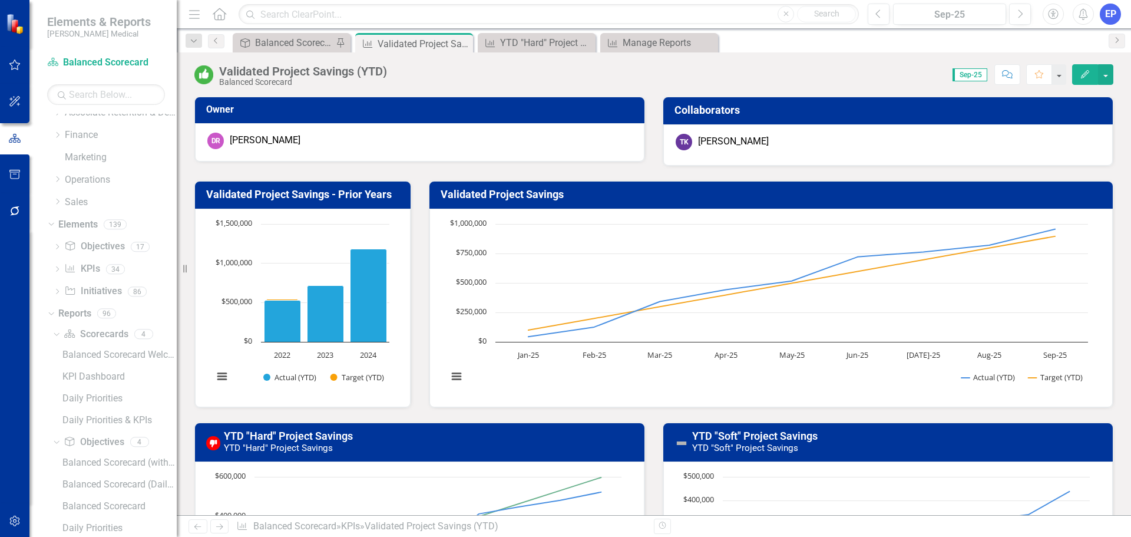
scroll to position [165, 0]
click at [91, 479] on link "KPI KPIs" at bounding box center [81, 485] width 35 height 14
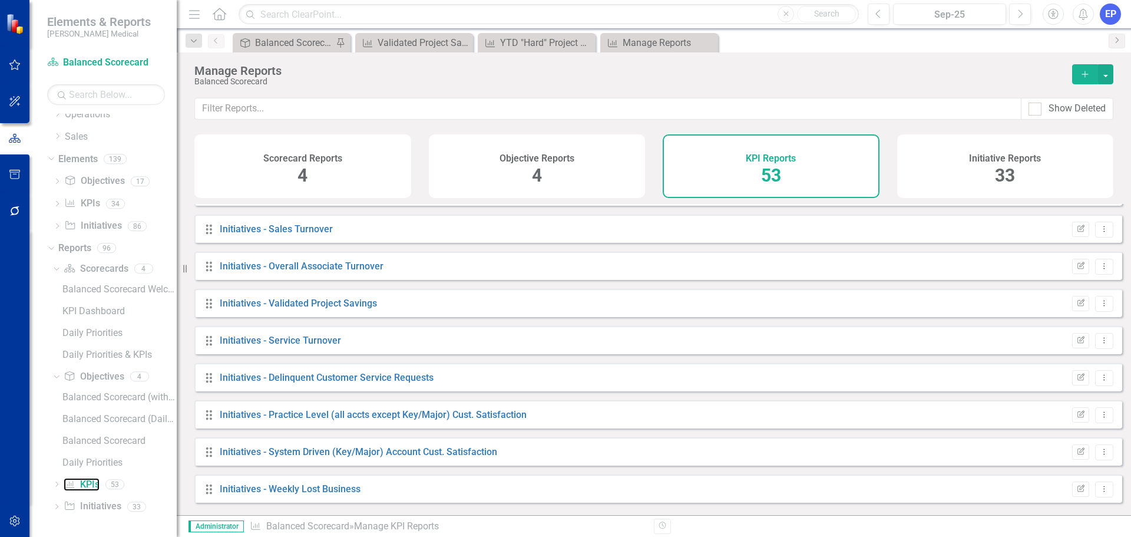
scroll to position [1178, 0]
click at [324, 307] on link "Initiatives - Validated Project Savings" at bounding box center [298, 301] width 157 height 11
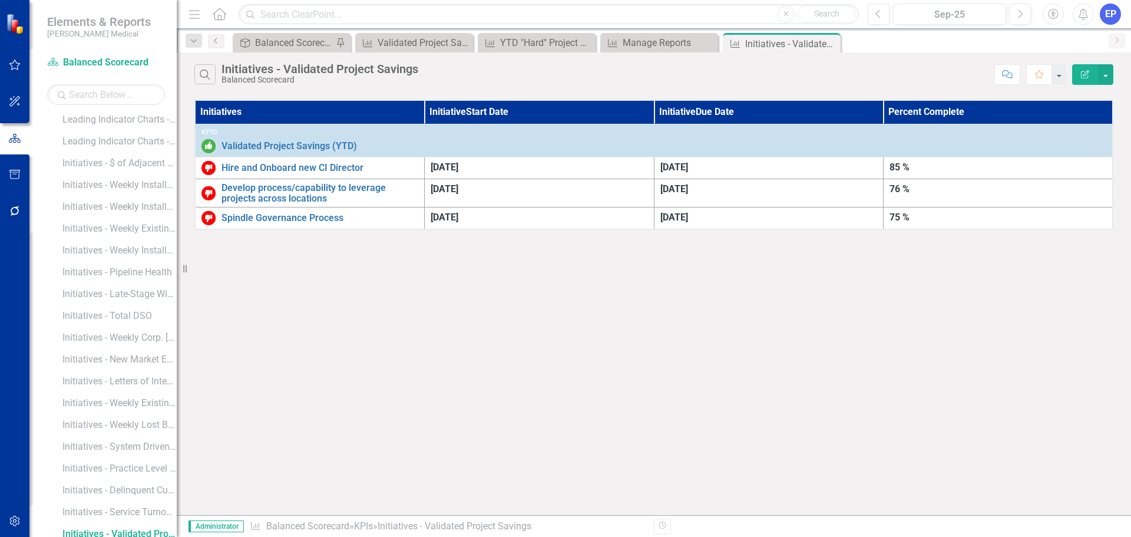
scroll to position [778, 0]
click at [1087, 74] on icon "Edit Report" at bounding box center [1085, 74] width 11 height 8
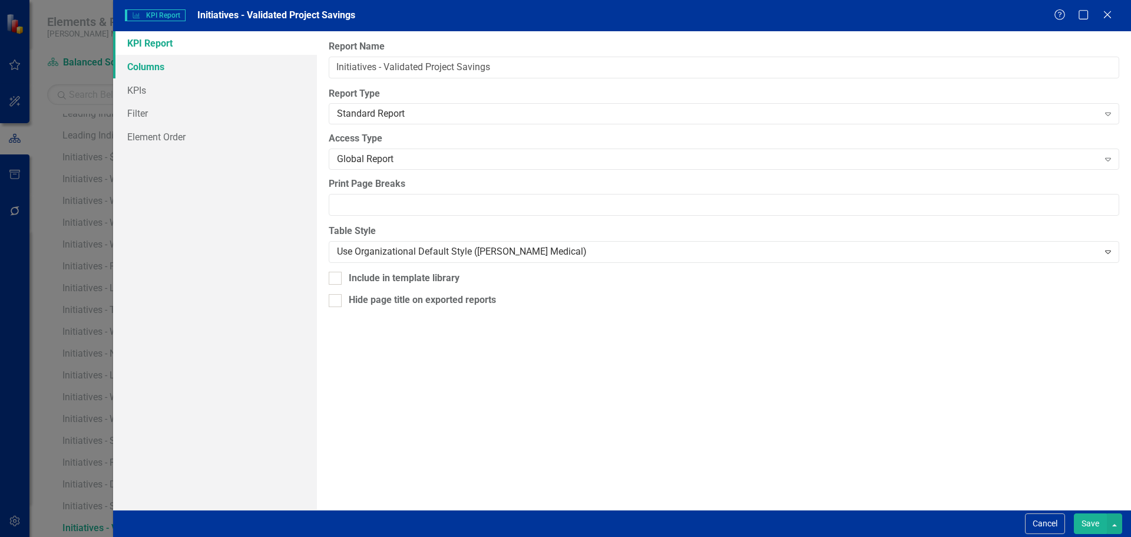
click at [217, 59] on link "Columns" at bounding box center [215, 67] width 204 height 24
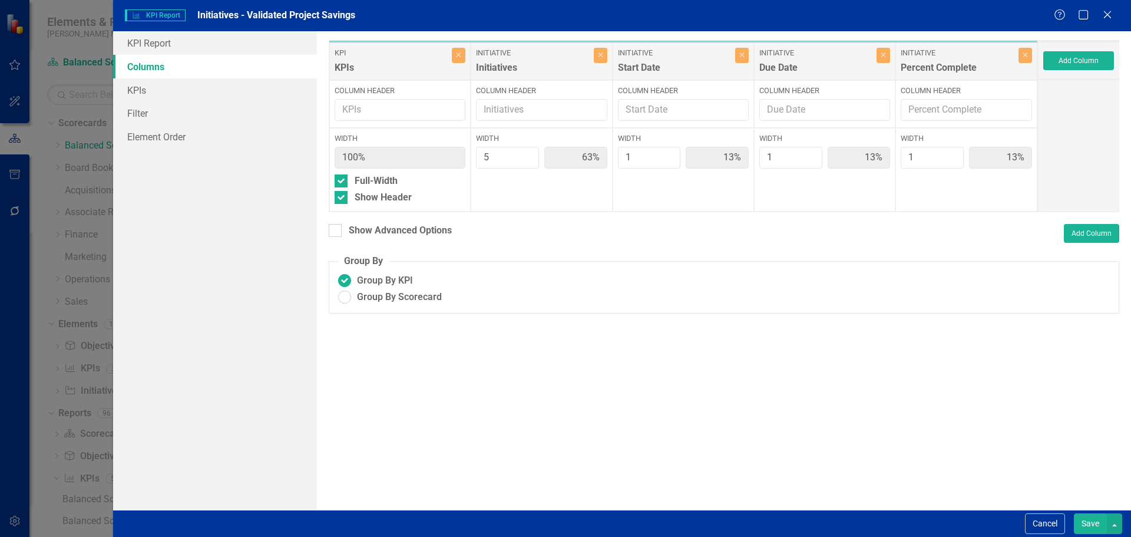
scroll to position [778, 0]
click at [1041, 520] on button "Cancel" at bounding box center [1045, 523] width 40 height 21
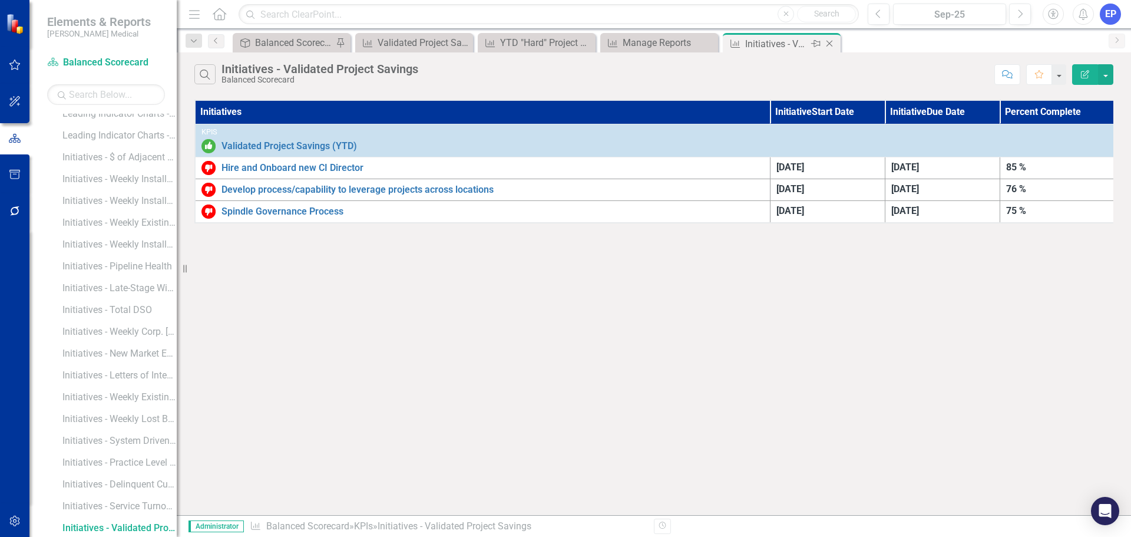
click at [832, 42] on icon "Close" at bounding box center [829, 43] width 12 height 9
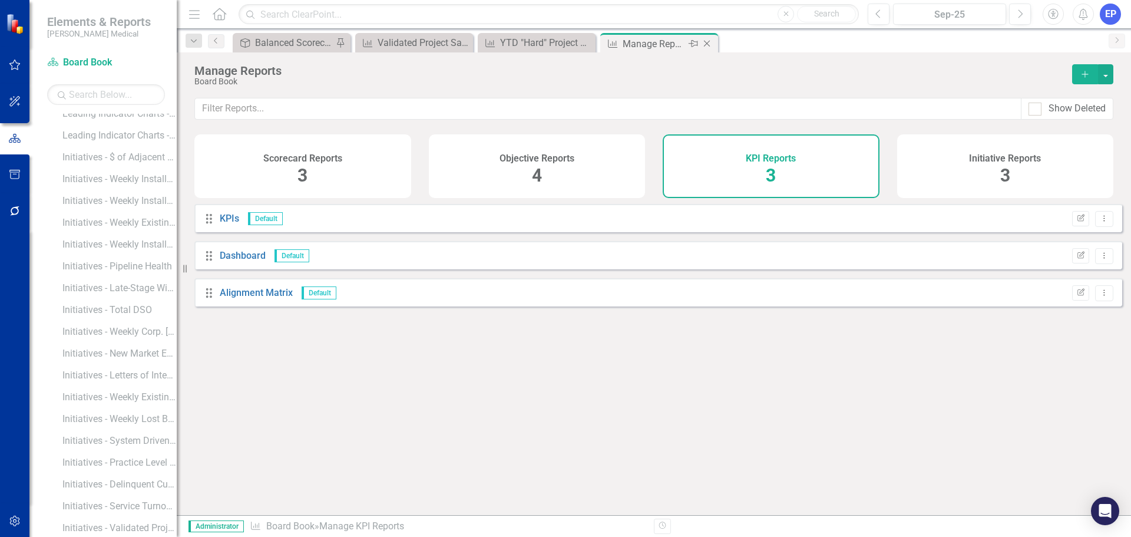
scroll to position [58, 0]
click at [709, 42] on icon "Close" at bounding box center [707, 43] width 12 height 9
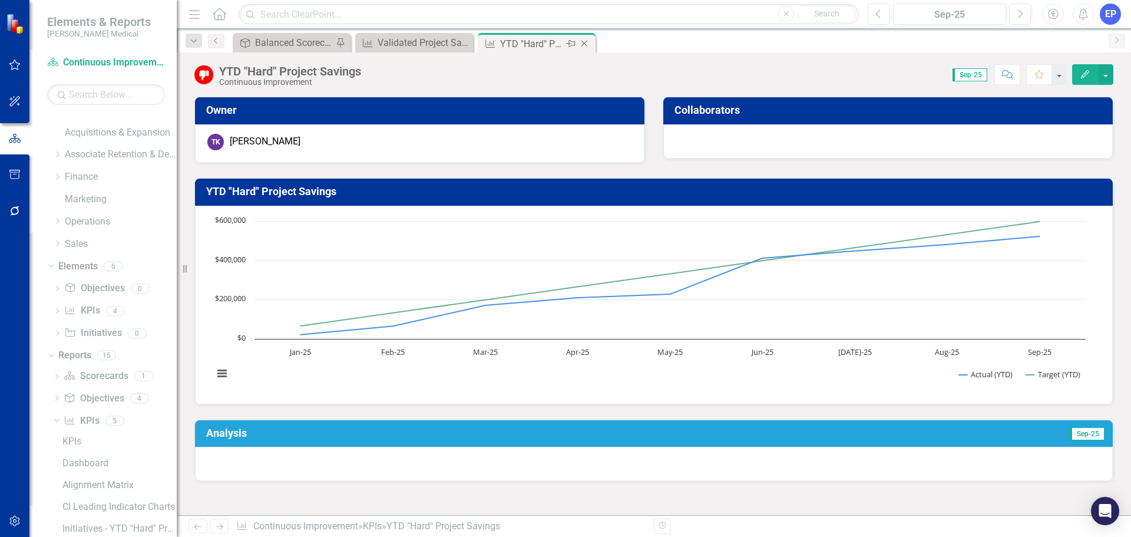
scroll to position [101, 0]
click at [537, 44] on div "YTD "Hard" Project Savings" at bounding box center [531, 44] width 63 height 15
click at [87, 482] on div "Initiatives - YTD "Hard" Project Savings" at bounding box center [119, 484] width 114 height 11
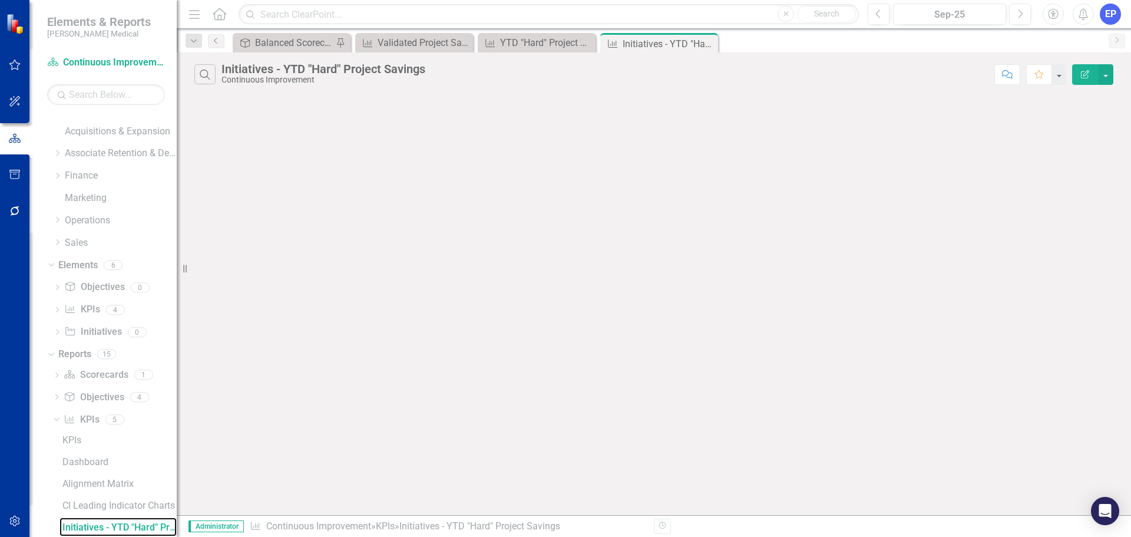
scroll to position [58, 0]
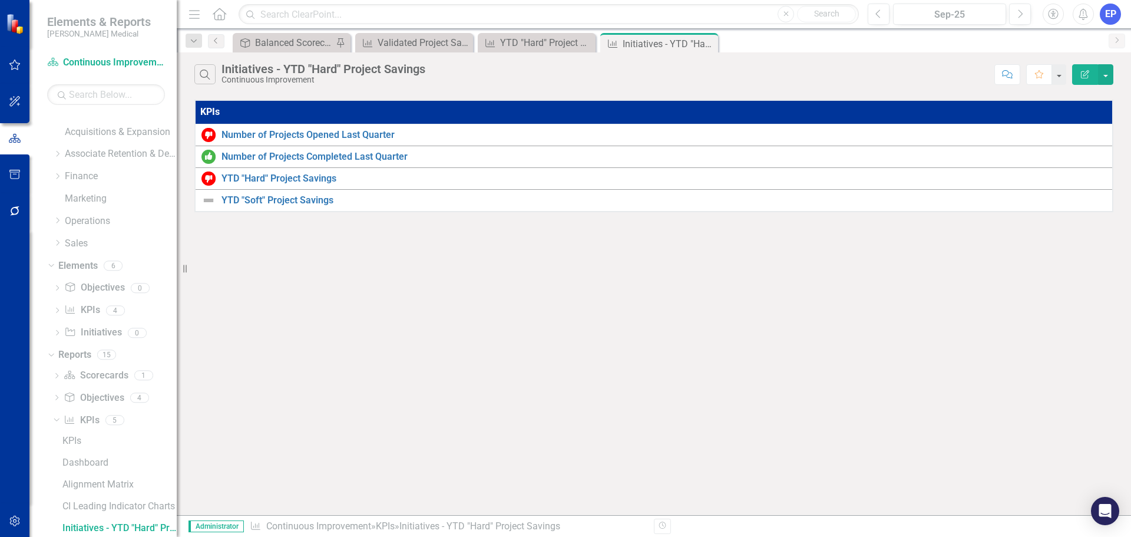
click at [1086, 74] on icon "Edit Report" at bounding box center [1085, 74] width 11 height 8
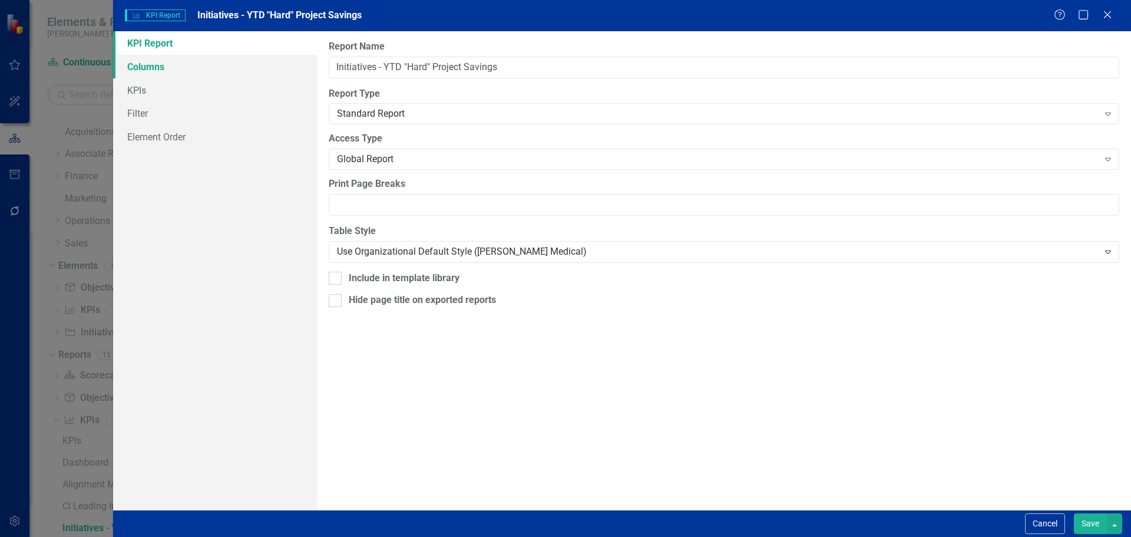
click at [230, 73] on link "Columns" at bounding box center [215, 67] width 204 height 24
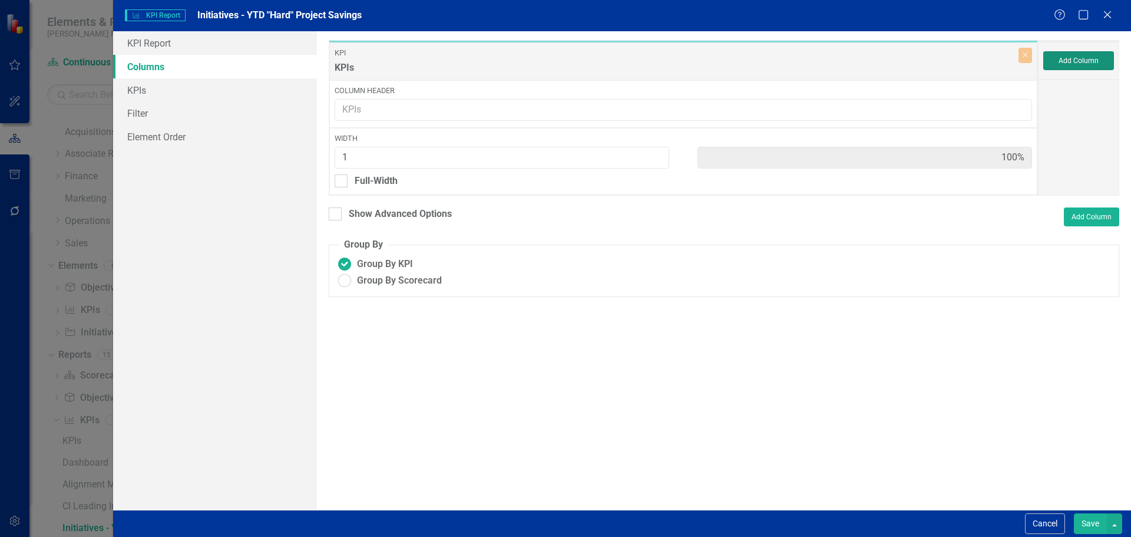
click at [1064, 59] on button "Add Column" at bounding box center [1078, 60] width 71 height 19
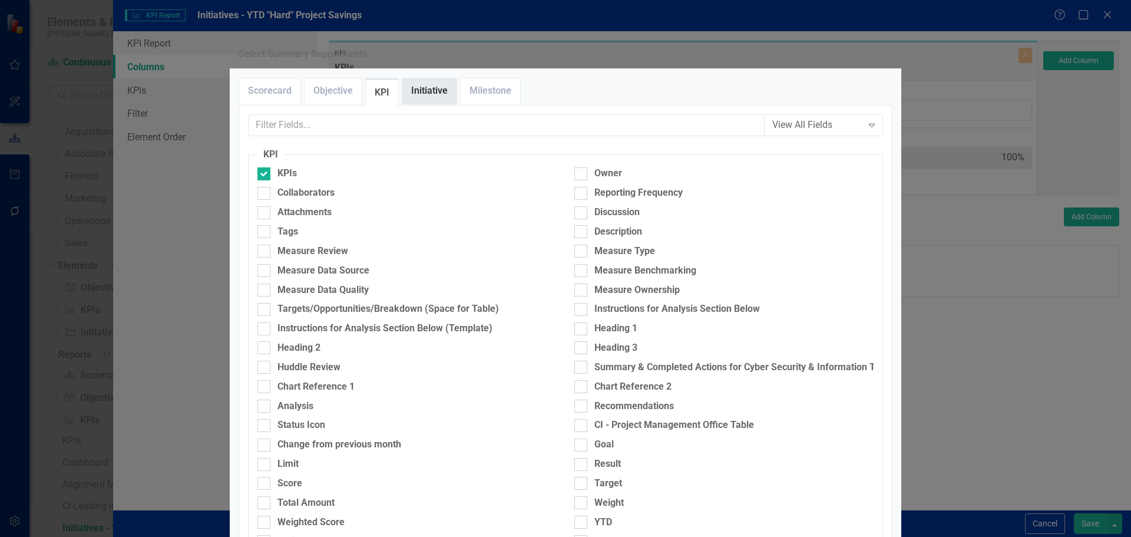
click at [424, 104] on link "Initiative" at bounding box center [429, 90] width 54 height 25
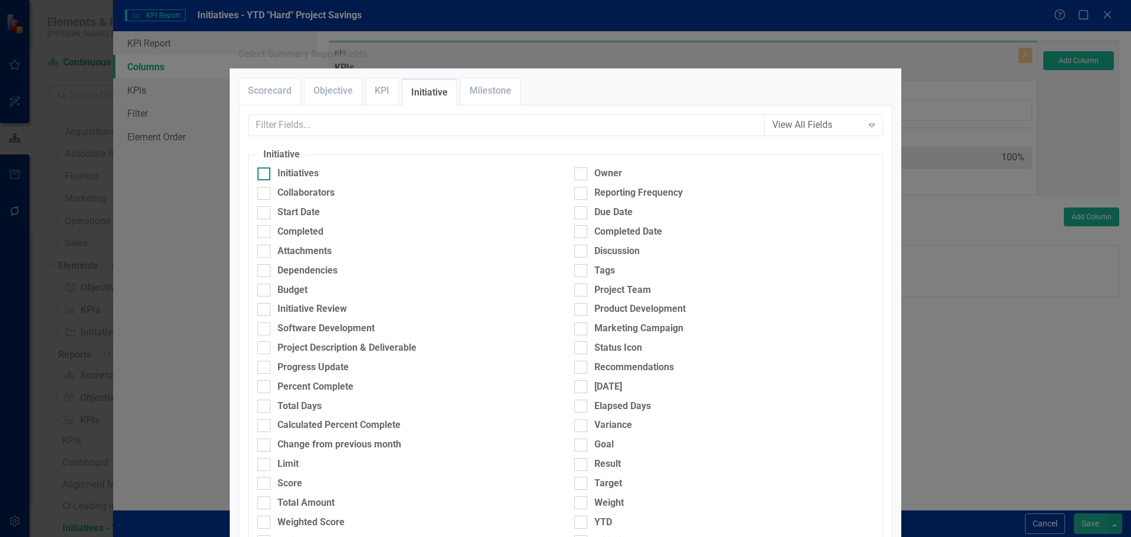
click at [305, 180] on div "Initiatives" at bounding box center [297, 174] width 41 height 14
click at [265, 175] on input "Initiatives" at bounding box center [261, 171] width 8 height 8
checkbox input "true"
click at [296, 219] on div "Start Date" at bounding box center [298, 213] width 42 height 14
click at [265, 214] on input "Start Date" at bounding box center [261, 210] width 8 height 8
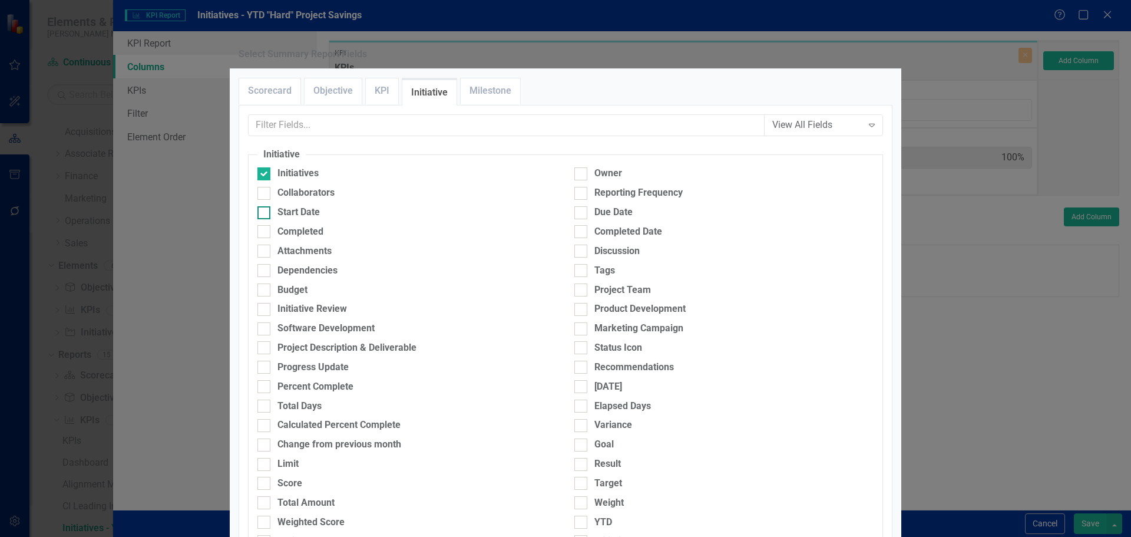
checkbox input "true"
click at [628, 219] on div "Due Date" at bounding box center [613, 213] width 38 height 14
click at [582, 214] on input "Due Date" at bounding box center [578, 210] width 8 height 8
checkbox input "true"
click at [323, 393] on div "Percent Complete" at bounding box center [315, 387] width 76 height 14
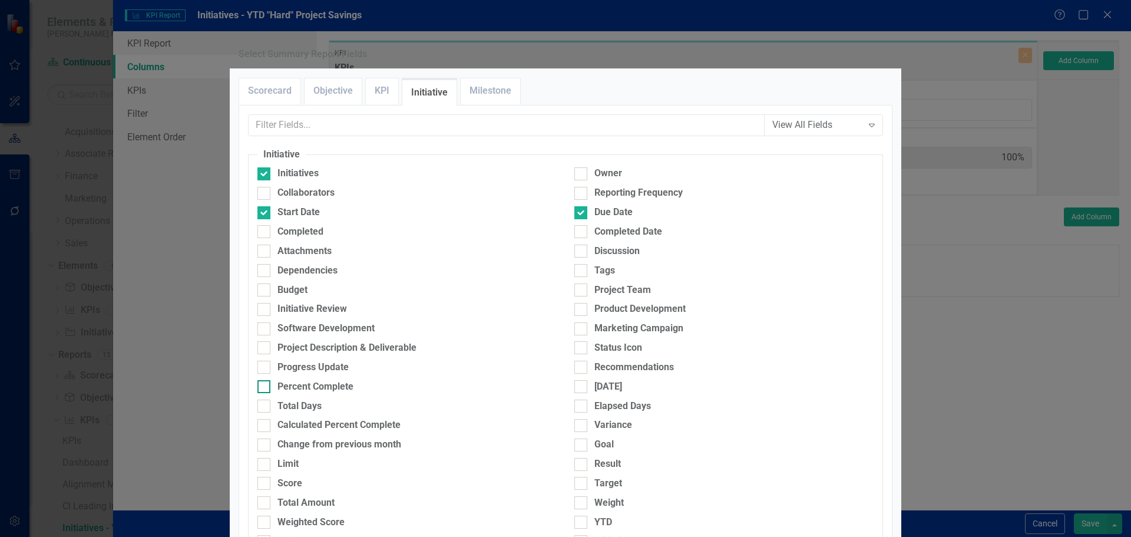
click at [265, 388] on input "Percent Complete" at bounding box center [261, 384] width 8 height 8
checkbox input "true"
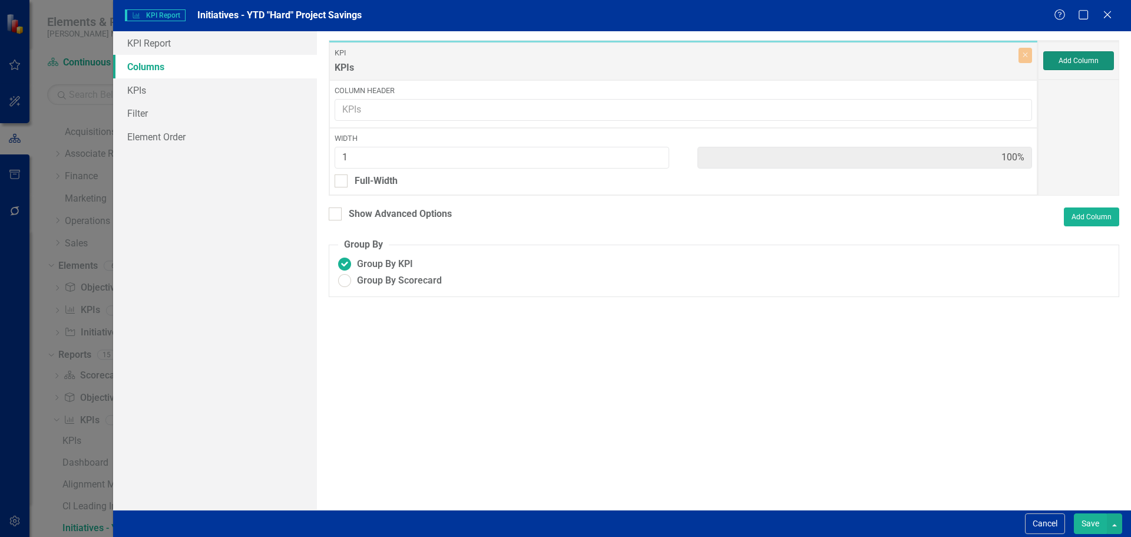
type input "20%"
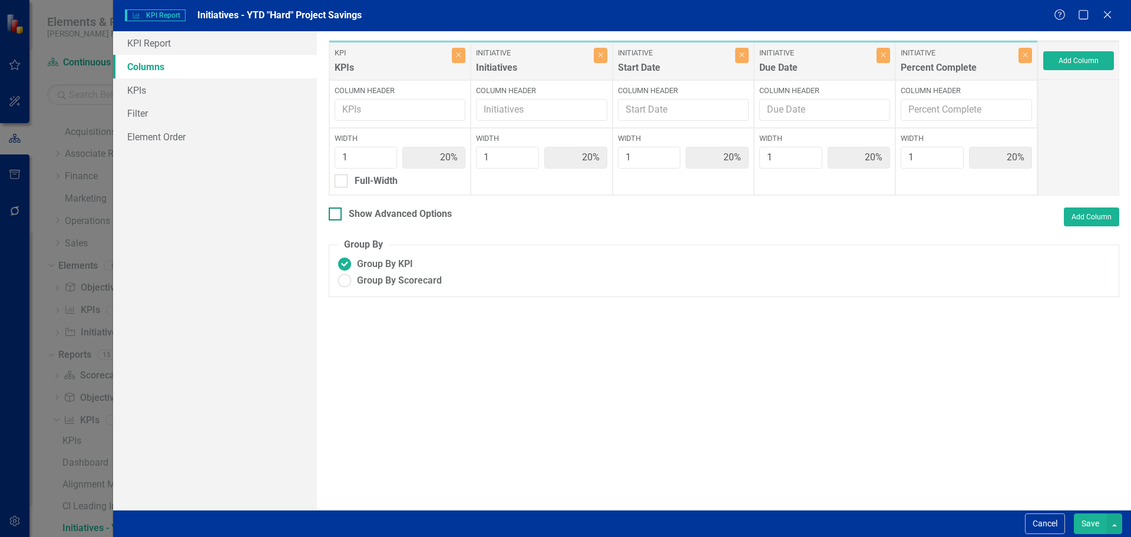
click at [338, 214] on div at bounding box center [335, 213] width 13 height 13
click at [336, 214] on input "Show Advanced Options" at bounding box center [333, 211] width 8 height 8
checkbox input "true"
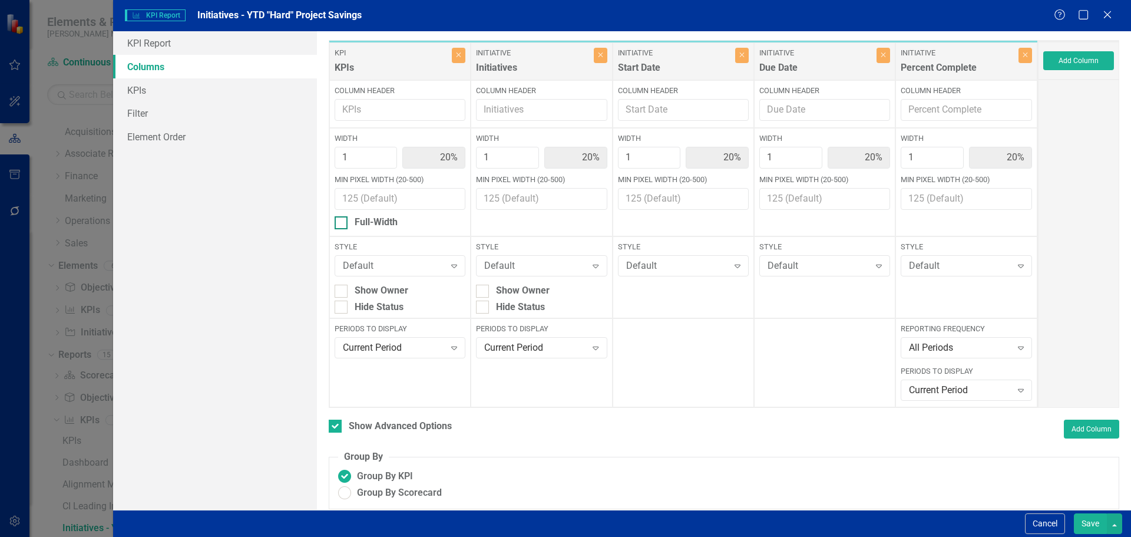
click at [339, 224] on div at bounding box center [341, 222] width 13 height 13
click at [339, 224] on input "Full-Width" at bounding box center [339, 220] width 8 height 8
checkbox input "true"
type input "100%"
type input "25%"
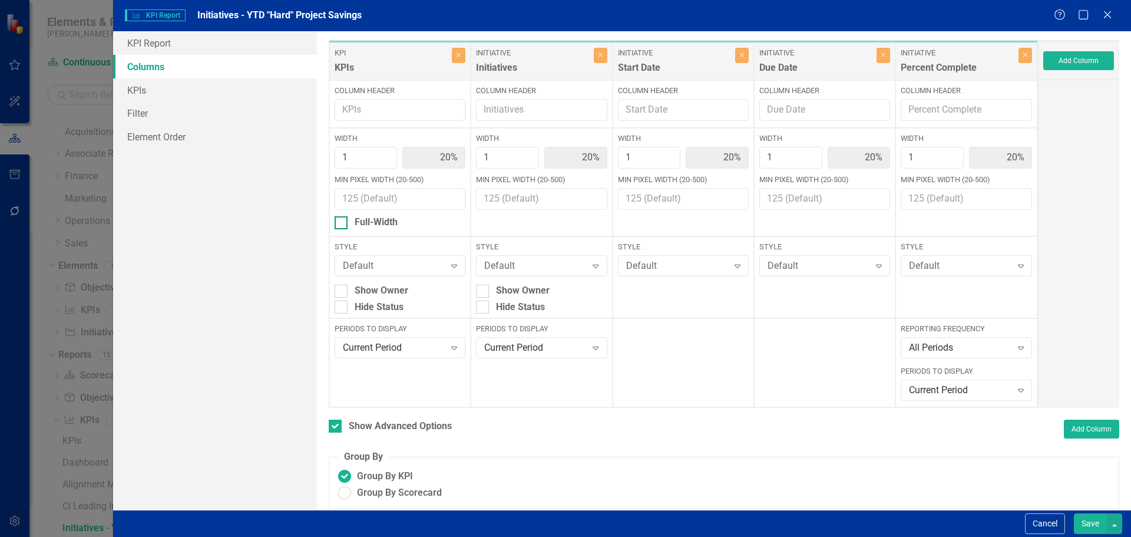
type input "25%"
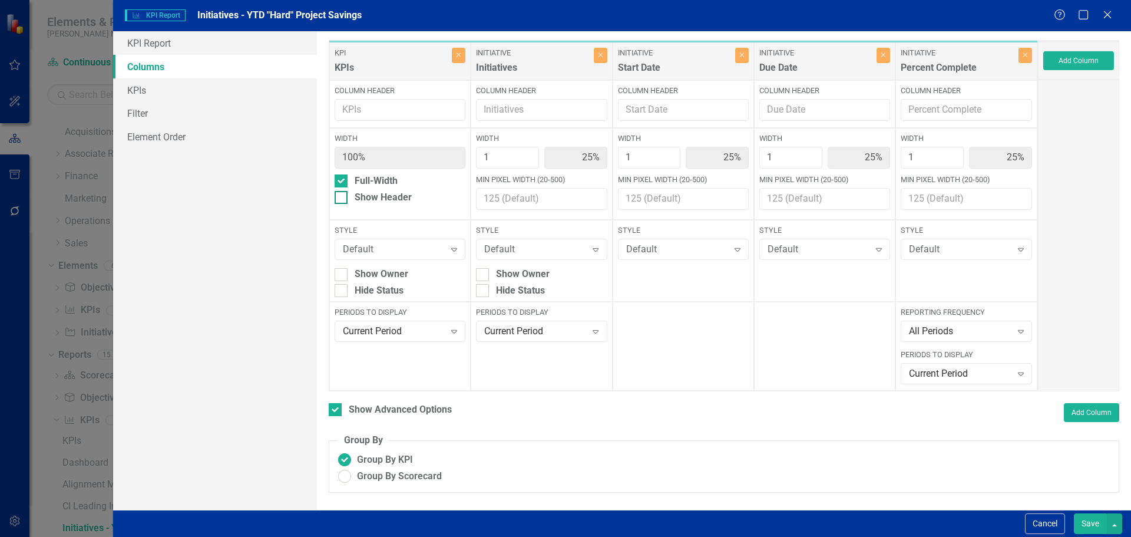
click at [342, 197] on input "Show Header" at bounding box center [339, 195] width 8 height 8
checkbox input "true"
type input "2"
type input "40%"
type input "20%"
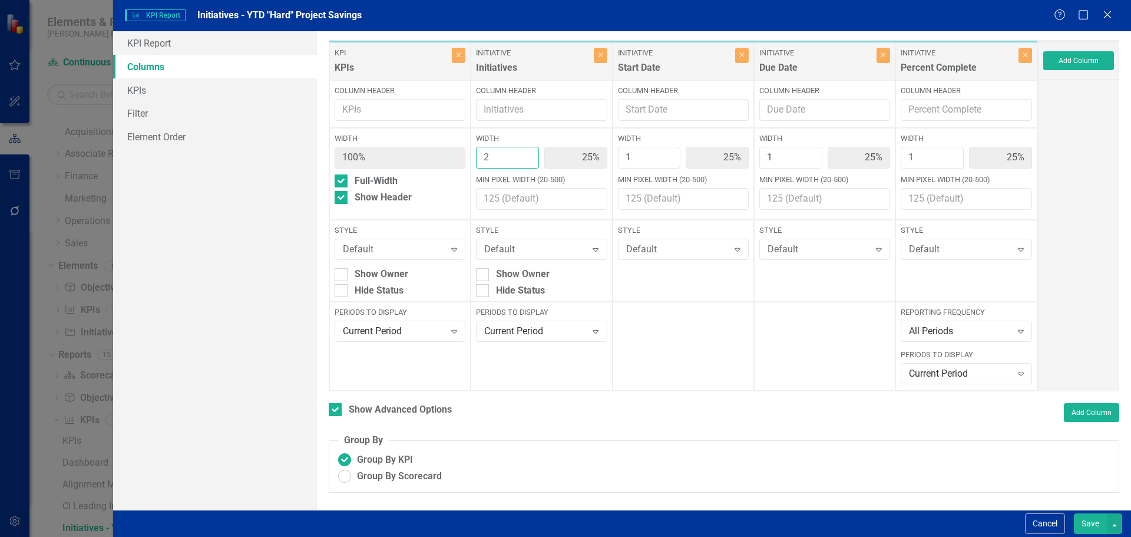
type input "20%"
click at [530, 156] on input "2" at bounding box center [507, 158] width 63 height 22
type input "3"
type input "50%"
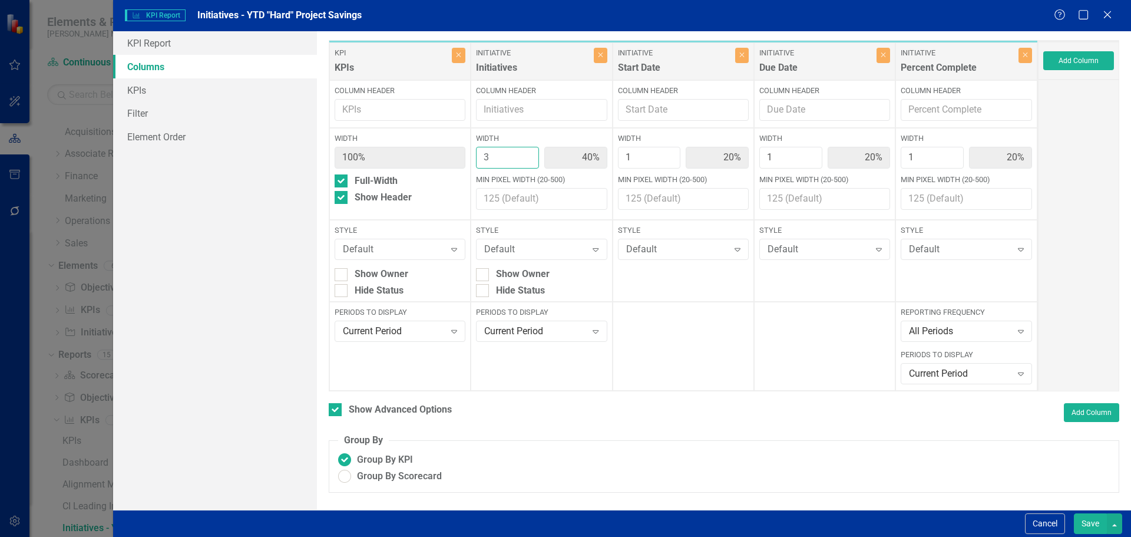
type input "17%"
click at [530, 154] on input "3" at bounding box center [507, 158] width 63 height 22
type input "4"
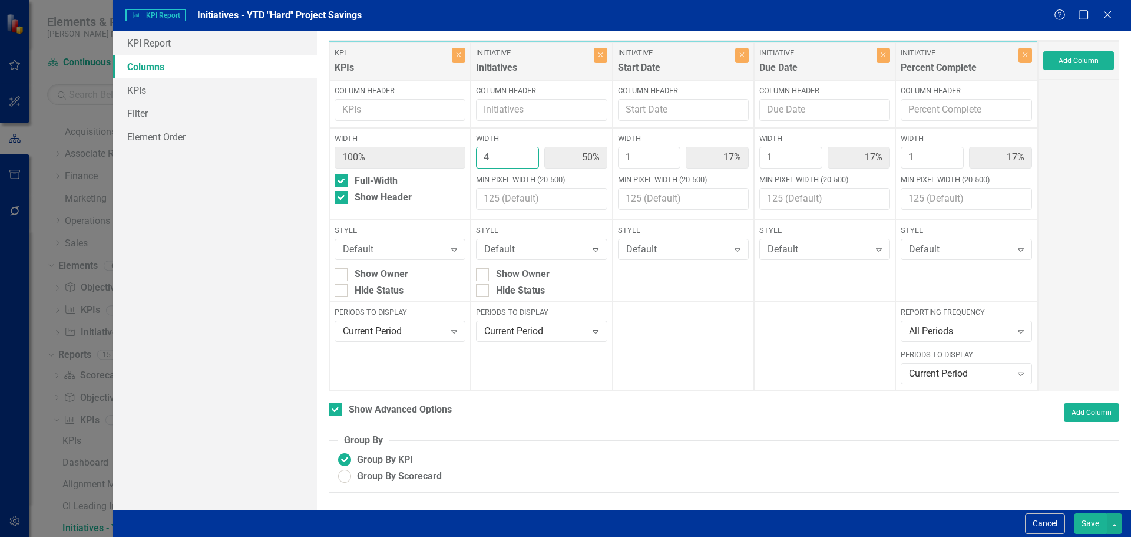
click at [530, 154] on input "4" at bounding box center [507, 158] width 63 height 22
type input "57%"
type input "14%"
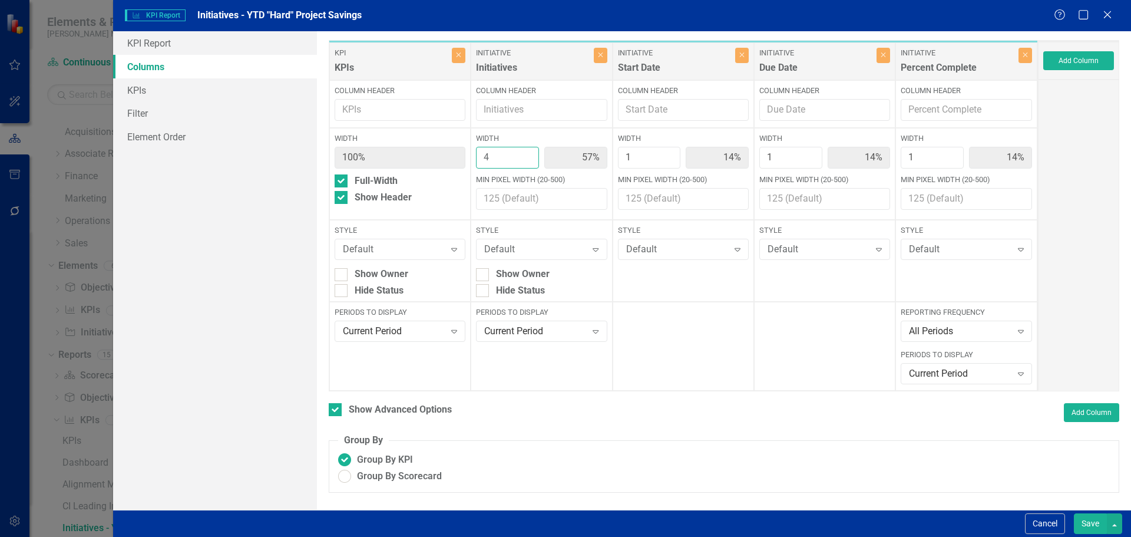
type input "5"
type input "63%"
type input "13%"
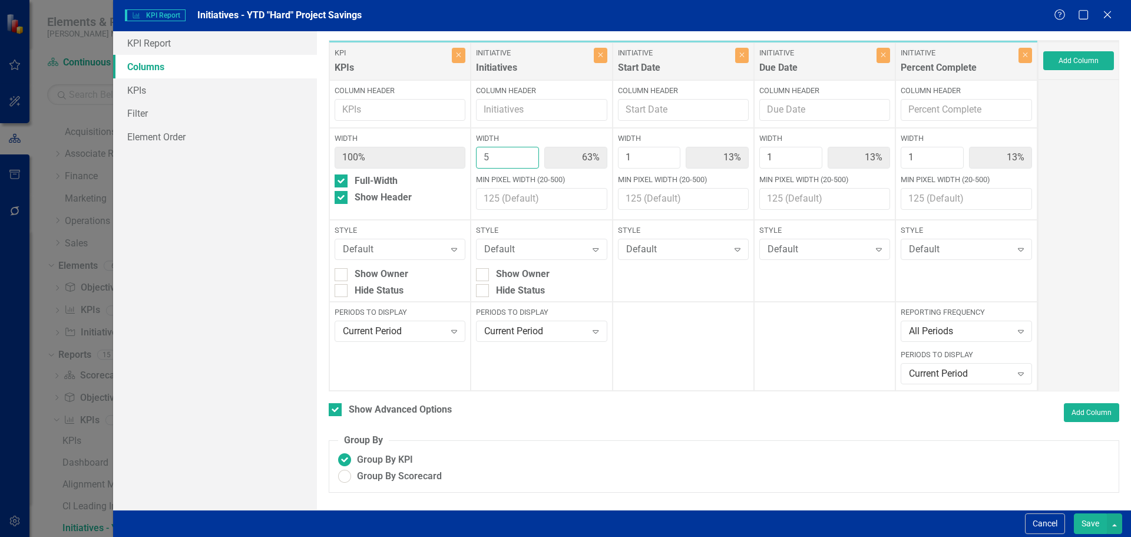
type input "5"
click at [530, 154] on input "5" at bounding box center [507, 158] width 63 height 22
click at [1084, 520] on button "Save" at bounding box center [1090, 523] width 33 height 21
checkbox input "false"
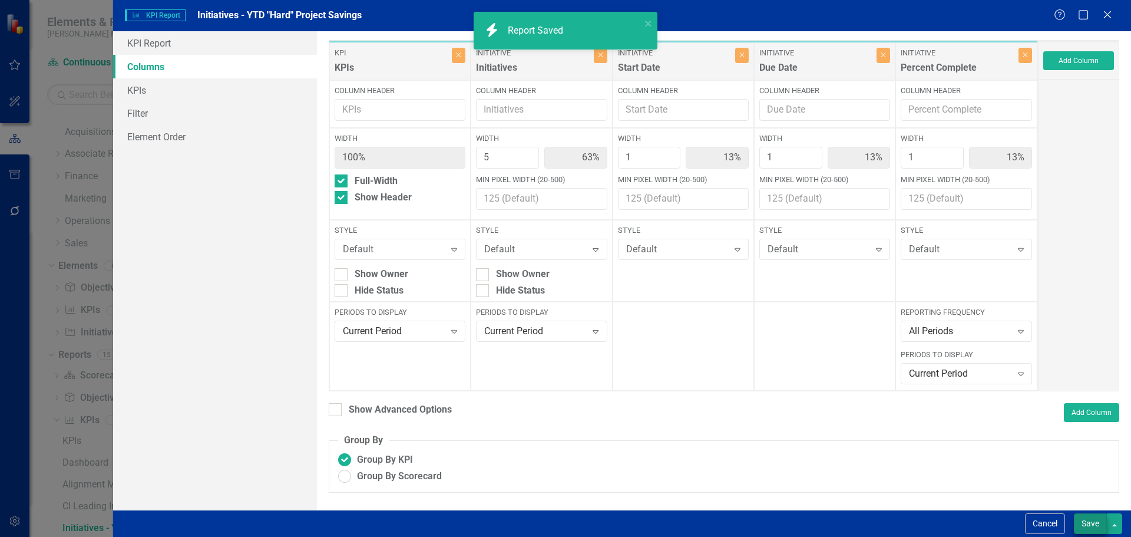
radio input "true"
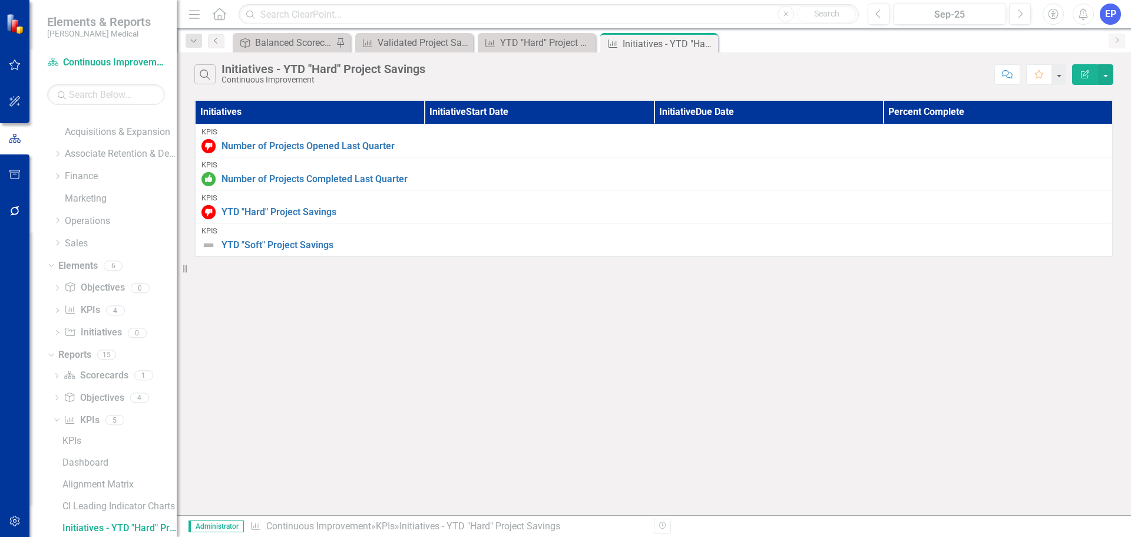
click at [1081, 75] on icon "Edit Report" at bounding box center [1085, 74] width 11 height 8
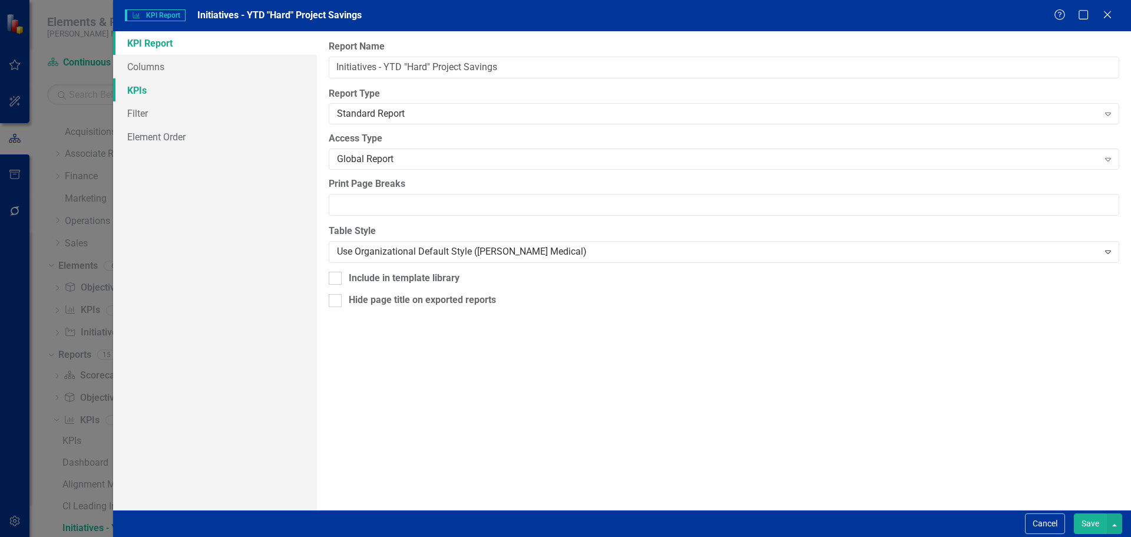
click at [187, 95] on link "KPIs" at bounding box center [215, 90] width 204 height 24
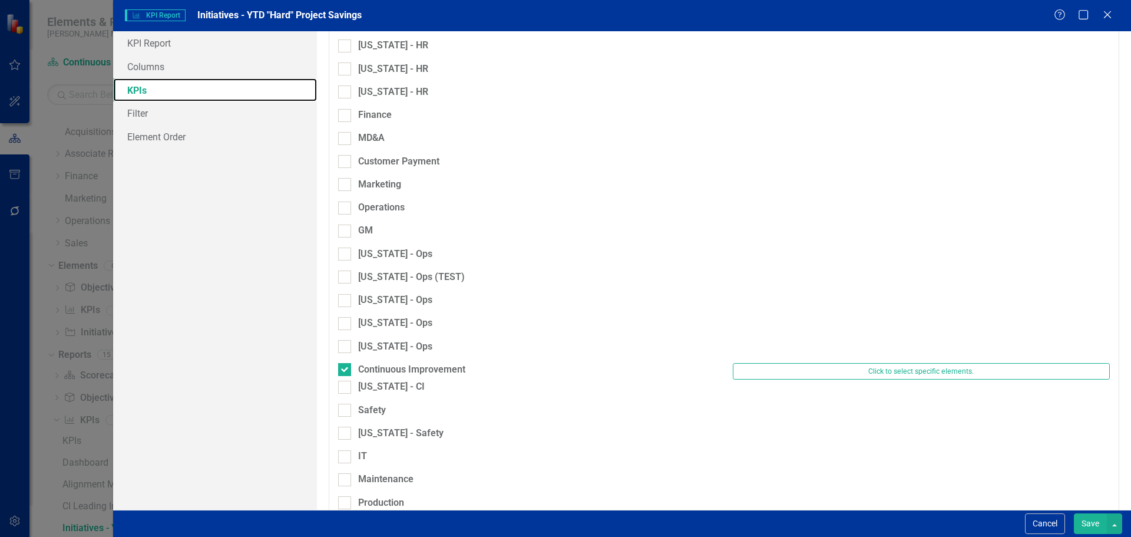
scroll to position [823, 0]
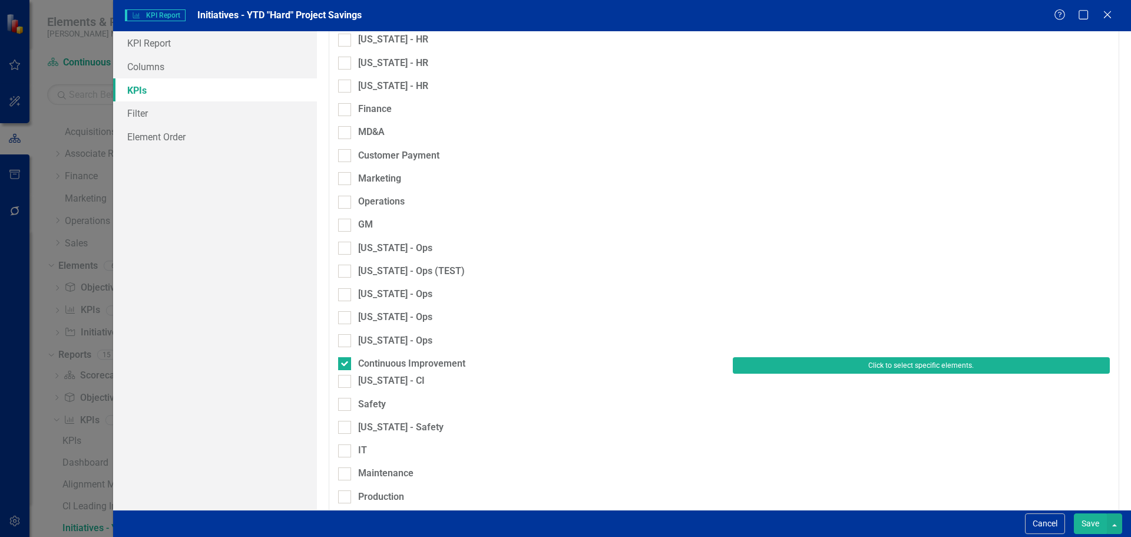
click at [746, 357] on button "Click to select specific elements." at bounding box center [921, 365] width 377 height 16
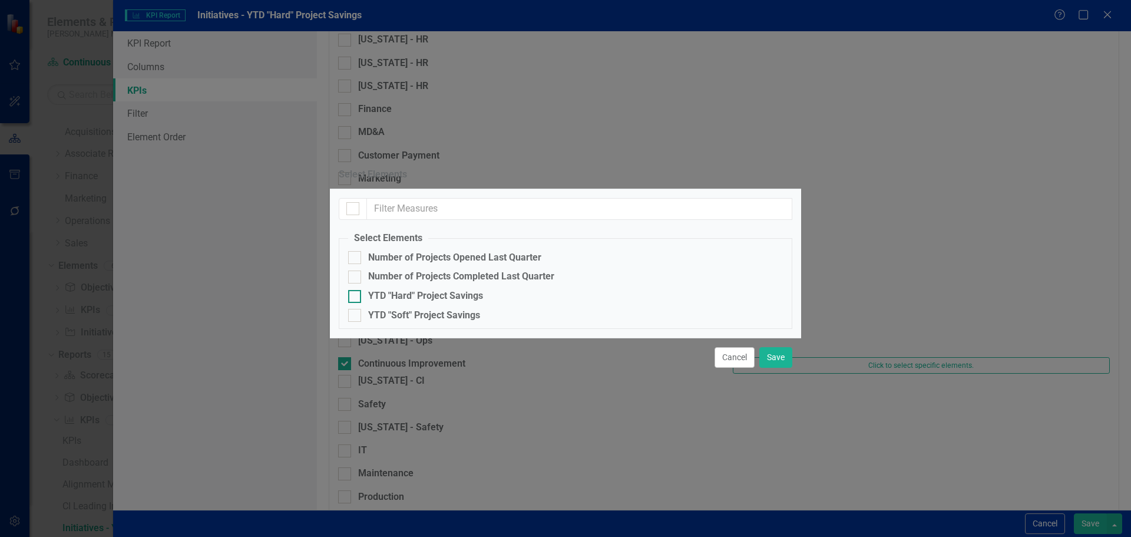
click at [382, 289] on div "YTD "Hard" Project Savings" at bounding box center [425, 296] width 115 height 14
click at [356, 290] on input "YTD "Hard" Project Savings" at bounding box center [352, 294] width 8 height 8
checkbox input "true"
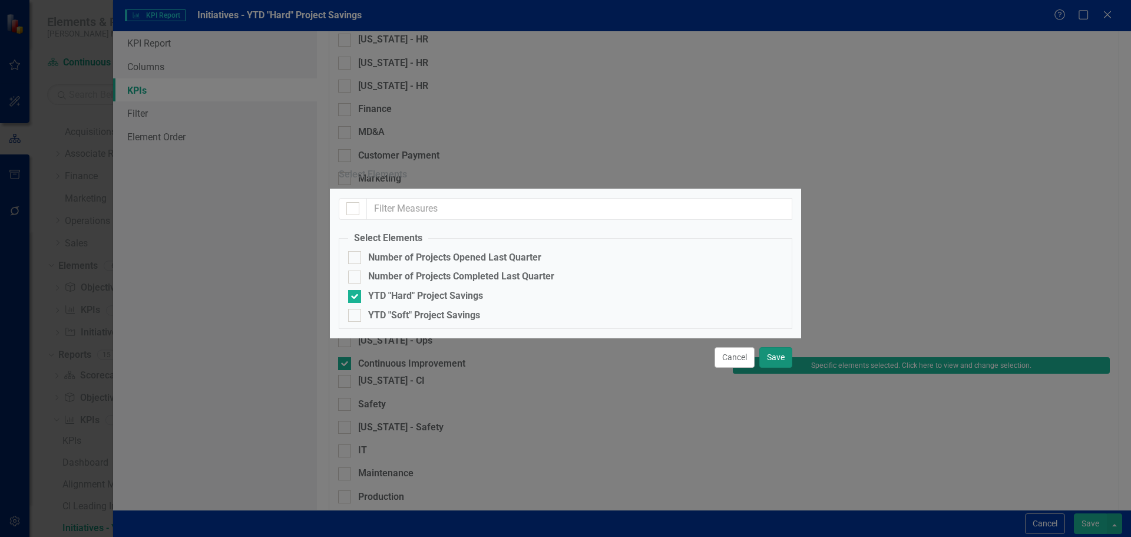
click at [778, 368] on button "Save" at bounding box center [775, 357] width 33 height 21
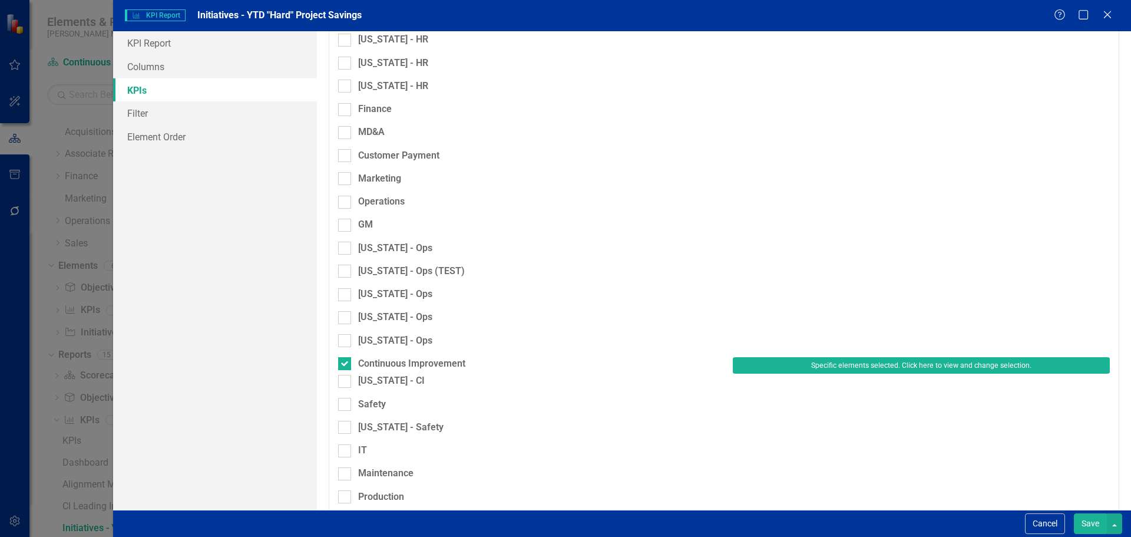
click at [1089, 514] on button "Save" at bounding box center [1090, 523] width 33 height 21
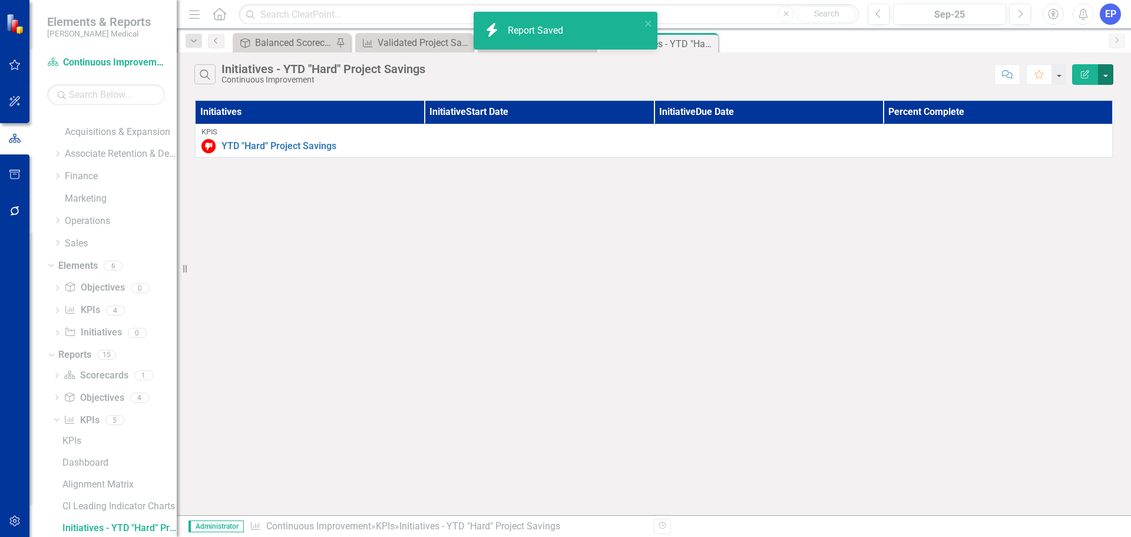
click at [1109, 74] on button "button" at bounding box center [1105, 74] width 15 height 21
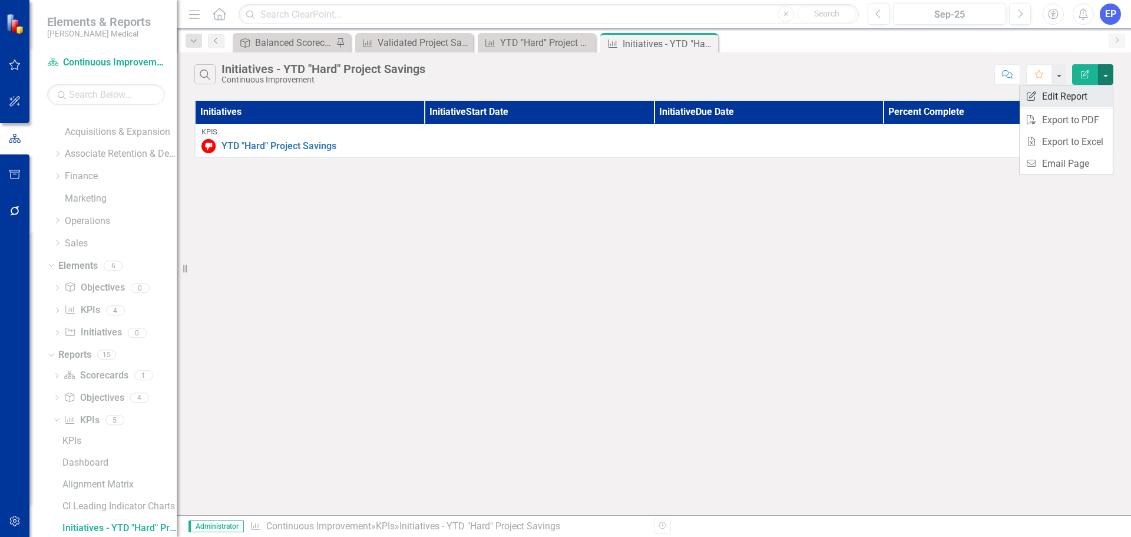
click at [1074, 102] on link "Edit Report Edit Report" at bounding box center [1066, 96] width 93 height 22
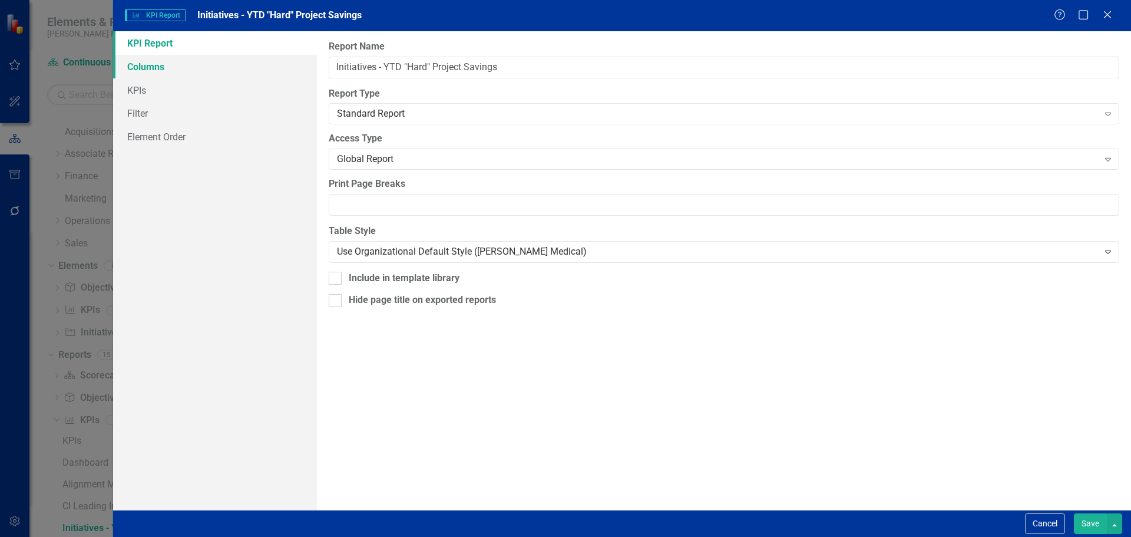
click at [127, 70] on link "Columns" at bounding box center [215, 67] width 204 height 24
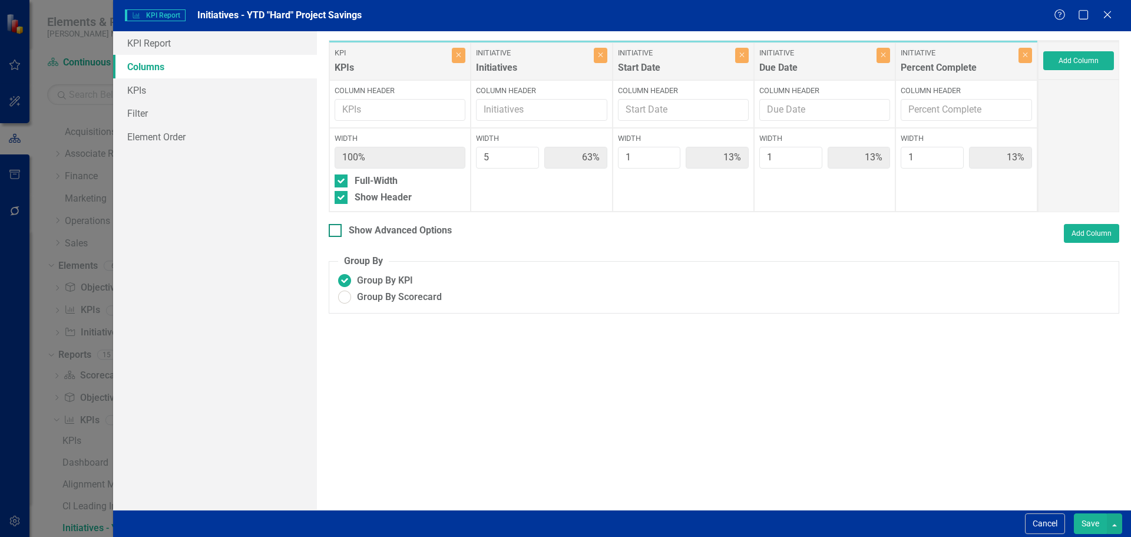
click at [378, 228] on div "Show Advanced Options" at bounding box center [400, 231] width 103 height 14
click at [336, 228] on input "Show Advanced Options" at bounding box center [333, 228] width 8 height 8
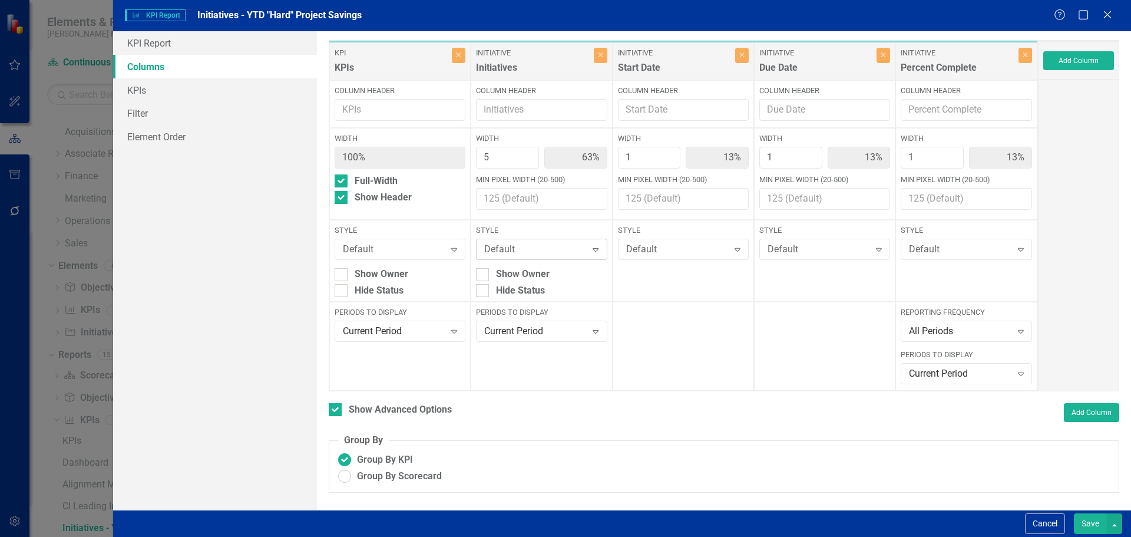
click at [525, 247] on div "Default" at bounding box center [535, 250] width 102 height 14
click at [412, 246] on div "Default" at bounding box center [394, 250] width 102 height 14
click at [386, 536] on div "Nixon Medical - (Cells - Light Blue)" at bounding box center [568, 545] width 1112 height 14
click at [1084, 517] on button "Save" at bounding box center [1090, 523] width 33 height 21
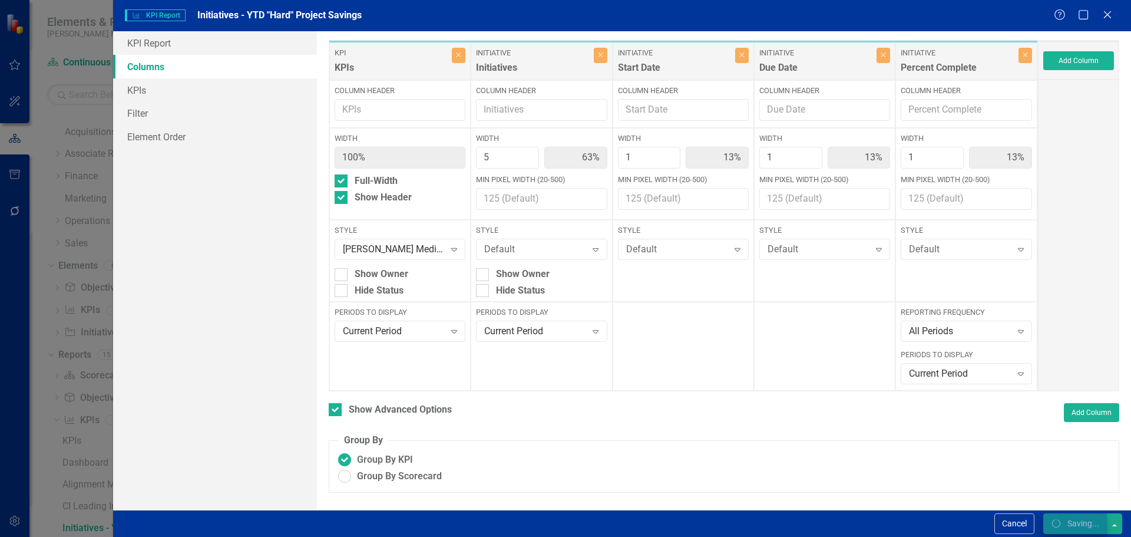
checkbox input "false"
radio input "true"
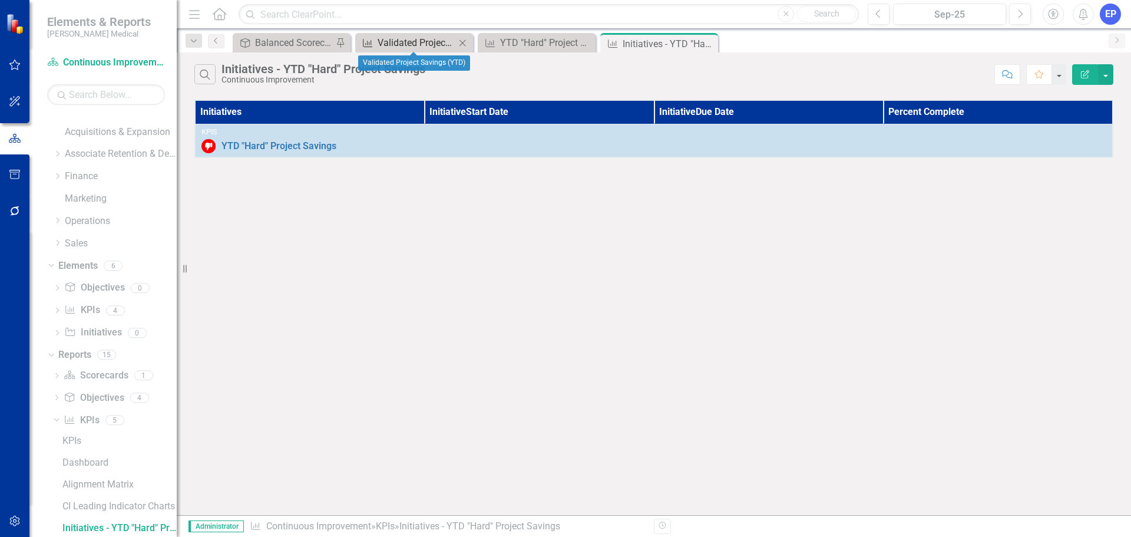
click at [412, 36] on div "Validated Project Savings (YTD)" at bounding box center [417, 42] width 78 height 15
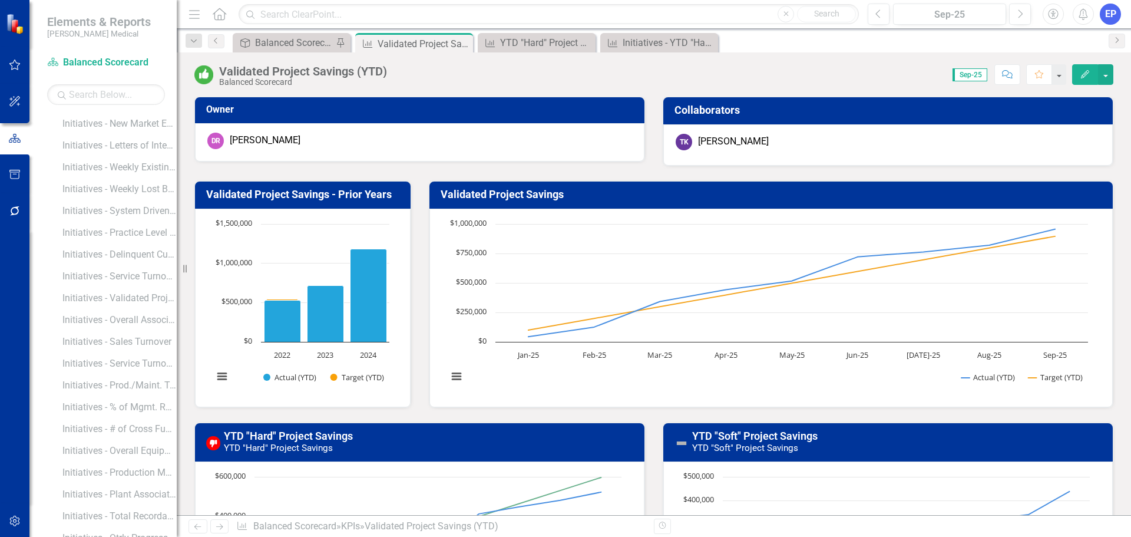
scroll to position [1147, 0]
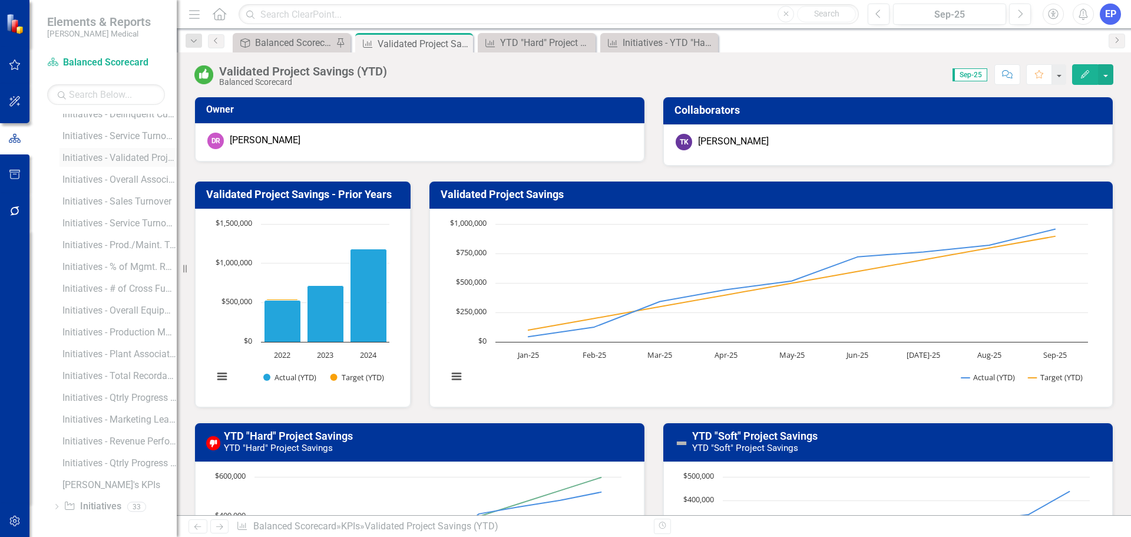
click at [127, 159] on div "Initiatives - Validated Project Savings" at bounding box center [119, 158] width 114 height 11
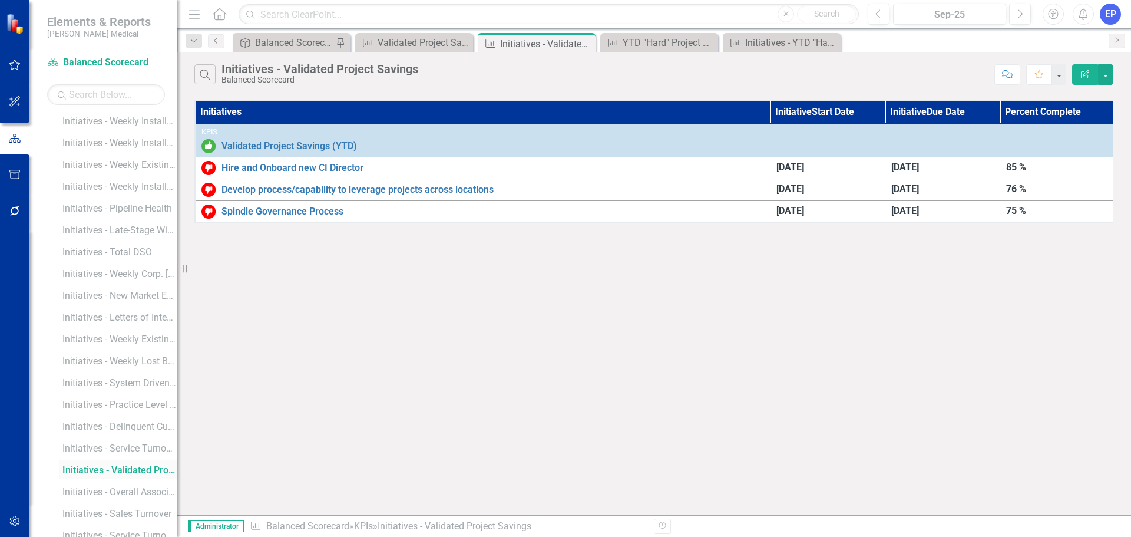
scroll to position [778, 0]
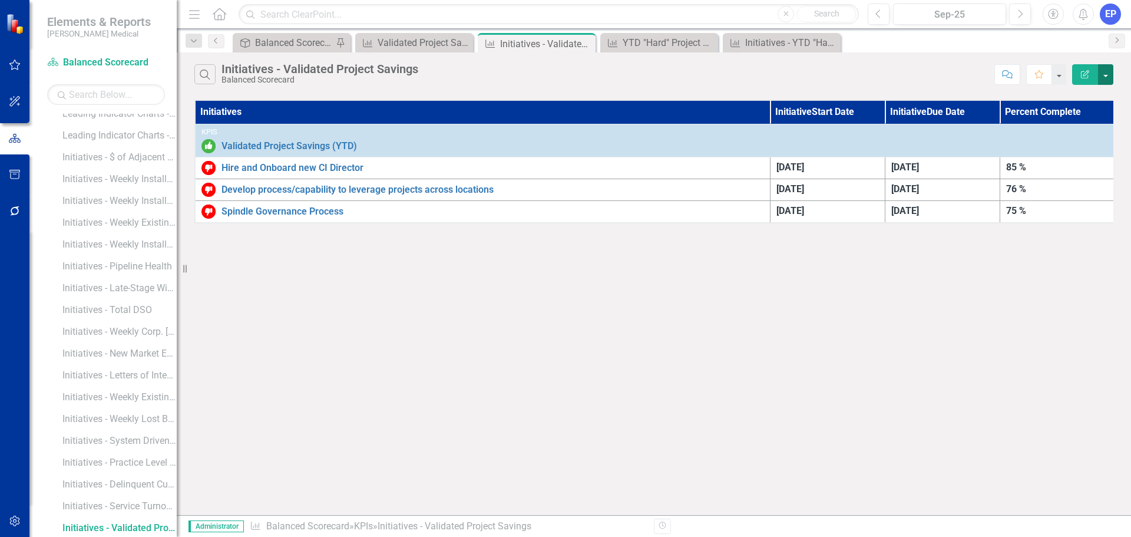
click at [1109, 73] on button "button" at bounding box center [1105, 74] width 15 height 21
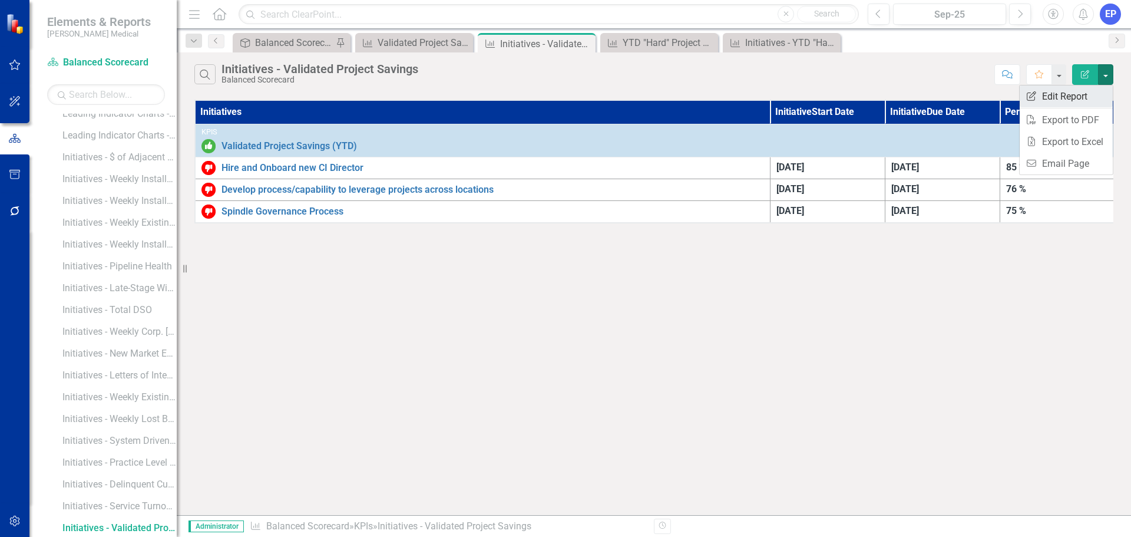
click at [1074, 92] on link "Edit Report Edit Report" at bounding box center [1066, 96] width 93 height 22
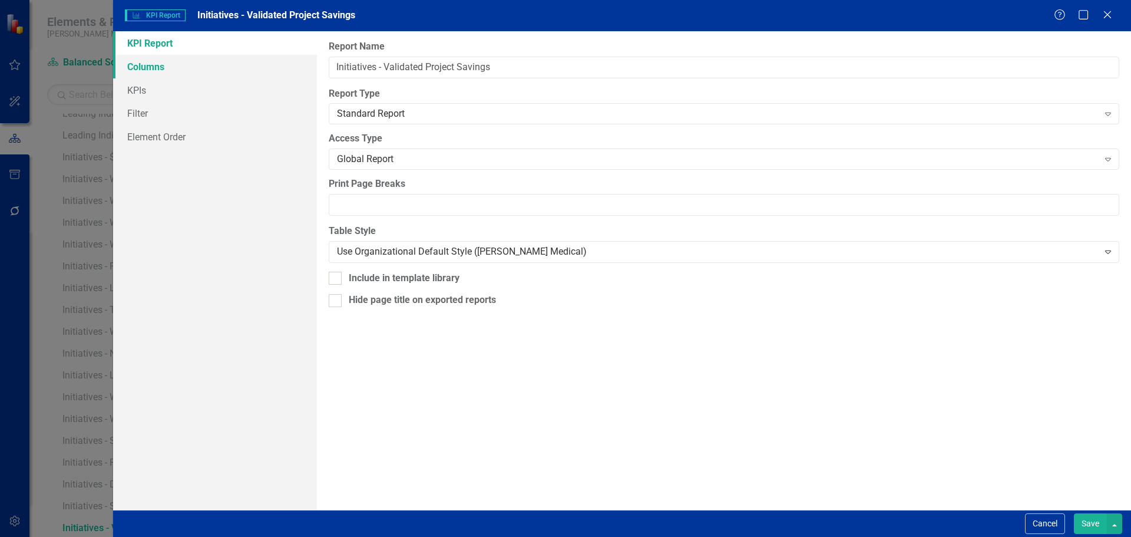
click at [211, 69] on link "Columns" at bounding box center [215, 67] width 204 height 24
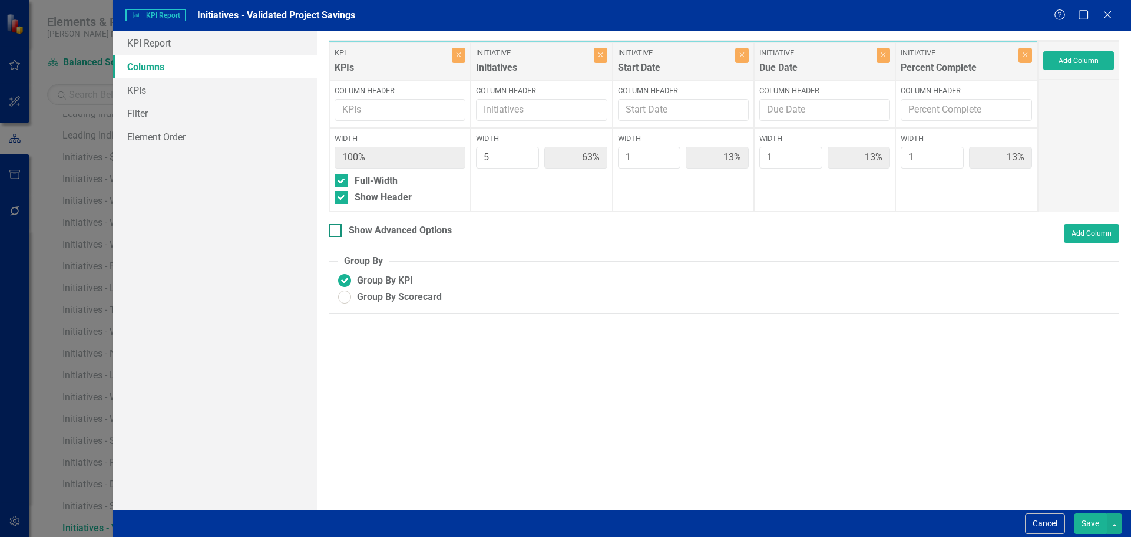
click at [341, 233] on div at bounding box center [335, 230] width 13 height 13
click at [336, 231] on input "Show Advanced Options" at bounding box center [333, 228] width 8 height 8
checkbox input "true"
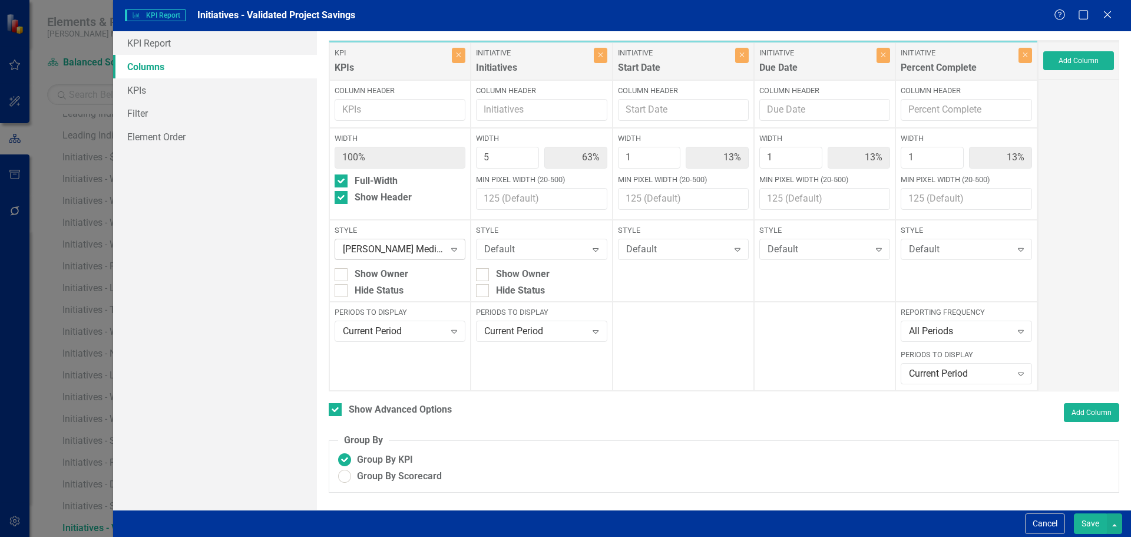
click at [441, 246] on div "Nixon Medical - (Cells - Light Blue)" at bounding box center [394, 250] width 102 height 14
click at [1034, 518] on button "Cancel" at bounding box center [1045, 523] width 40 height 21
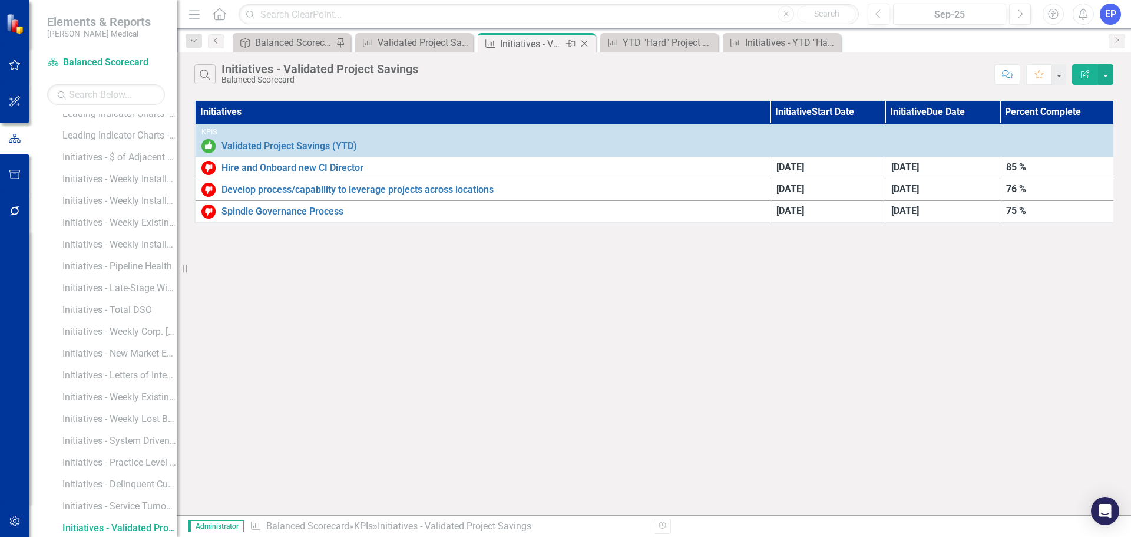
click at [584, 42] on icon "Close" at bounding box center [584, 43] width 12 height 9
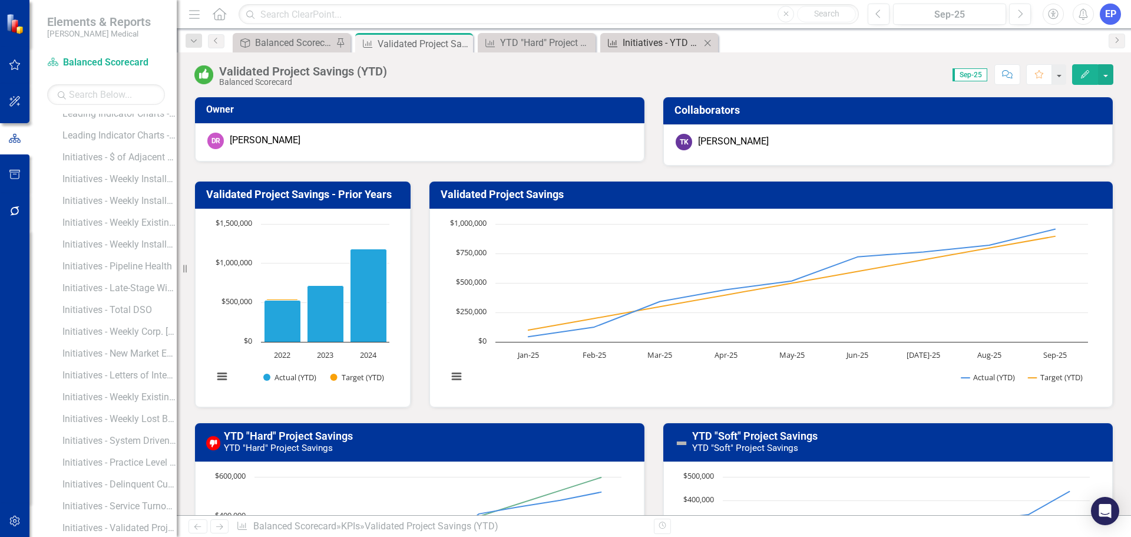
click at [664, 39] on div "Initiatives - YTD "Hard" Project Savings" at bounding box center [662, 42] width 78 height 15
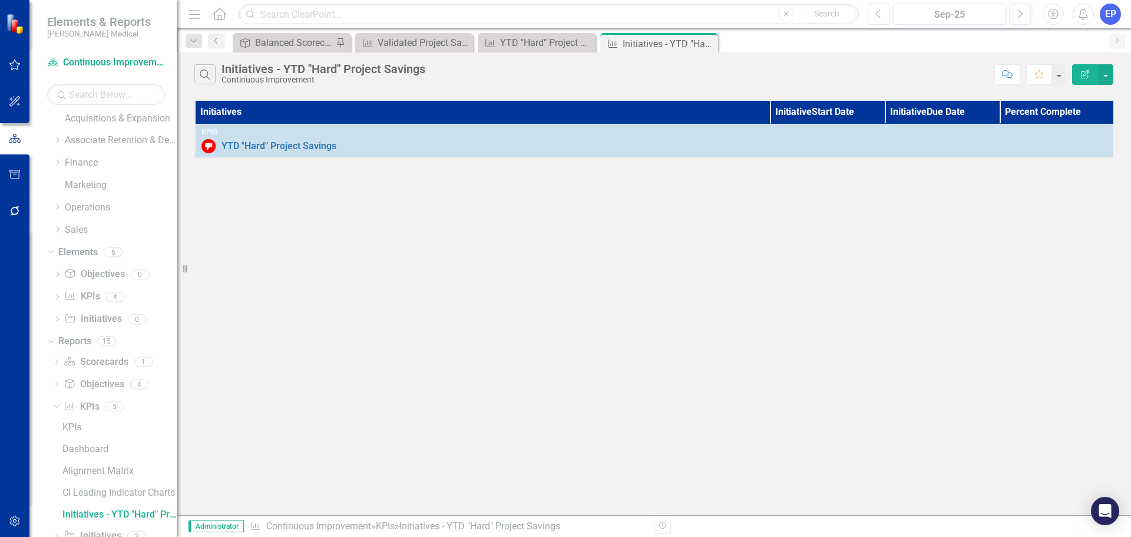
scroll to position [58, 0]
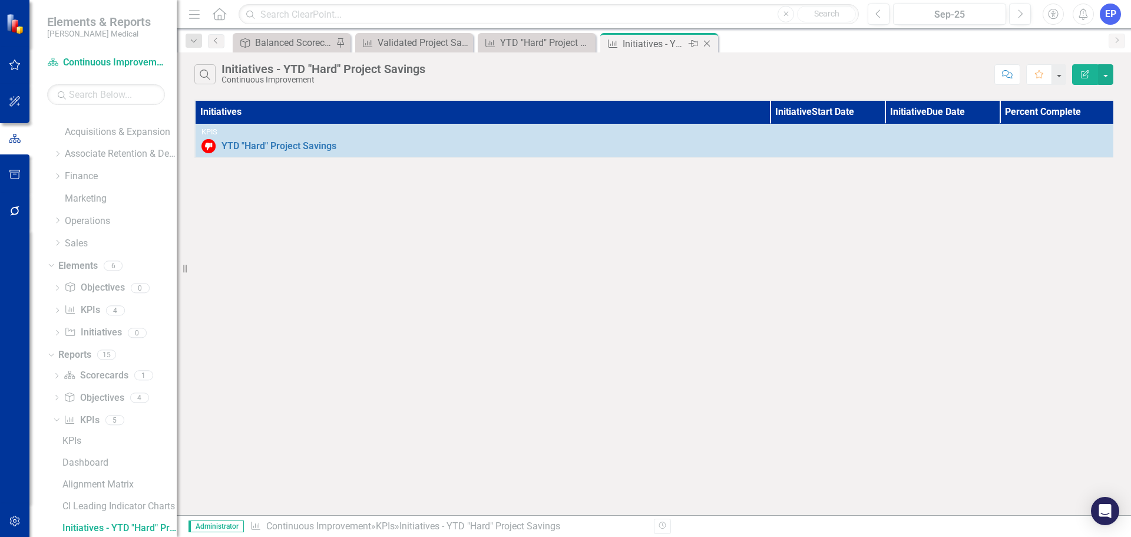
click at [704, 42] on icon "Close" at bounding box center [707, 43] width 12 height 9
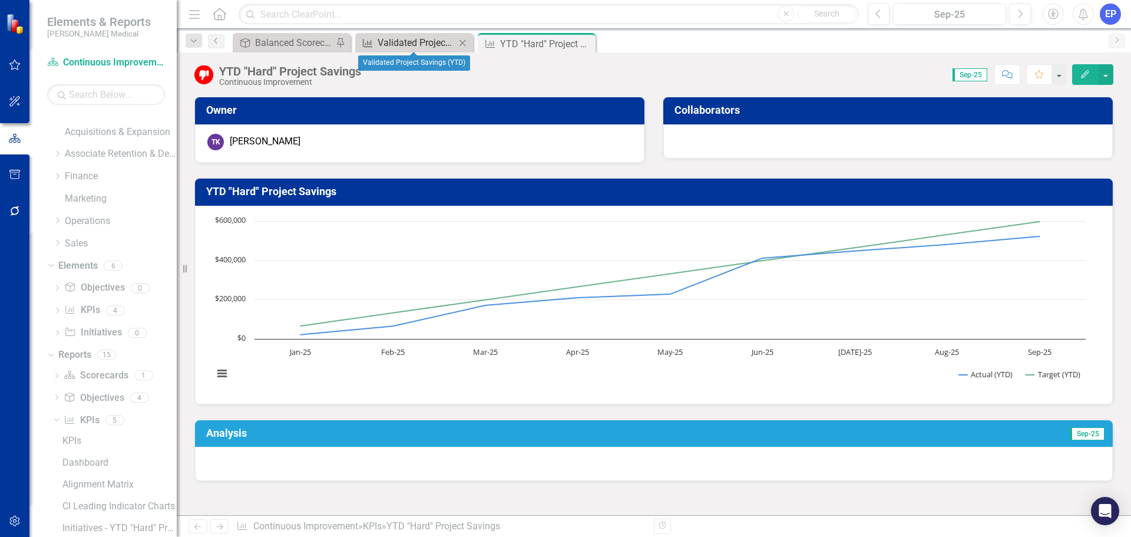
click at [418, 43] on div "Validated Project Savings (YTD)" at bounding box center [417, 42] width 78 height 15
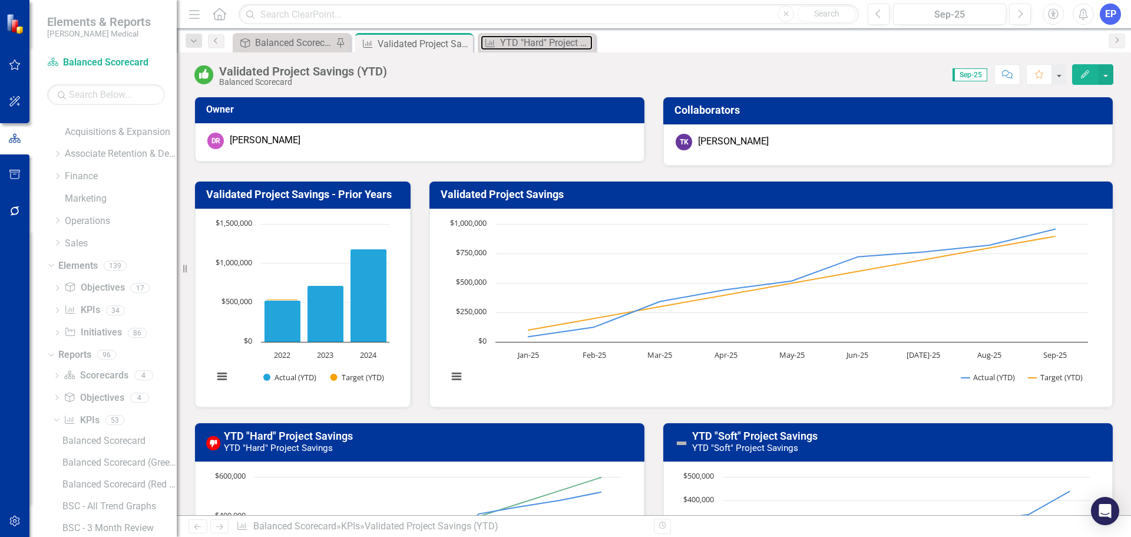
click at [534, 39] on div "YTD "Hard" Project Savings" at bounding box center [546, 42] width 92 height 15
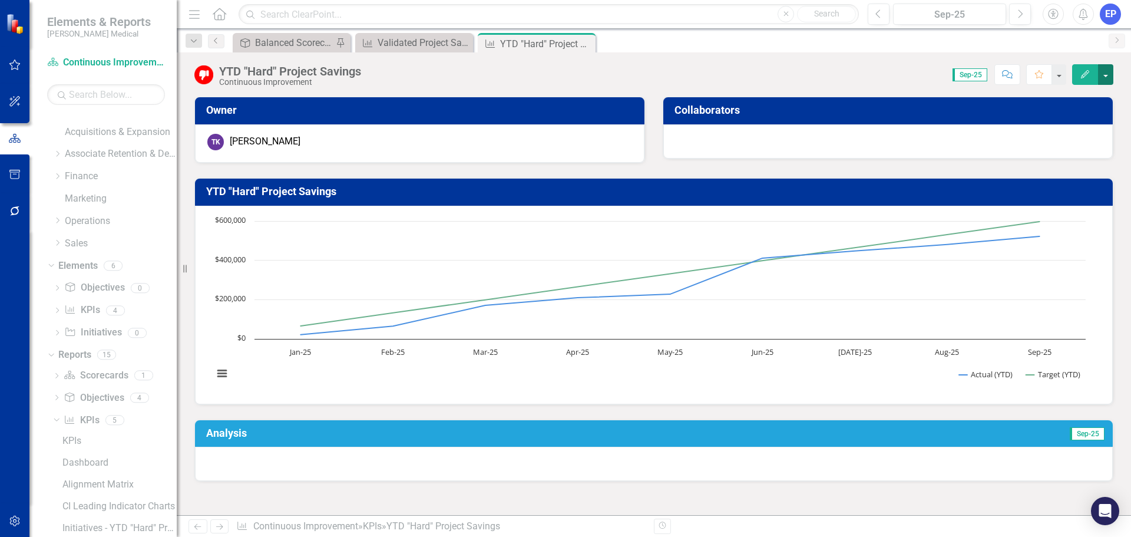
click at [1110, 78] on button "button" at bounding box center [1105, 74] width 15 height 21
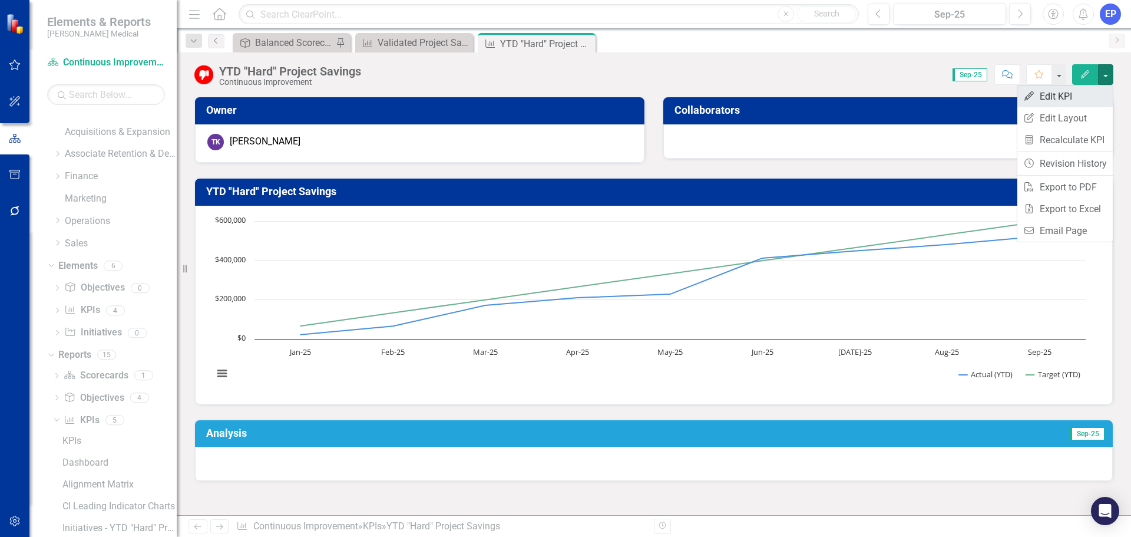
click at [1085, 95] on link "Edit Edit KPI" at bounding box center [1064, 96] width 95 height 22
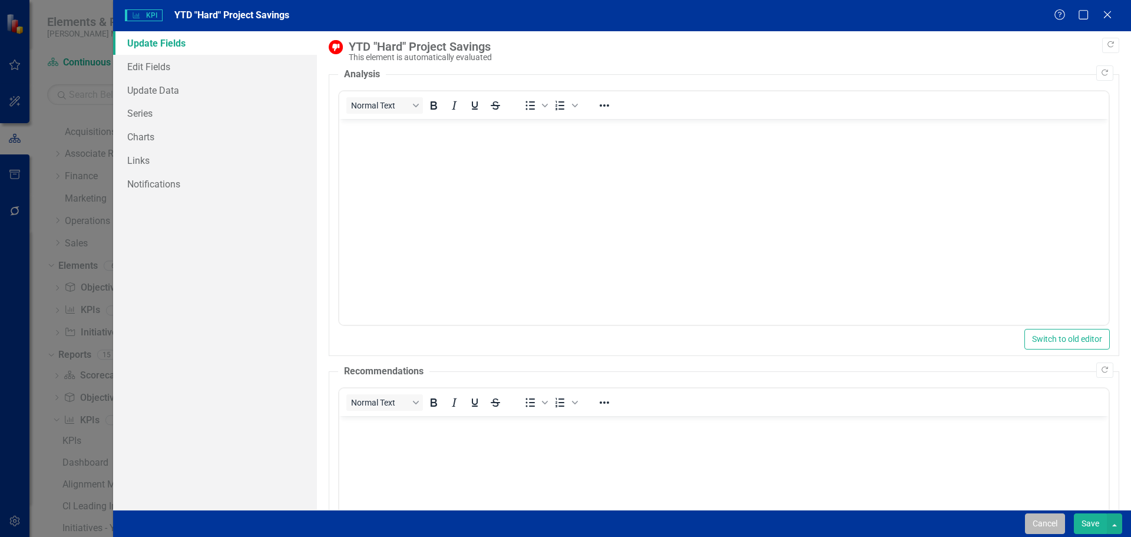
click at [1046, 524] on button "Cancel" at bounding box center [1045, 523] width 40 height 21
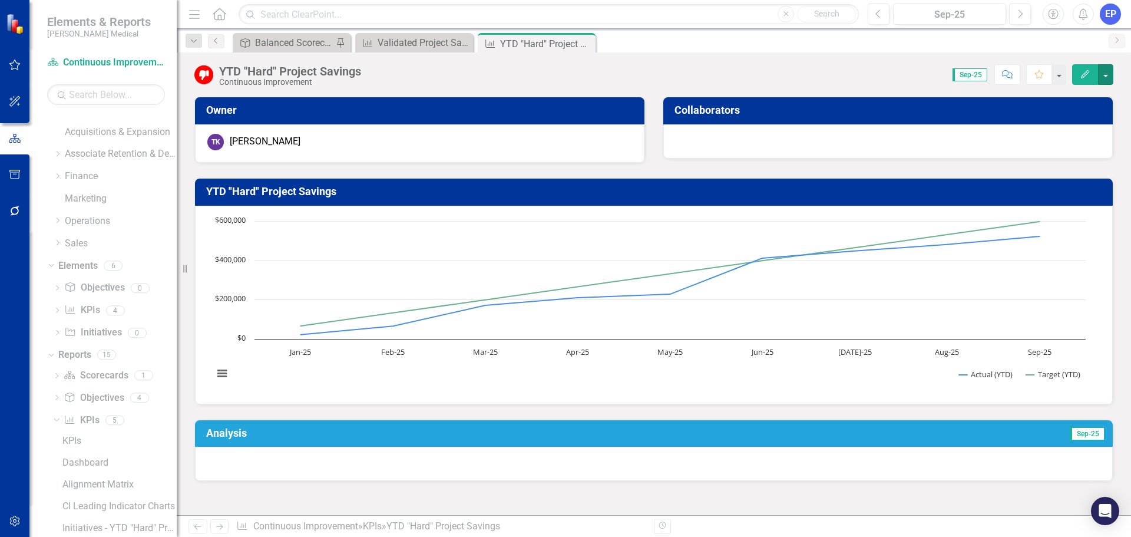
click at [1108, 81] on button "button" at bounding box center [1105, 74] width 15 height 21
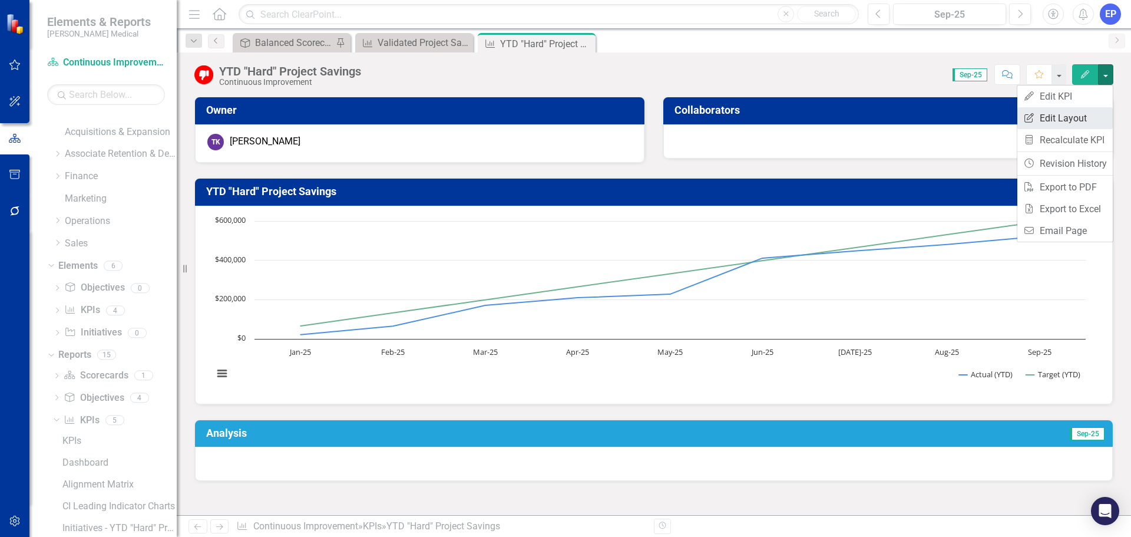
click at [1089, 118] on link "Edit Report Edit Layout" at bounding box center [1064, 118] width 95 height 22
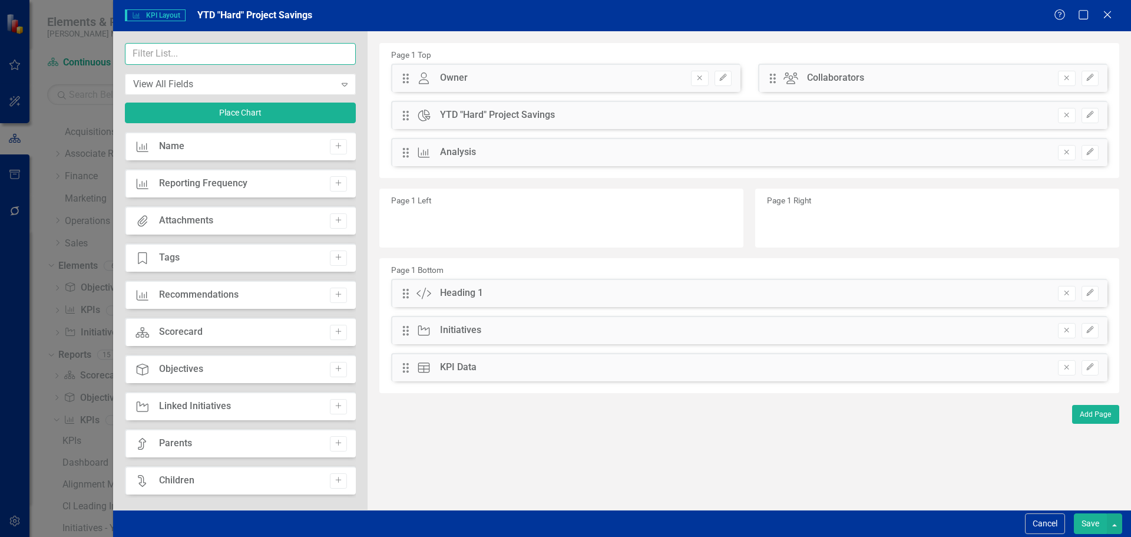
click at [289, 57] on input "text" at bounding box center [240, 54] width 231 height 22
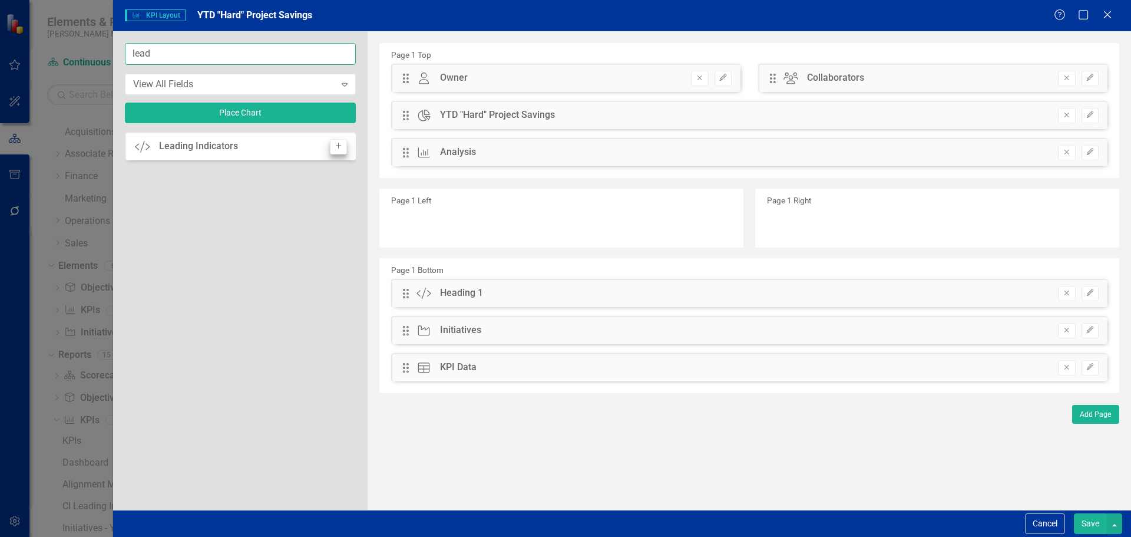
type input "lead"
click at [343, 148] on button "Add" at bounding box center [338, 146] width 17 height 15
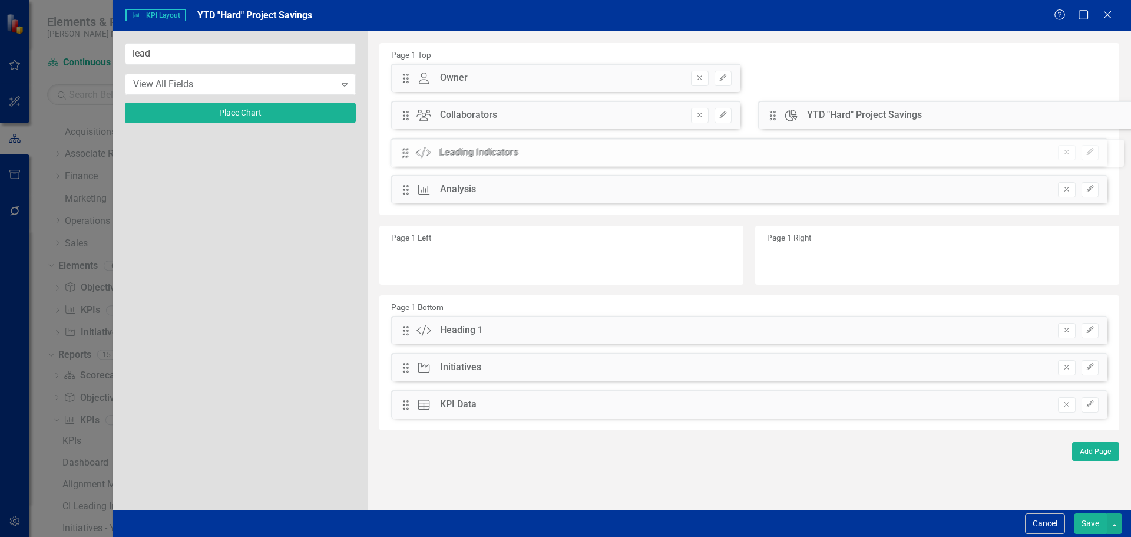
drag, startPoint x: 408, startPoint y: 77, endPoint x: 416, endPoint y: 152, distance: 75.2
click at [1086, 155] on icon "Edit" at bounding box center [1090, 151] width 9 height 7
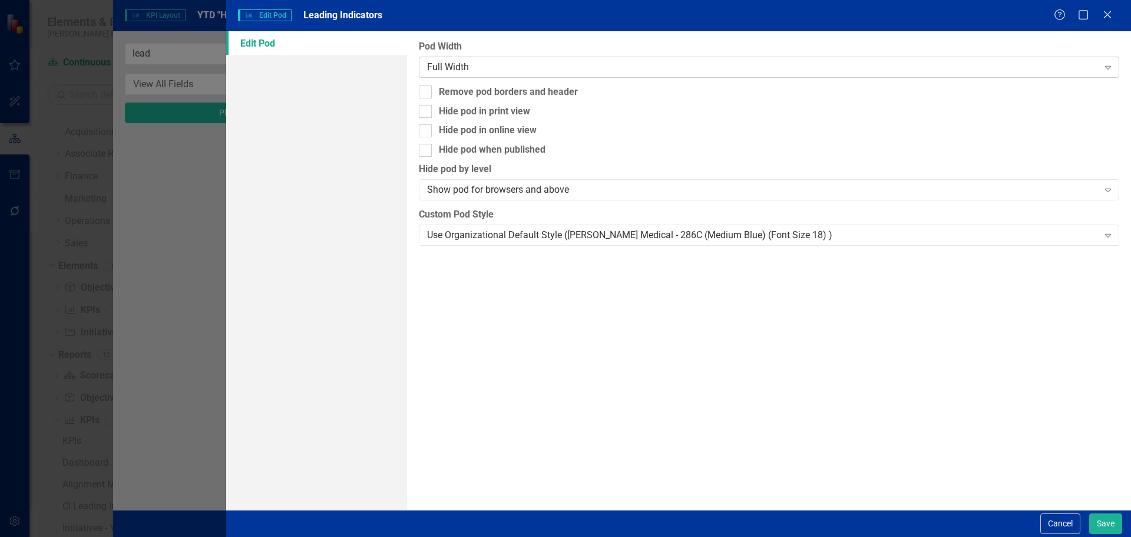
click at [517, 71] on div "Full Width" at bounding box center [762, 67] width 671 height 14
click at [495, 91] on div "Remove pod borders and header" at bounding box center [508, 92] width 139 height 14
click at [426, 91] on input "Remove pod borders and header" at bounding box center [423, 89] width 8 height 8
checkbox input "true"
click at [498, 233] on div "Use Organizational Default Style (Nixon Medical - 286C (Medium Blue) (Font Size…" at bounding box center [762, 235] width 671 height 14
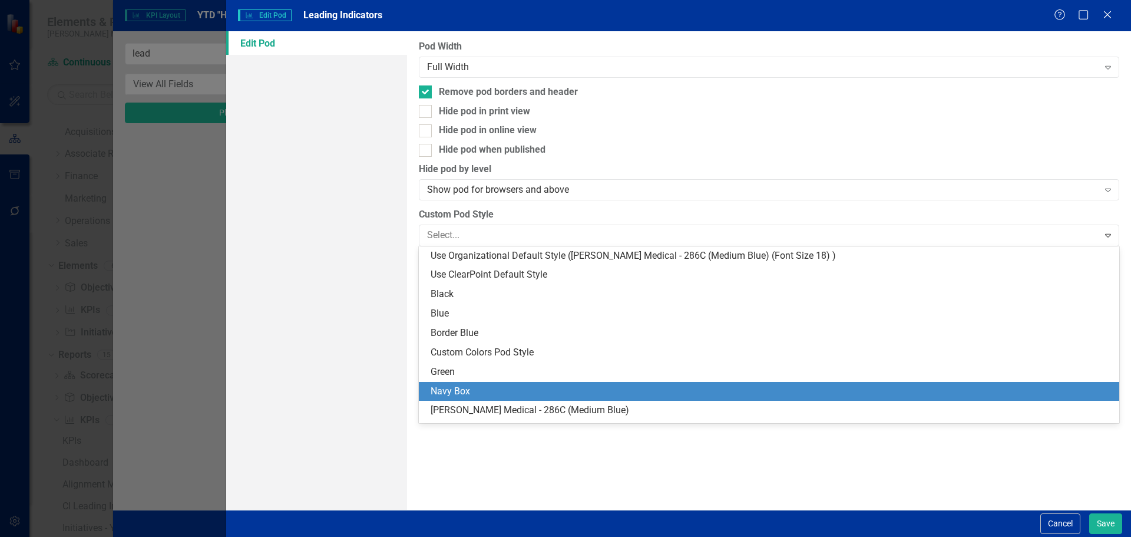
click at [491, 392] on div "Navy Box" at bounding box center [772, 392] width 682 height 14
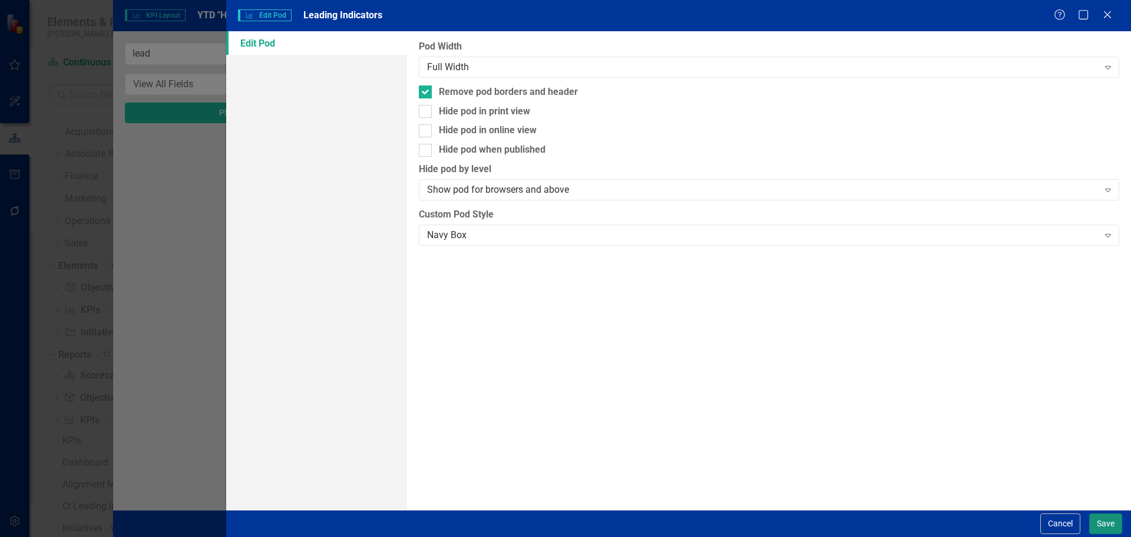
click at [1103, 520] on button "Save" at bounding box center [1105, 523] width 33 height 21
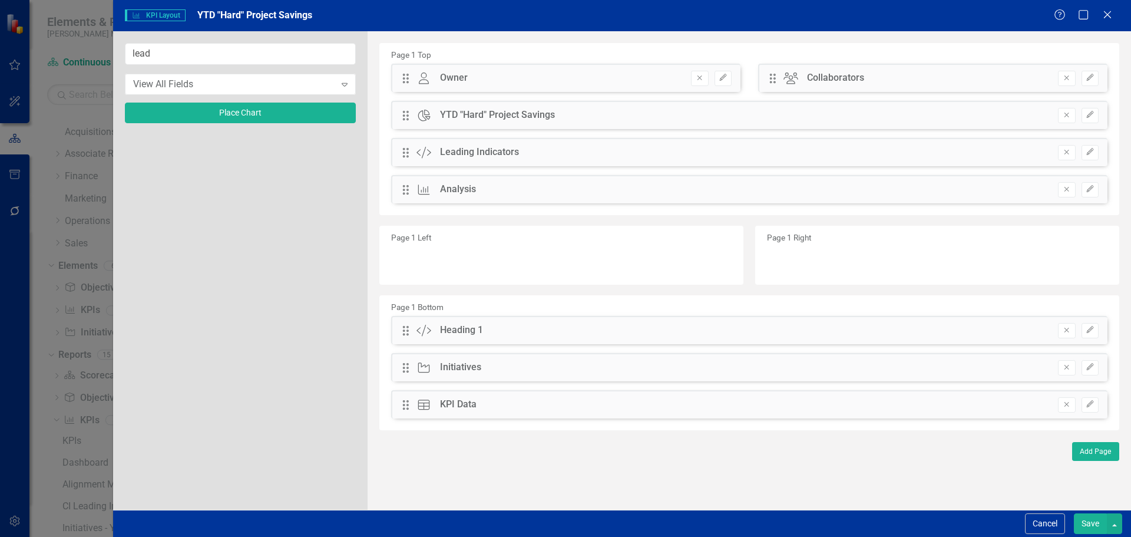
click at [1103, 520] on button "Save" at bounding box center [1090, 523] width 33 height 21
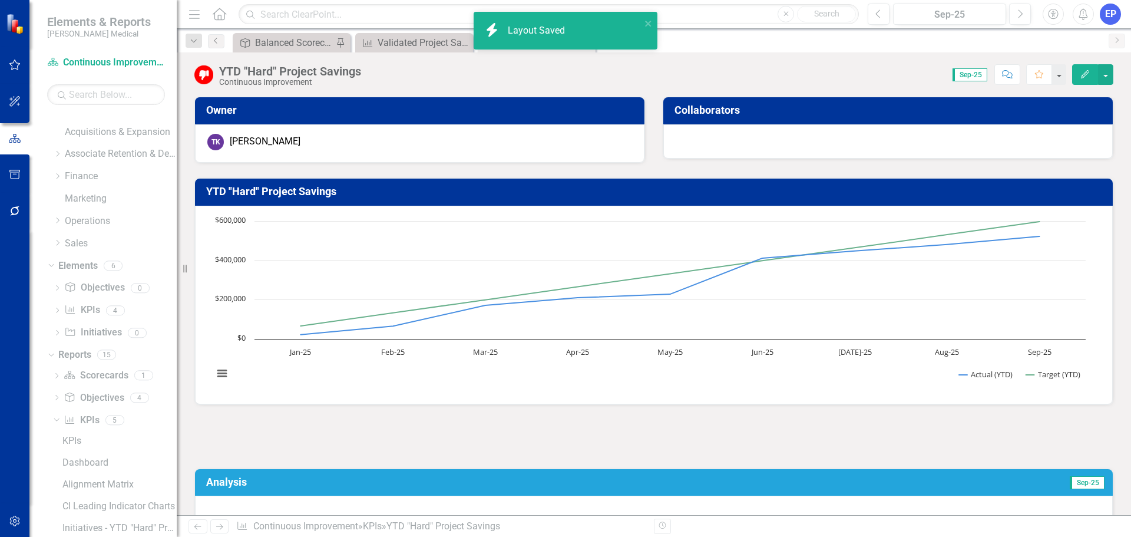
click at [666, 432] on div at bounding box center [653, 436] width 919 height 34
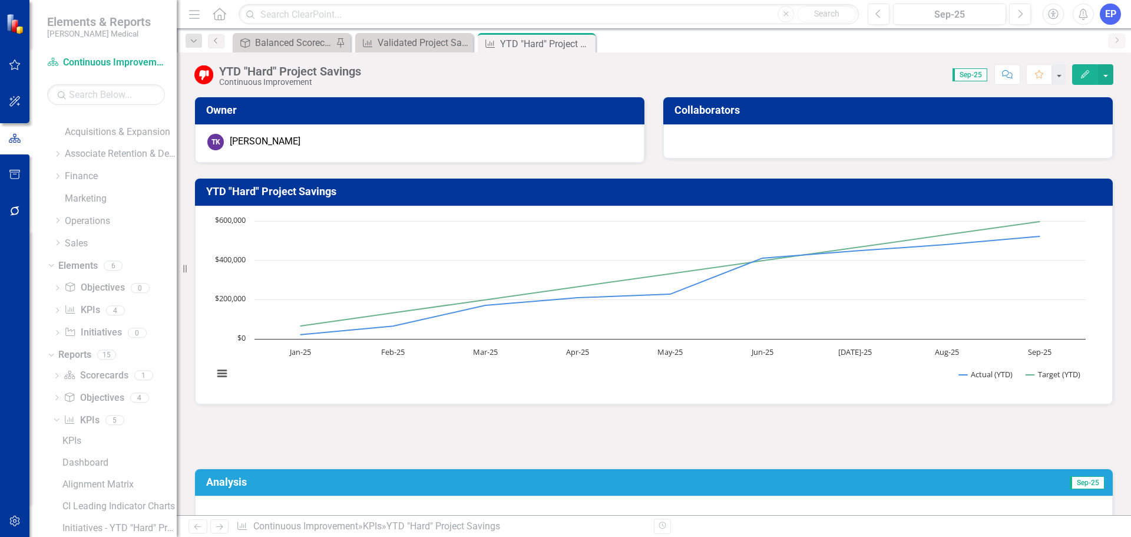
click at [952, 443] on div at bounding box center [653, 436] width 919 height 34
drag, startPoint x: 952, startPoint y: 443, endPoint x: 904, endPoint y: 428, distance: 50.1
click at [904, 428] on div at bounding box center [653, 436] width 919 height 34
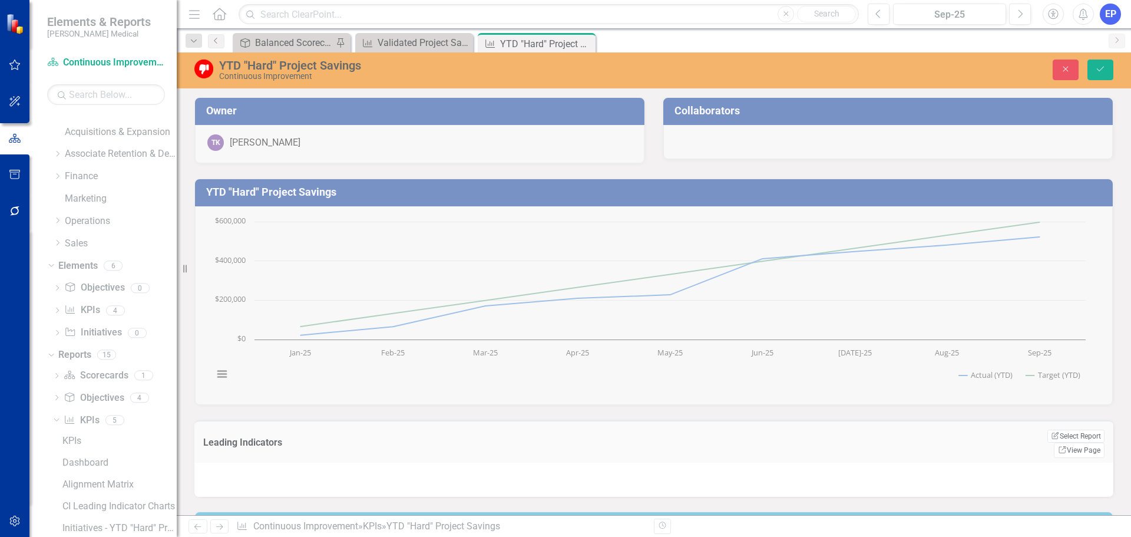
click at [904, 428] on div "Leading Indicators Edit Report Select Report Link View Page" at bounding box center [653, 441] width 919 height 42
click at [1048, 439] on button "Edit Report Select Report" at bounding box center [1075, 435] width 57 height 13
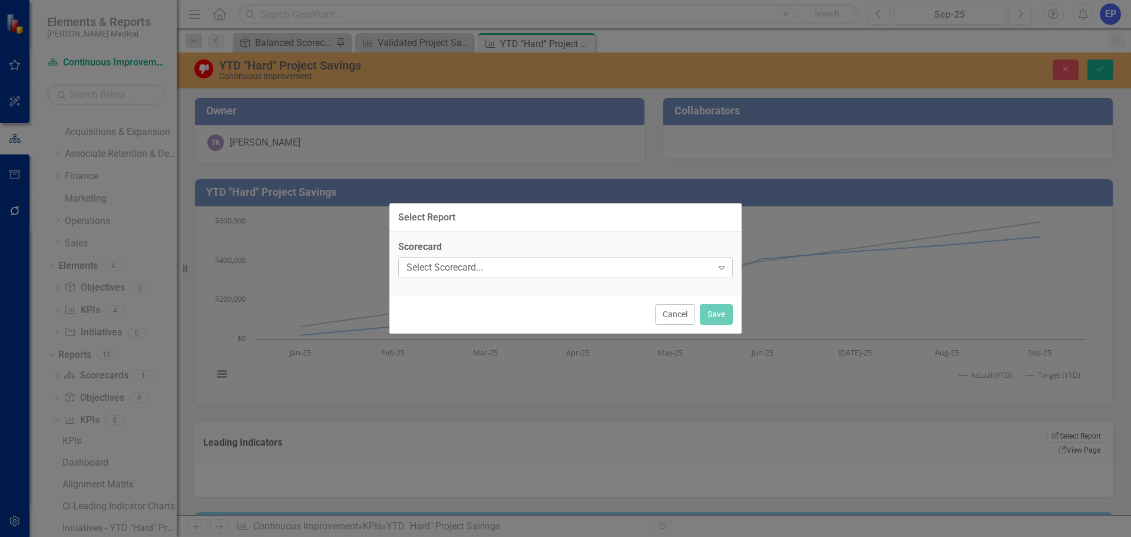
click at [490, 263] on div "Select Scorecard..." at bounding box center [559, 268] width 306 height 14
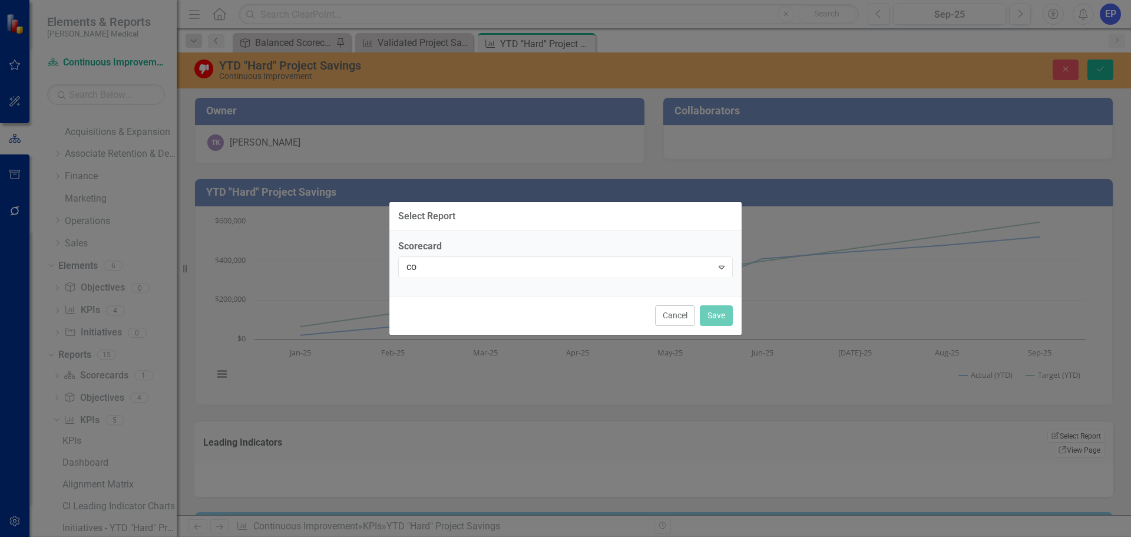
type input "con"
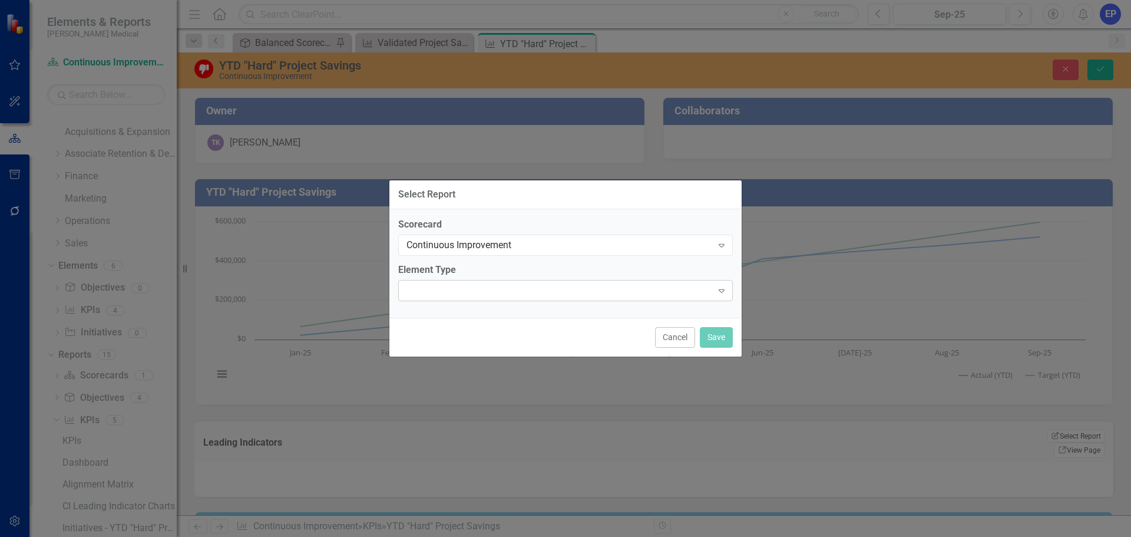
click at [482, 293] on div "Expand" at bounding box center [565, 290] width 335 height 21
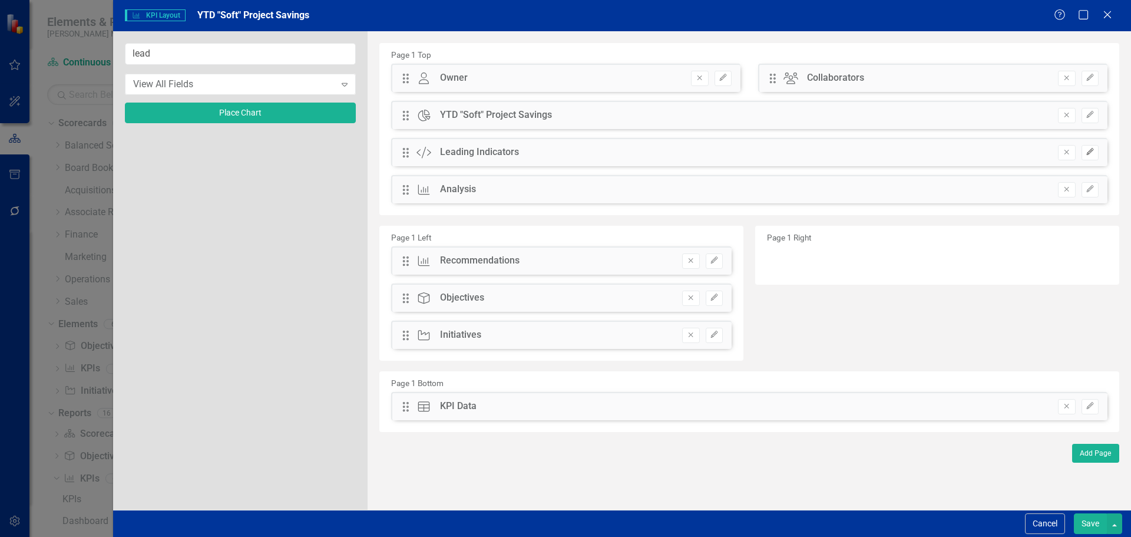
scroll to position [58, 0]
click at [1093, 149] on icon "Edit" at bounding box center [1090, 151] width 9 height 7
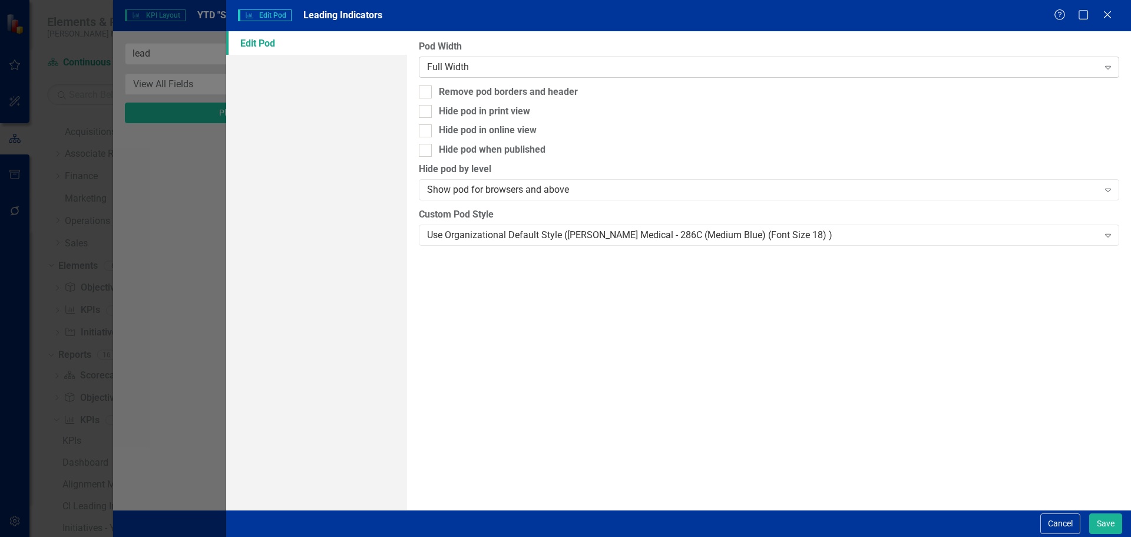
click at [612, 63] on div "Full Width" at bounding box center [762, 67] width 671 height 14
click at [586, 92] on div "Remove pod borders and header" at bounding box center [769, 92] width 700 height 14
click at [426, 92] on input "Remove pod borders and header" at bounding box center [423, 89] width 8 height 8
checkbox input "true"
click at [596, 230] on div "Use Organizational Default Style (Nixon Medical - 286C (Medium Blue) (Font Size…" at bounding box center [762, 235] width 671 height 14
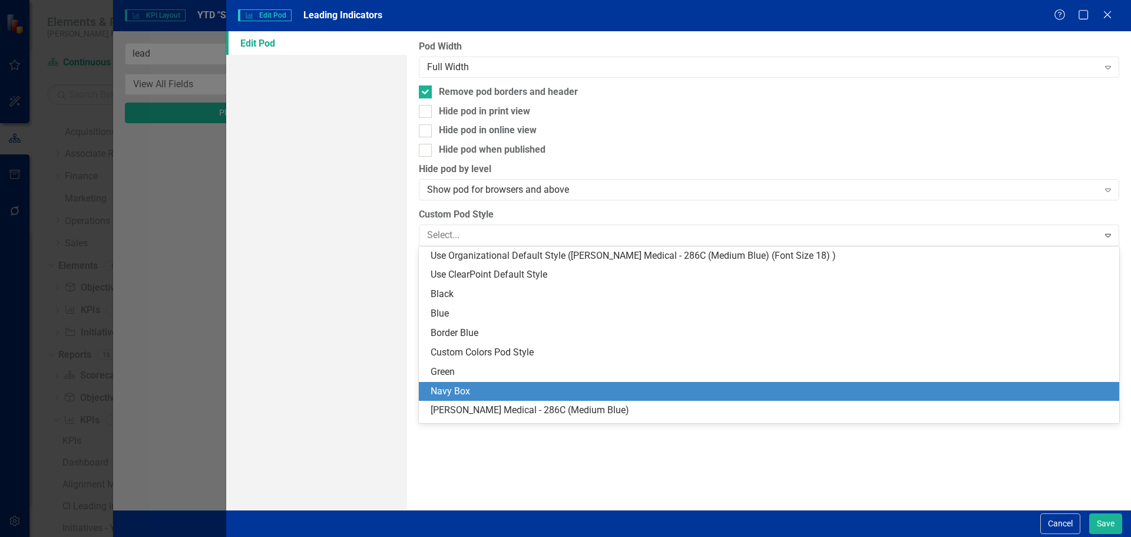
click at [563, 393] on div "Navy Box" at bounding box center [772, 392] width 682 height 14
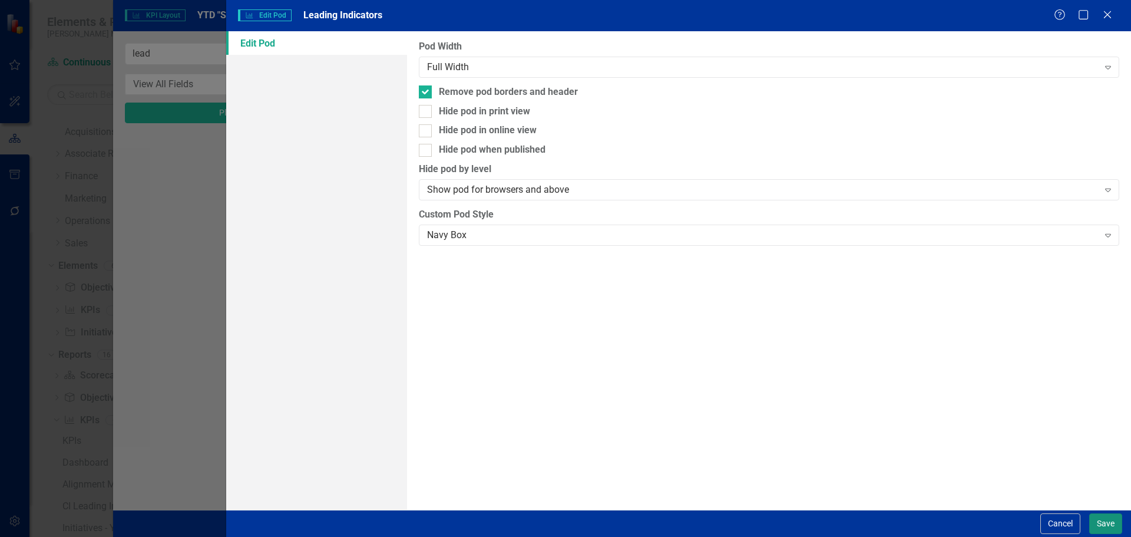
click at [1099, 521] on button "Save" at bounding box center [1105, 523] width 33 height 21
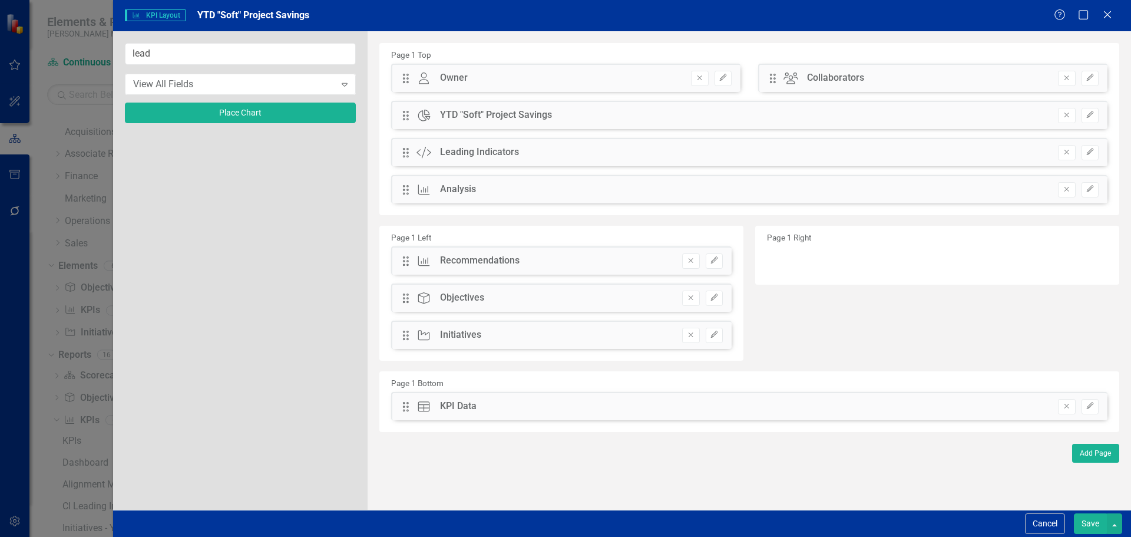
click at [687, 262] on icon "Remove" at bounding box center [690, 260] width 9 height 7
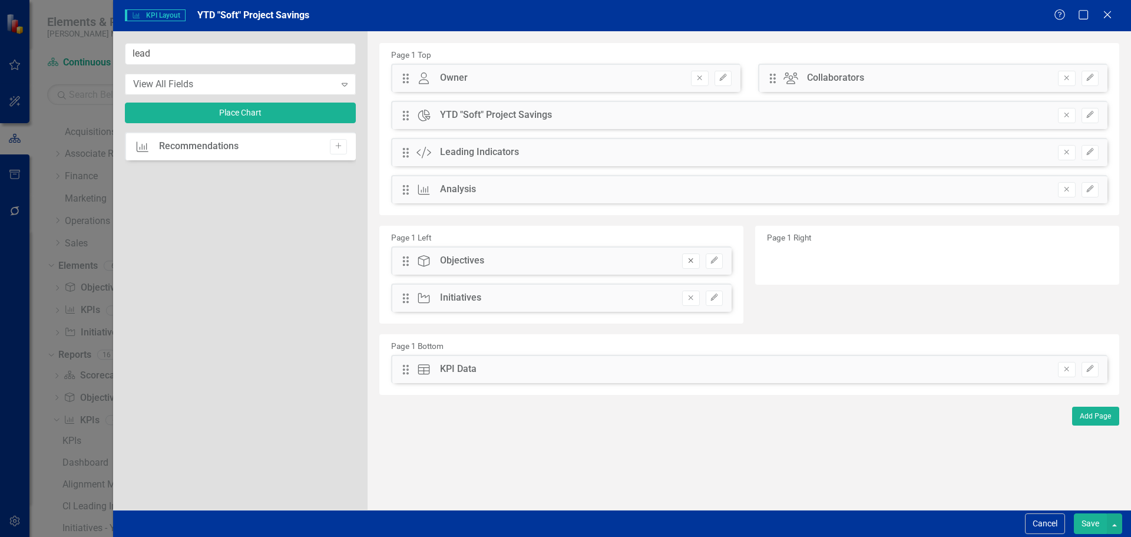
click at [687, 262] on icon "Remove" at bounding box center [690, 260] width 9 height 7
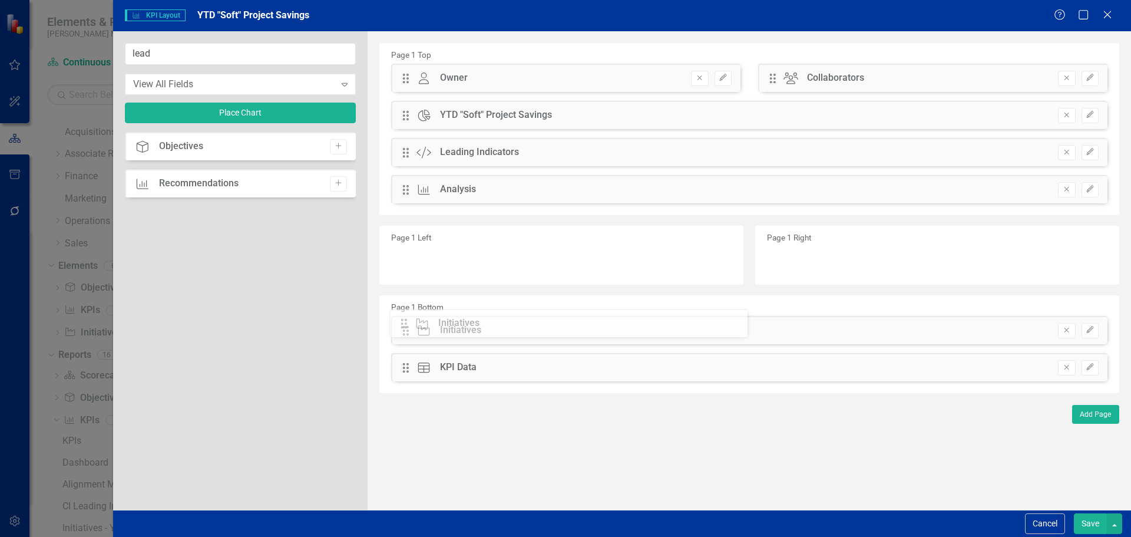
drag, startPoint x: 405, startPoint y: 263, endPoint x: 412, endPoint y: 326, distance: 62.8
click at [203, 59] on input "lead" at bounding box center [240, 54] width 231 height 22
type input "head"
click at [338, 147] on icon "Add" at bounding box center [338, 146] width 9 height 7
drag, startPoint x: 408, startPoint y: 81, endPoint x: 416, endPoint y: 325, distance: 244.0
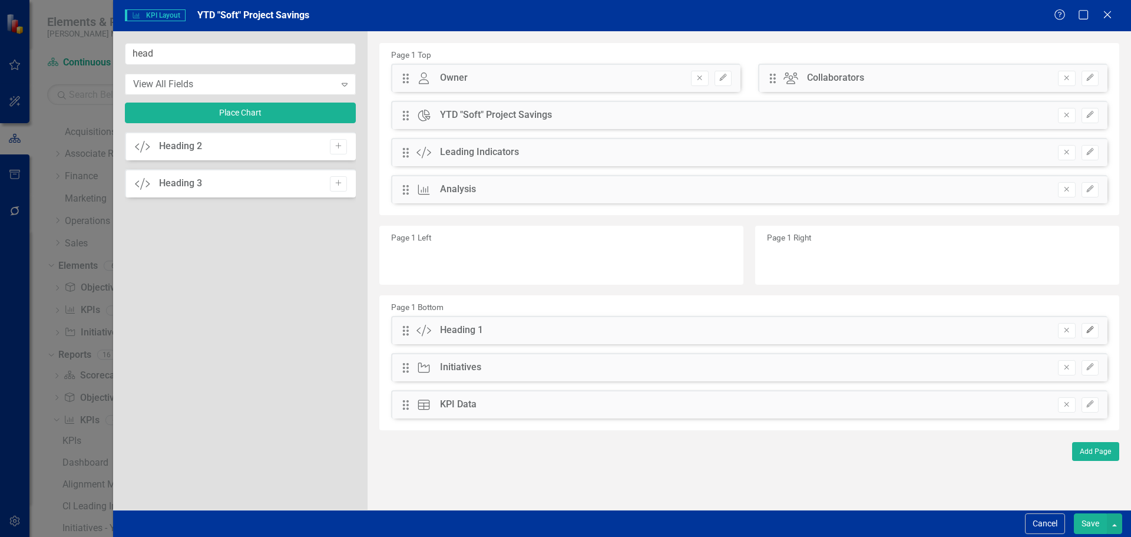
click at [1089, 329] on icon "button" at bounding box center [1089, 329] width 7 height 7
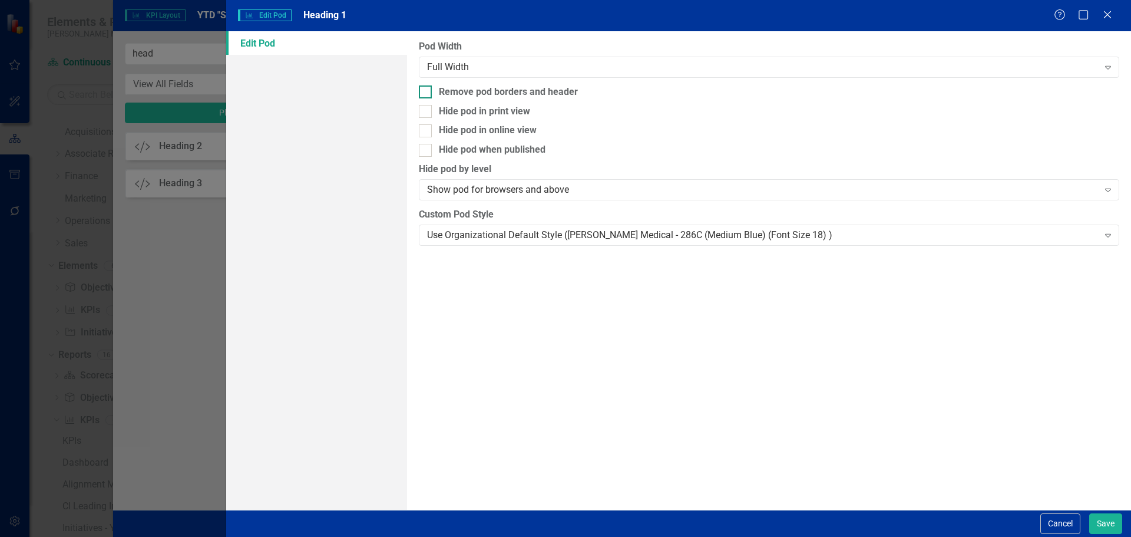
click at [501, 89] on div "Remove pod borders and header" at bounding box center [508, 92] width 139 height 14
click at [426, 89] on input "Remove pod borders and header" at bounding box center [423, 89] width 8 height 8
checkbox input "true"
click at [504, 239] on div "Use Organizational Default Style (Nixon Medical - 286C (Medium Blue) (Font Size…" at bounding box center [762, 235] width 671 height 14
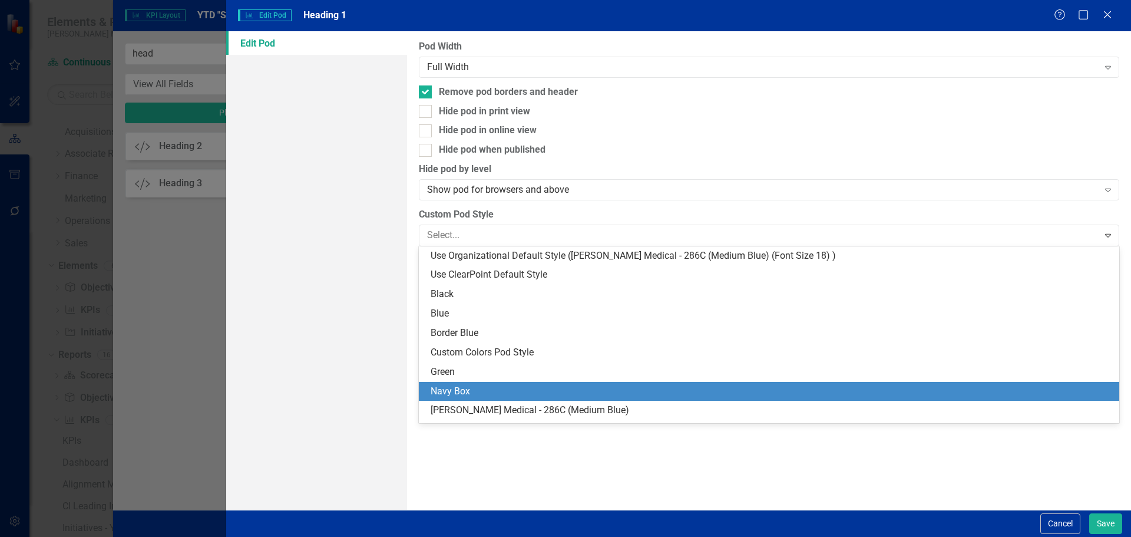
click at [497, 383] on div "Navy Box" at bounding box center [769, 391] width 700 height 19
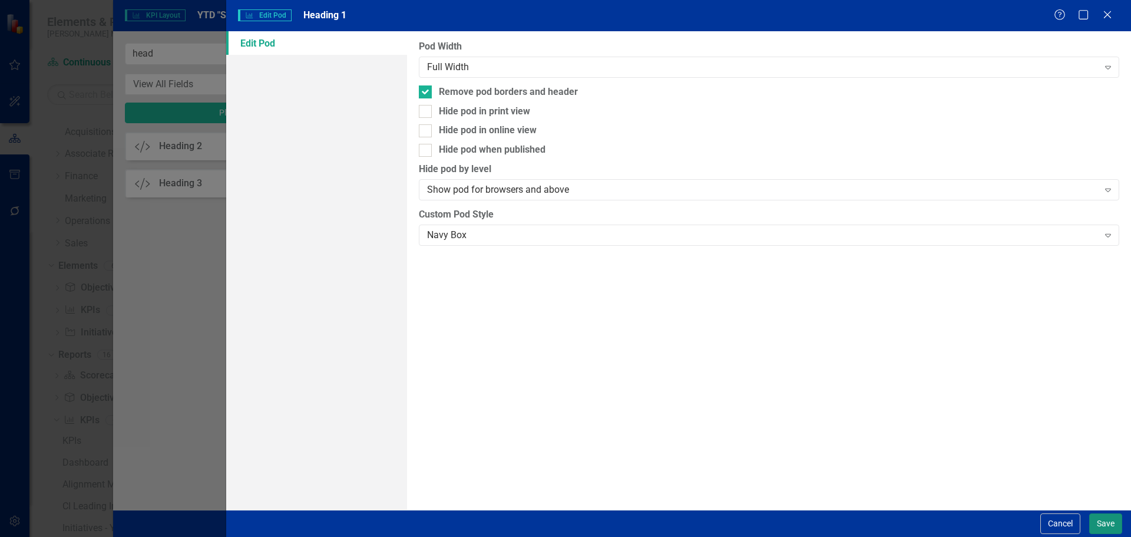
click at [1090, 521] on button "Save" at bounding box center [1105, 523] width 33 height 21
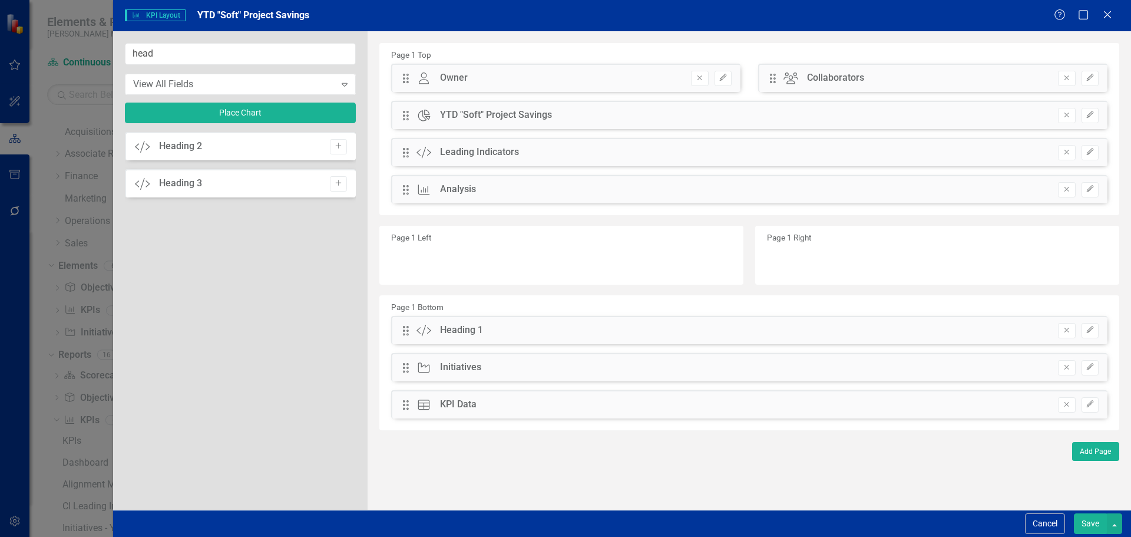
click at [1090, 524] on button "Save" at bounding box center [1090, 523] width 33 height 21
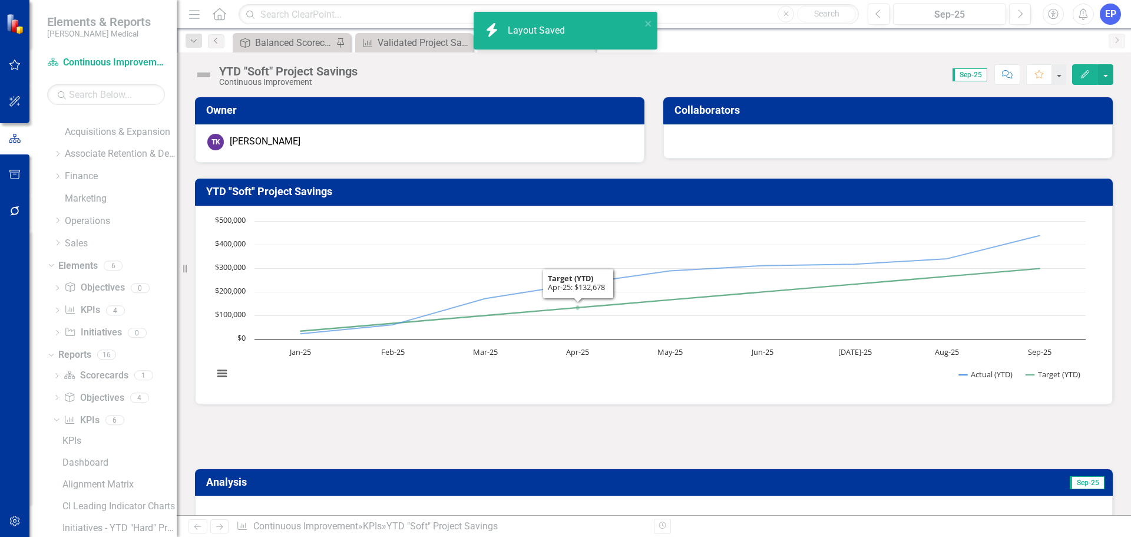
click at [606, 441] on div at bounding box center [653, 436] width 919 height 34
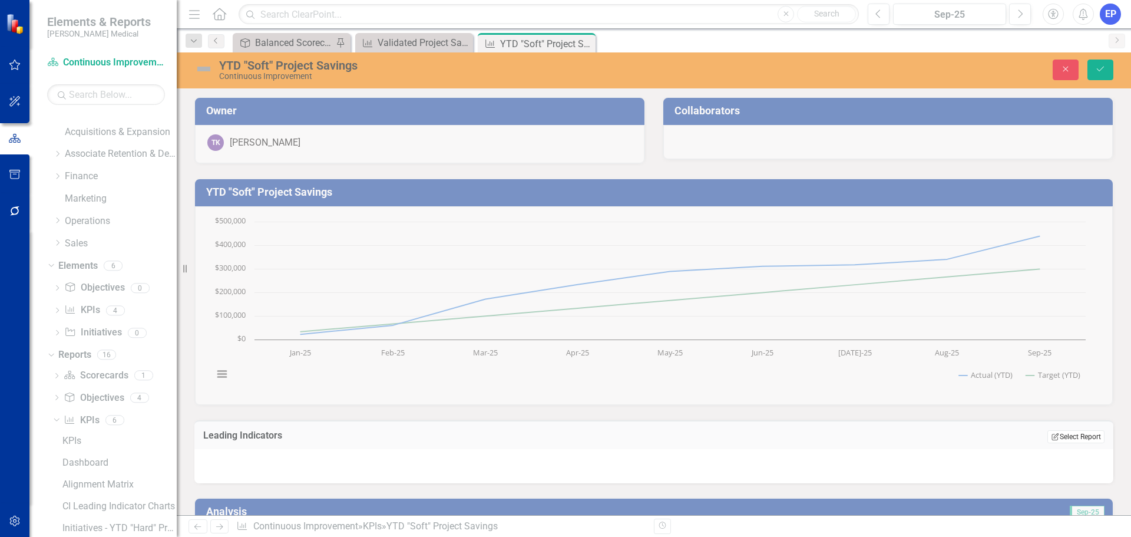
click at [1051, 434] on icon "Edit Report" at bounding box center [1055, 436] width 9 height 7
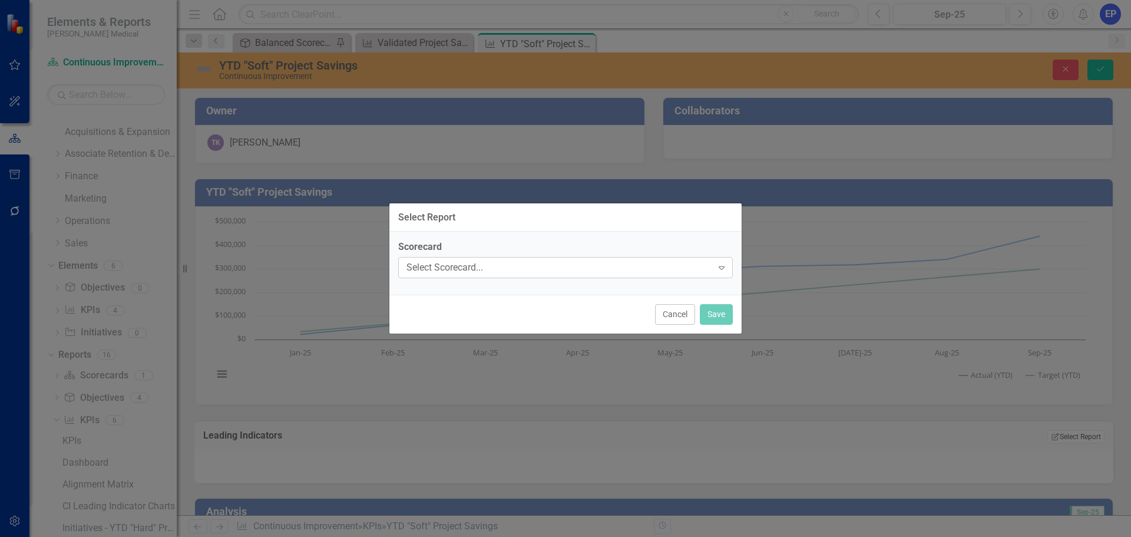
click at [624, 266] on div "Select Scorecard..." at bounding box center [559, 268] width 306 height 14
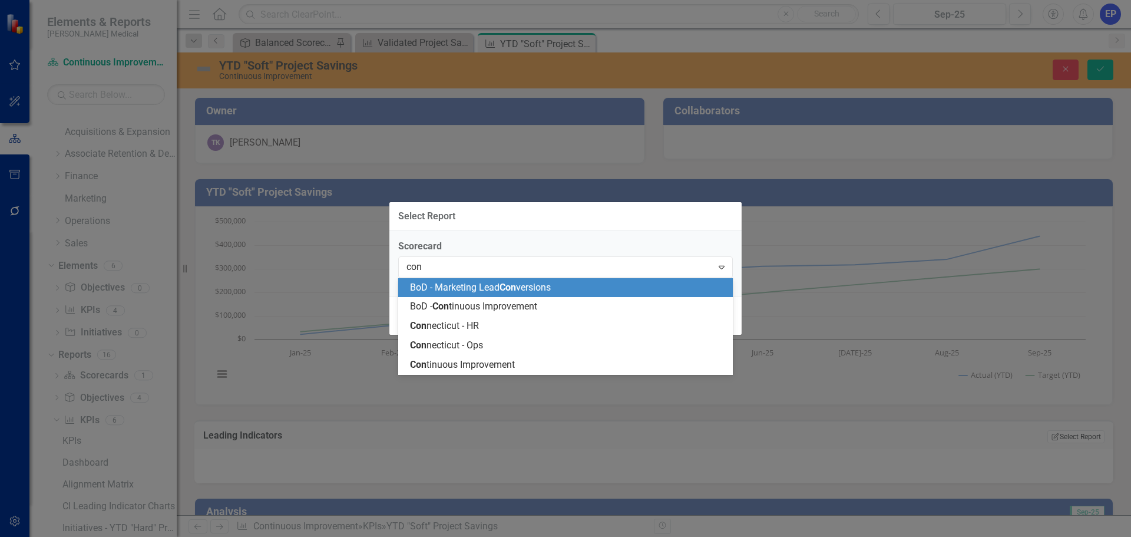
type input "cont"
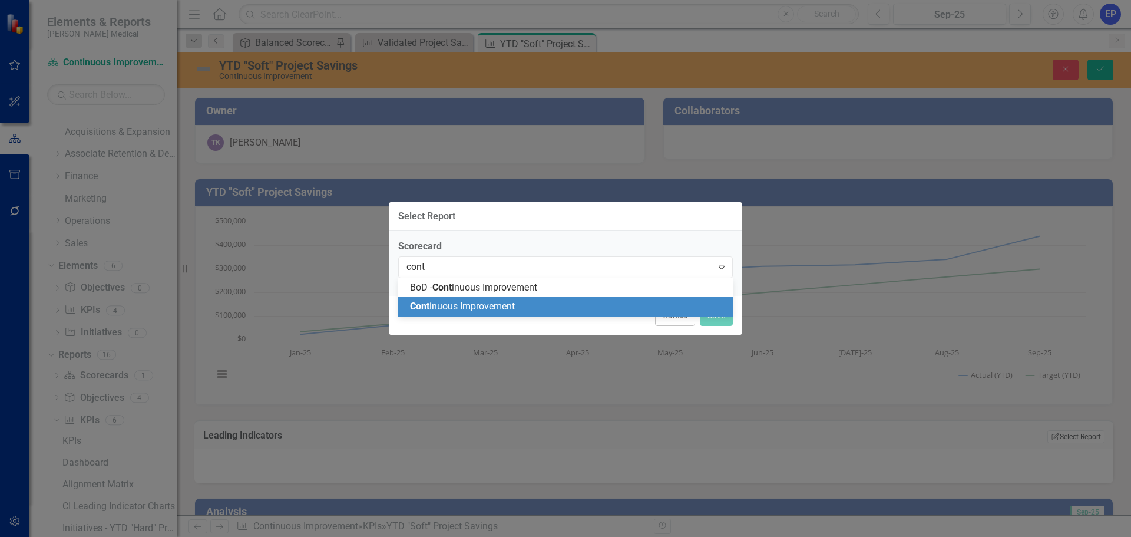
click at [547, 307] on div "Cont inuous Improvement" at bounding box center [568, 307] width 316 height 14
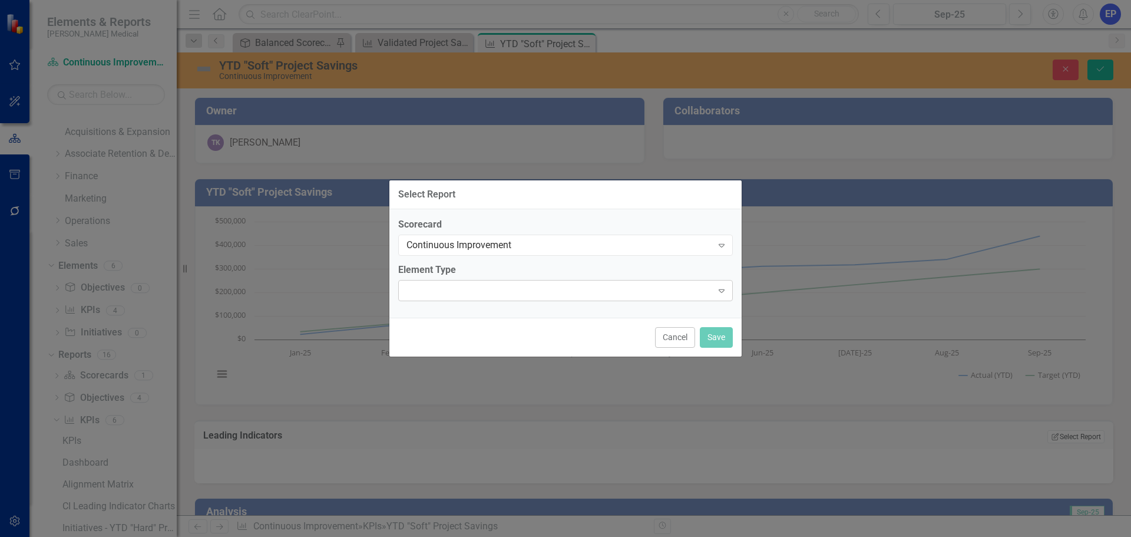
click at [580, 294] on div "Expand" at bounding box center [565, 290] width 335 height 21
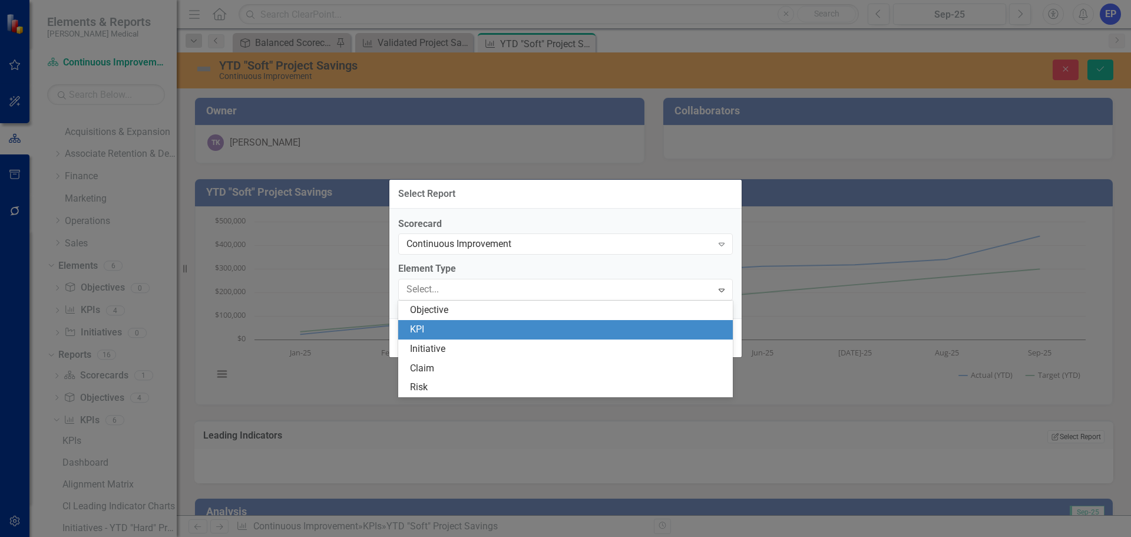
click at [562, 328] on div "KPI" at bounding box center [568, 330] width 316 height 14
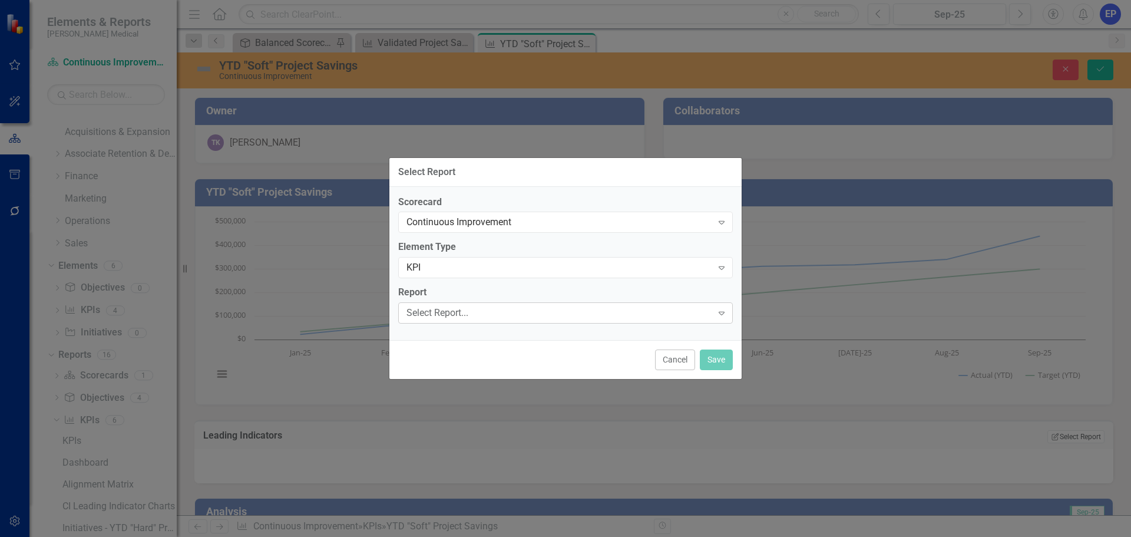
click at [550, 319] on div "Select Report..." at bounding box center [559, 313] width 306 height 14
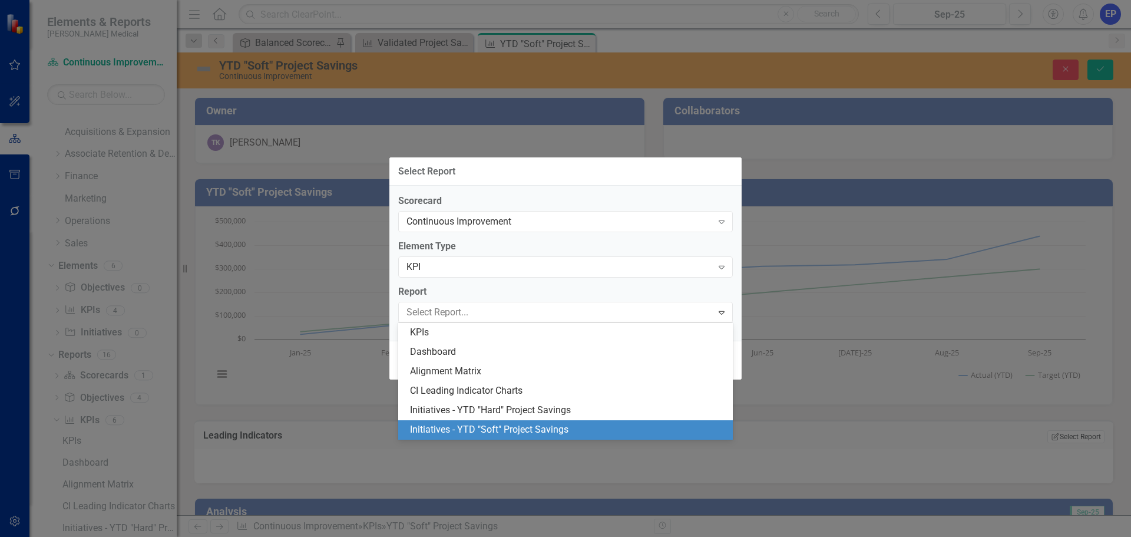
click at [537, 421] on div "Initiatives - YTD "Soft" Project Savings" at bounding box center [565, 429] width 335 height 19
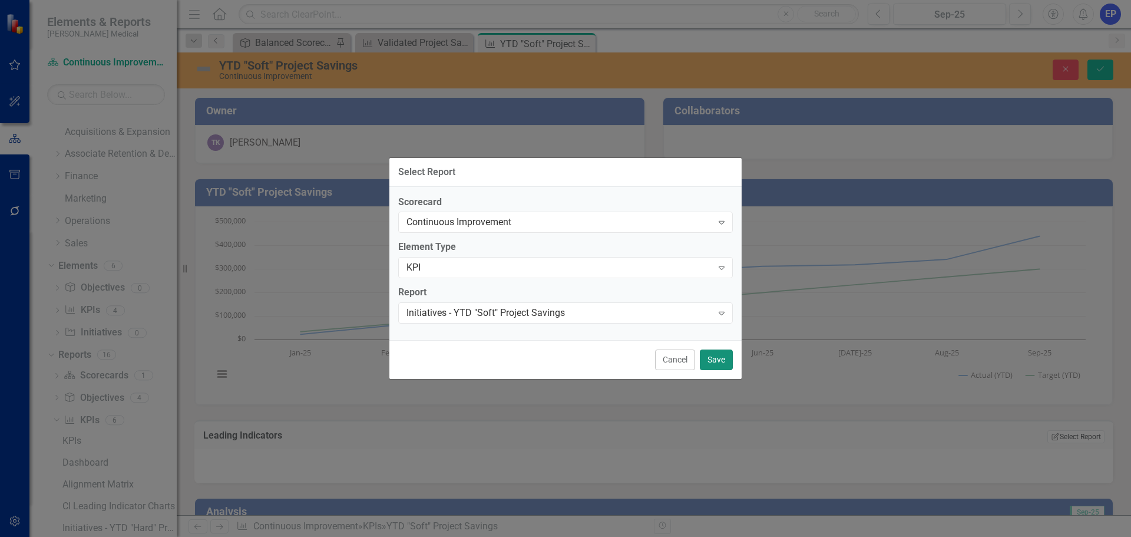
click at [717, 358] on button "Save" at bounding box center [716, 359] width 33 height 21
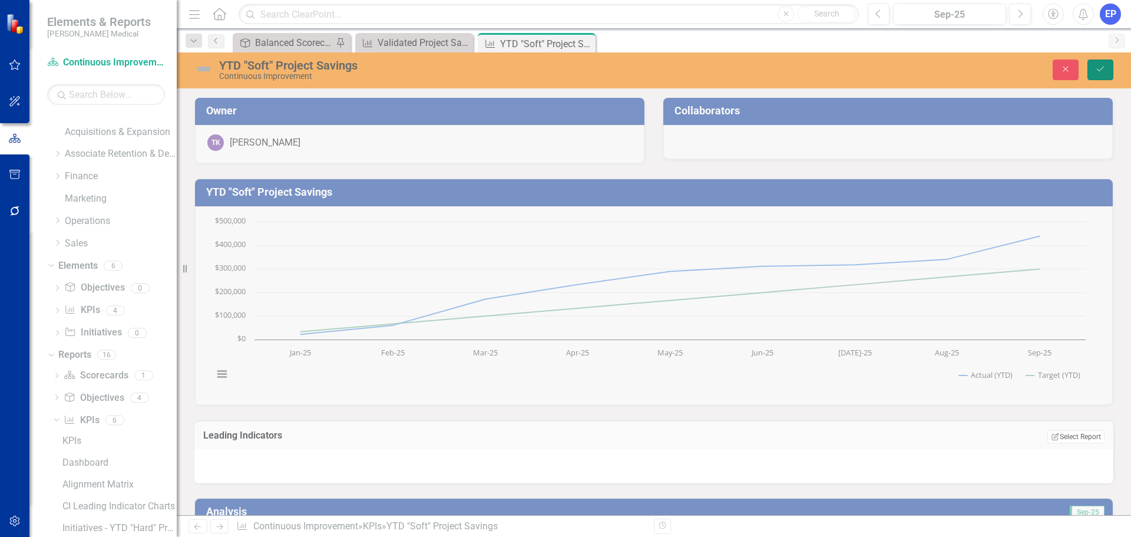
click at [1100, 71] on icon "Save" at bounding box center [1100, 69] width 11 height 8
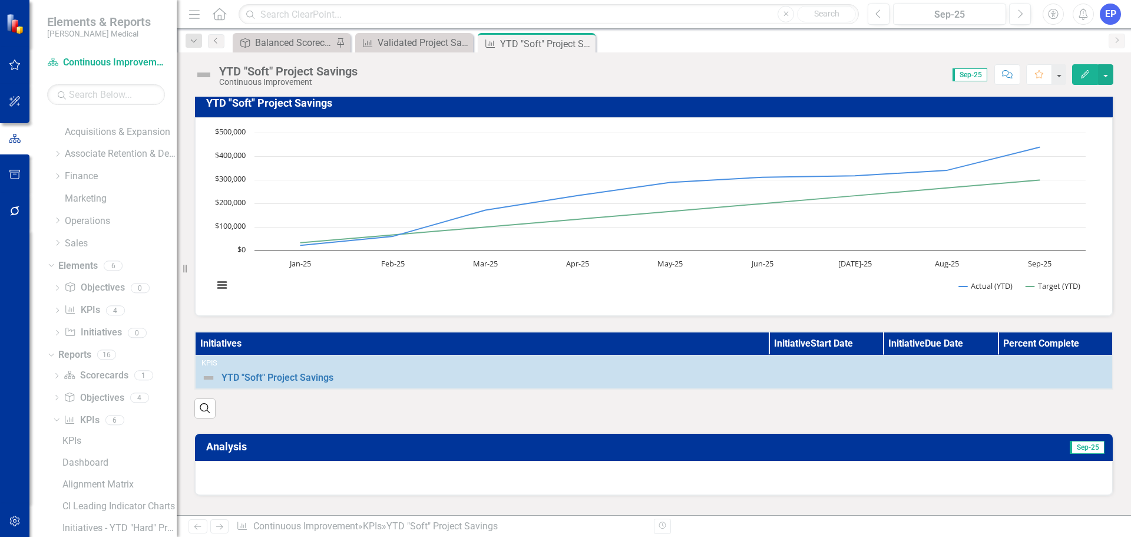
scroll to position [177, 0]
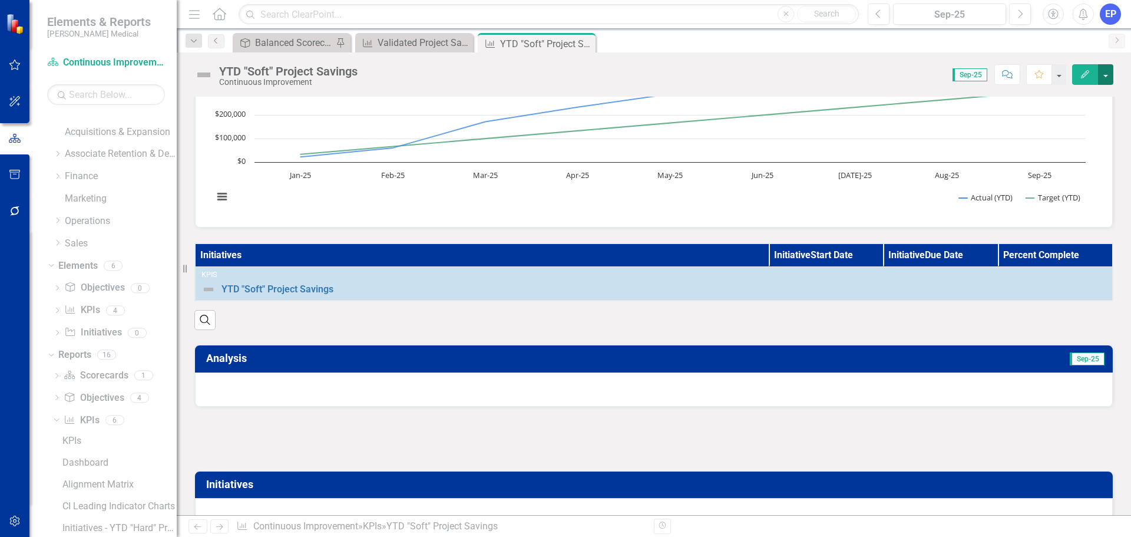
click at [1108, 77] on button "button" at bounding box center [1105, 74] width 15 height 21
click at [1081, 118] on link "Edit Report Edit Layout" at bounding box center [1064, 118] width 95 height 22
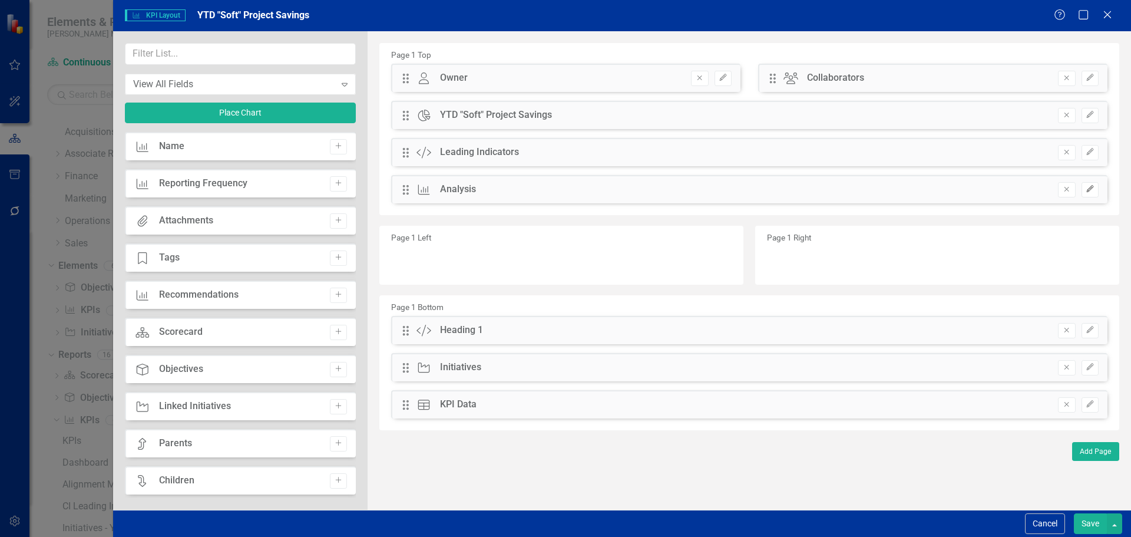
click at [1090, 182] on button "Edit" at bounding box center [1089, 189] width 17 height 15
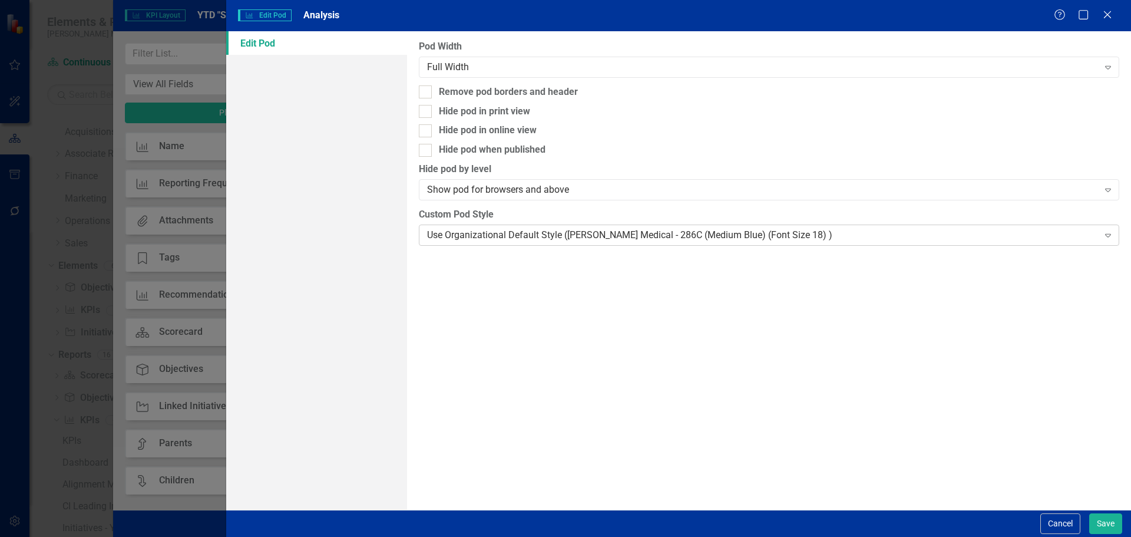
click at [778, 239] on div "Use Organizational Default Style (Nixon Medical - 286C (Medium Blue) (Font Size…" at bounding box center [762, 235] width 671 height 14
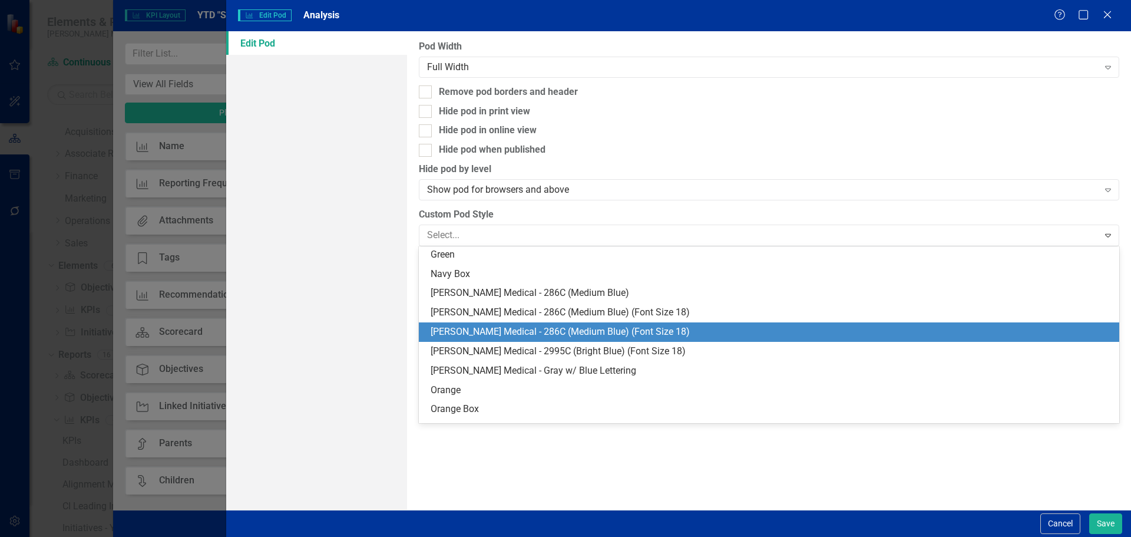
scroll to position [118, 0]
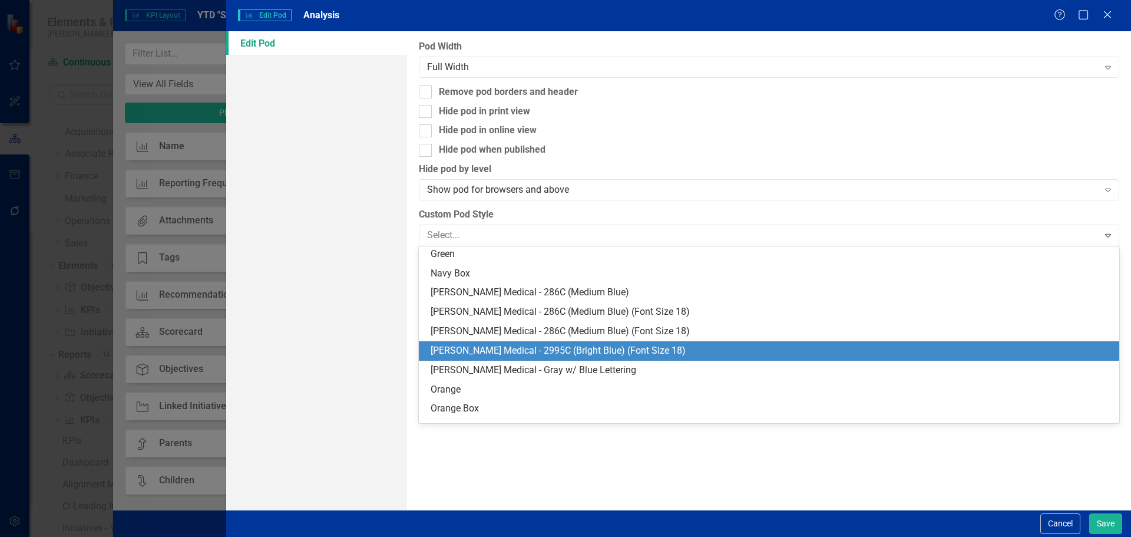
click at [733, 349] on div "Nixon Medical - 2995C (Bright Blue) (Font Size 18)" at bounding box center [772, 351] width 682 height 14
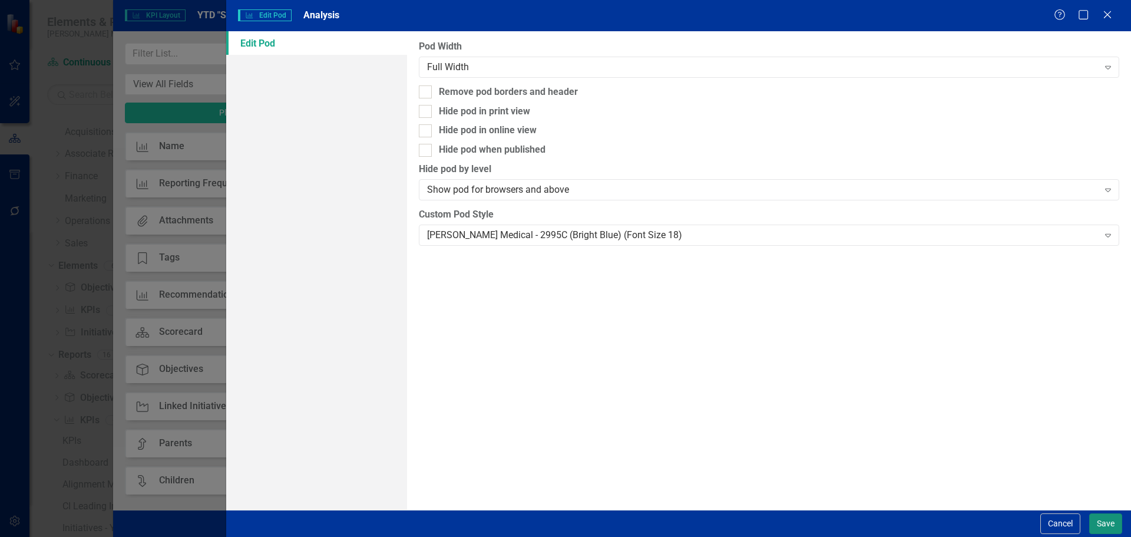
click at [1108, 522] on button "Save" at bounding box center [1105, 523] width 33 height 21
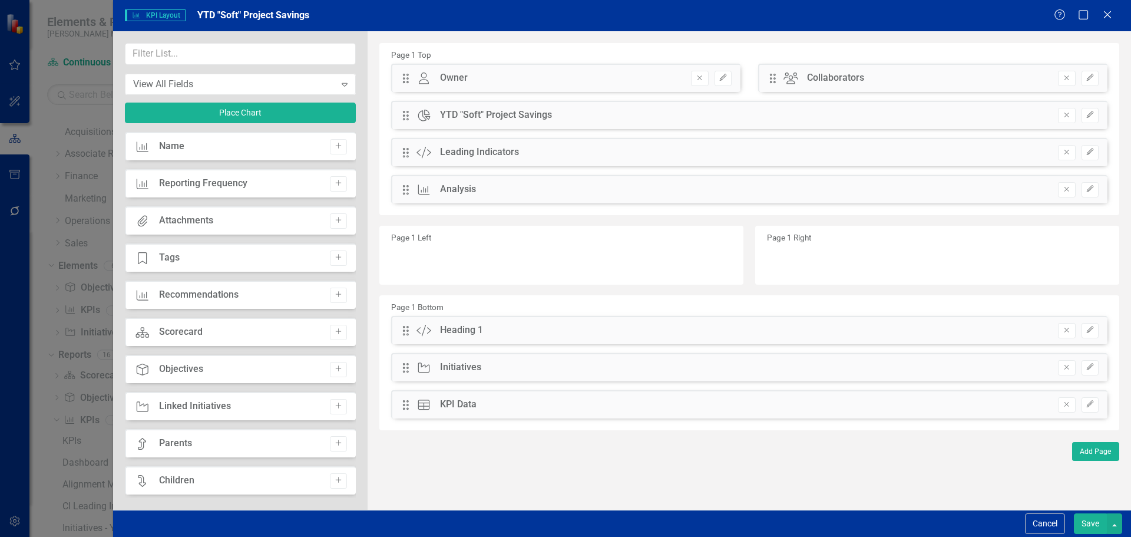
click at [1081, 527] on button "Save" at bounding box center [1090, 523] width 33 height 21
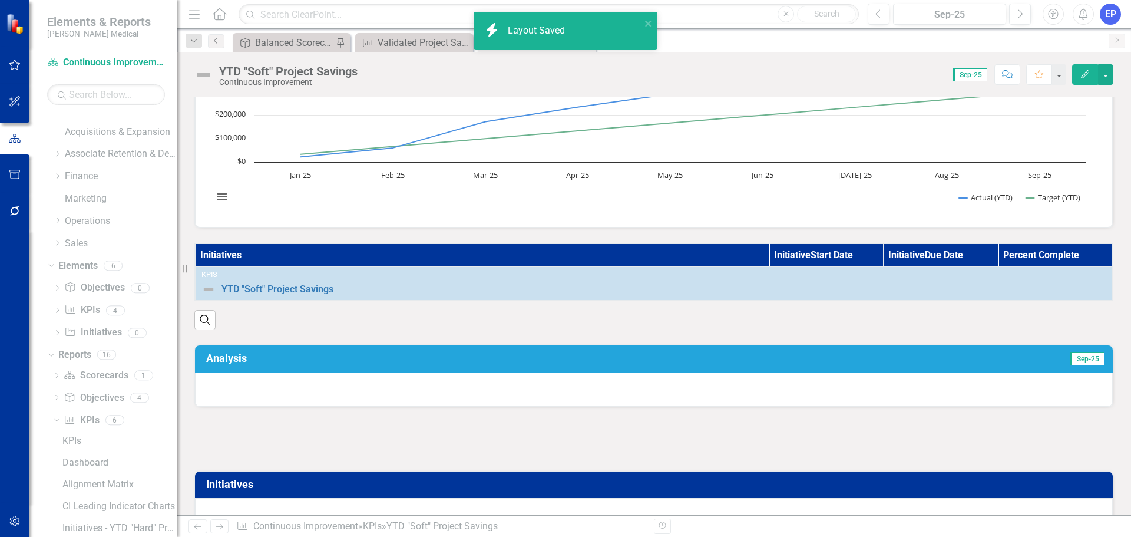
click at [690, 498] on div at bounding box center [654, 515] width 918 height 34
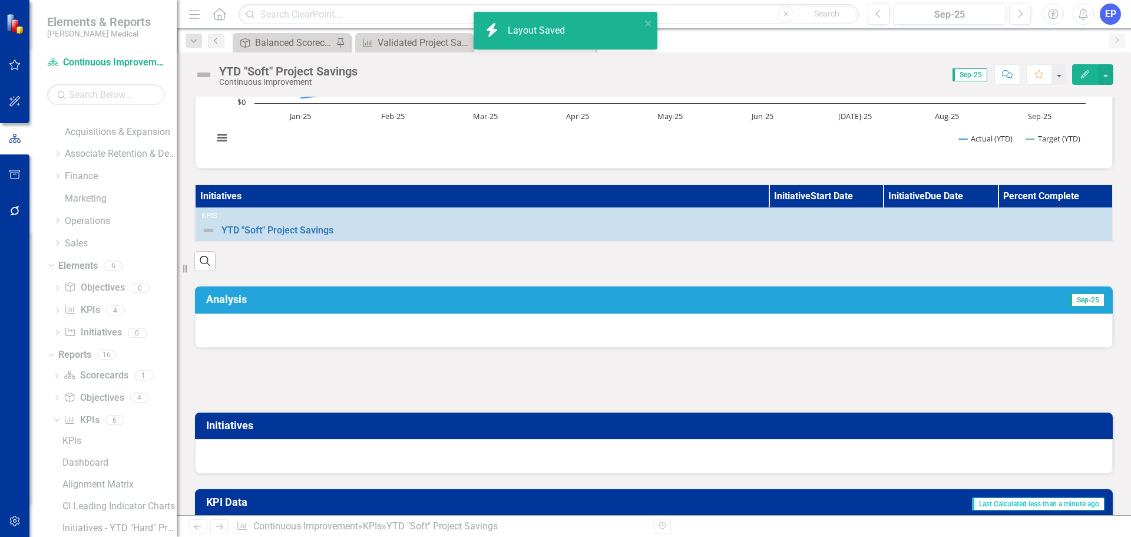
click at [690, 448] on div at bounding box center [654, 456] width 918 height 34
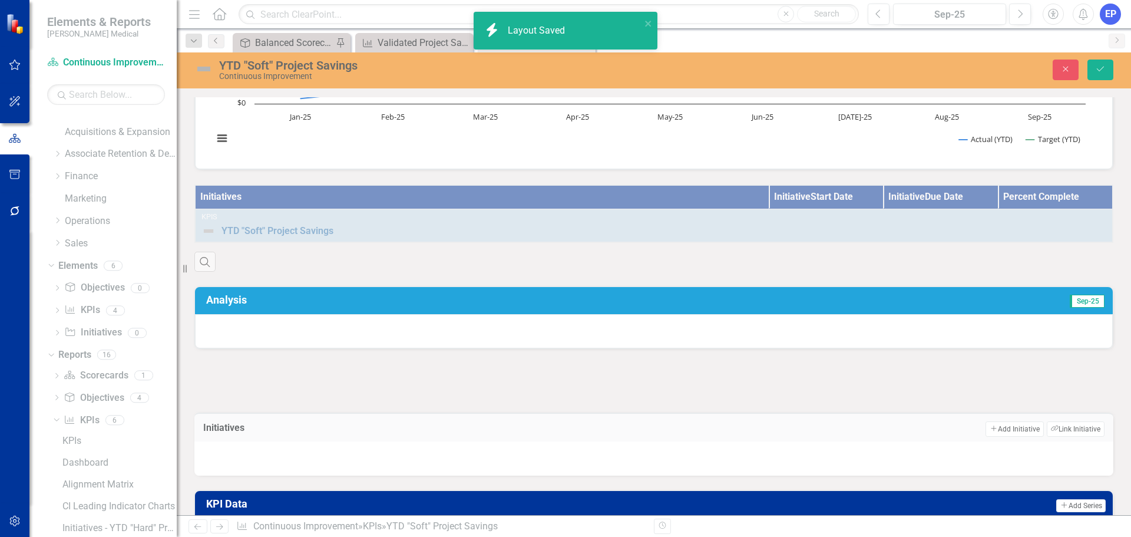
click at [758, 393] on div at bounding box center [653, 380] width 919 height 34
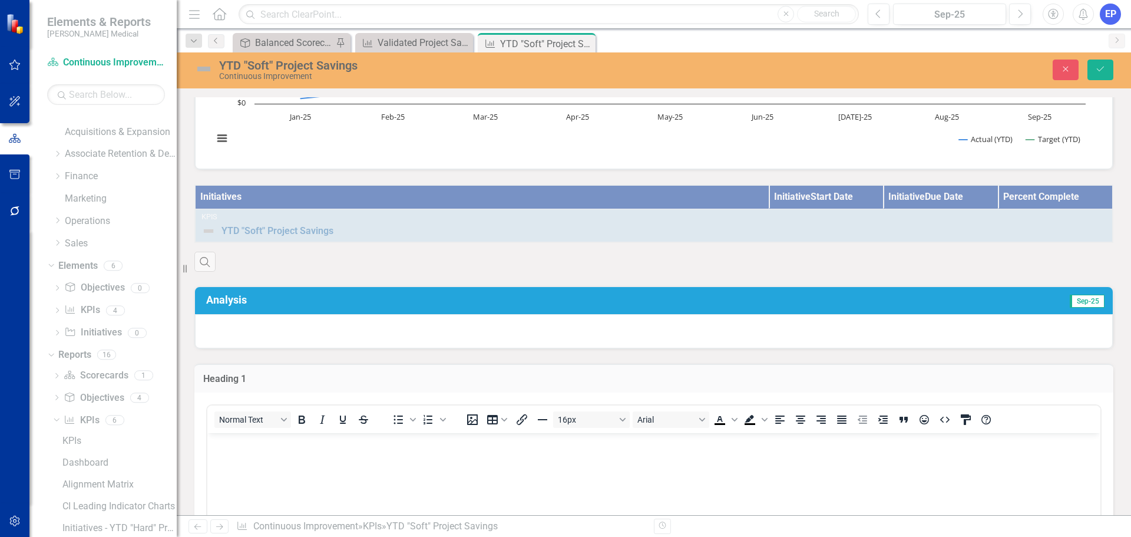
scroll to position [0, 0]
click at [645, 463] on body "Rich Text Area. Press ALT-0 for help." at bounding box center [653, 520] width 893 height 177
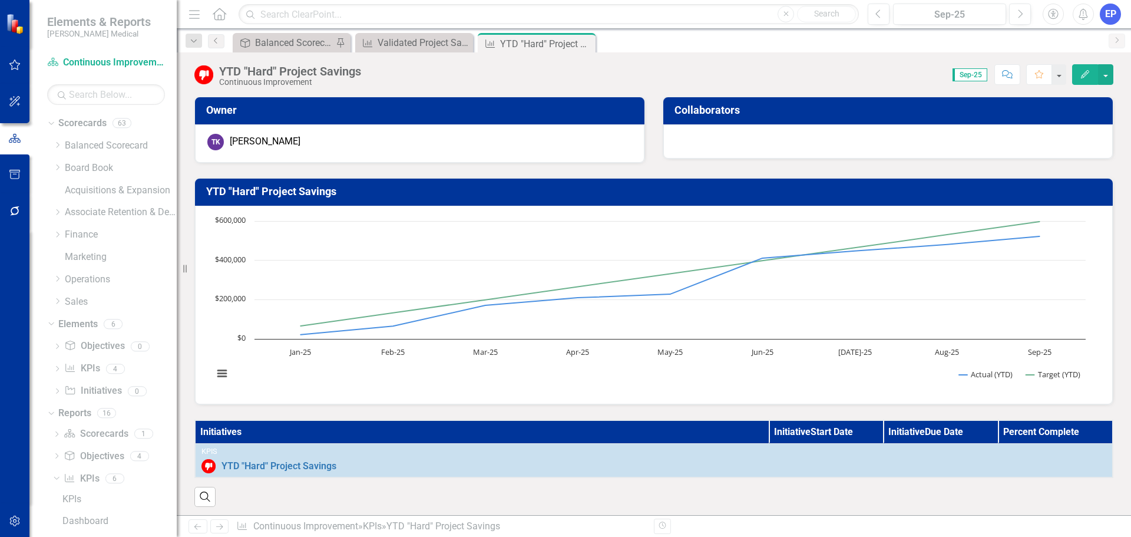
scroll to position [942, 0]
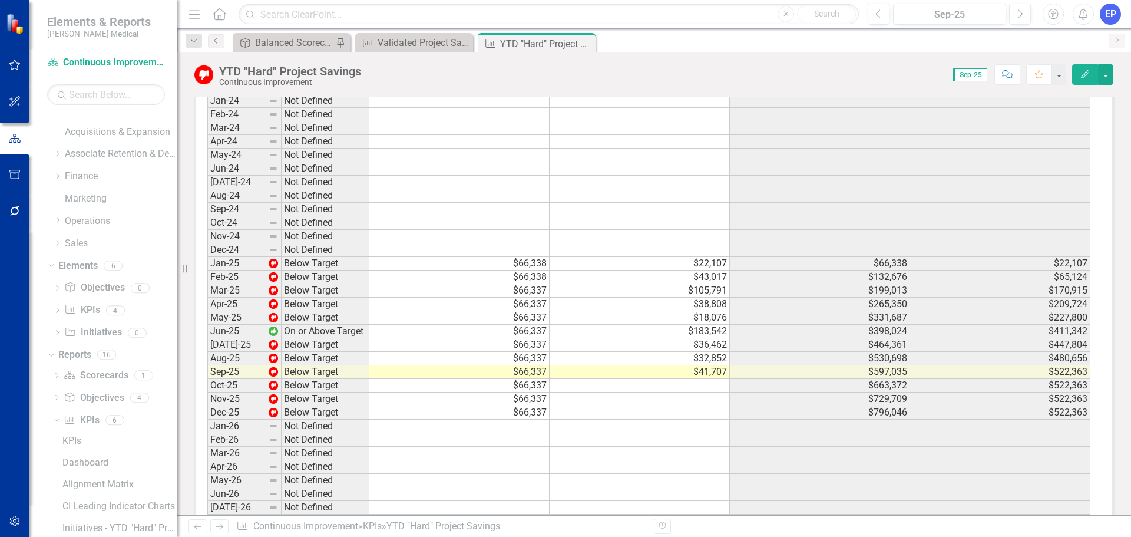
click at [0, 0] on div "Close" at bounding box center [0, 0] width 0 height 0
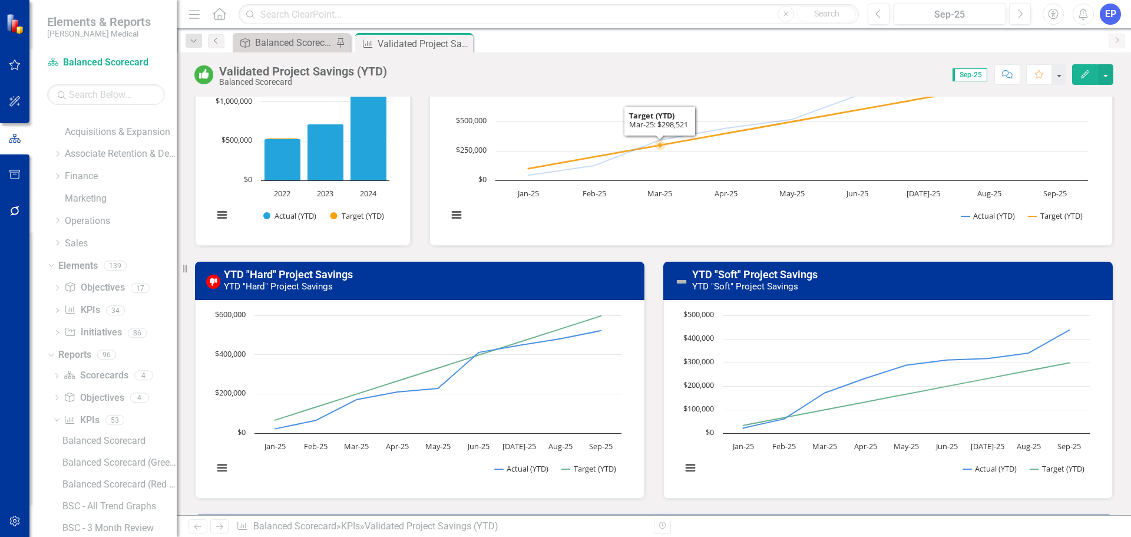
scroll to position [177, 0]
